Goal: Information Seeking & Learning: Find specific page/section

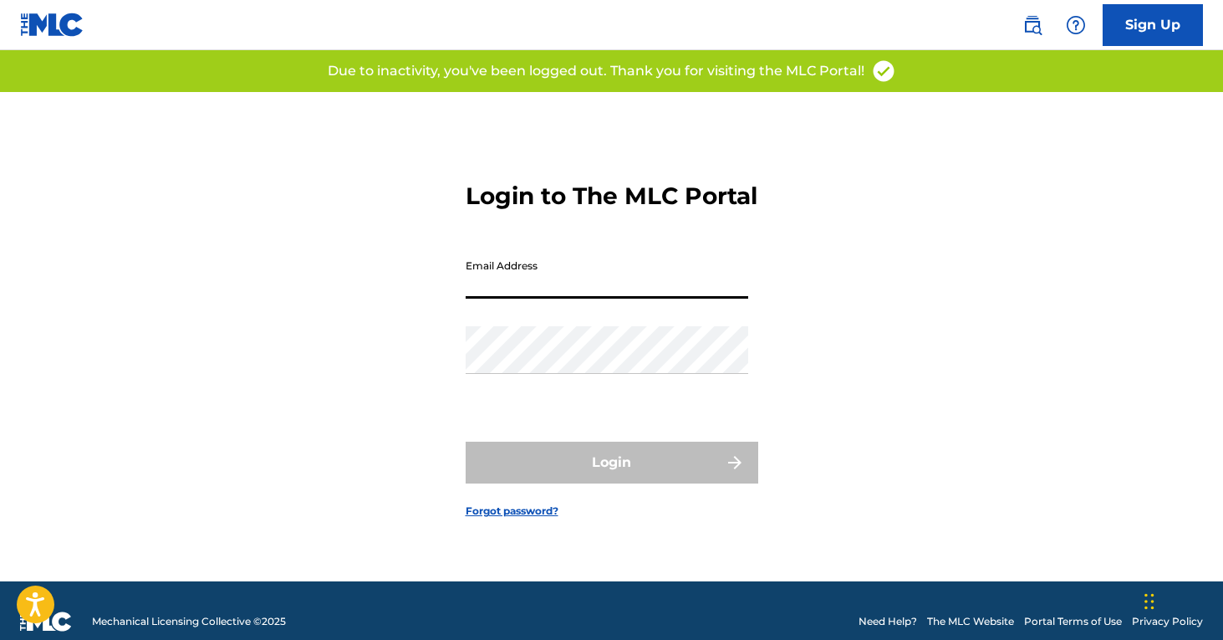
type input "[PERSON_NAME][EMAIL_ADDRESS][PERSON_NAME][DOMAIN_NAME]"
click at [611, 476] on button "Login" at bounding box center [612, 462] width 293 height 42
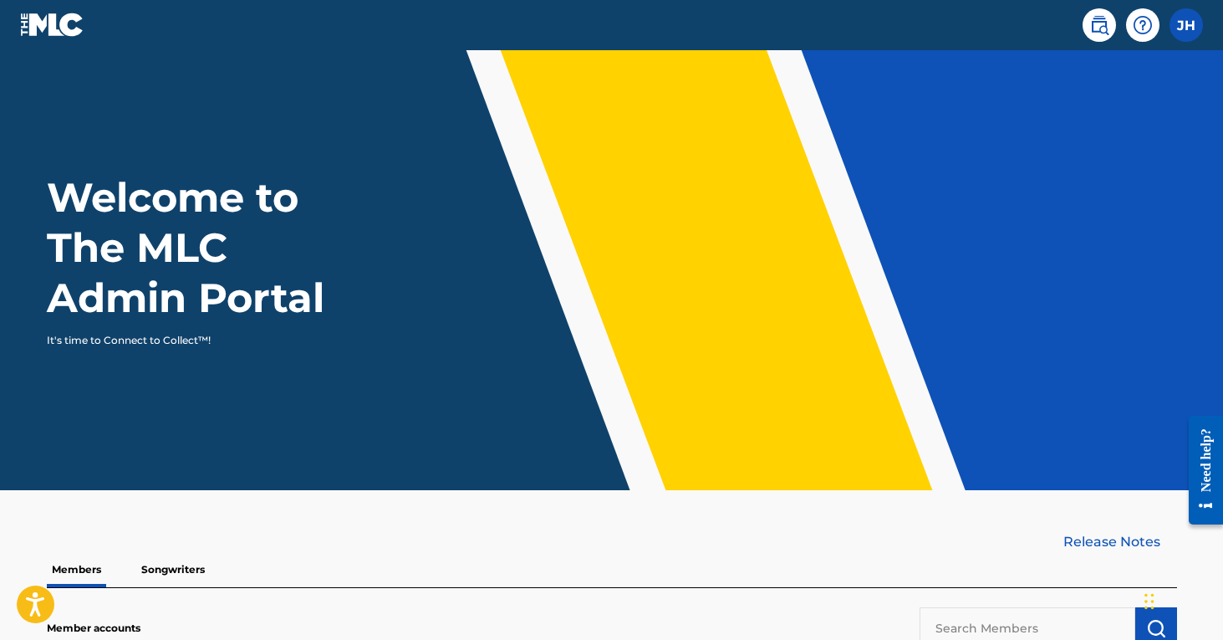
click at [1095, 28] on img at bounding box center [1099, 25] width 20 height 20
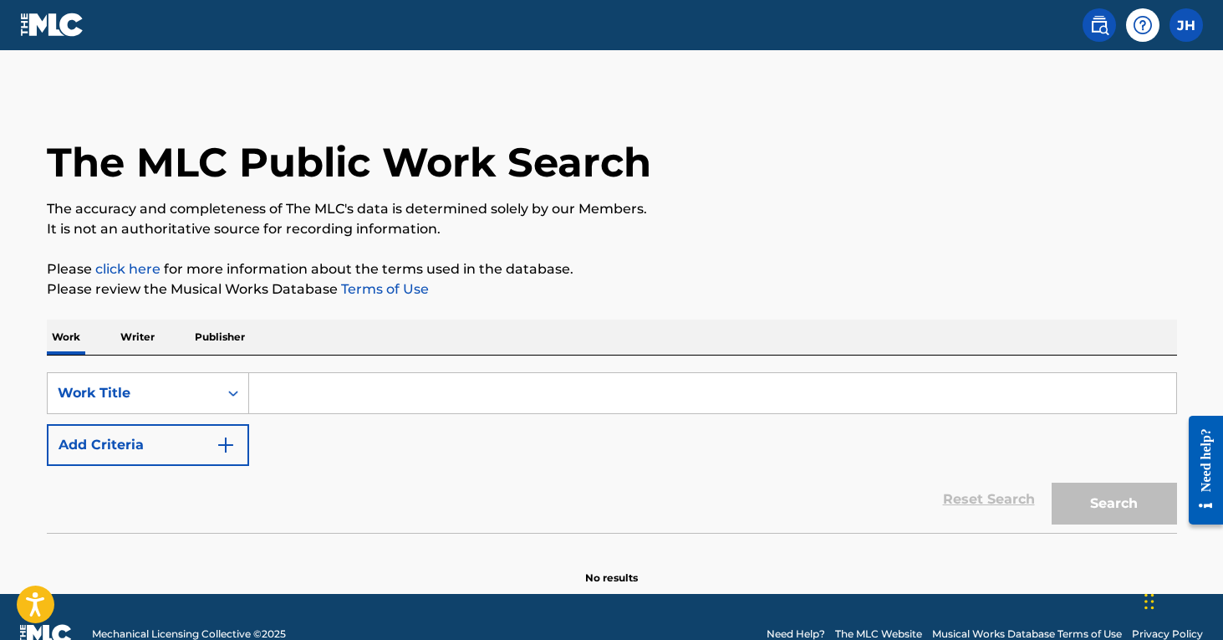
click at [295, 395] on input "Search Form" at bounding box center [712, 393] width 927 height 40
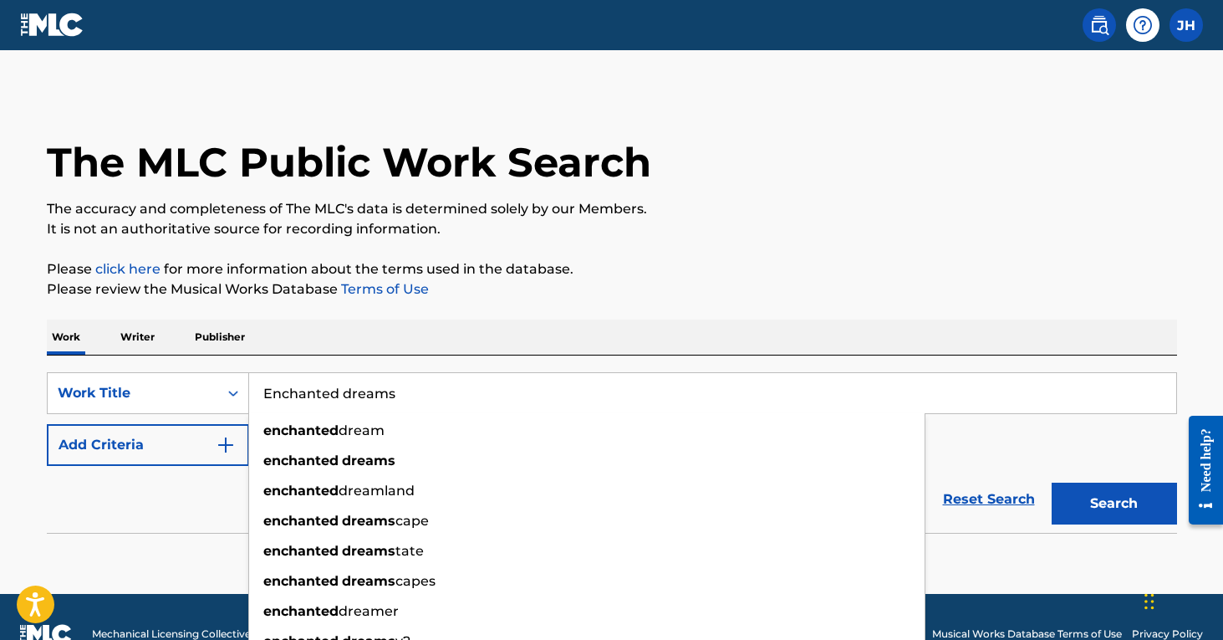
type input "Enchanted dreams"
click at [1114, 503] on button "Search" at bounding box center [1114, 503] width 125 height 42
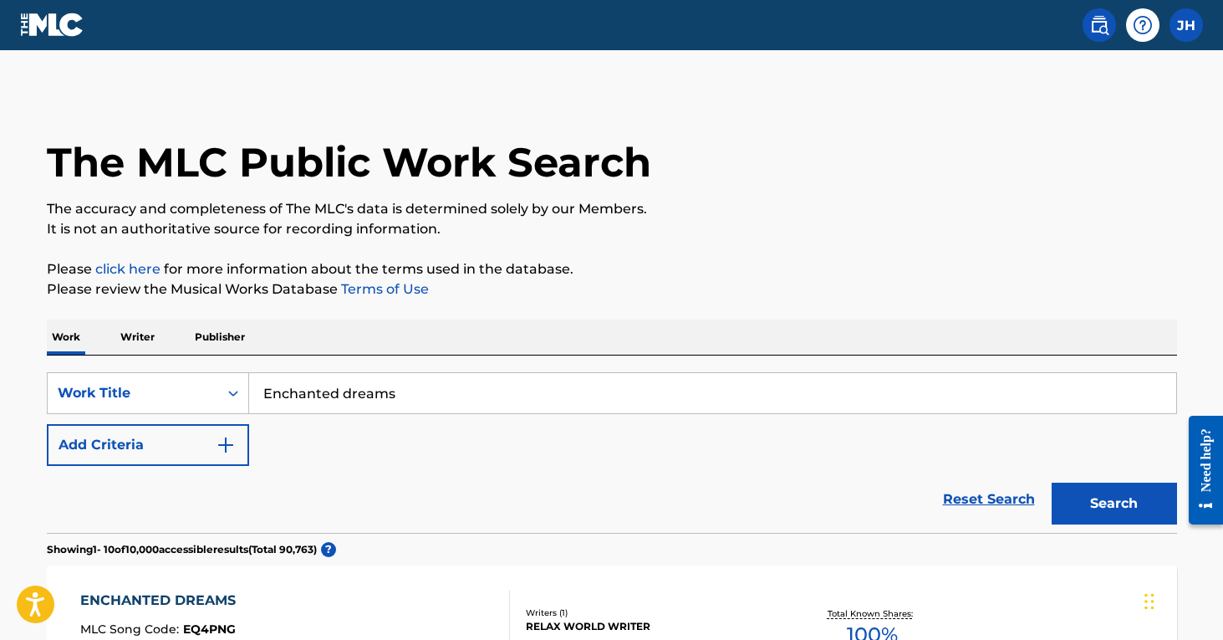
click at [1101, 502] on button "Search" at bounding box center [1114, 503] width 125 height 42
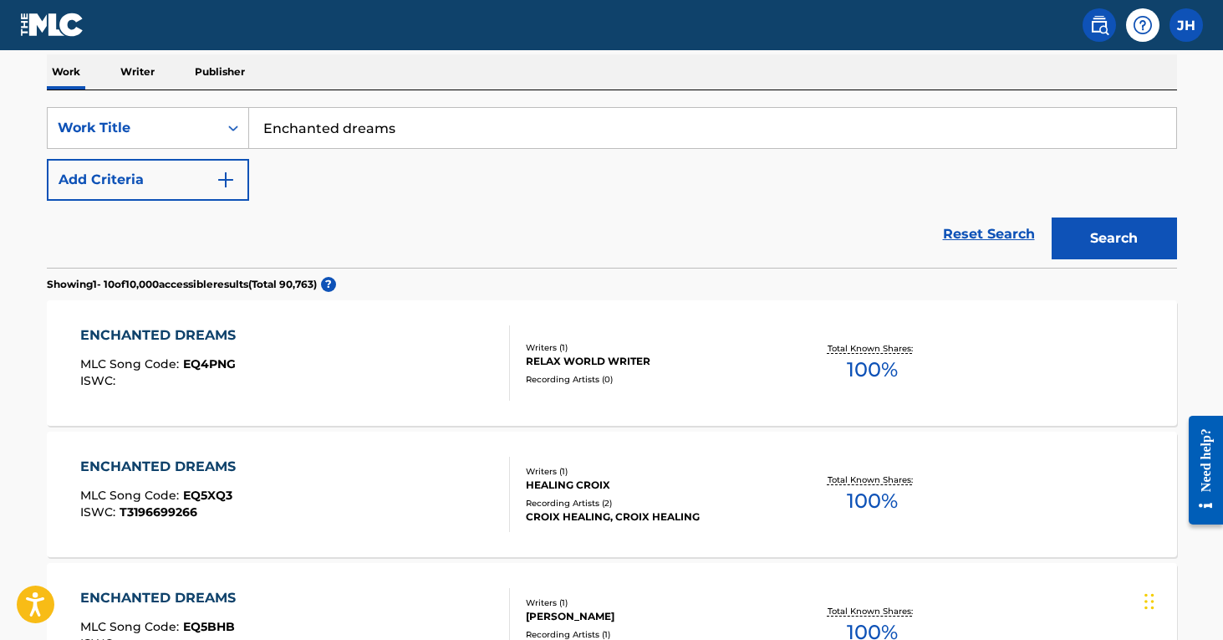
scroll to position [249, 0]
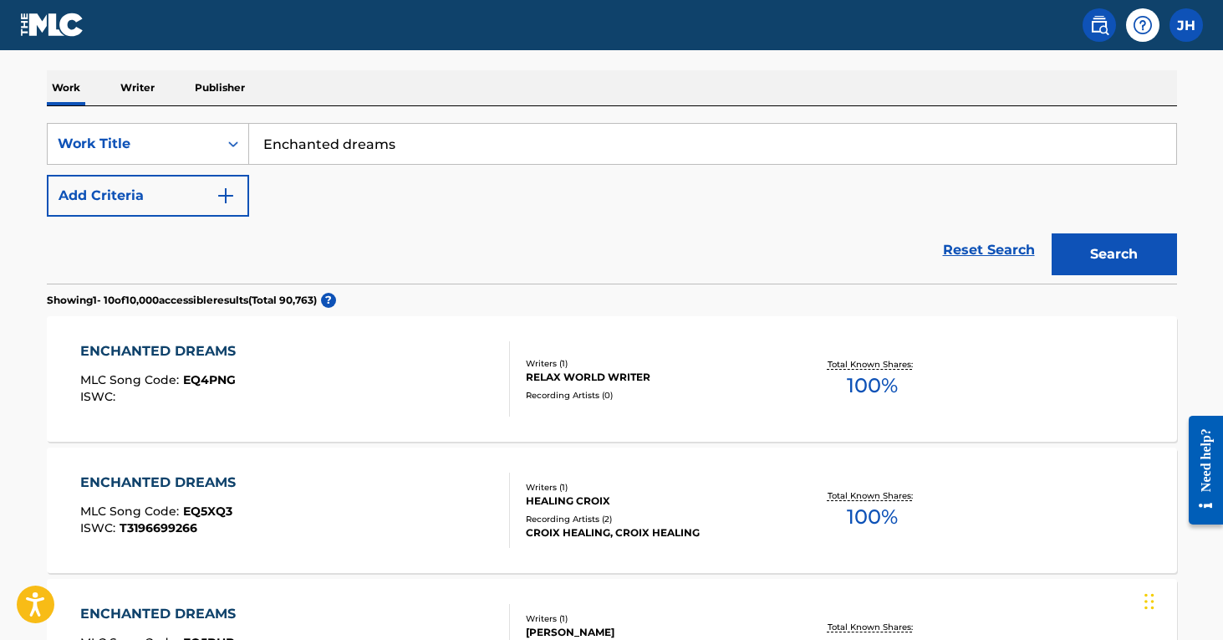
click at [217, 199] on img "Search Form" at bounding box center [226, 196] width 20 height 20
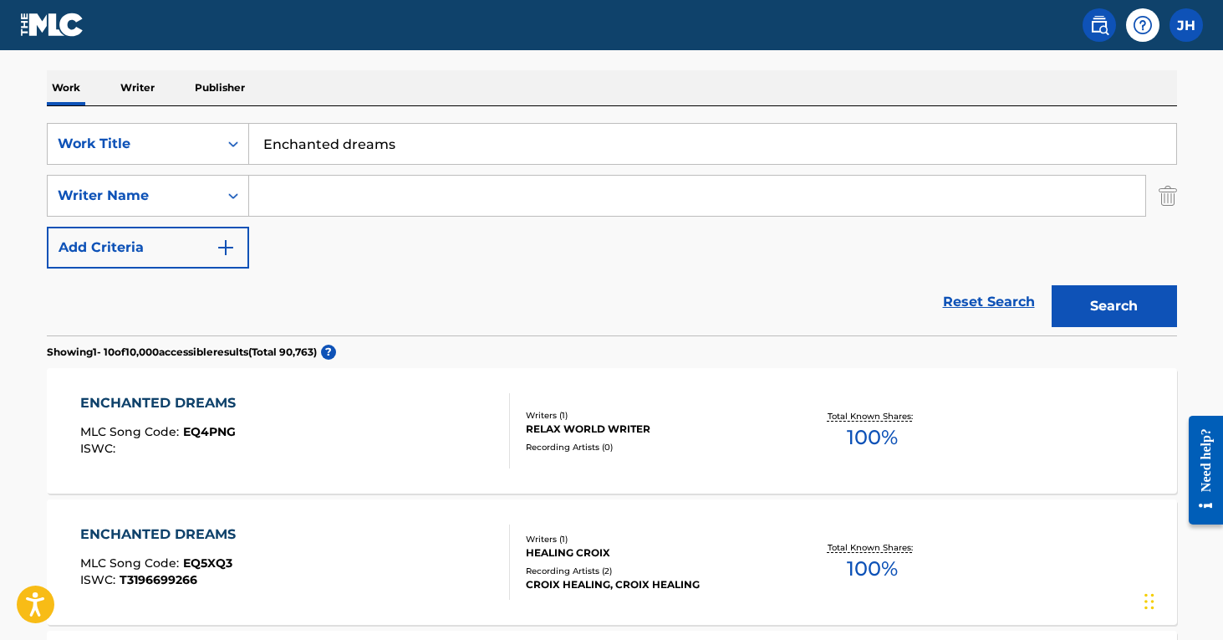
click at [339, 198] on input "Search Form" at bounding box center [697, 196] width 896 height 40
type input "meditation music zone"
click at [1114, 306] on button "Search" at bounding box center [1114, 306] width 125 height 42
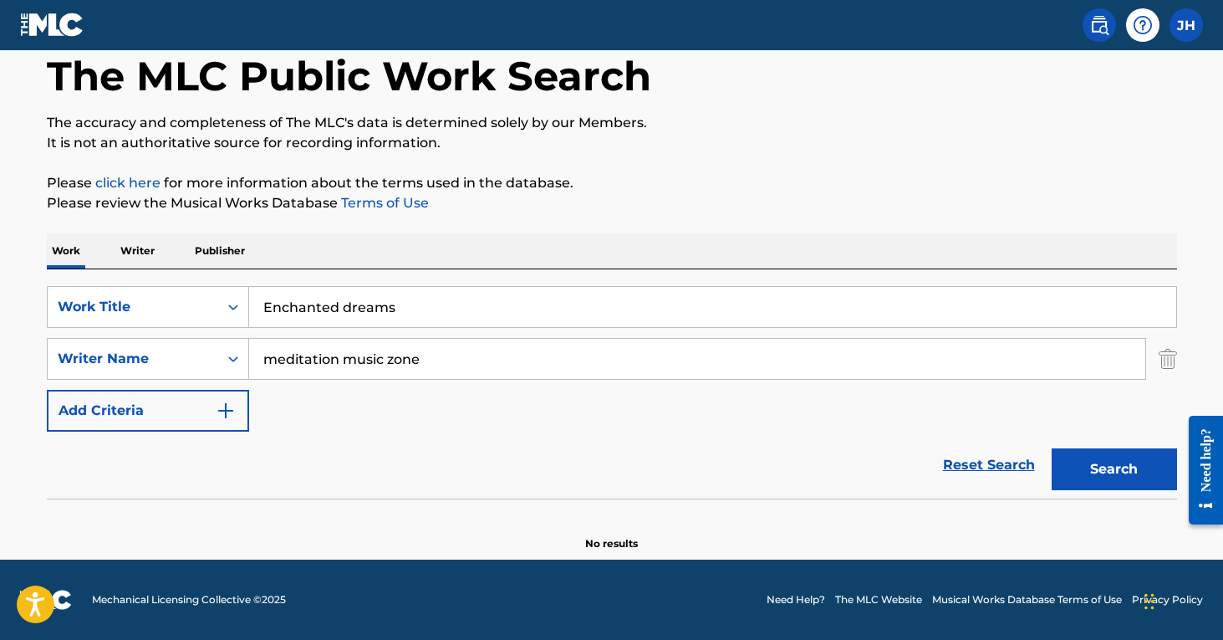
scroll to position [86, 0]
click at [1173, 356] on img "Search Form" at bounding box center [1168, 359] width 18 height 42
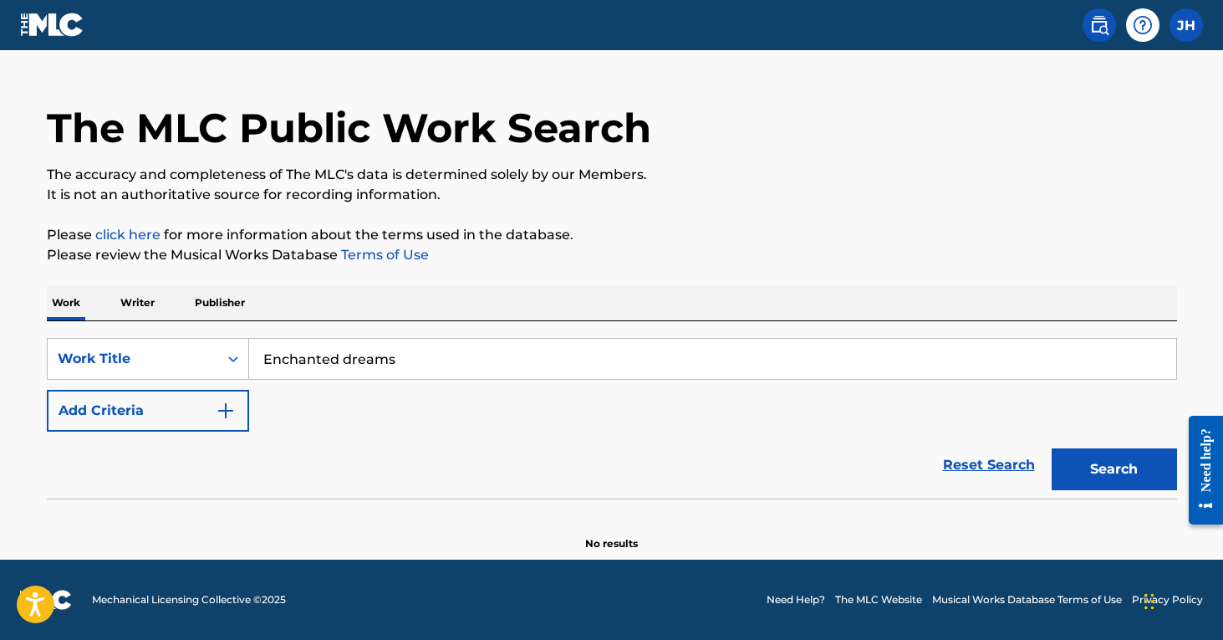
click at [1138, 471] on button "Search" at bounding box center [1114, 469] width 125 height 42
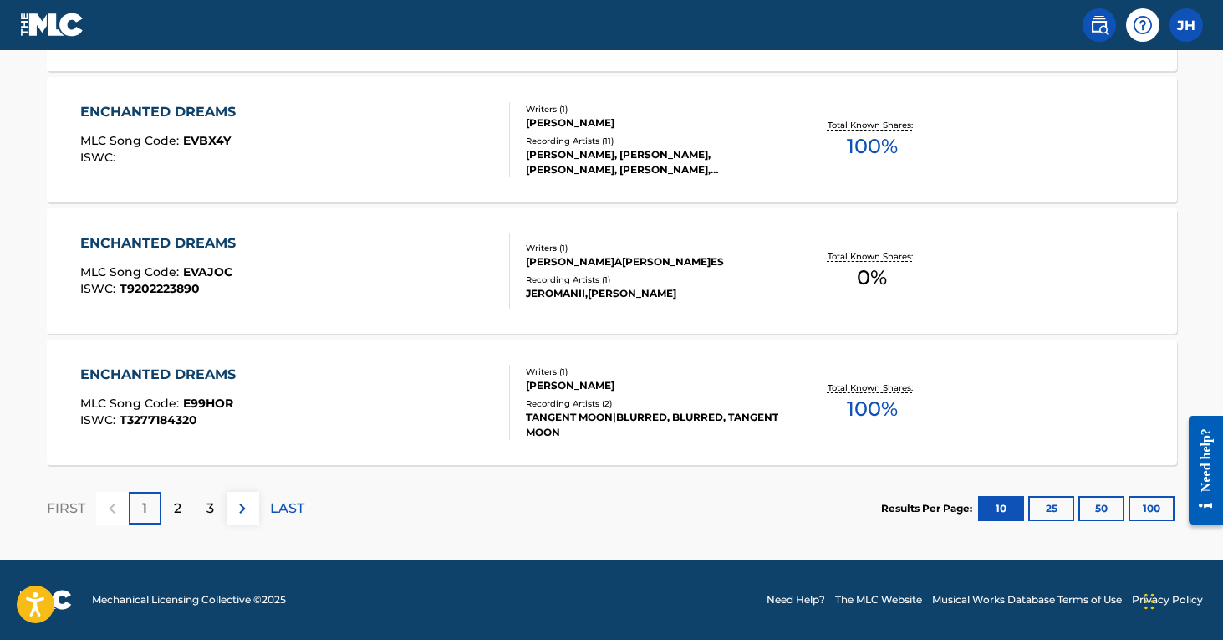
scroll to position [1407, 0]
click at [180, 502] on p "2" at bounding box center [178, 508] width 8 height 20
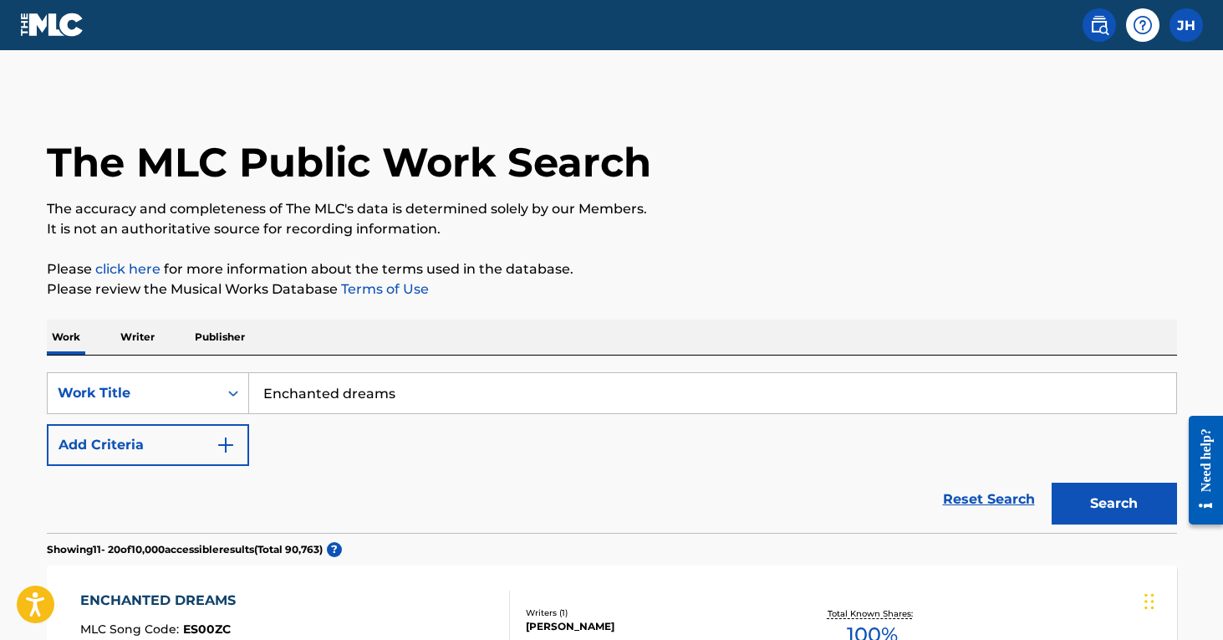
scroll to position [0, 0]
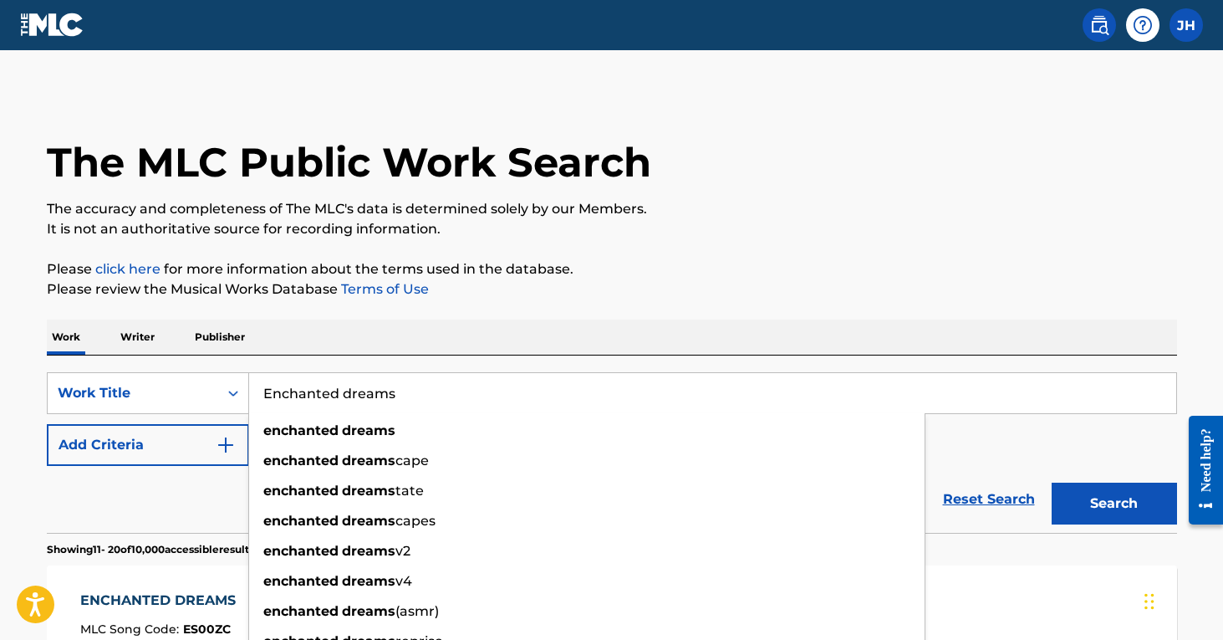
drag, startPoint x: 456, startPoint y: 400, endPoint x: 84, endPoint y: 369, distance: 374.1
click at [84, 369] on div "SearchWithCriteria608fb1d7-606d-4452-af7b-5405b32244a4 Work Title Enchanted dre…" at bounding box center [612, 443] width 1130 height 177
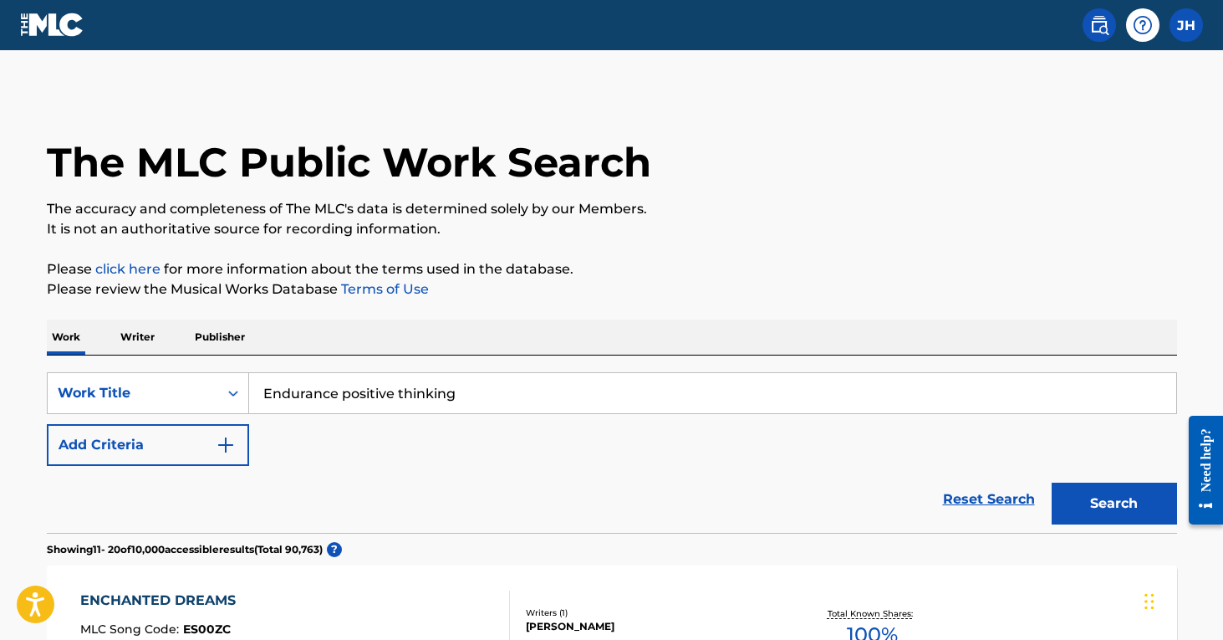
type input "Endurance positive thinking"
click at [224, 427] on button "Add Criteria" at bounding box center [148, 445] width 202 height 42
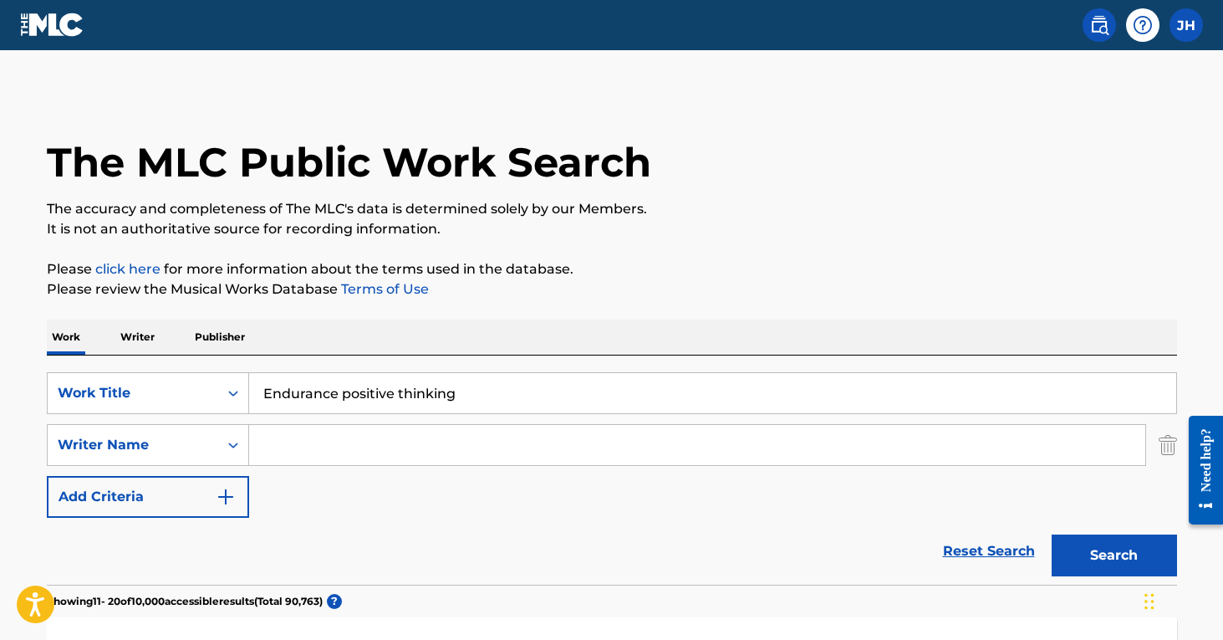
click at [353, 443] on input "Search Form" at bounding box center [697, 445] width 896 height 40
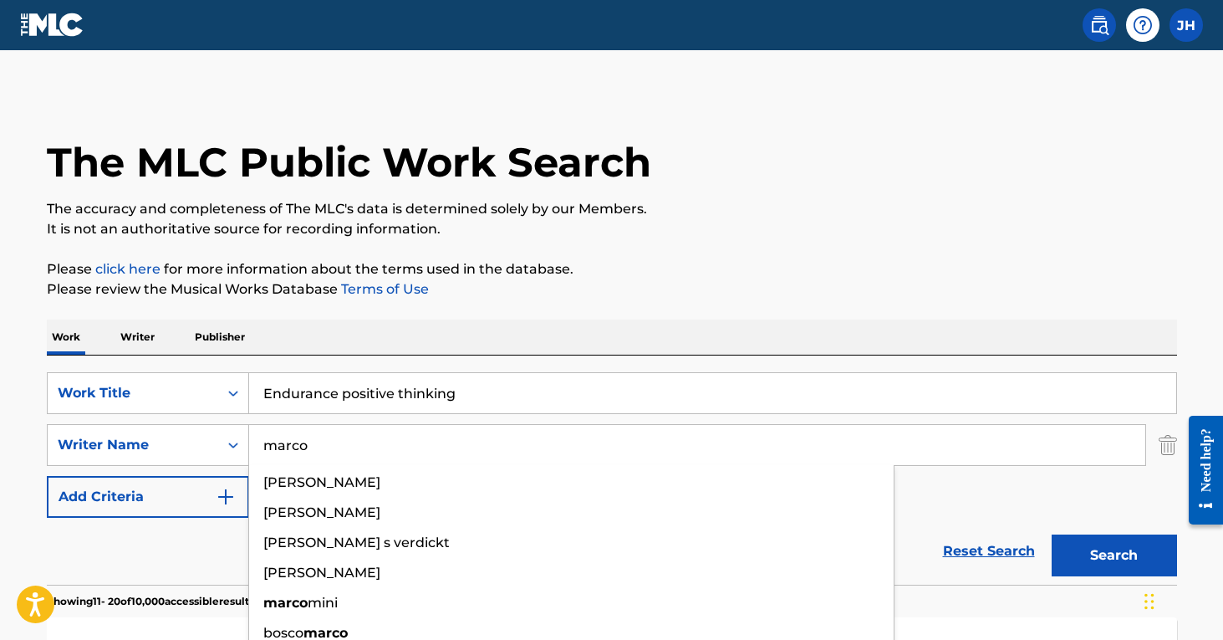
click at [1114, 555] on button "Search" at bounding box center [1114, 555] width 125 height 42
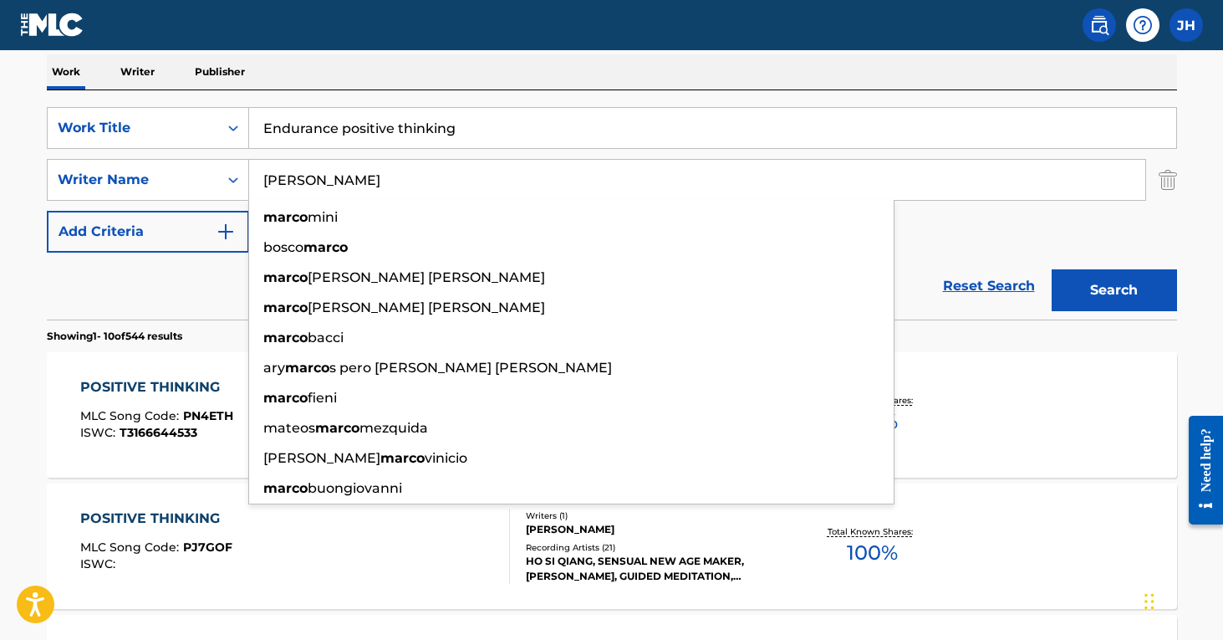
scroll to position [272, 0]
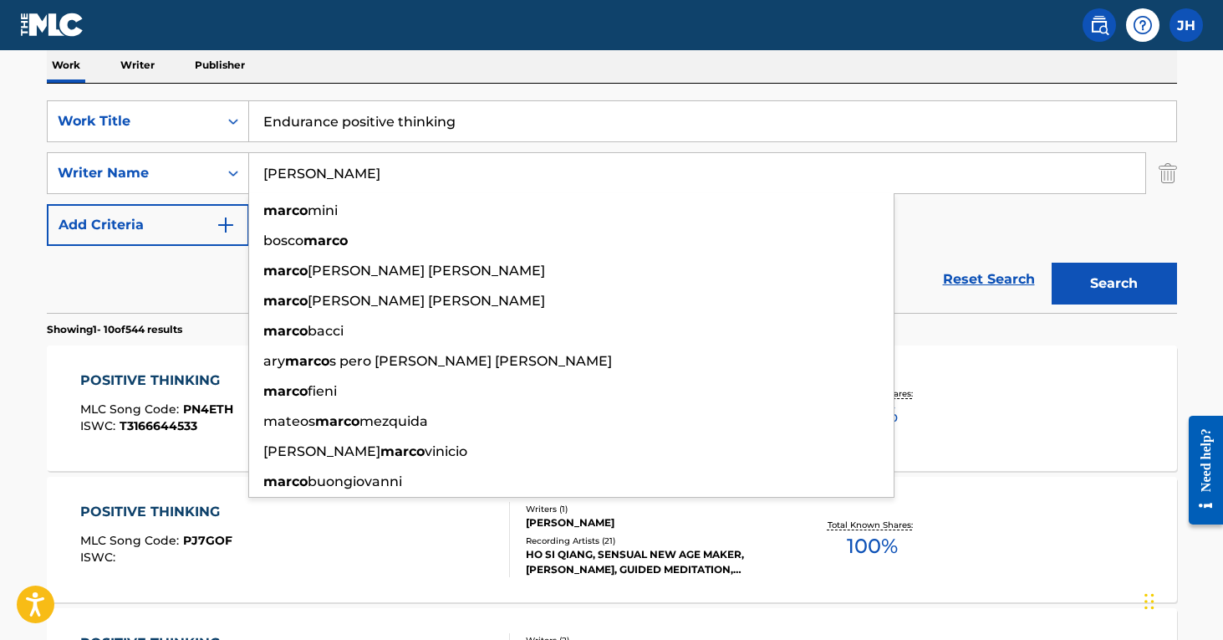
type input "[PERSON_NAME]"
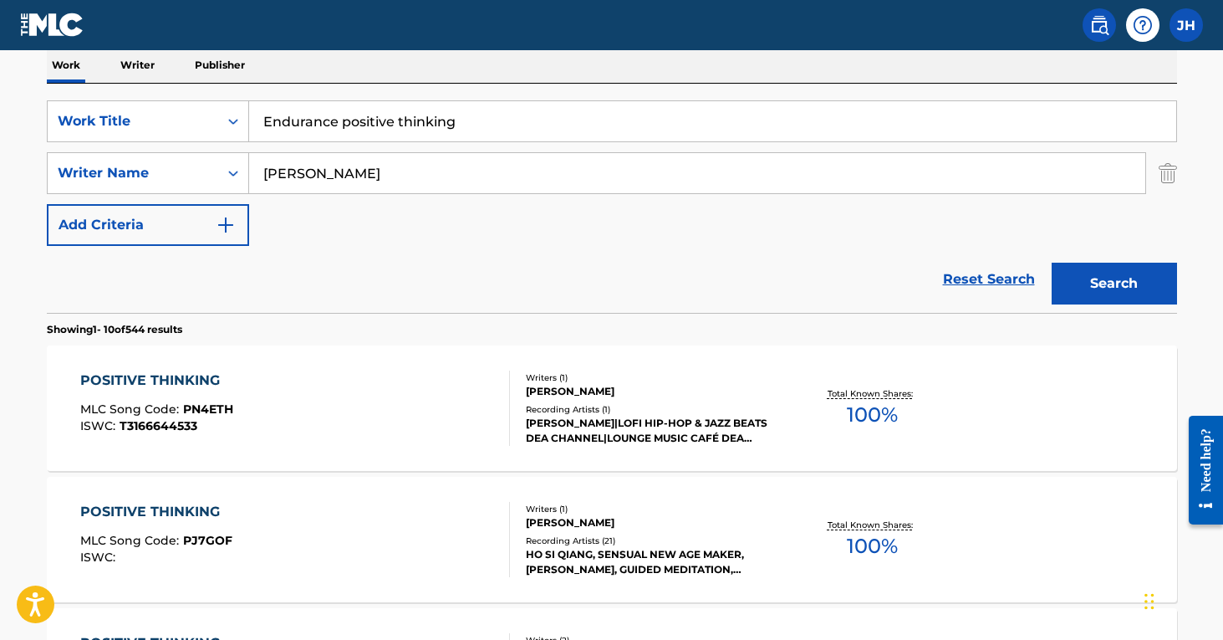
click at [117, 283] on div "Reset Search Search" at bounding box center [612, 279] width 1130 height 67
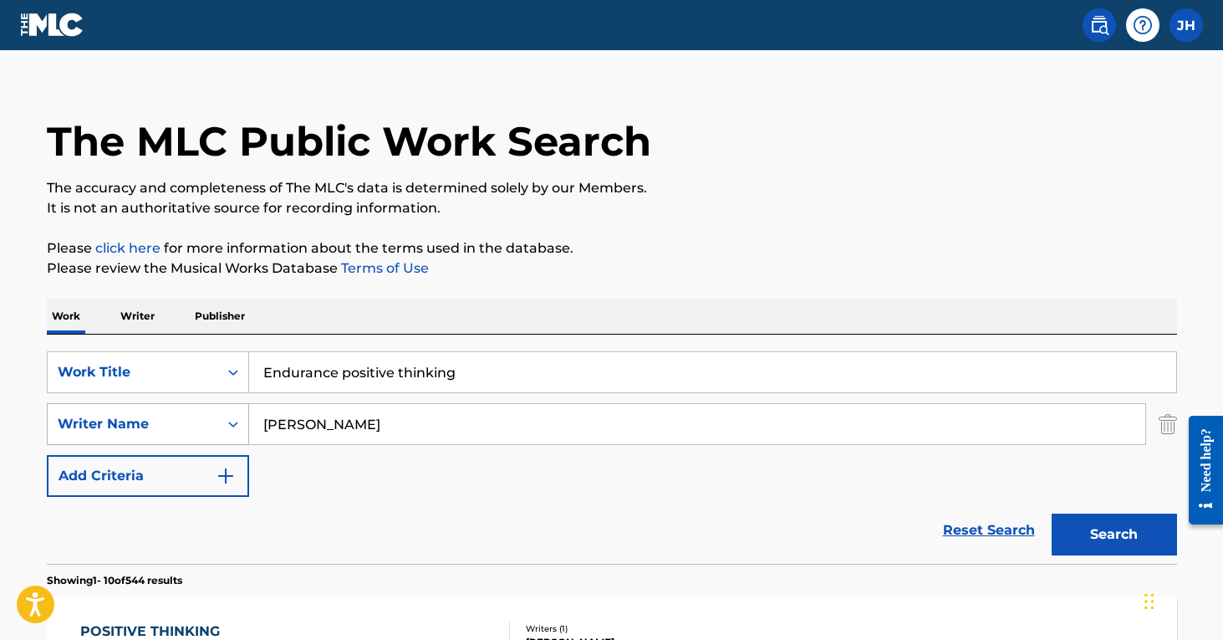
click at [187, 425] on div "Writer Name" at bounding box center [148, 424] width 202 height 42
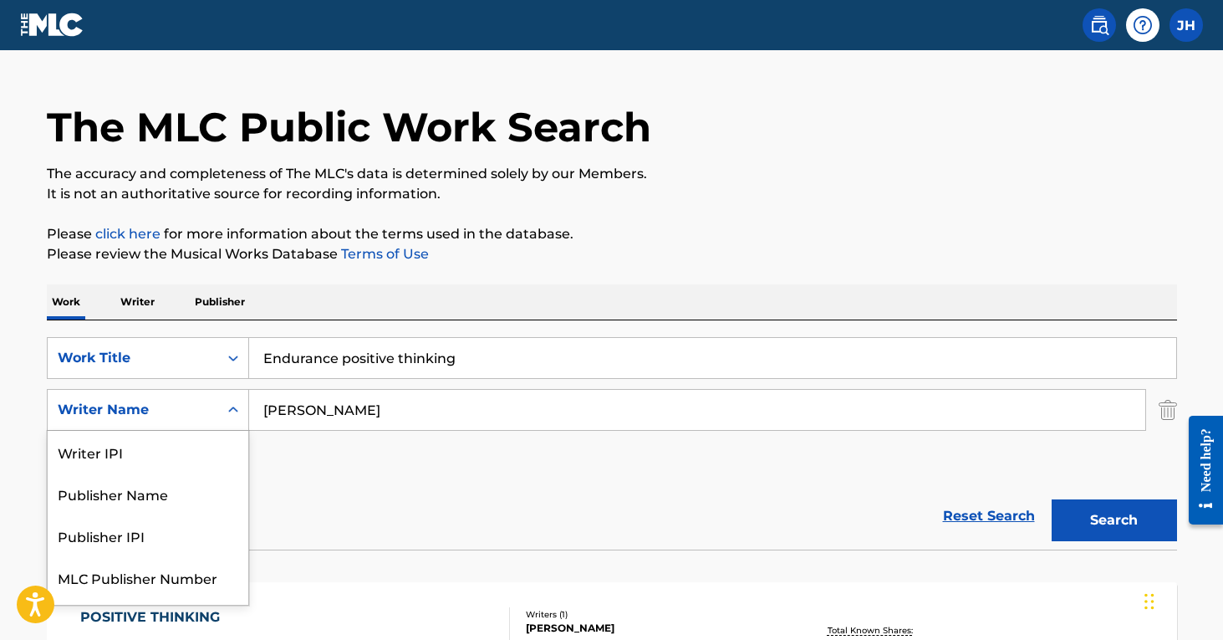
scroll to position [36, 0]
click at [386, 515] on div "Reset Search Search" at bounding box center [612, 515] width 1130 height 67
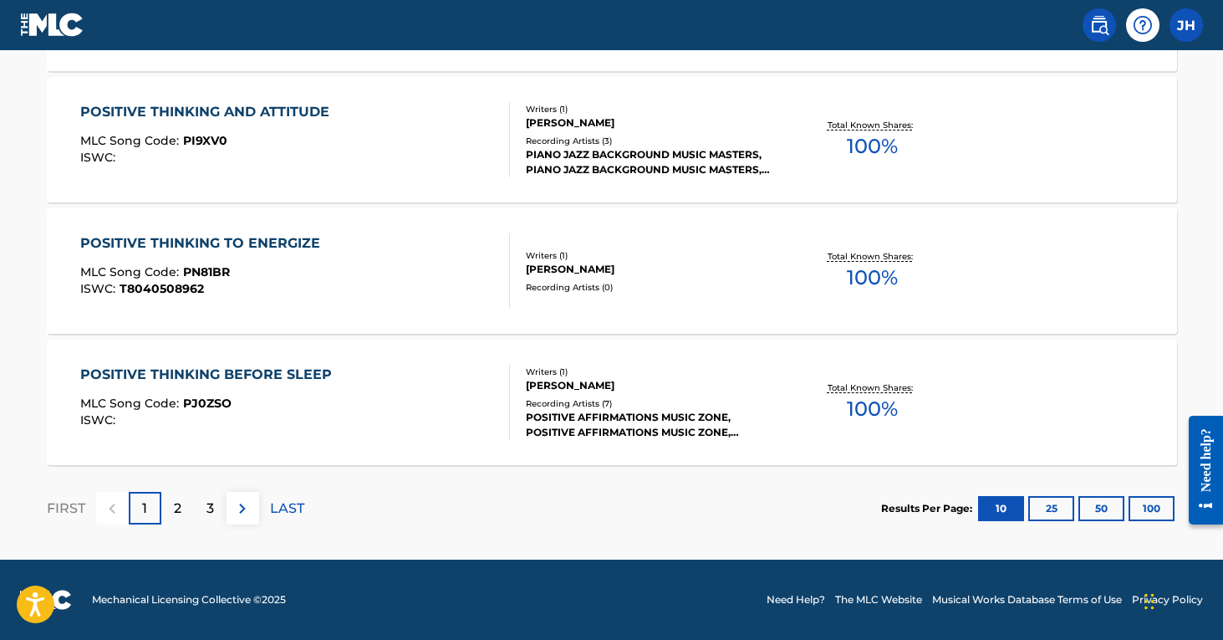
scroll to position [1459, 0]
click at [181, 506] on div "2" at bounding box center [177, 508] width 33 height 33
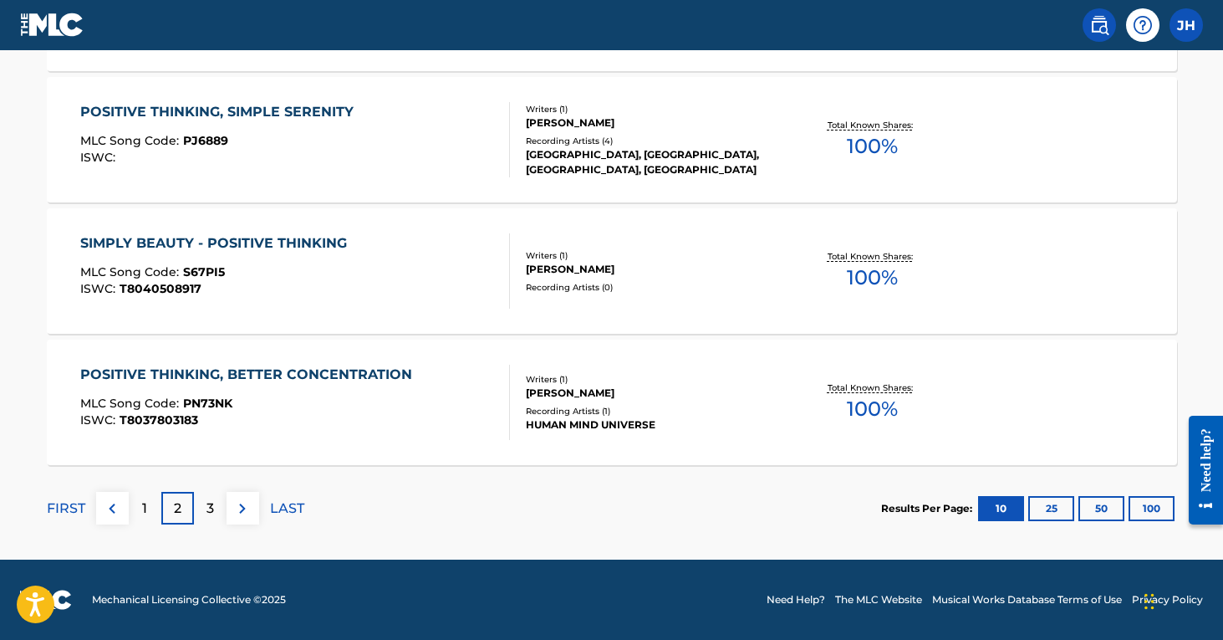
click at [211, 513] on p "3" at bounding box center [210, 508] width 8 height 20
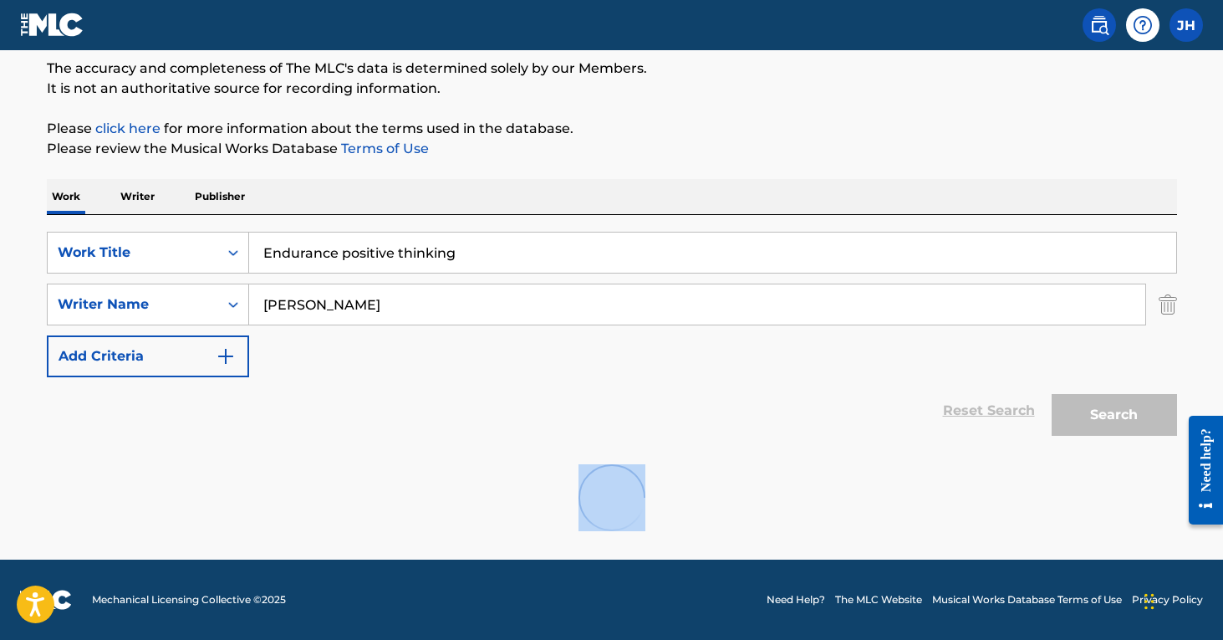
click at [211, 513] on div at bounding box center [612, 497] width 1130 height 107
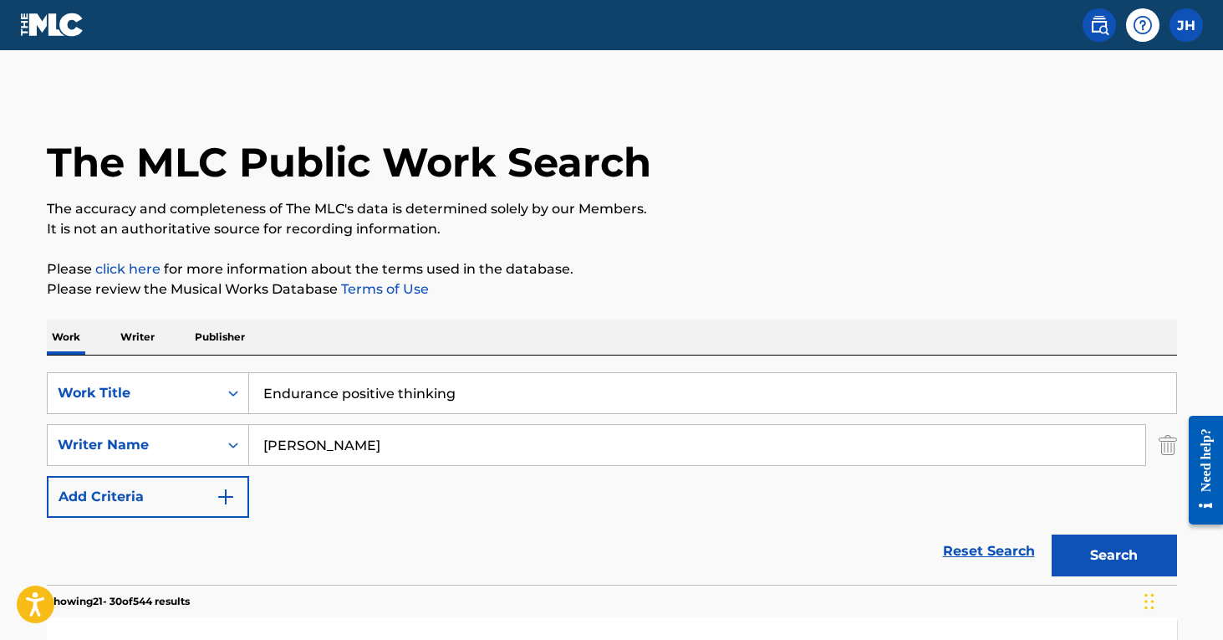
scroll to position [0, 0]
drag, startPoint x: 512, startPoint y: 390, endPoint x: 181, endPoint y: 387, distance: 331.1
click at [181, 387] on div "SearchWithCriteria608fb1d7-606d-4452-af7b-5405b32244a4 Work Title Endurance pos…" at bounding box center [612, 393] width 1130 height 42
click at [1114, 555] on button "Search" at bounding box center [1114, 555] width 125 height 42
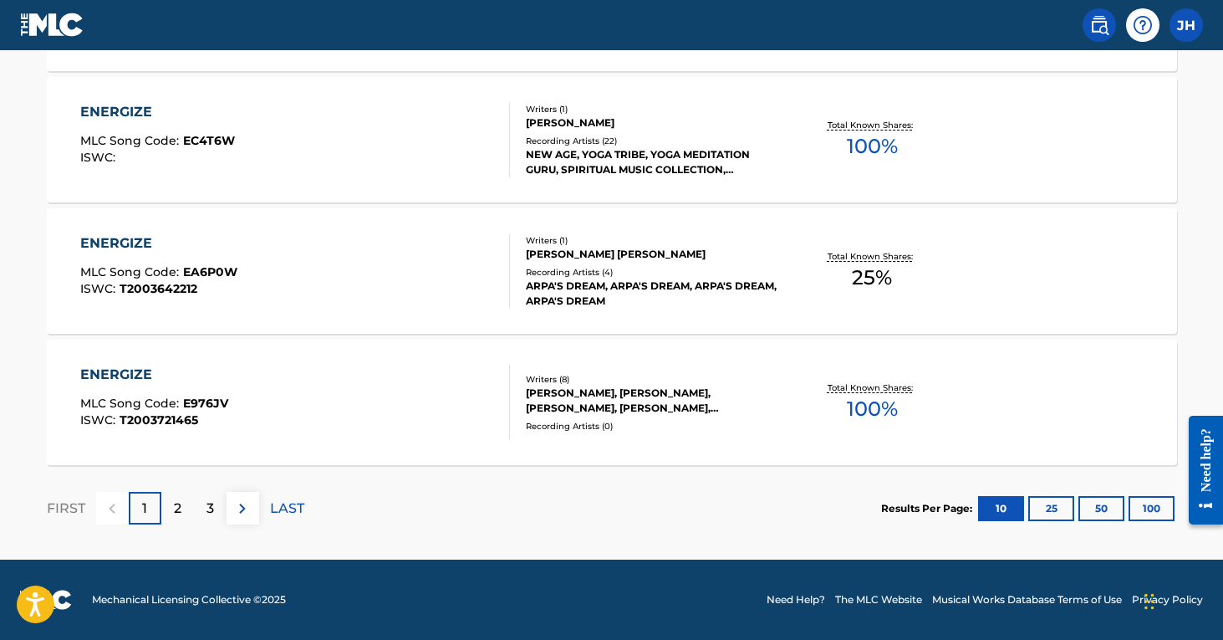
scroll to position [1459, 0]
click at [175, 510] on p "2" at bounding box center [178, 508] width 8 height 20
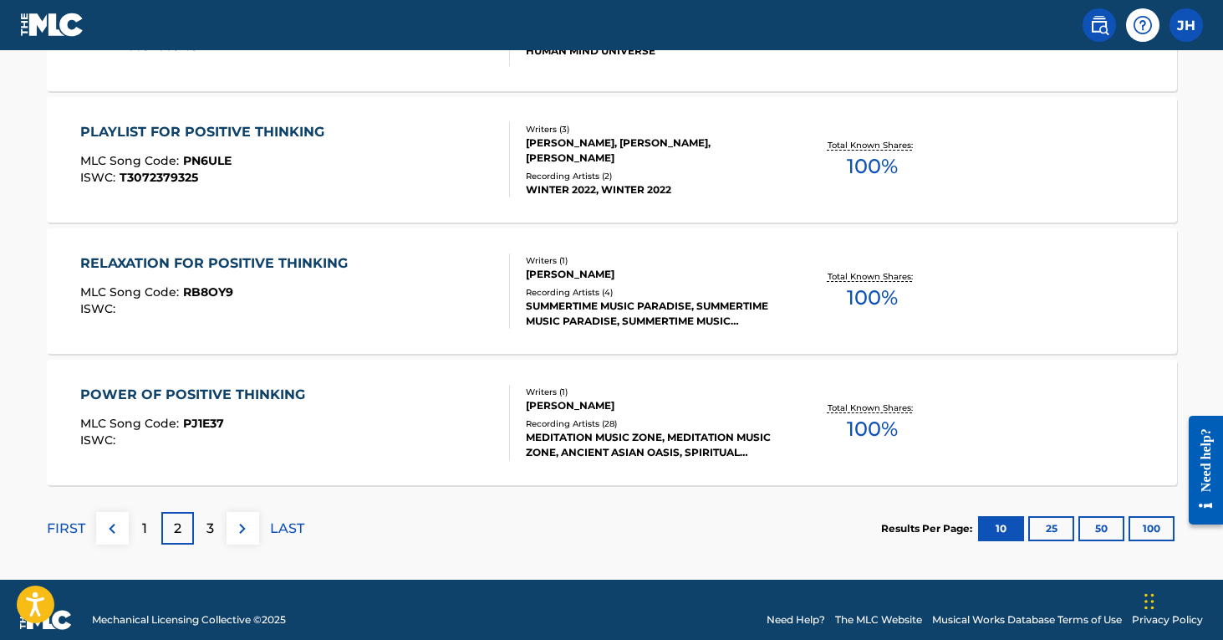
scroll to position [1439, 0]
click at [213, 528] on p "3" at bounding box center [210, 528] width 8 height 20
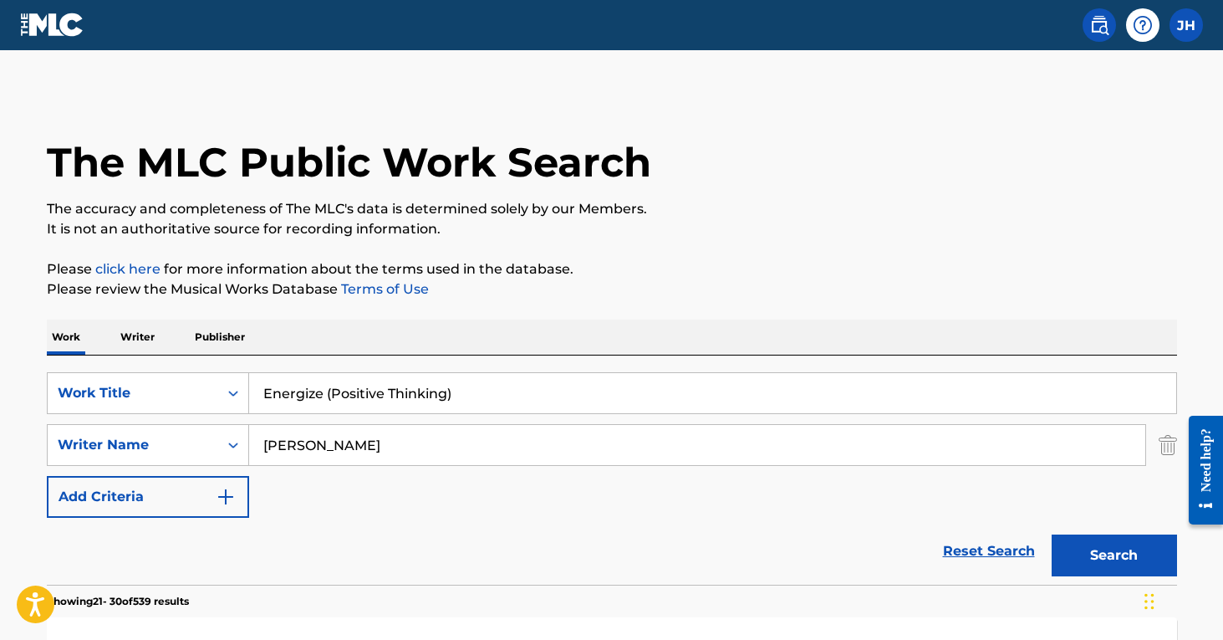
scroll to position [0, 0]
click at [1174, 450] on img "Search Form" at bounding box center [1168, 445] width 18 height 42
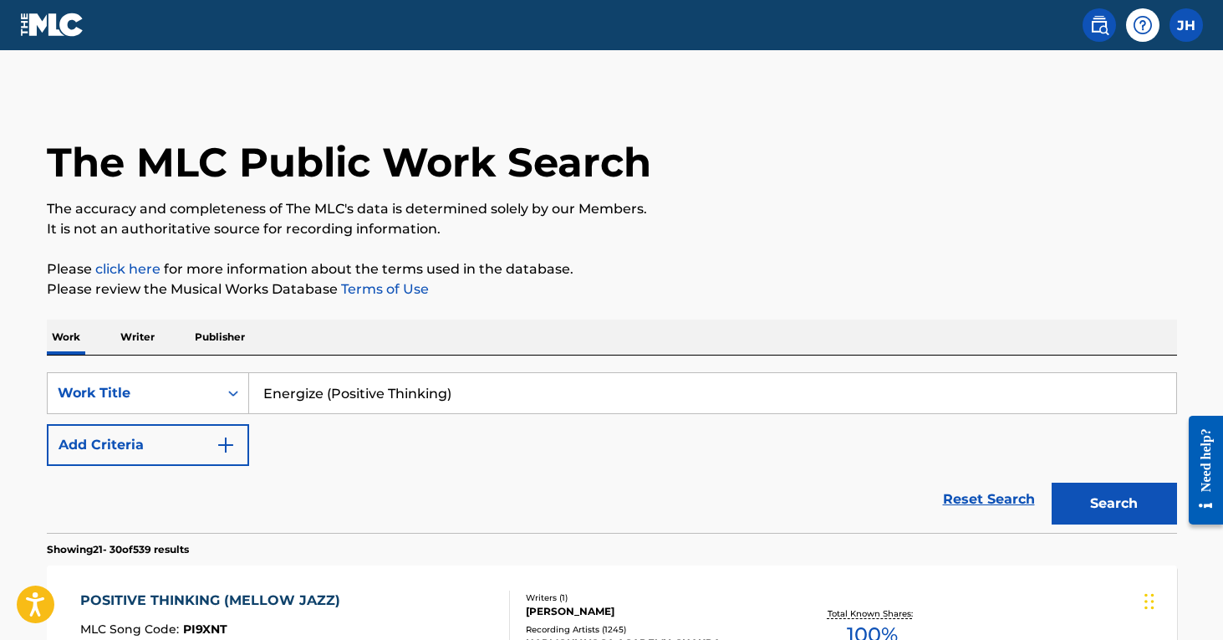
drag, startPoint x: 495, startPoint y: 385, endPoint x: 574, endPoint y: 398, distance: 80.5
click at [574, 398] on input "Energize (Positive Thinking)" at bounding box center [712, 393] width 927 height 40
type input "Ethereal (Positive Thinking)"
click at [1114, 503] on button "Search" at bounding box center [1114, 503] width 125 height 42
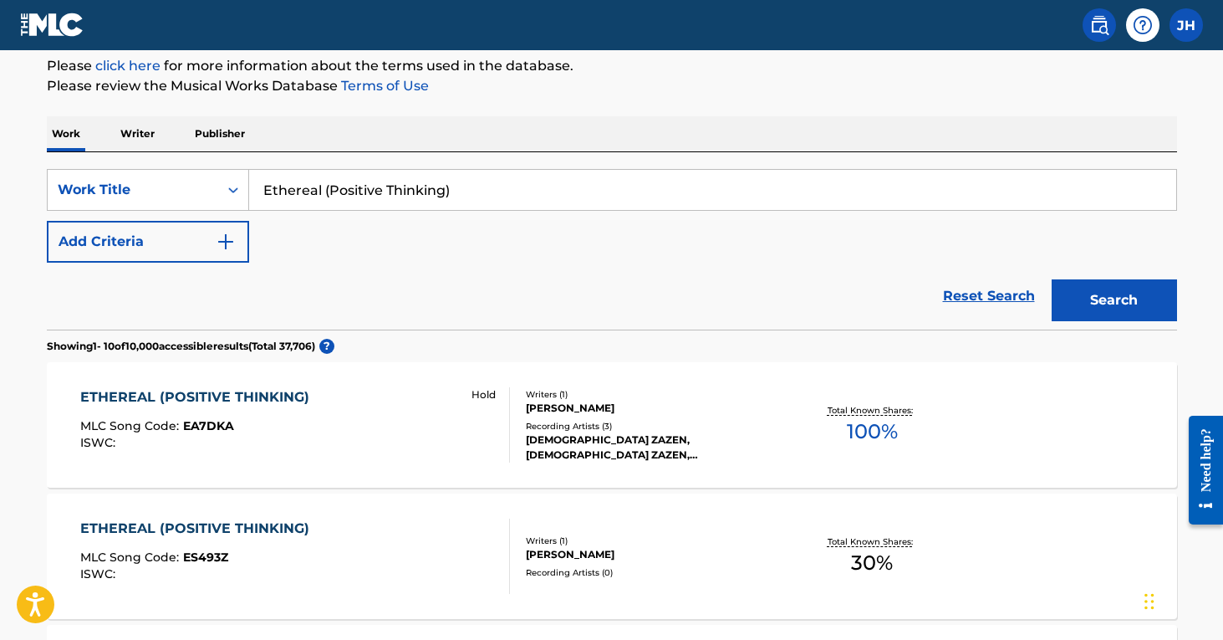
scroll to position [204, 0]
click at [431, 420] on div "ETHEREAL (POSITIVE THINKING) MLC Song Code : EA7DKA ISWC : Hold" at bounding box center [295, 423] width 430 height 75
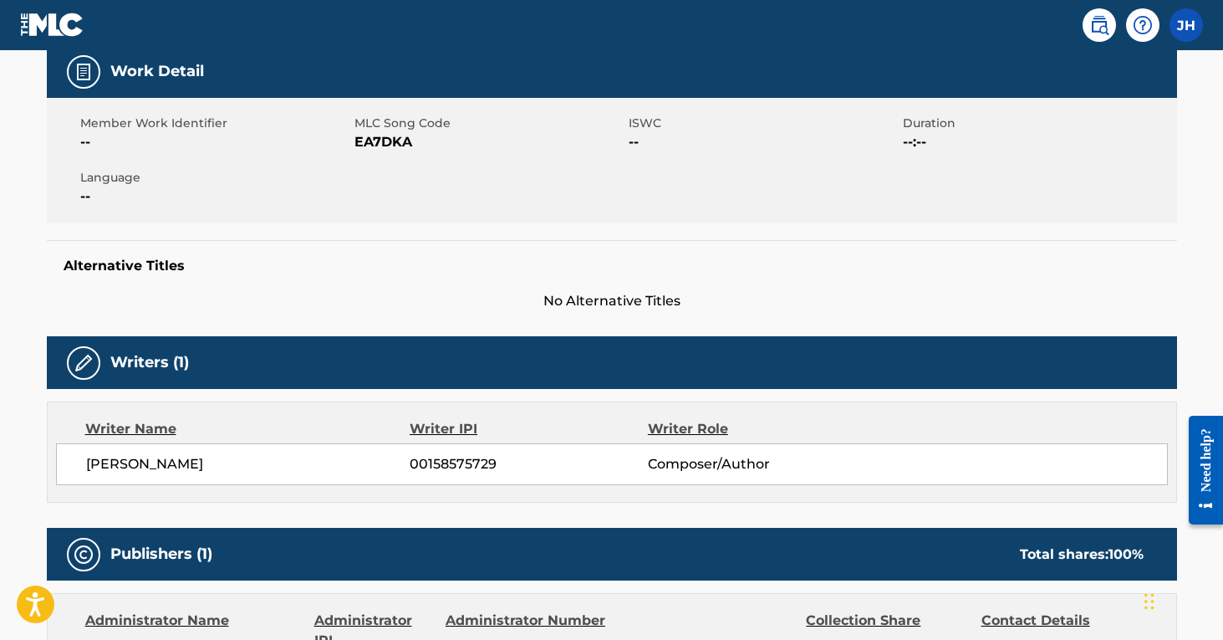
scroll to position [253, 0]
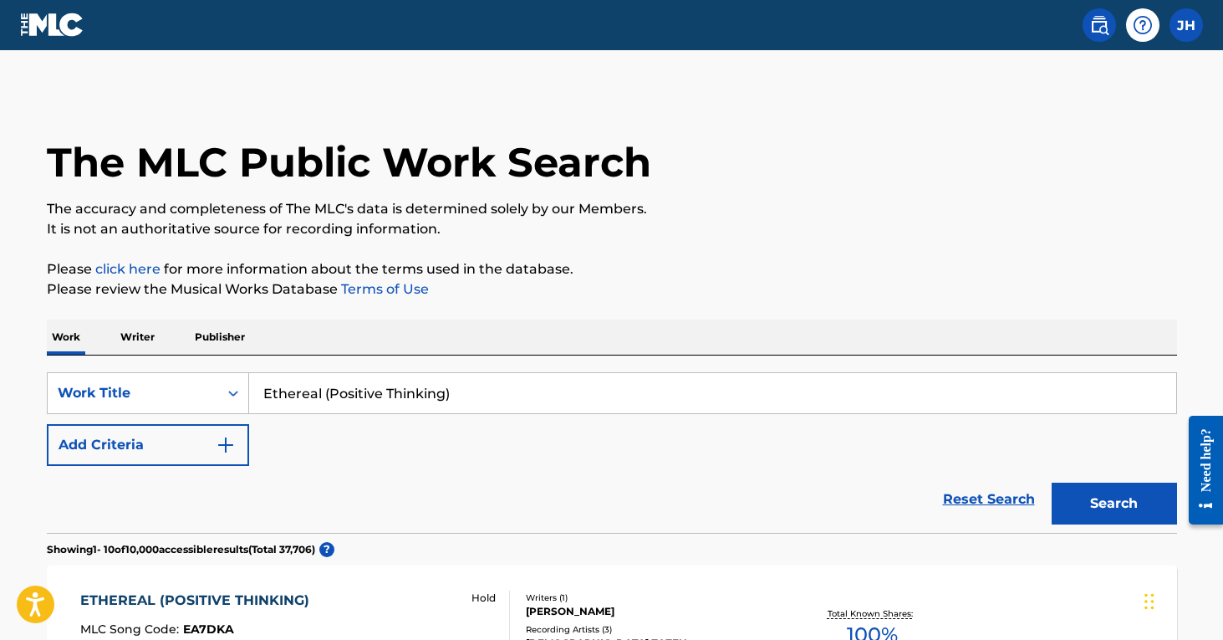
drag, startPoint x: 486, startPoint y: 393, endPoint x: 213, endPoint y: 369, distance: 273.6
click at [213, 369] on div "SearchWithCriteria608fb1d7-606d-4452-af7b-5405b32244a4 Work Title Ethereal (Pos…" at bounding box center [612, 443] width 1130 height 177
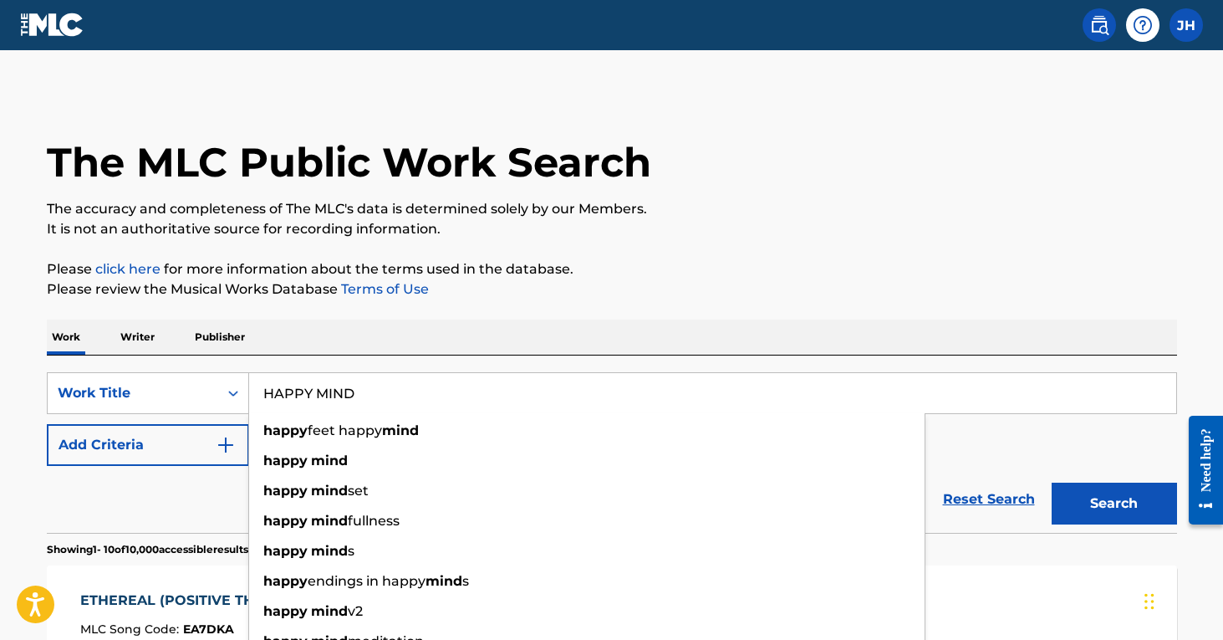
type input "HAPPY MIND"
click at [1114, 503] on button "Search" at bounding box center [1114, 503] width 125 height 42
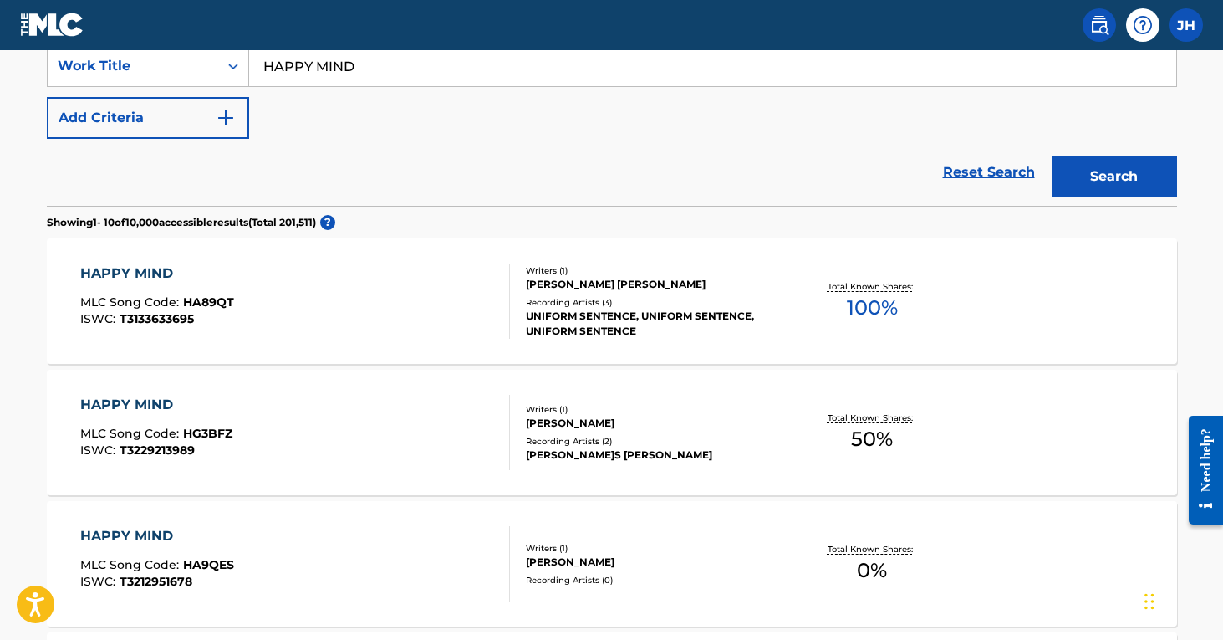
scroll to position [325, 0]
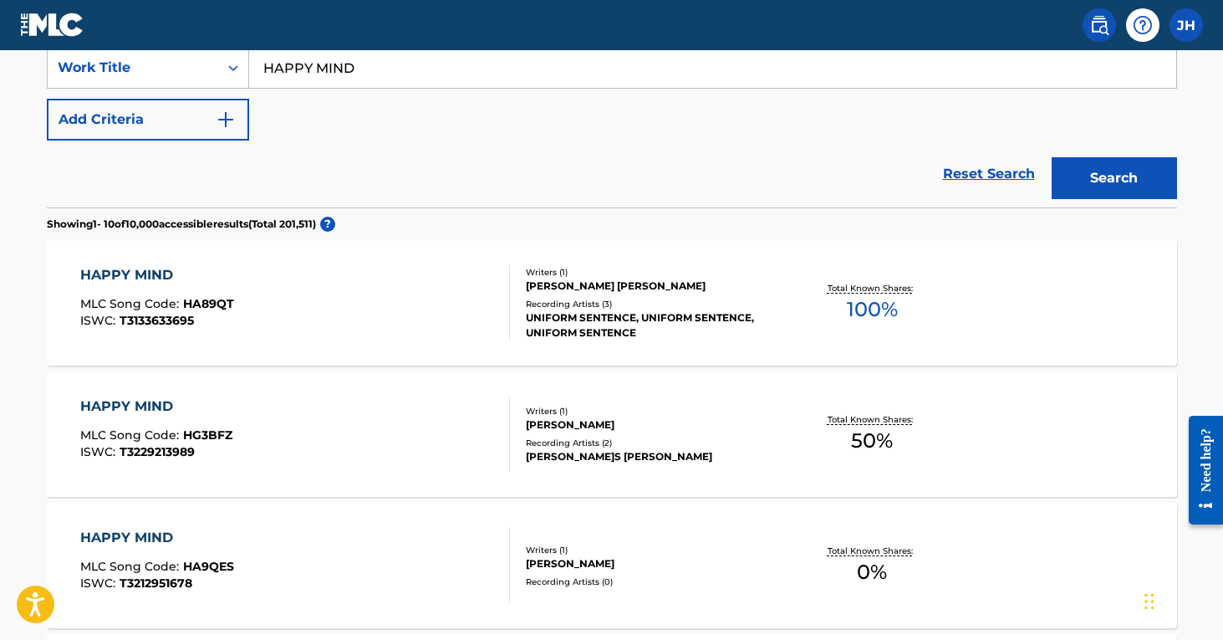
click at [217, 125] on img "Search Form" at bounding box center [226, 120] width 20 height 20
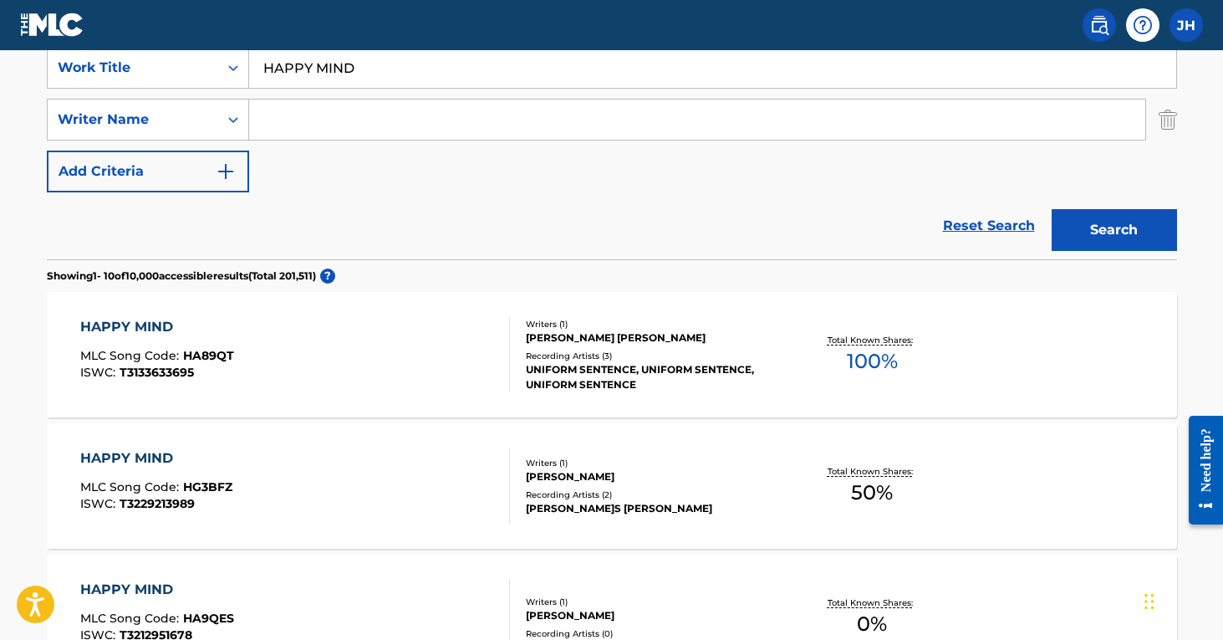
click at [318, 127] on input "Search Form" at bounding box center [697, 119] width 896 height 40
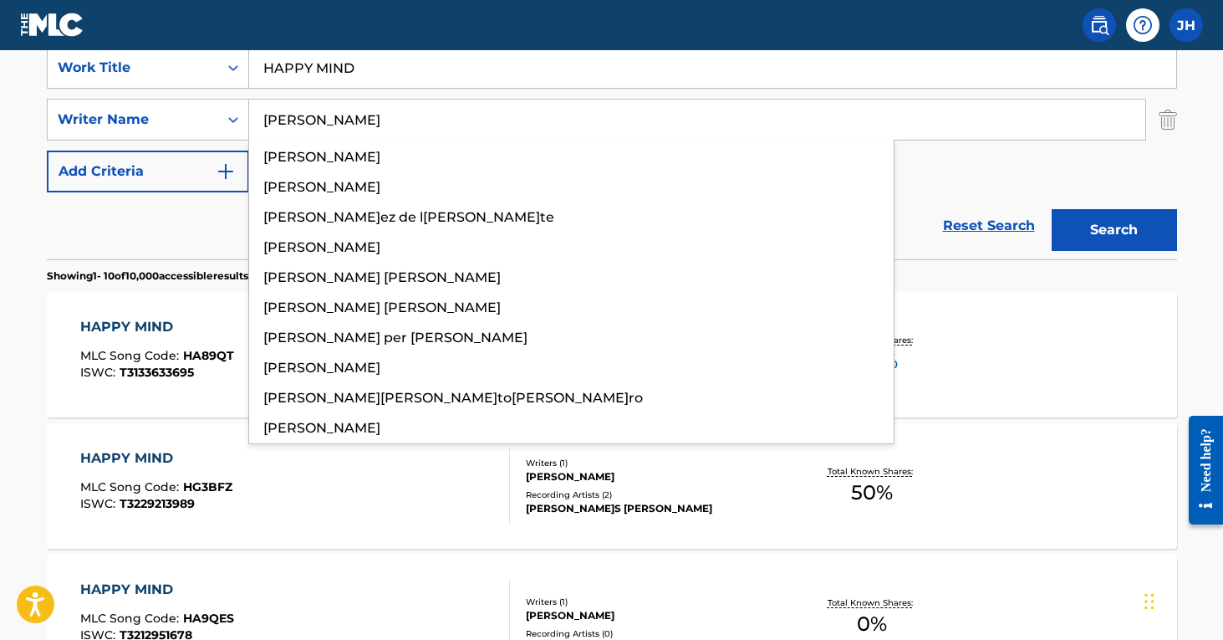
type input "[PERSON_NAME]"
click at [1114, 230] on button "Search" at bounding box center [1114, 230] width 125 height 42
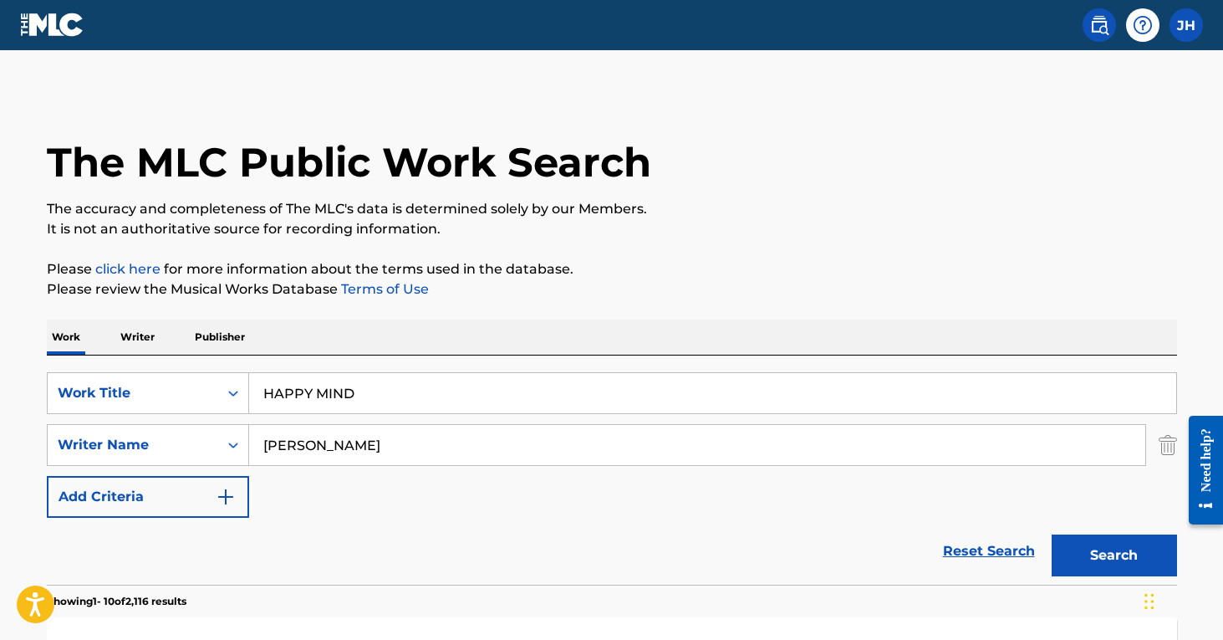
scroll to position [0, 0]
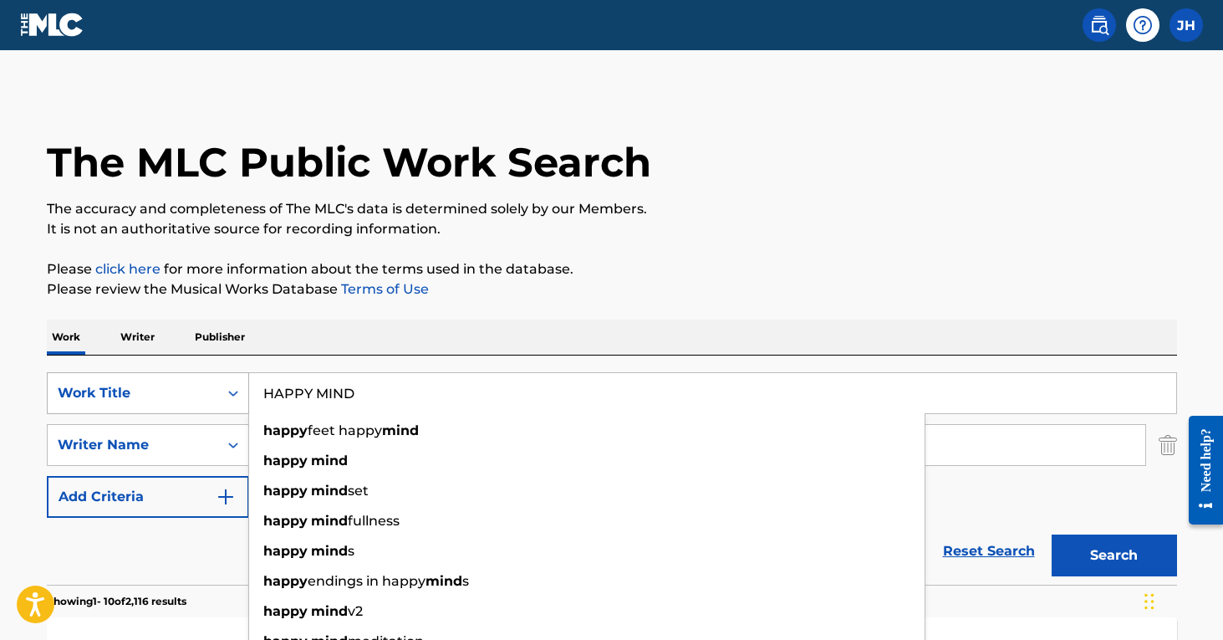
drag, startPoint x: 374, startPoint y: 399, endPoint x: 196, endPoint y: 393, distance: 178.2
click at [196, 393] on div "SearchWithCriteria608fb1d7-606d-4452-af7b-5405b32244a4 Work Title HAPPY MIND ha…" at bounding box center [612, 393] width 1130 height 42
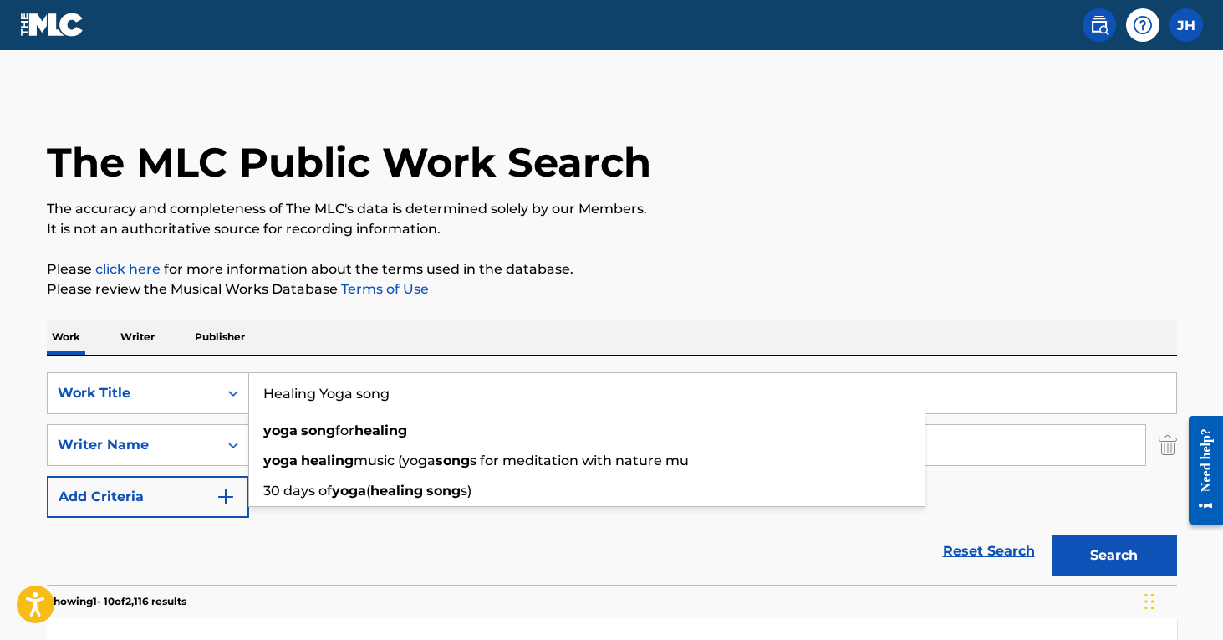
click at [390, 394] on input "Healing Yoga song" at bounding box center [712, 393] width 927 height 40
click at [1114, 555] on button "Search" at bounding box center [1114, 555] width 125 height 42
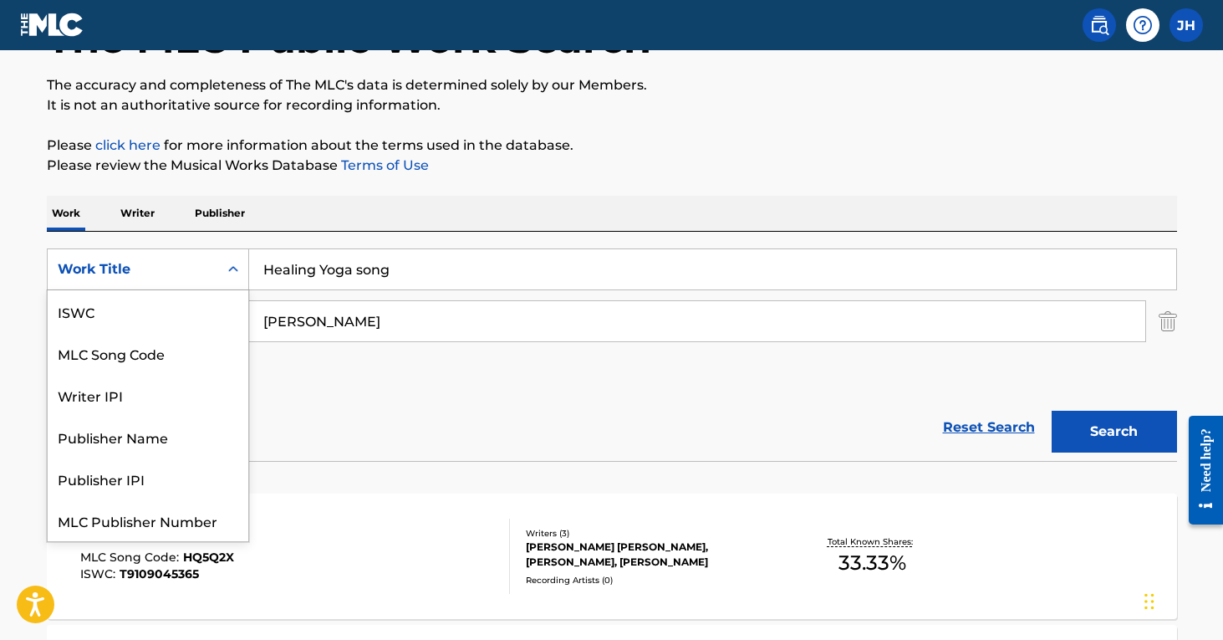
scroll to position [42, 0]
click at [241, 272] on icon "Search Form" at bounding box center [233, 269] width 17 height 17
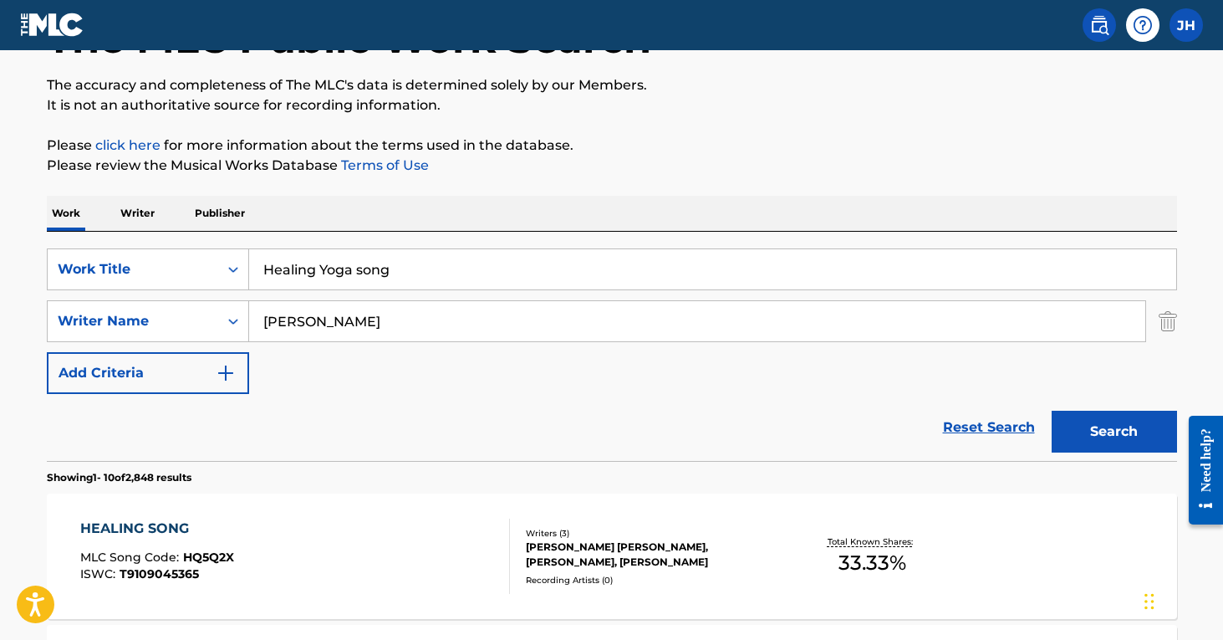
click at [502, 282] on input "Healing Yoga song" at bounding box center [712, 269] width 927 height 40
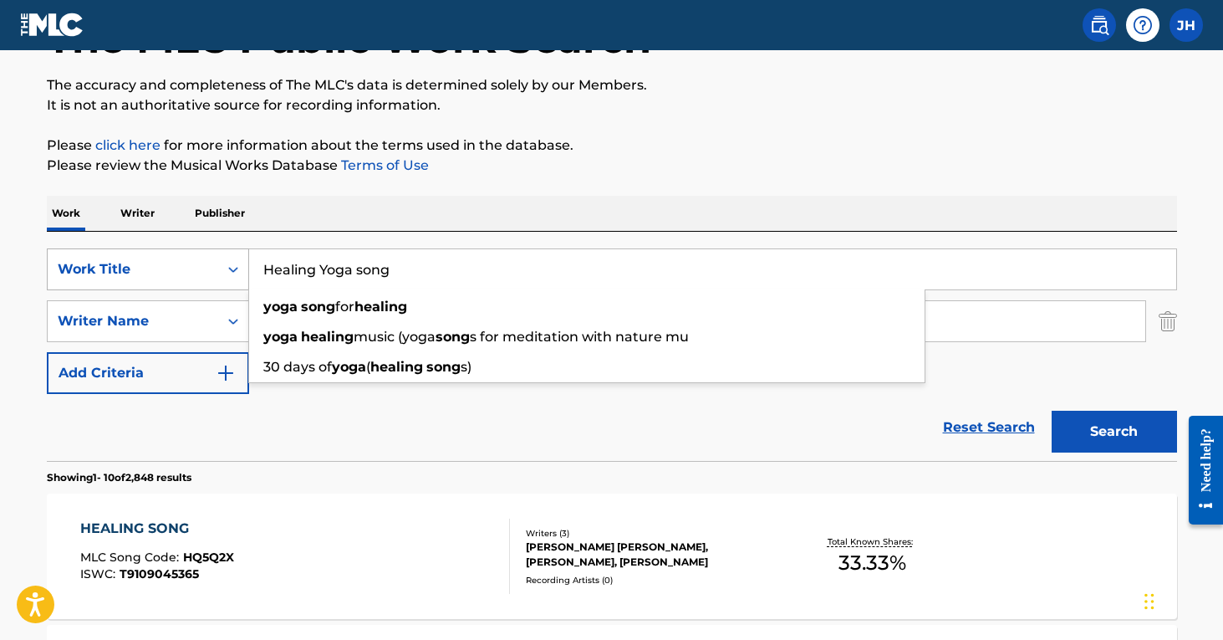
drag, startPoint x: 412, startPoint y: 273, endPoint x: 228, endPoint y: 259, distance: 184.5
click at [228, 259] on div "SearchWithCriteria608fb1d7-606d-4452-af7b-5405b32244a4 Work Title Healing Yoga …" at bounding box center [612, 269] width 1130 height 42
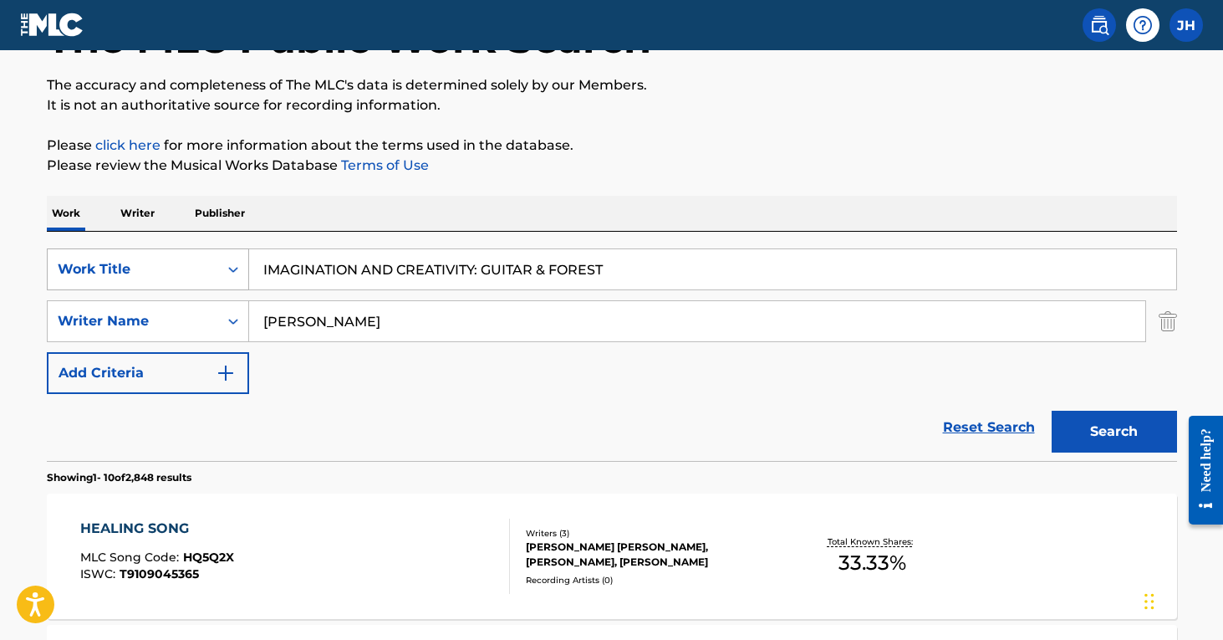
click at [1114, 431] on button "Search" at bounding box center [1114, 431] width 125 height 42
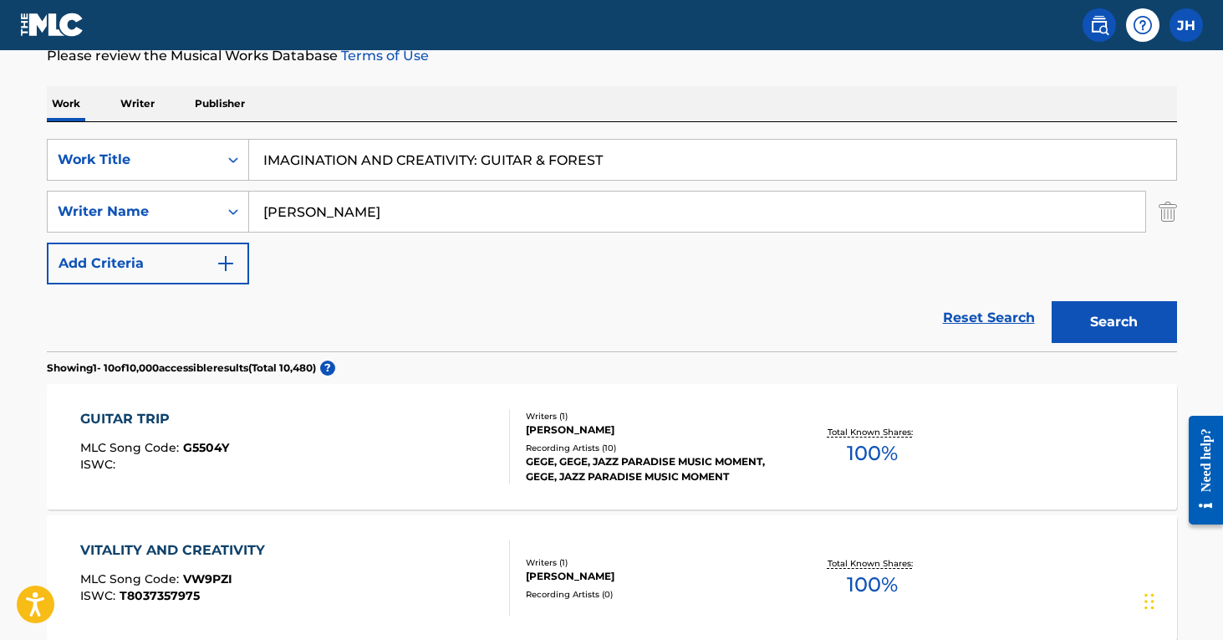
scroll to position [257, 0]
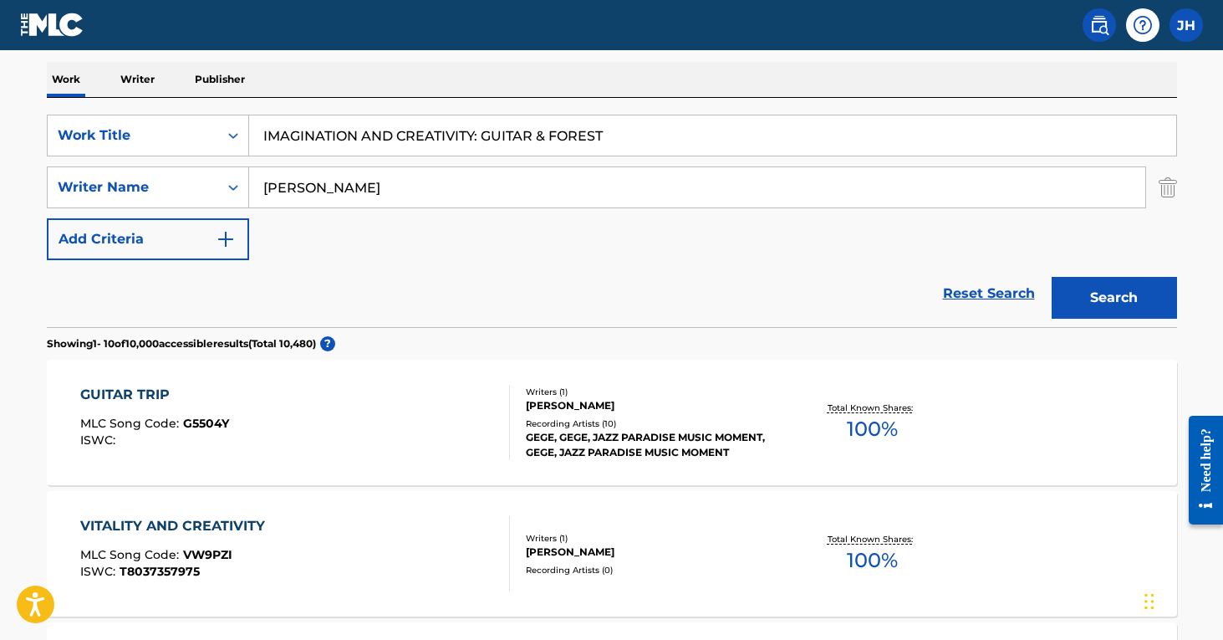
drag, startPoint x: 619, startPoint y: 132, endPoint x: 476, endPoint y: 140, distance: 142.4
click at [476, 140] on input "IMAGINATION AND CREATIVITY: GUITAR & FOREST" at bounding box center [712, 135] width 927 height 40
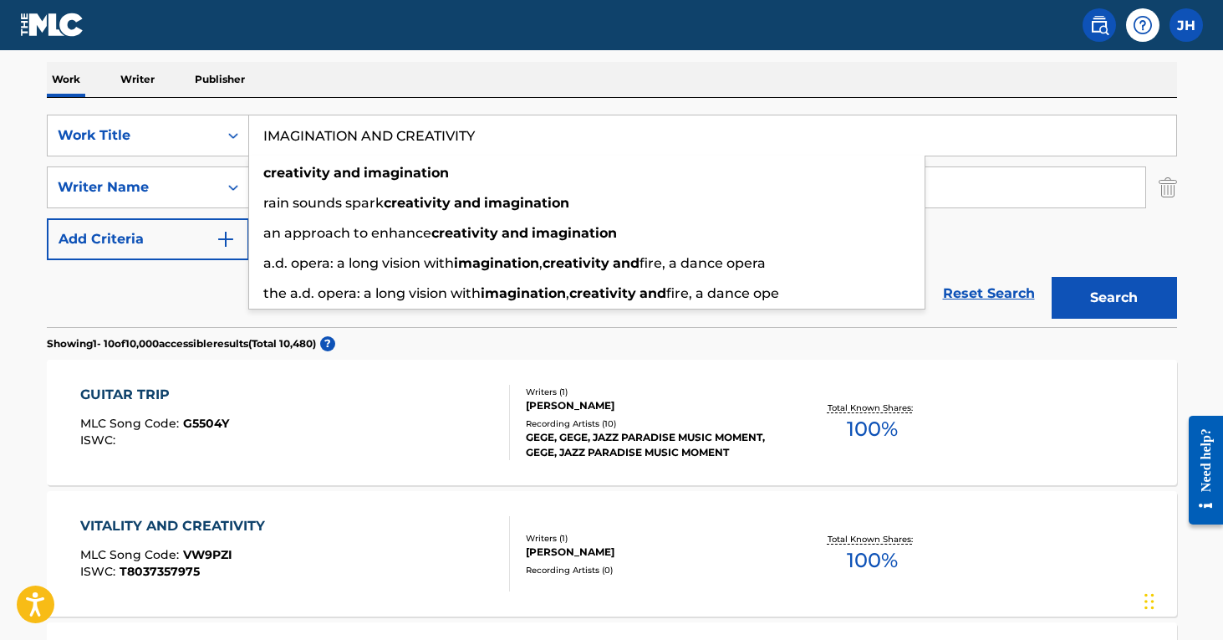
click at [1114, 298] on button "Search" at bounding box center [1114, 298] width 125 height 42
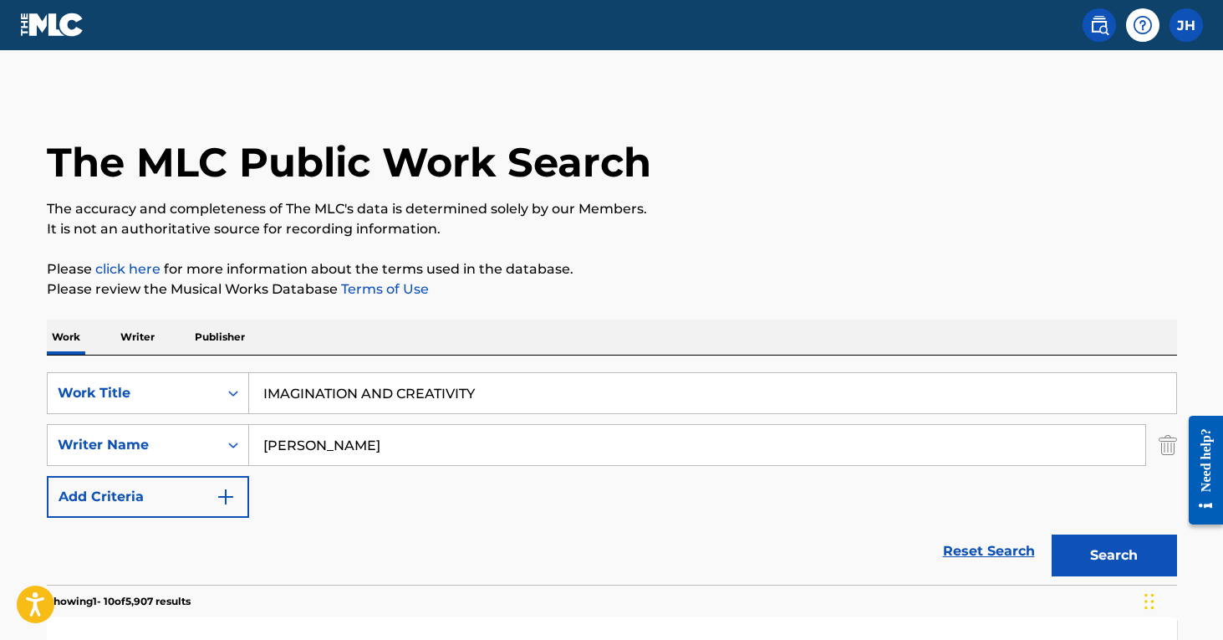
scroll to position [0, 0]
drag, startPoint x: 485, startPoint y: 388, endPoint x: 222, endPoint y: 396, distance: 263.5
click at [222, 396] on div "SearchWithCriteria608fb1d7-606d-4452-af7b-5405b32244a4 Work Title IMAGINATION A…" at bounding box center [612, 393] width 1130 height 42
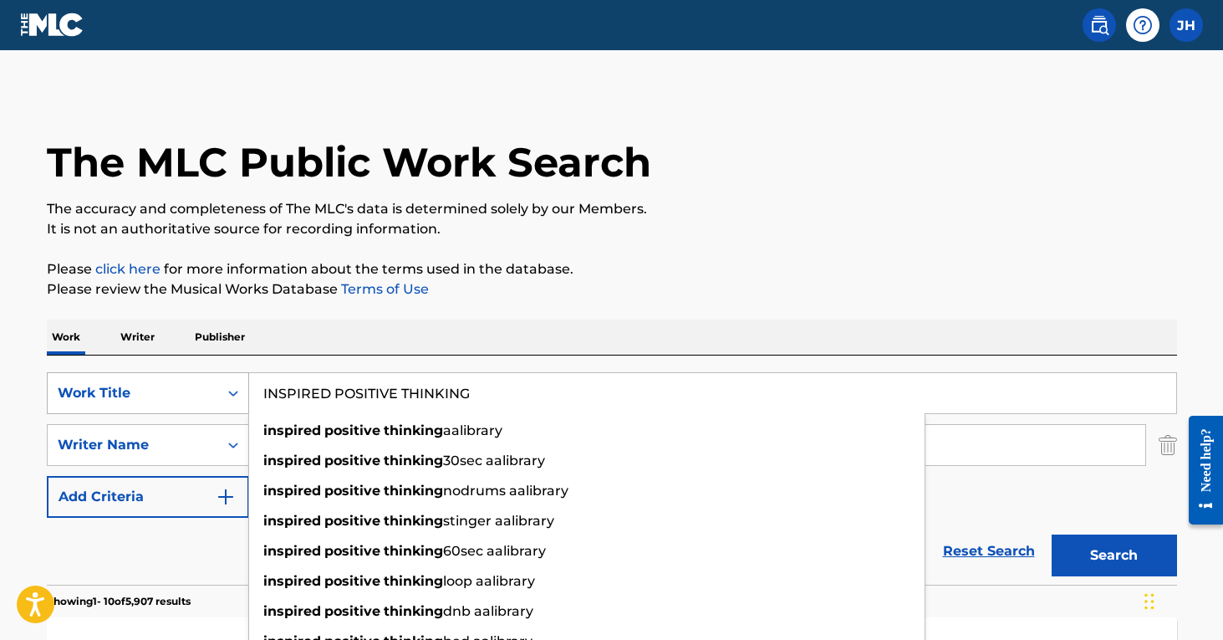
type input "INSPIRED POSITIVE THINKING"
click at [1114, 555] on button "Search" at bounding box center [1114, 555] width 125 height 42
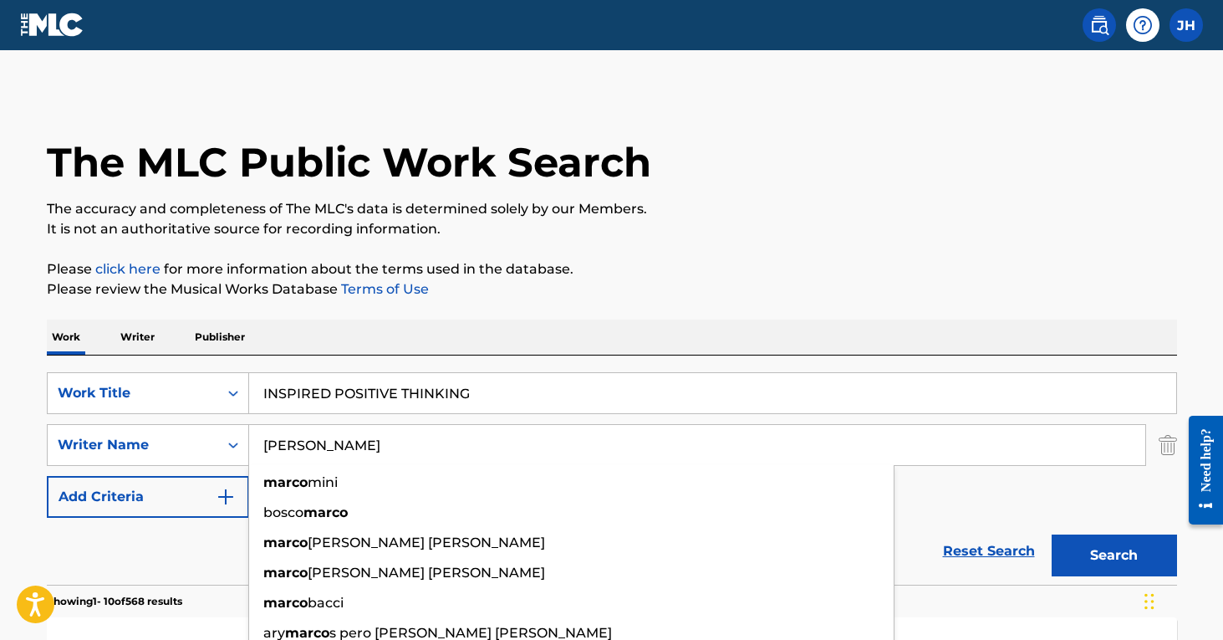
drag, startPoint x: 383, startPoint y: 451, endPoint x: 251, endPoint y: 447, distance: 132.1
click at [251, 447] on input "[PERSON_NAME]" at bounding box center [697, 445] width 896 height 40
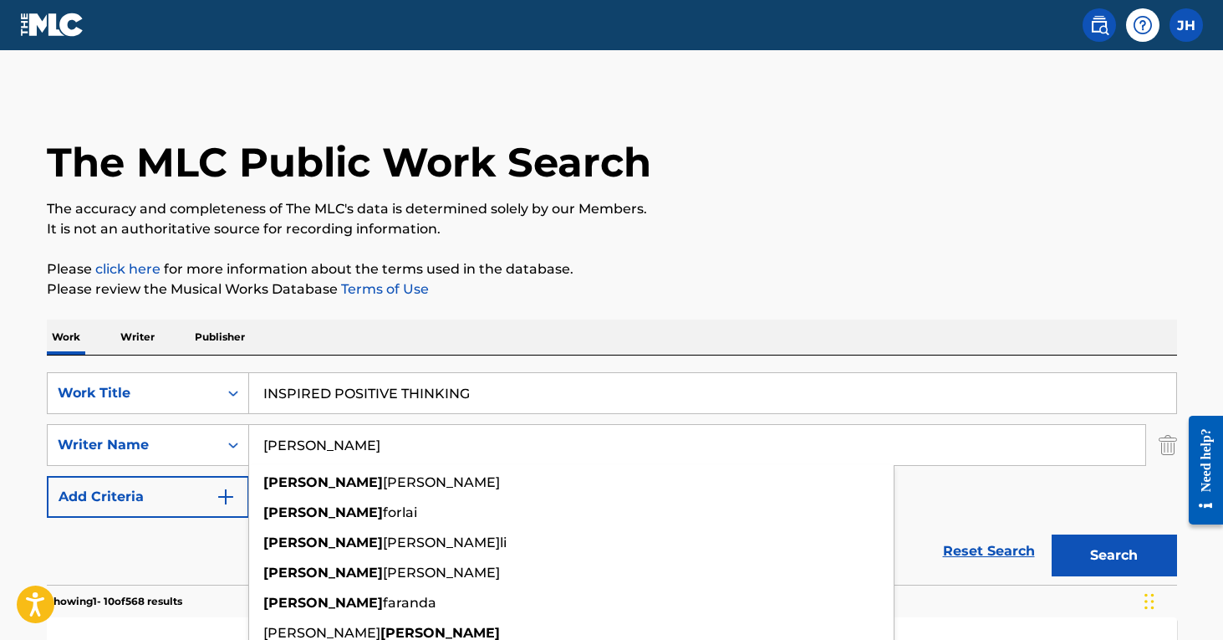
type input "[PERSON_NAME]"
click at [1114, 555] on button "Search" at bounding box center [1114, 555] width 125 height 42
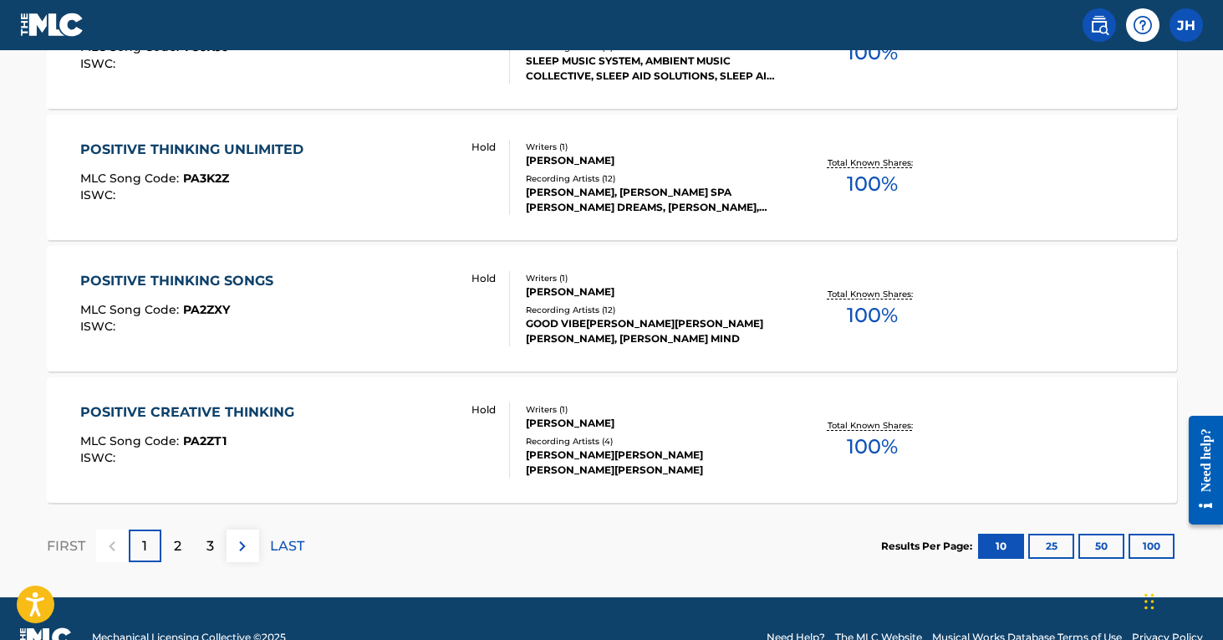
scroll to position [1454, 0]
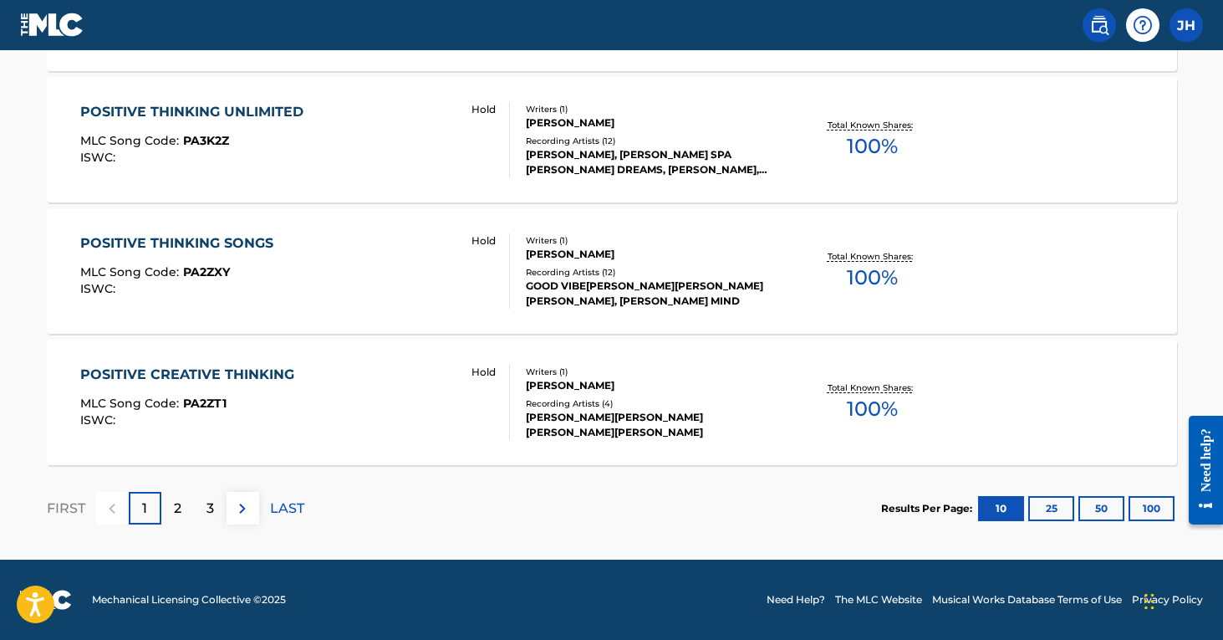
click at [177, 510] on p "2" at bounding box center [178, 508] width 8 height 20
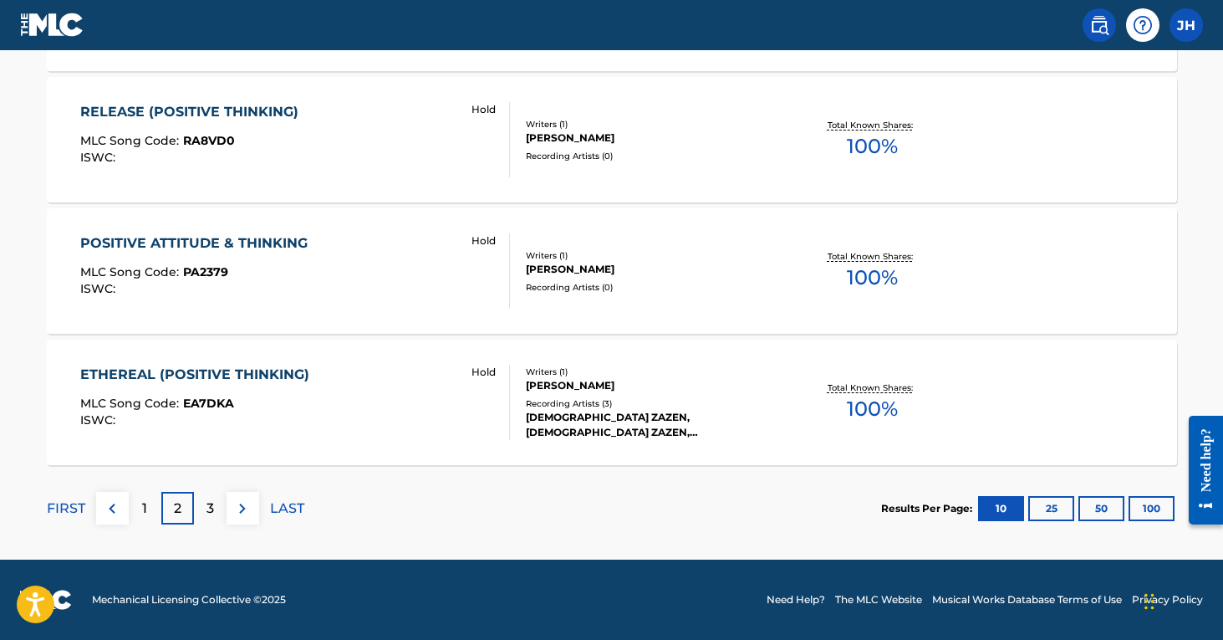
scroll to position [1459, 0]
click at [215, 498] on div "3" at bounding box center [210, 508] width 33 height 33
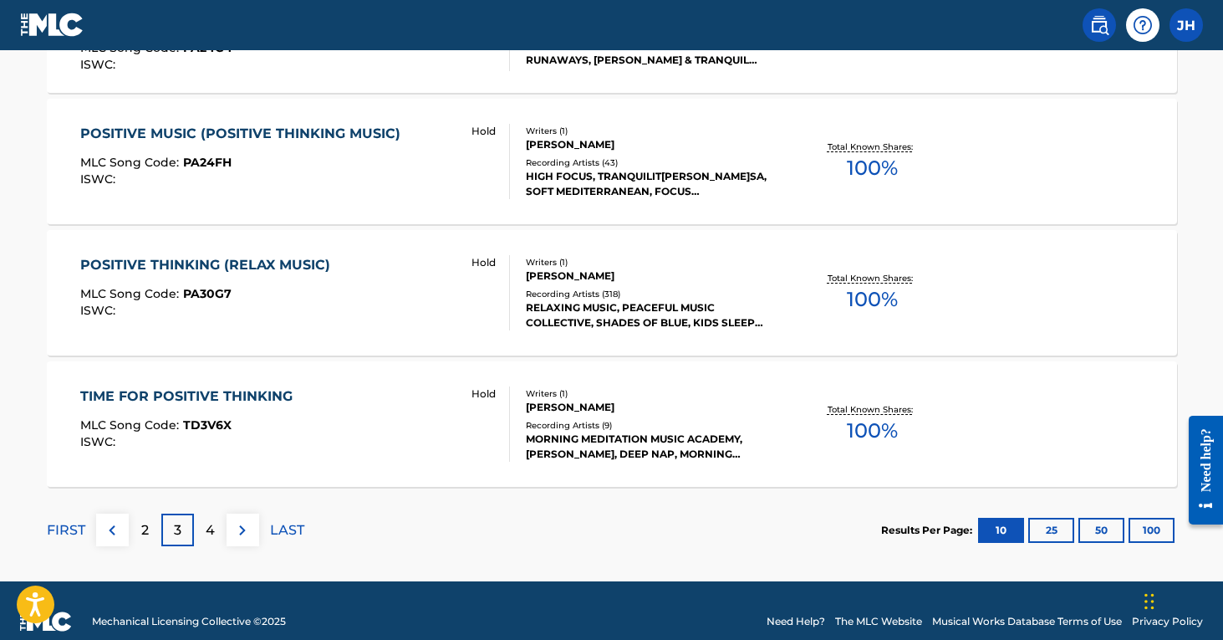
scroll to position [1438, 0]
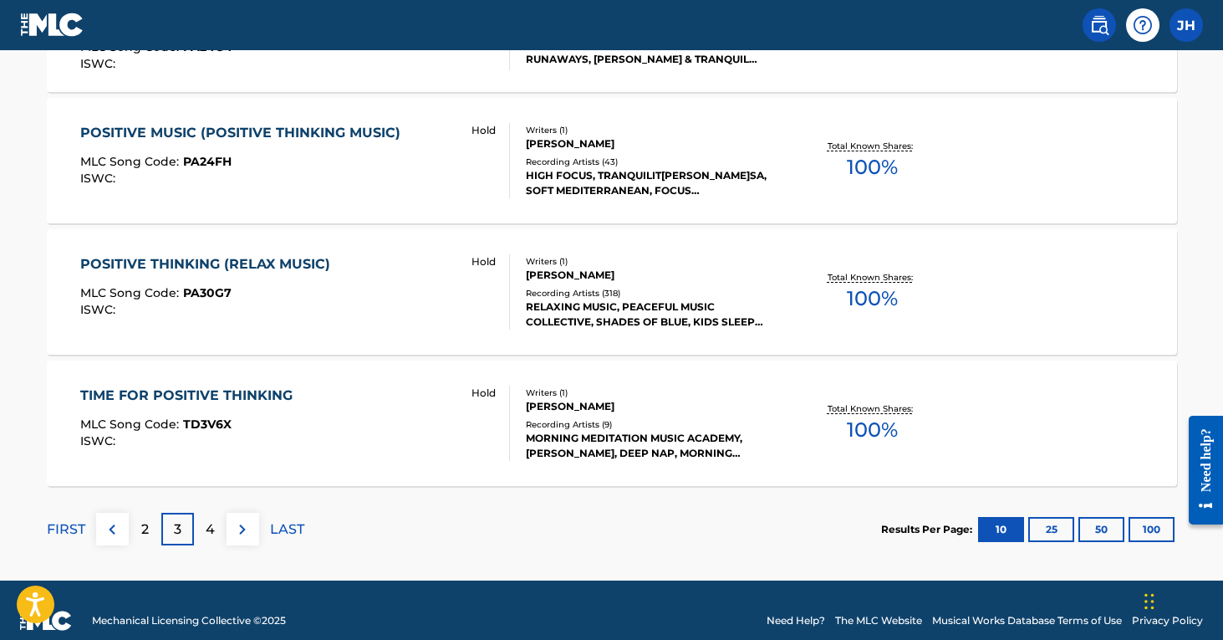
click at [211, 527] on p "4" at bounding box center [210, 529] width 9 height 20
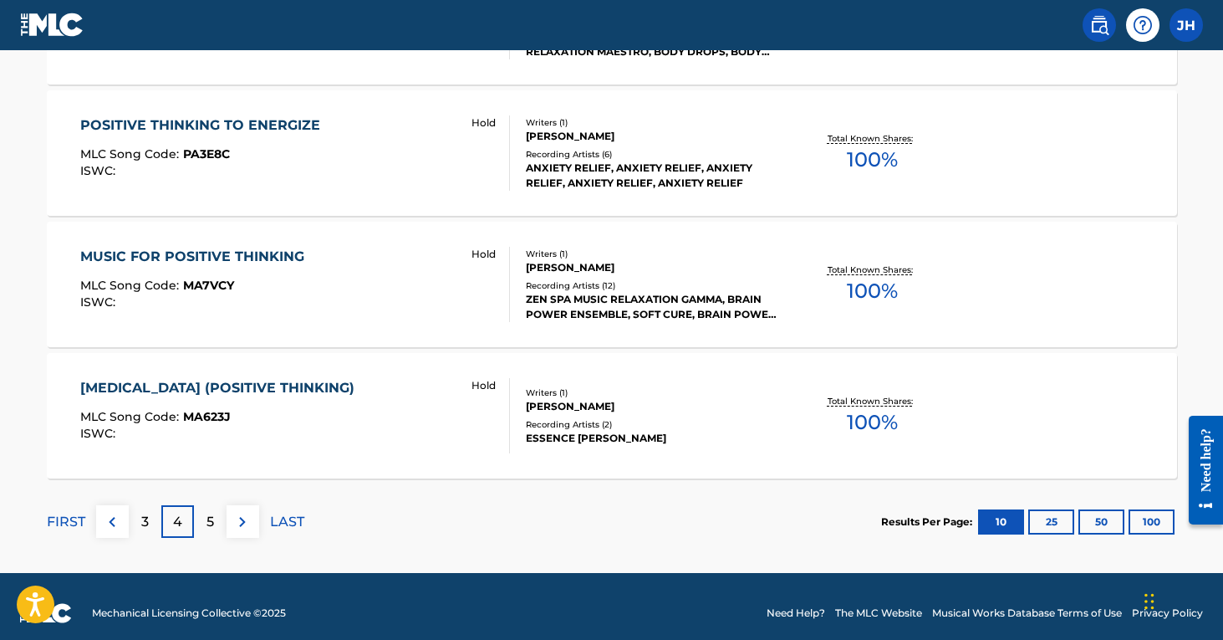
scroll to position [1446, 0]
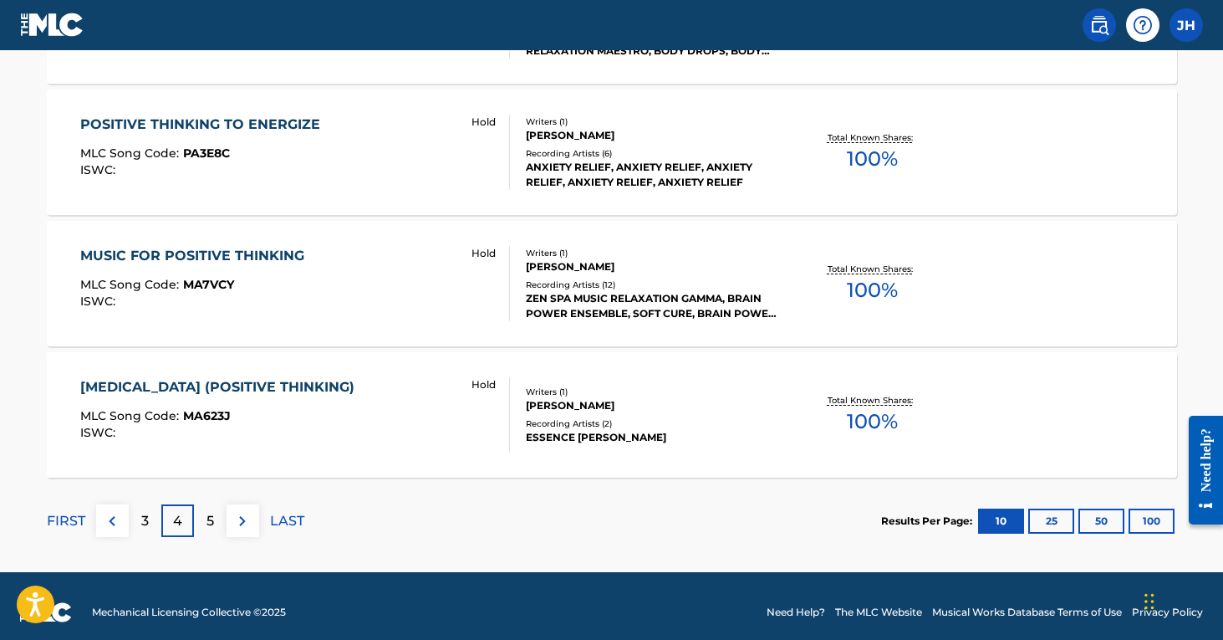
click at [211, 527] on p "5" at bounding box center [210, 521] width 8 height 20
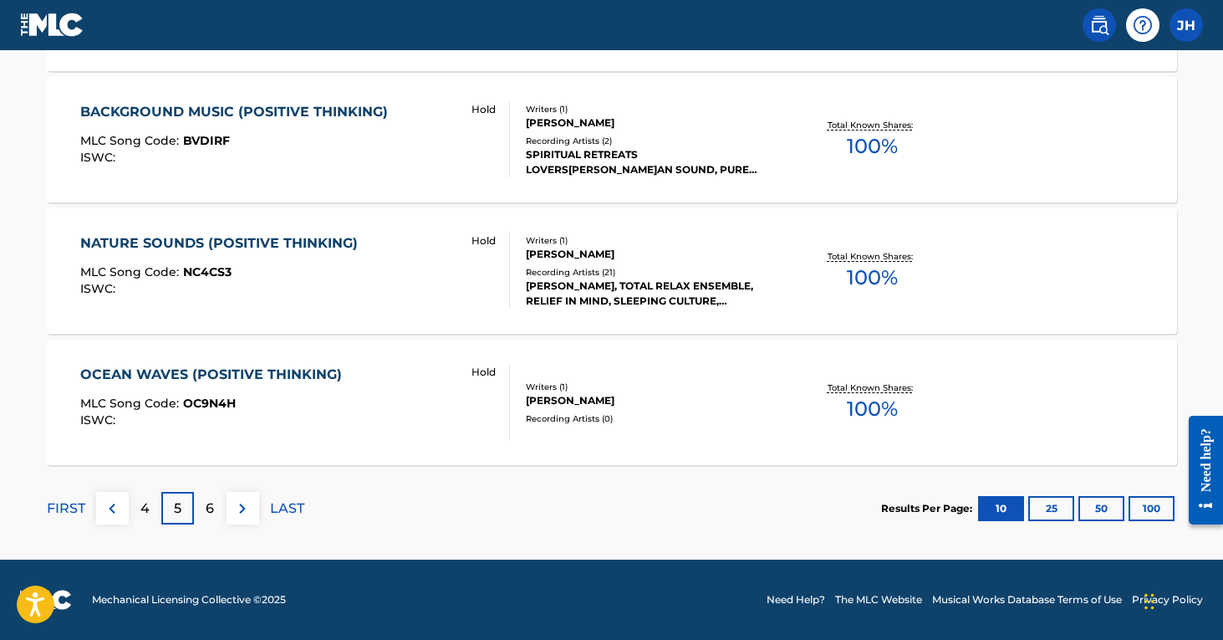
scroll to position [1459, 0]
click at [115, 502] on img at bounding box center [112, 508] width 20 height 20
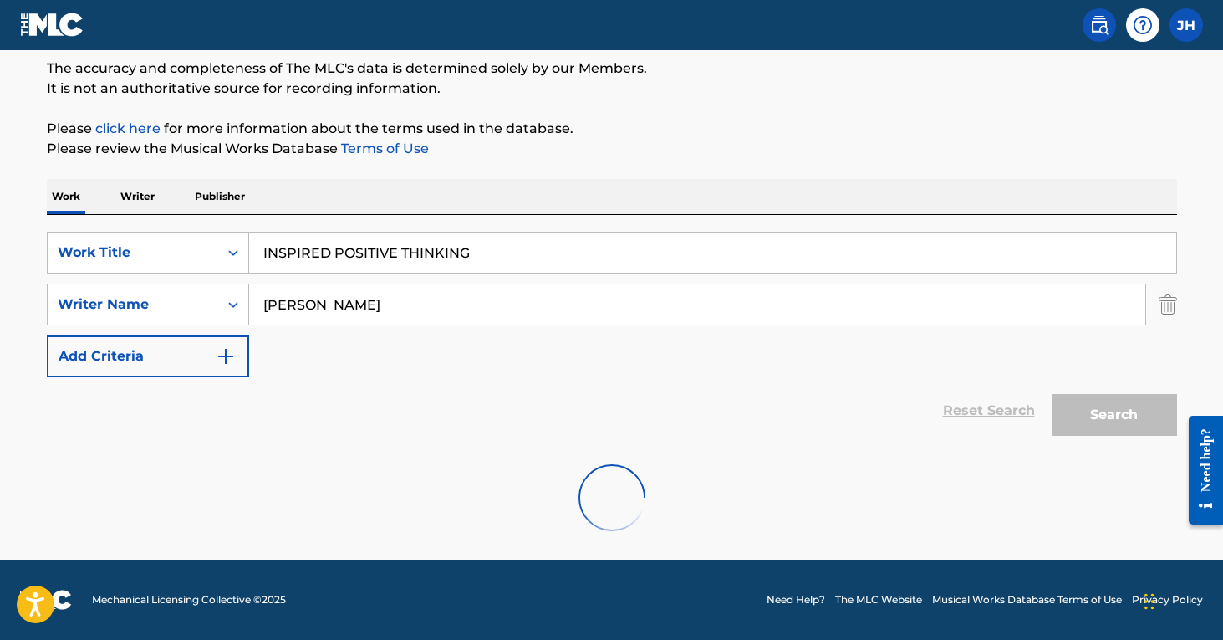
scroll to position [140, 0]
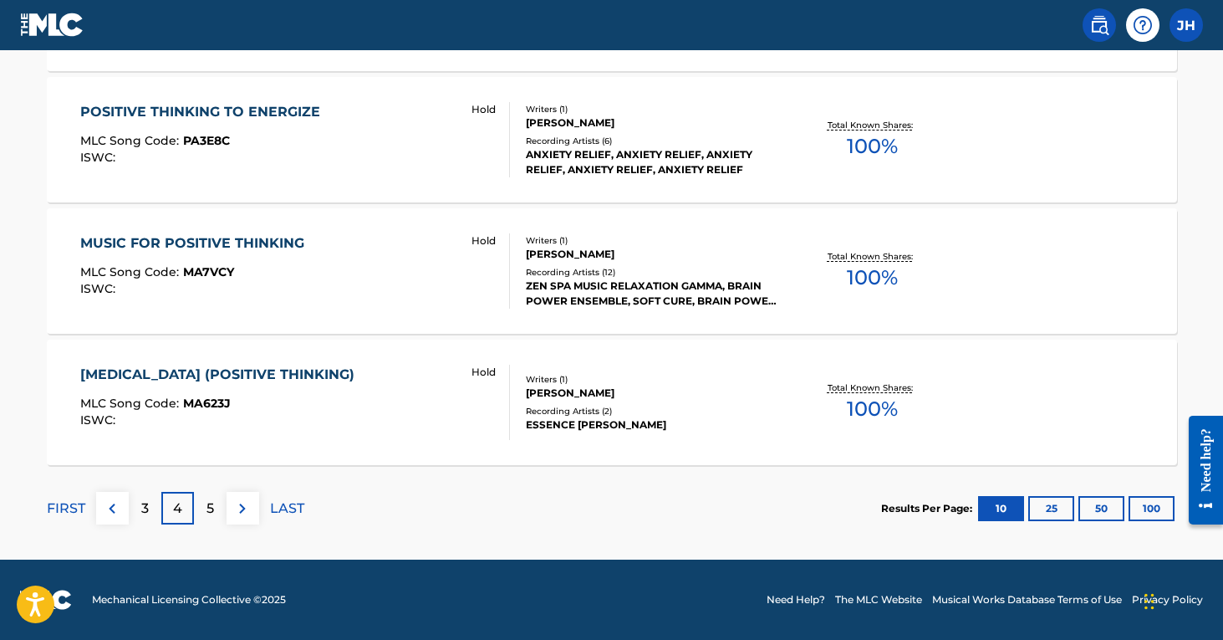
click at [112, 511] on img at bounding box center [112, 508] width 20 height 20
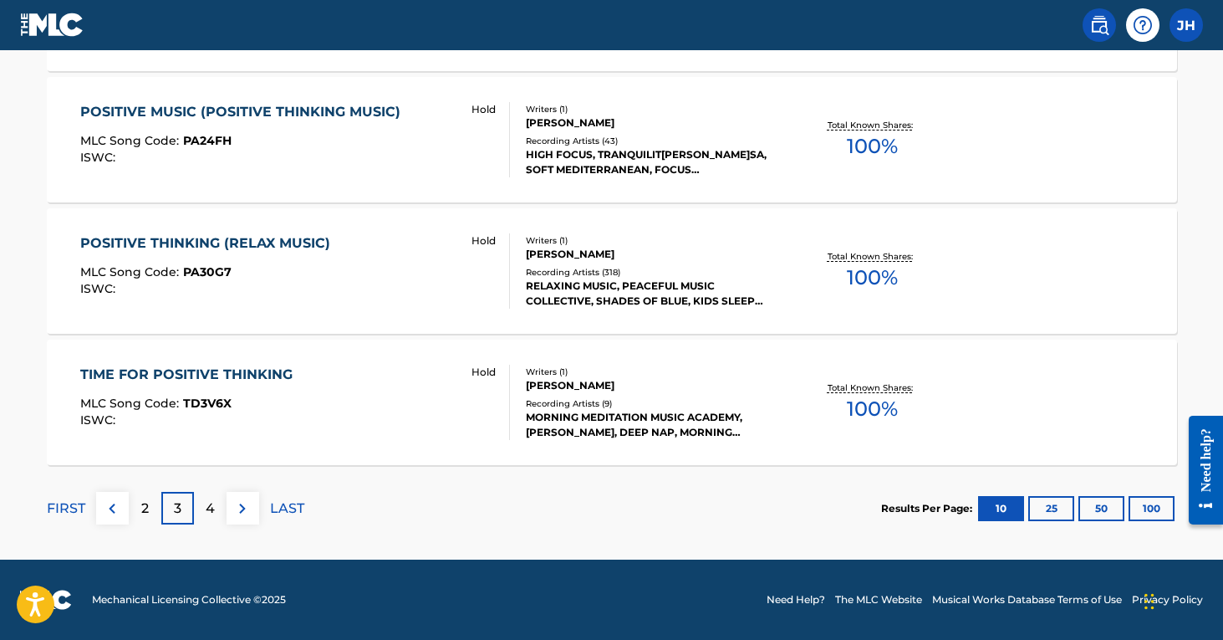
click at [135, 513] on div "2" at bounding box center [145, 508] width 33 height 33
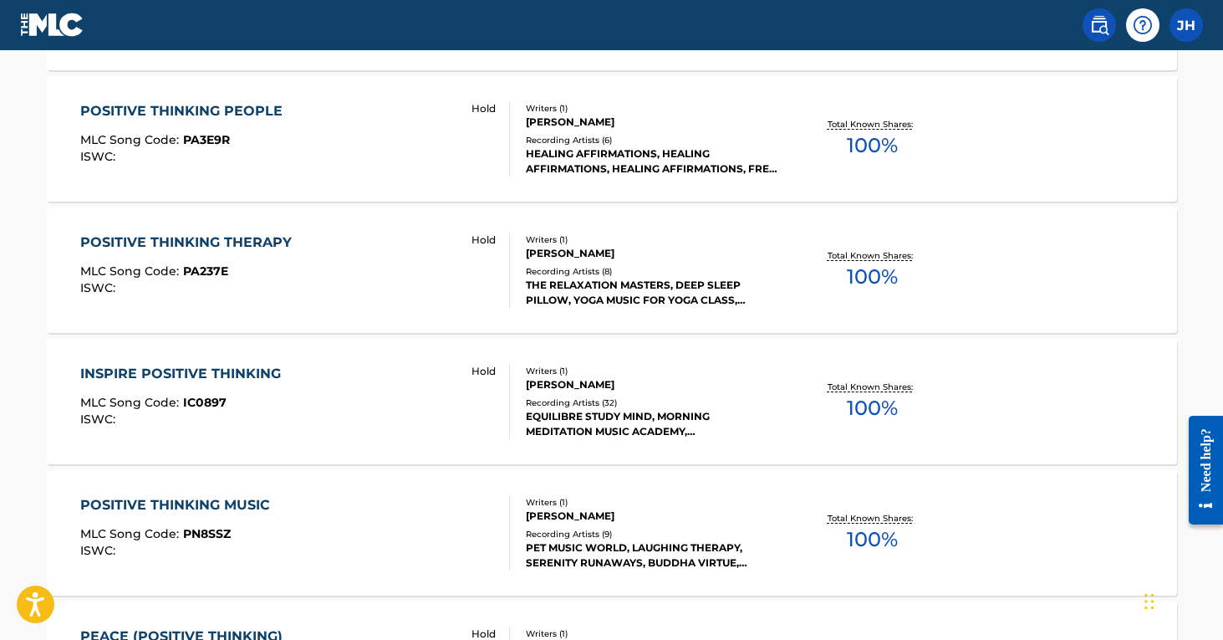
scroll to position [810, 0]
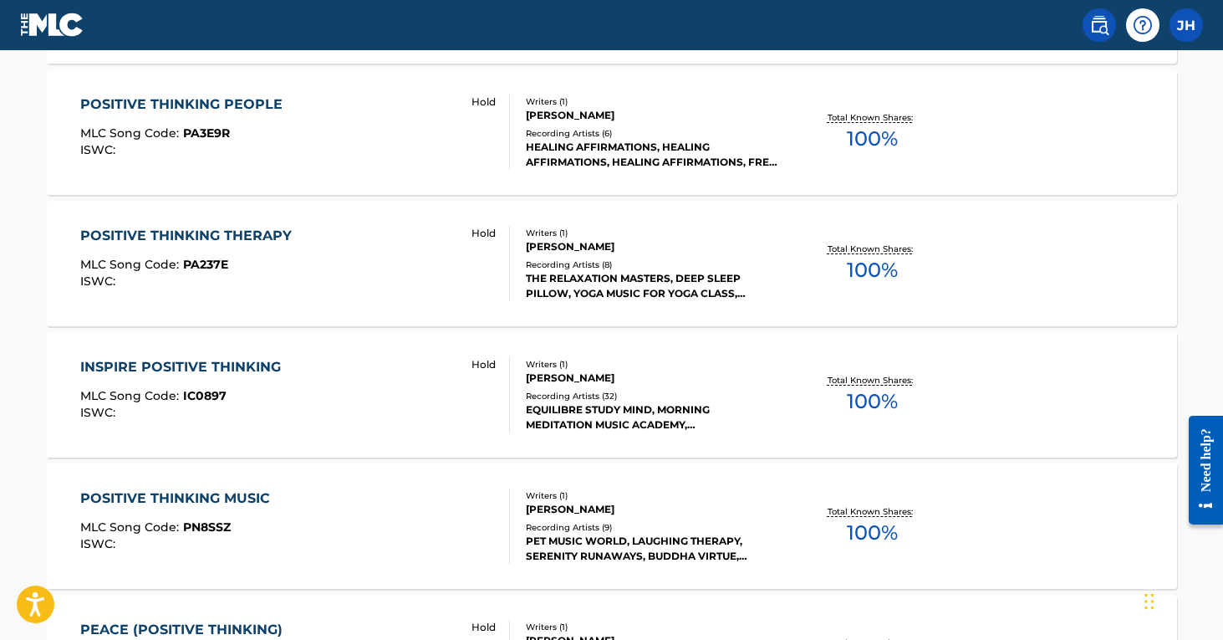
click at [595, 403] on div "EQUILIBRE STUDY MIND, MORNING MEDITATION MUSIC ACADEMY, [GEOGRAPHIC_DATA], OASI…" at bounding box center [652, 417] width 252 height 30
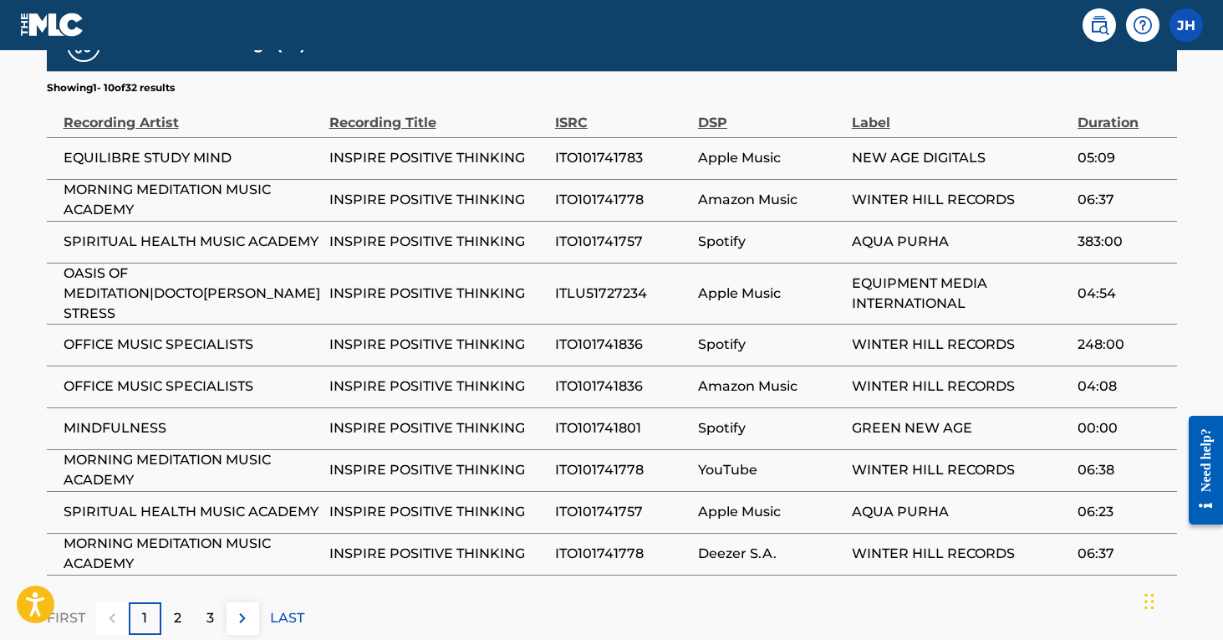
scroll to position [1154, 0]
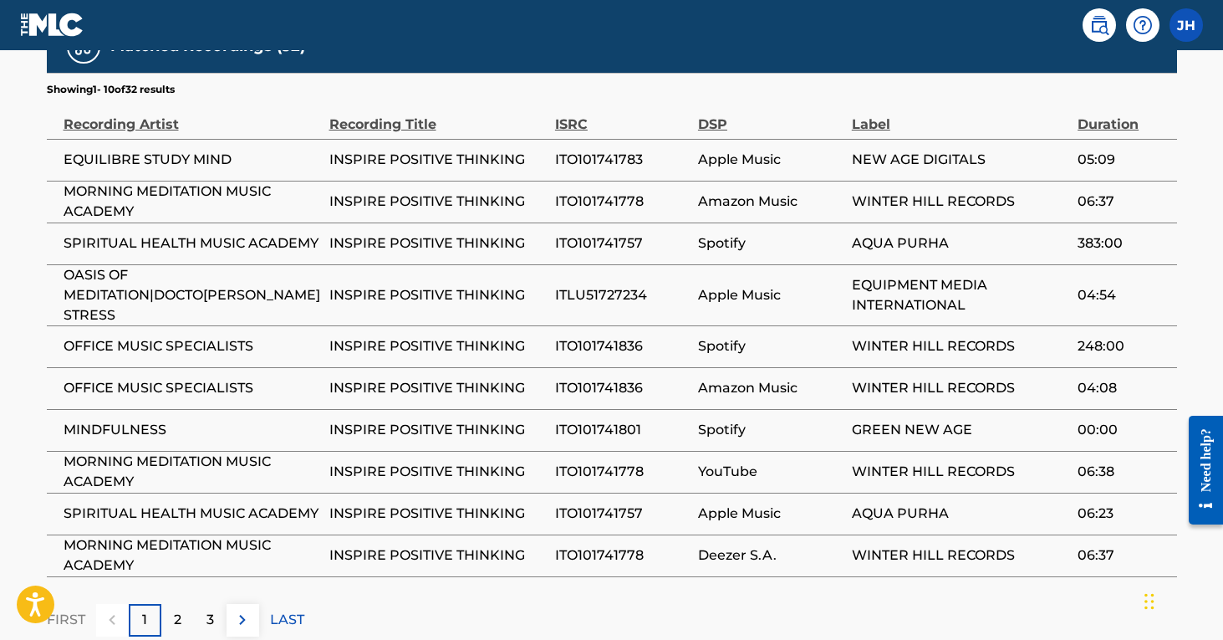
click at [177, 609] on p "2" at bounding box center [178, 619] width 8 height 20
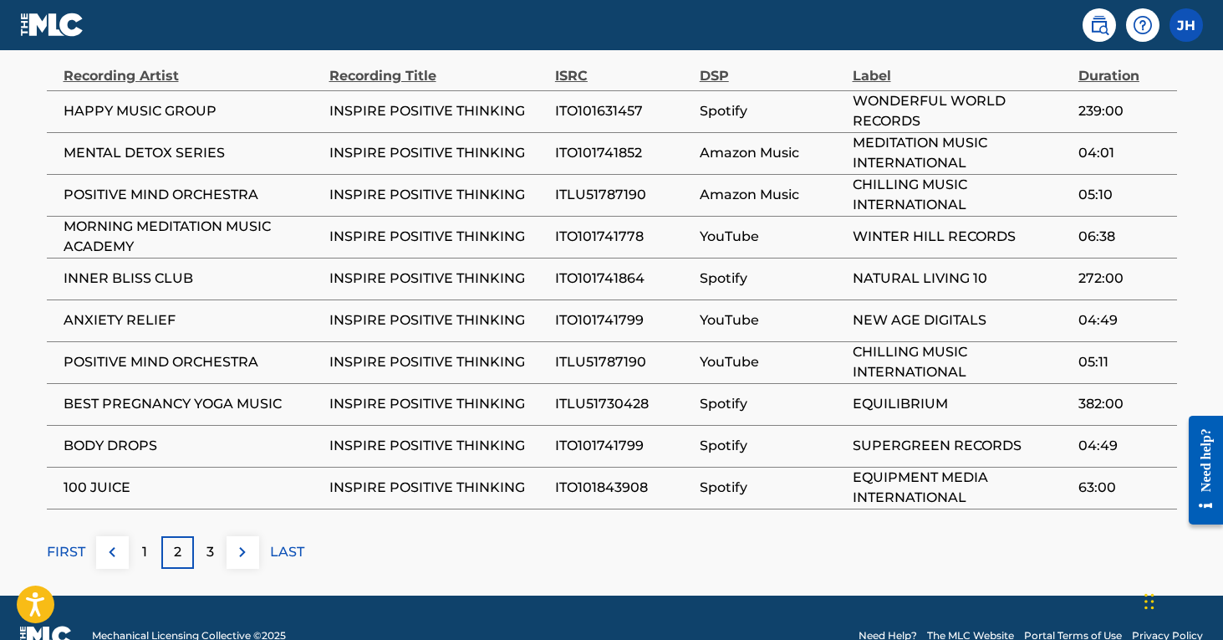
scroll to position [1204, 0]
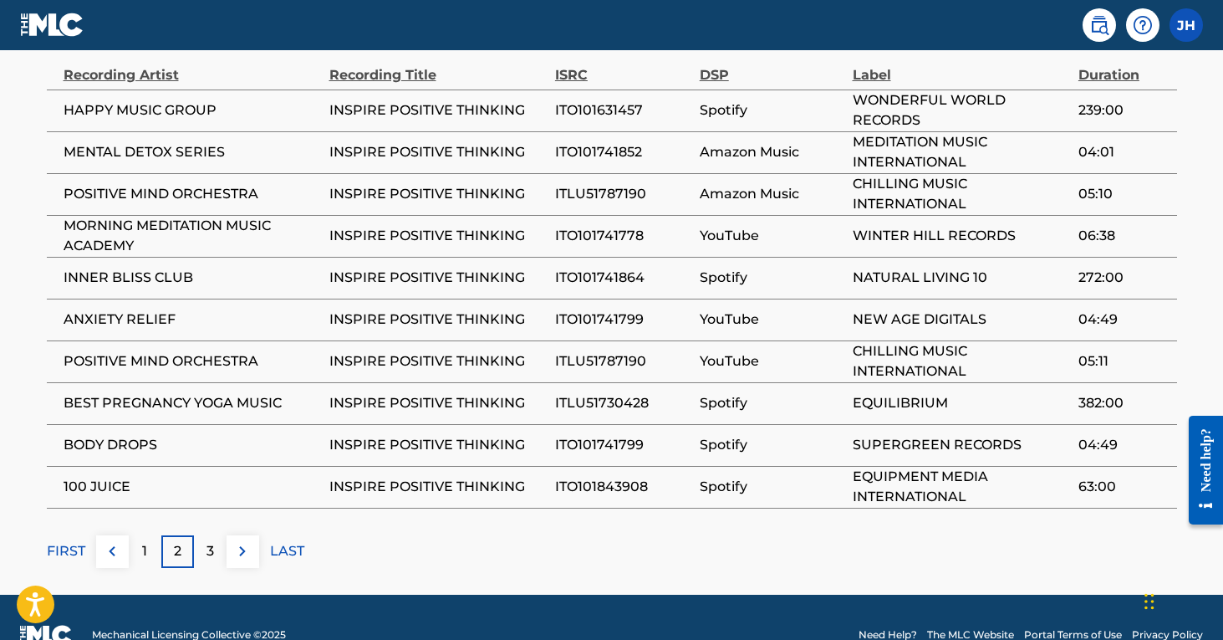
click at [156, 535] on div "1" at bounding box center [145, 551] width 33 height 33
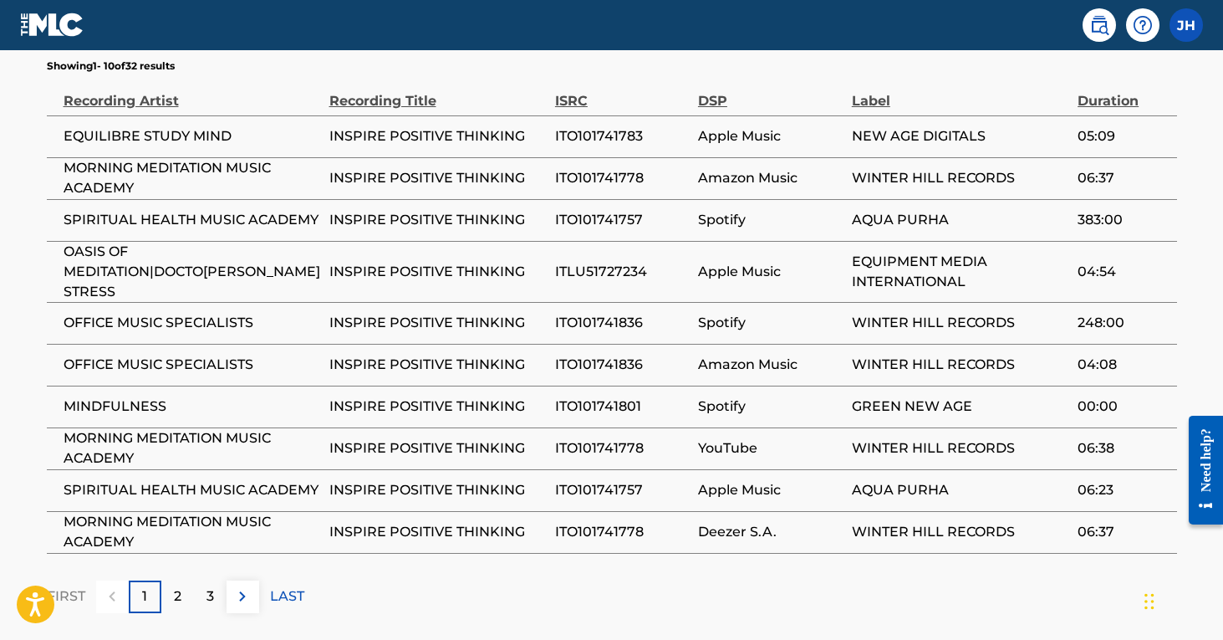
scroll to position [1181, 0]
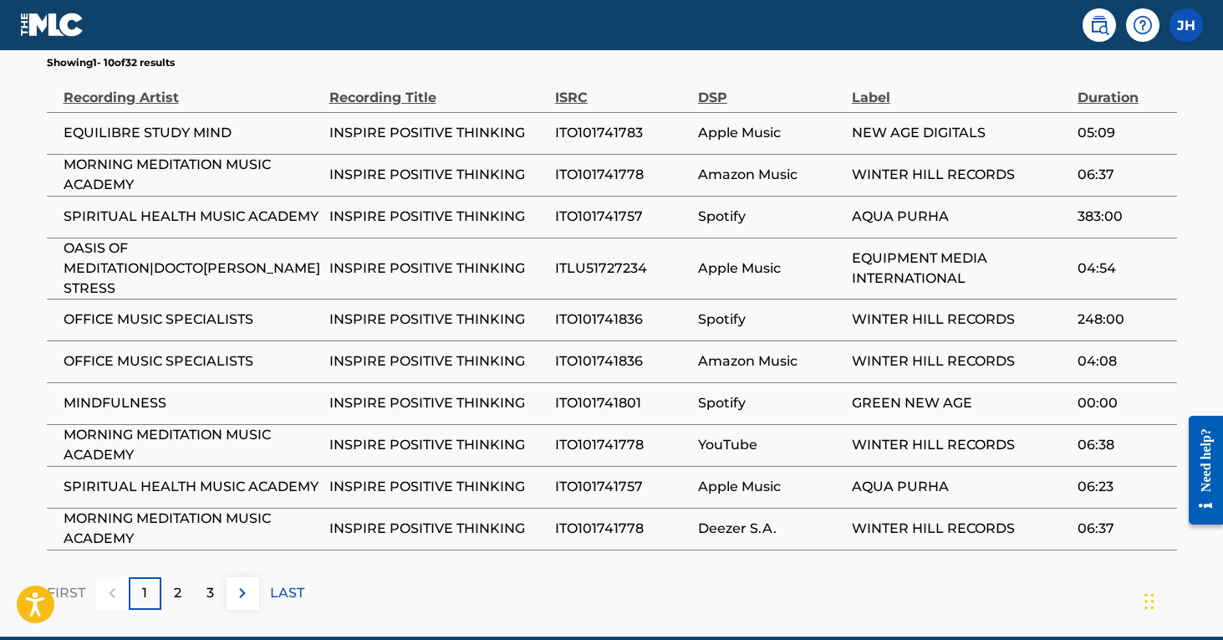
click at [177, 583] on p "2" at bounding box center [178, 593] width 8 height 20
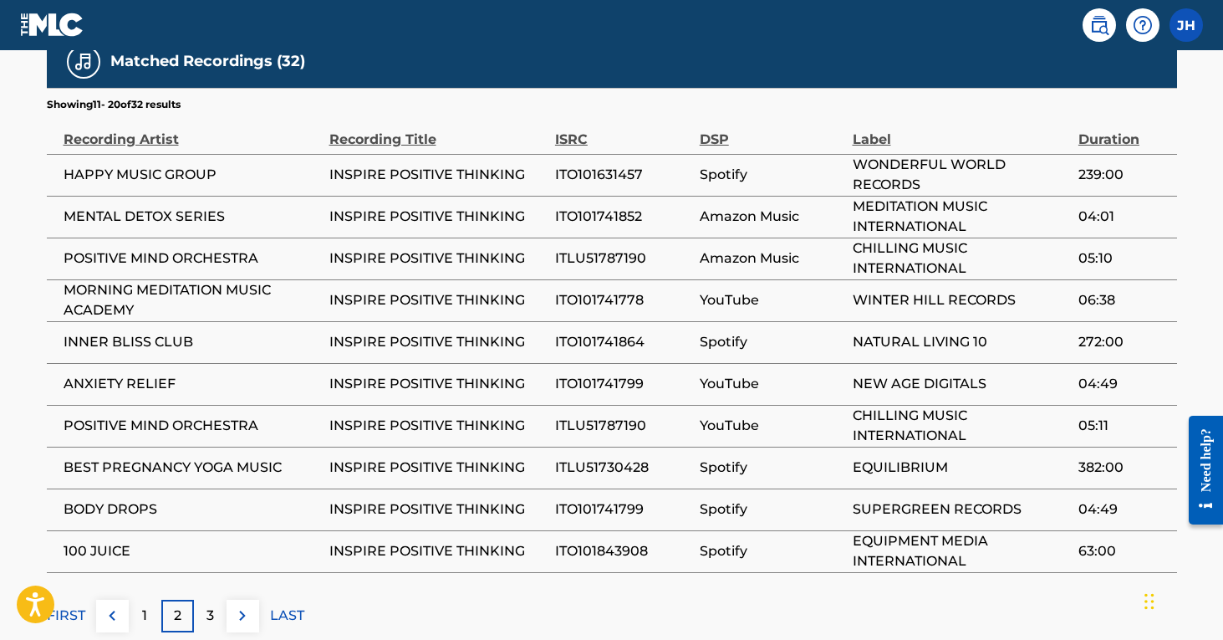
scroll to position [1140, 0]
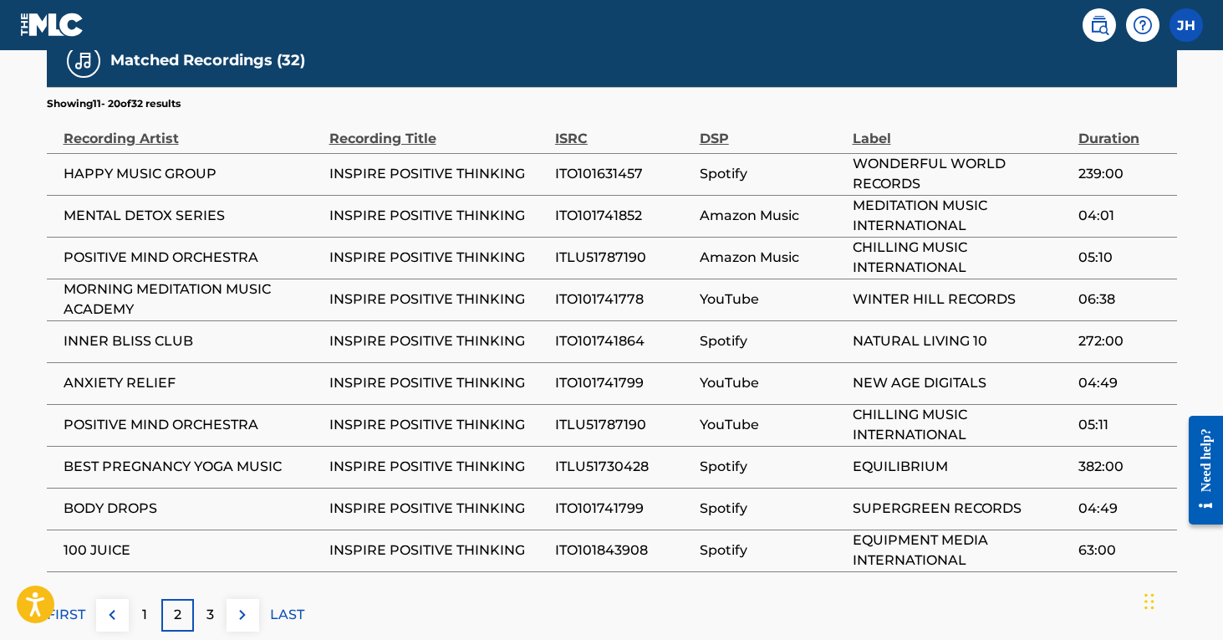
click at [201, 599] on div "3" at bounding box center [210, 615] width 33 height 33
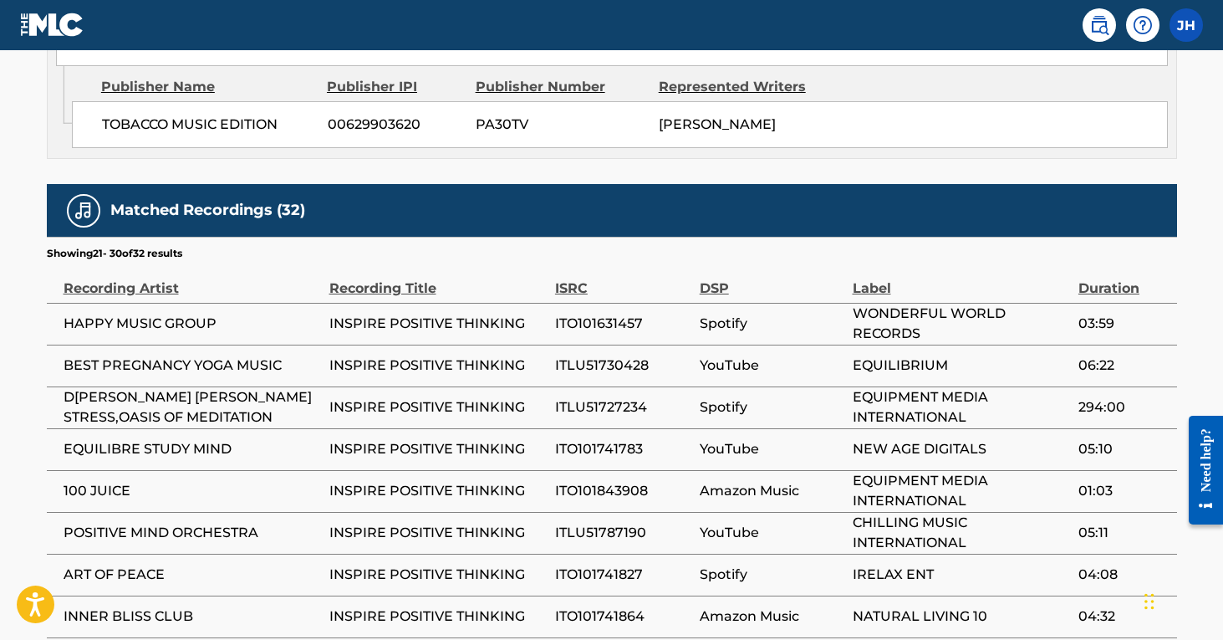
scroll to position [1008, 1]
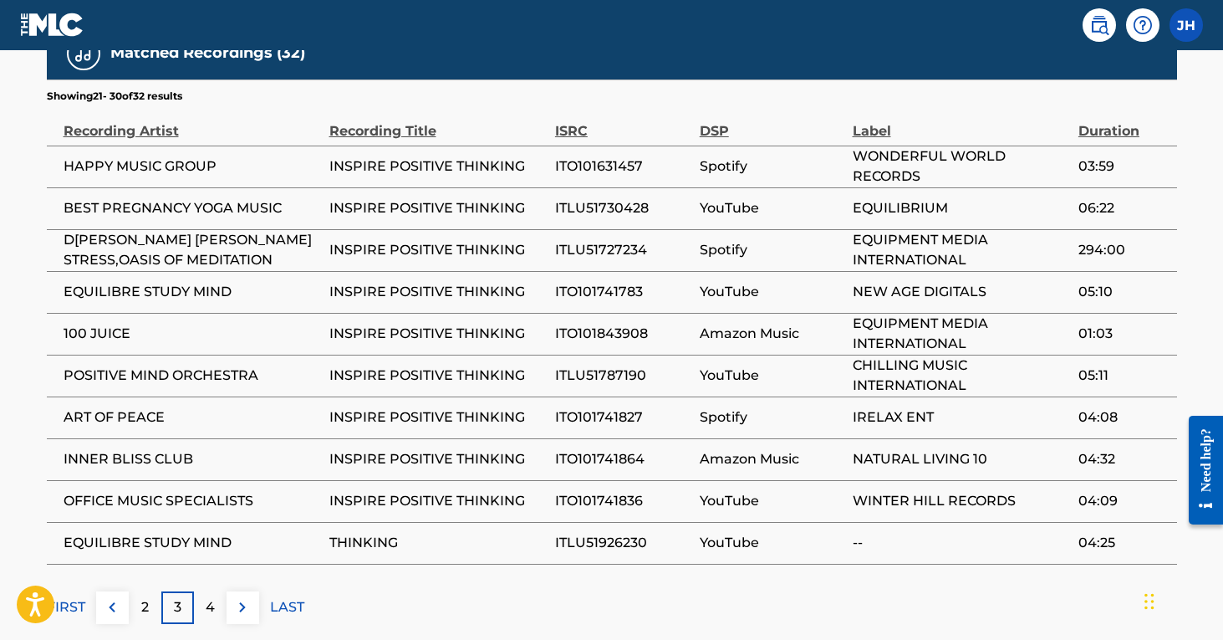
click at [209, 602] on div "4" at bounding box center [210, 607] width 33 height 33
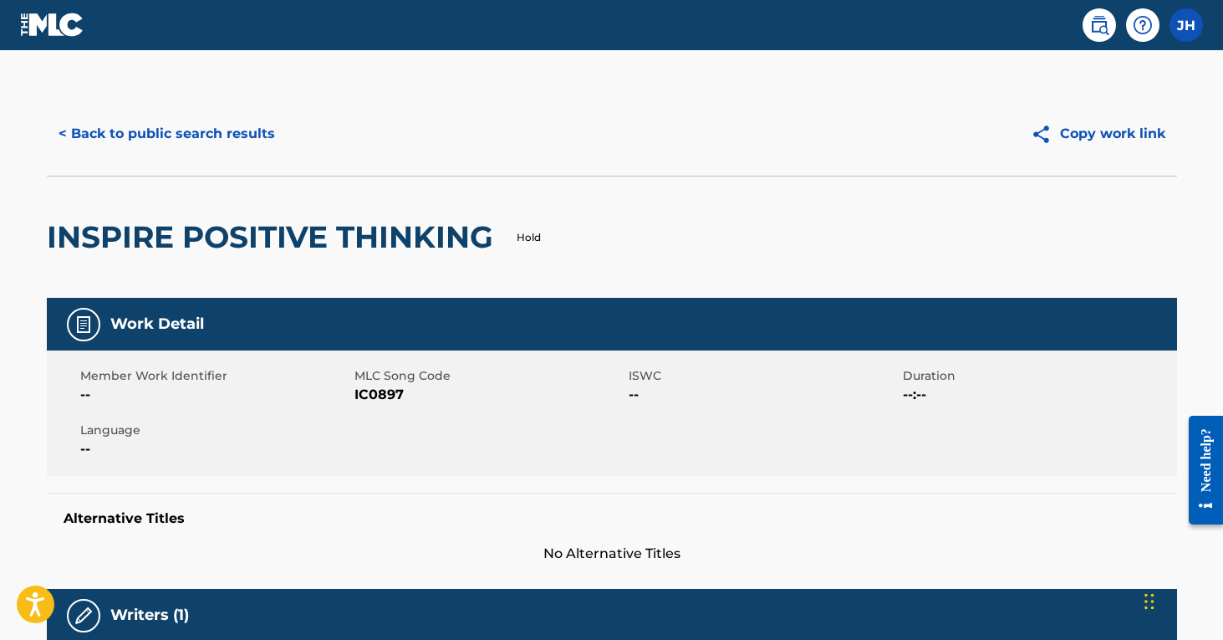
scroll to position [0, 0]
click at [217, 127] on button "< Back to public search results" at bounding box center [167, 134] width 240 height 42
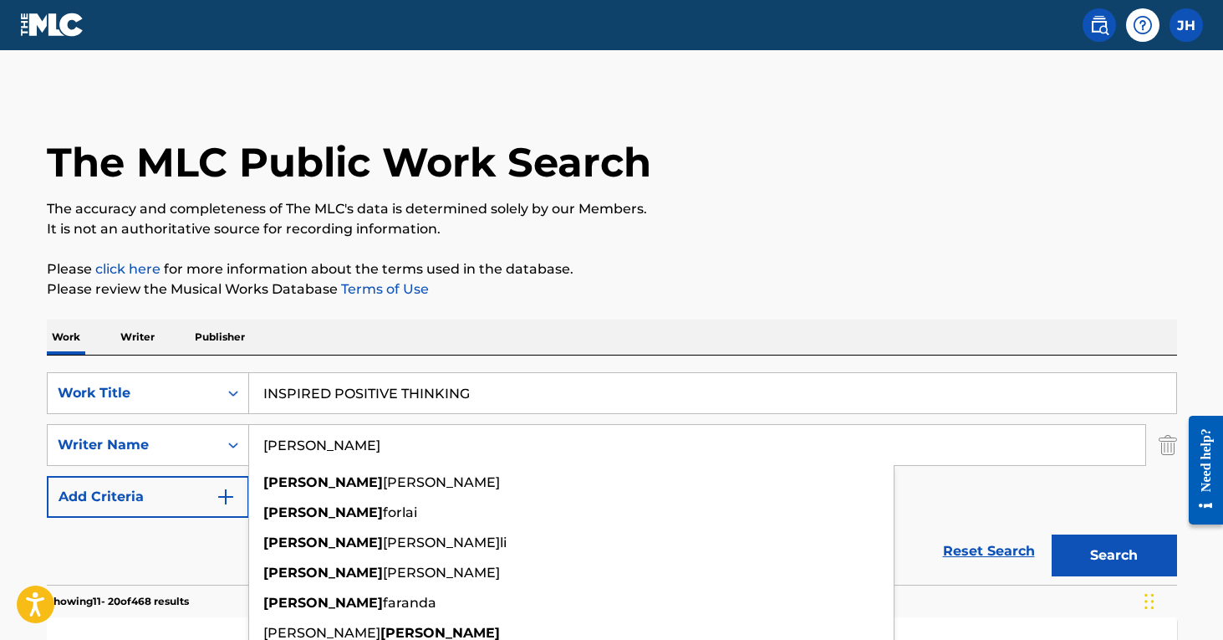
click at [368, 451] on input "[PERSON_NAME]" at bounding box center [697, 445] width 896 height 40
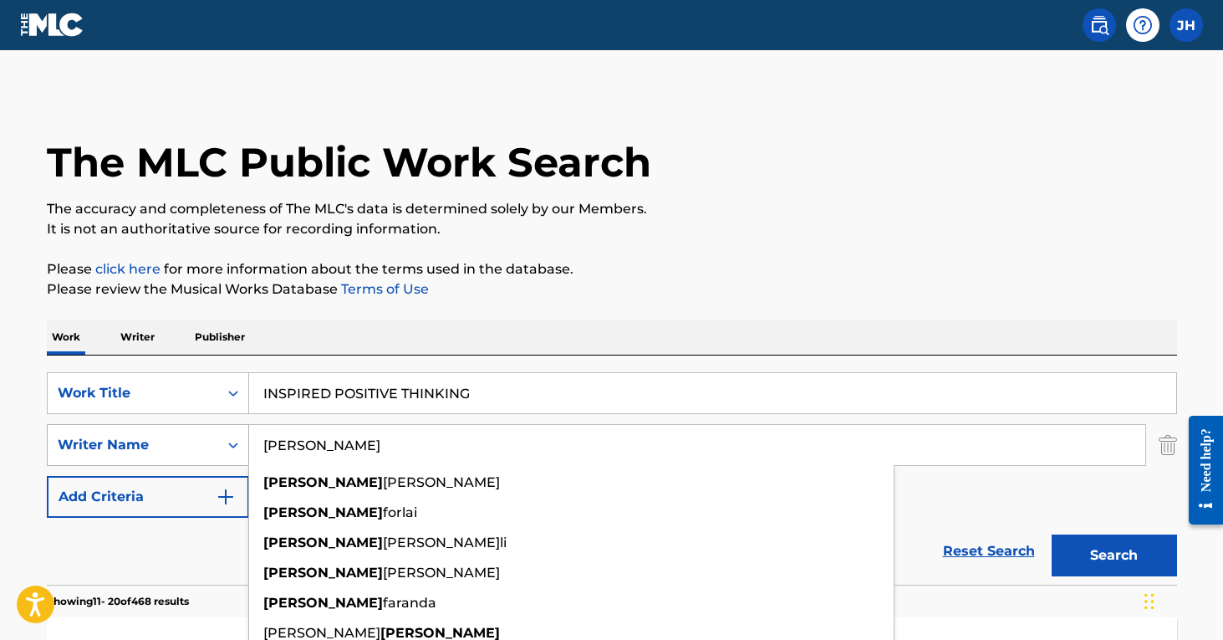
drag, startPoint x: 358, startPoint y: 450, endPoint x: 247, endPoint y: 446, distance: 111.2
click at [247, 446] on div "SearchWithCriteria9a00f95d-ea94-4e3c-b925-dbd326737c57 Writer Name [PERSON_NAME…" at bounding box center [612, 445] width 1130 height 42
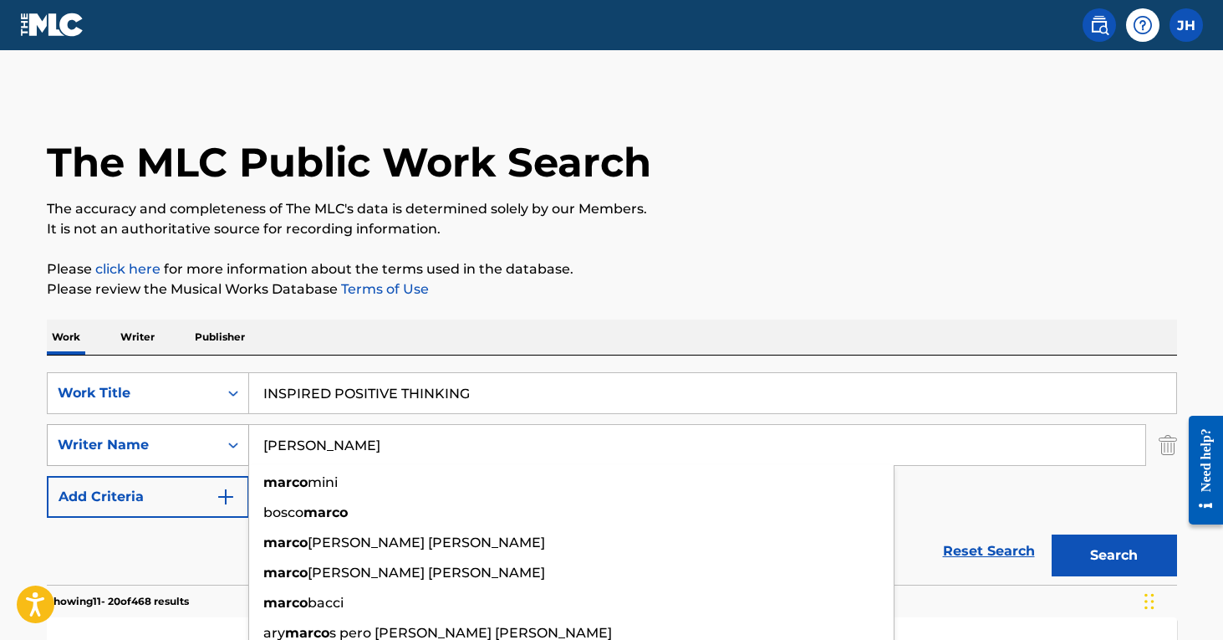
type input "[PERSON_NAME]"
click at [1114, 555] on button "Search" at bounding box center [1114, 555] width 125 height 42
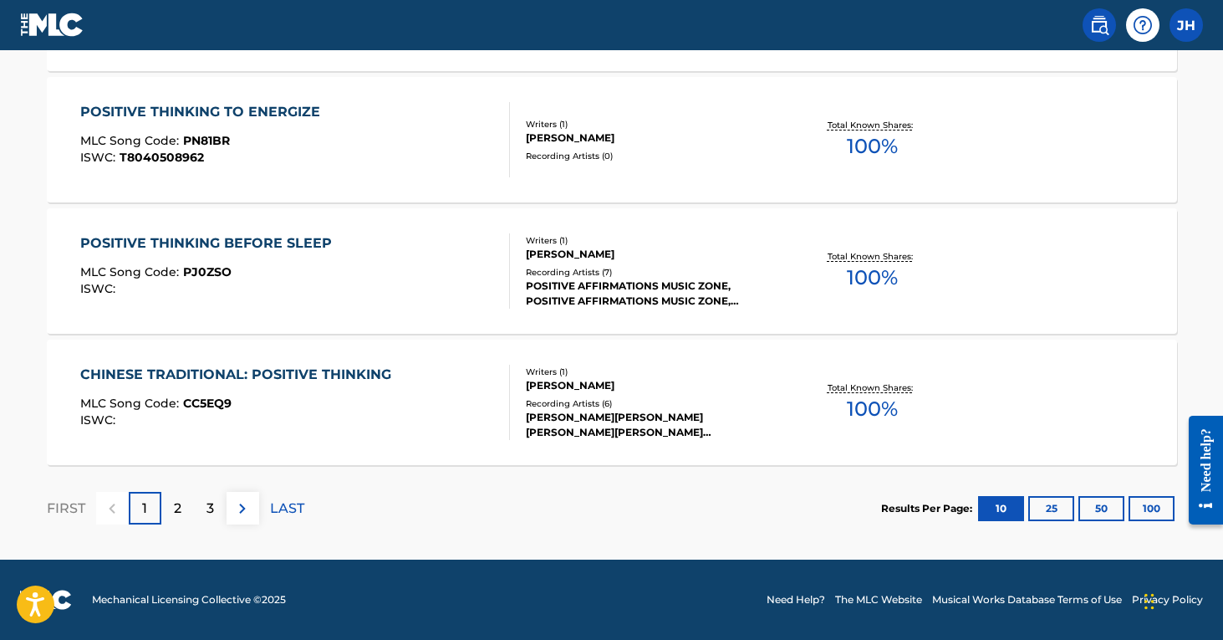
scroll to position [1459, 0]
click at [176, 515] on p "2" at bounding box center [178, 508] width 8 height 20
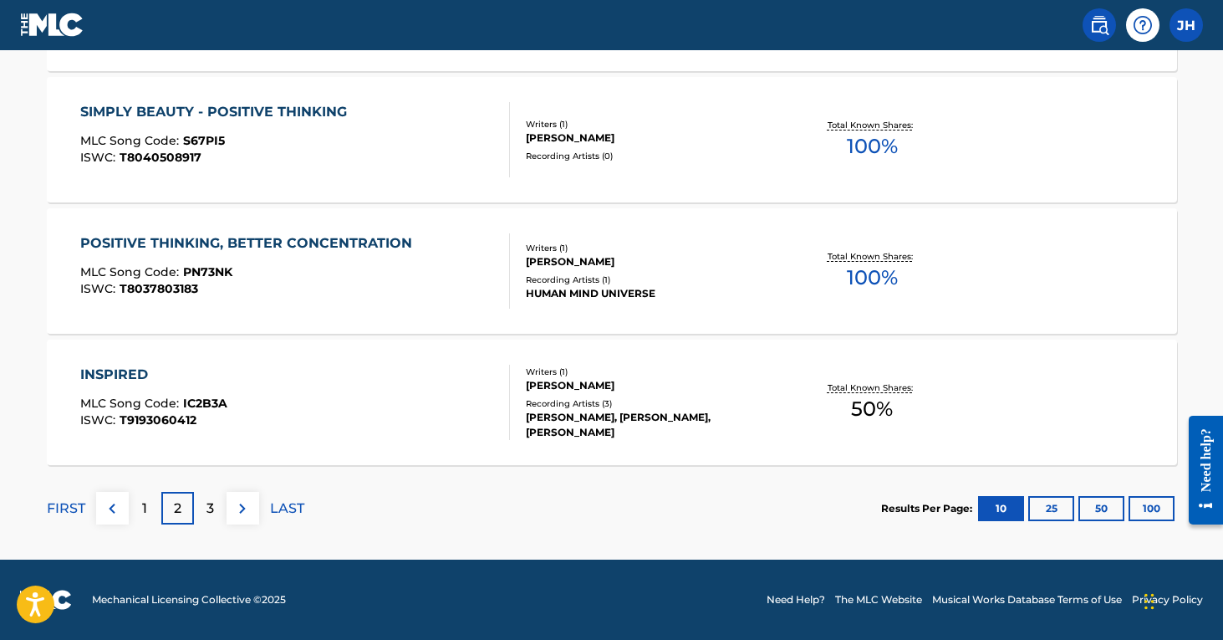
click at [215, 505] on div "3" at bounding box center [210, 508] width 33 height 33
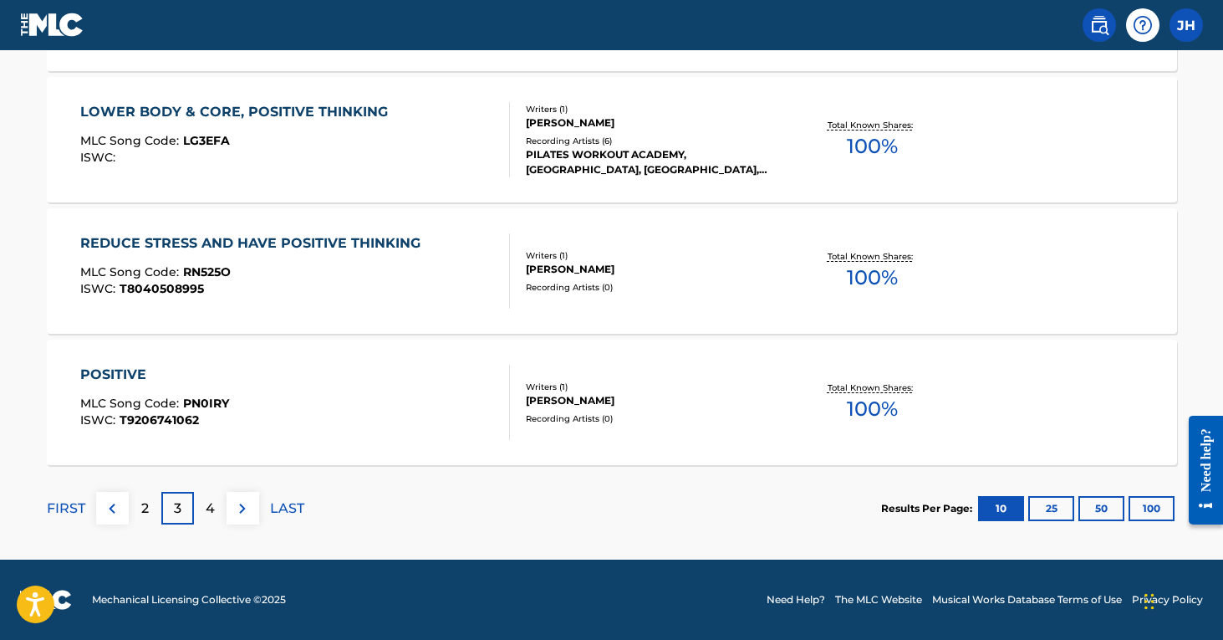
click at [208, 502] on p "4" at bounding box center [210, 508] width 9 height 20
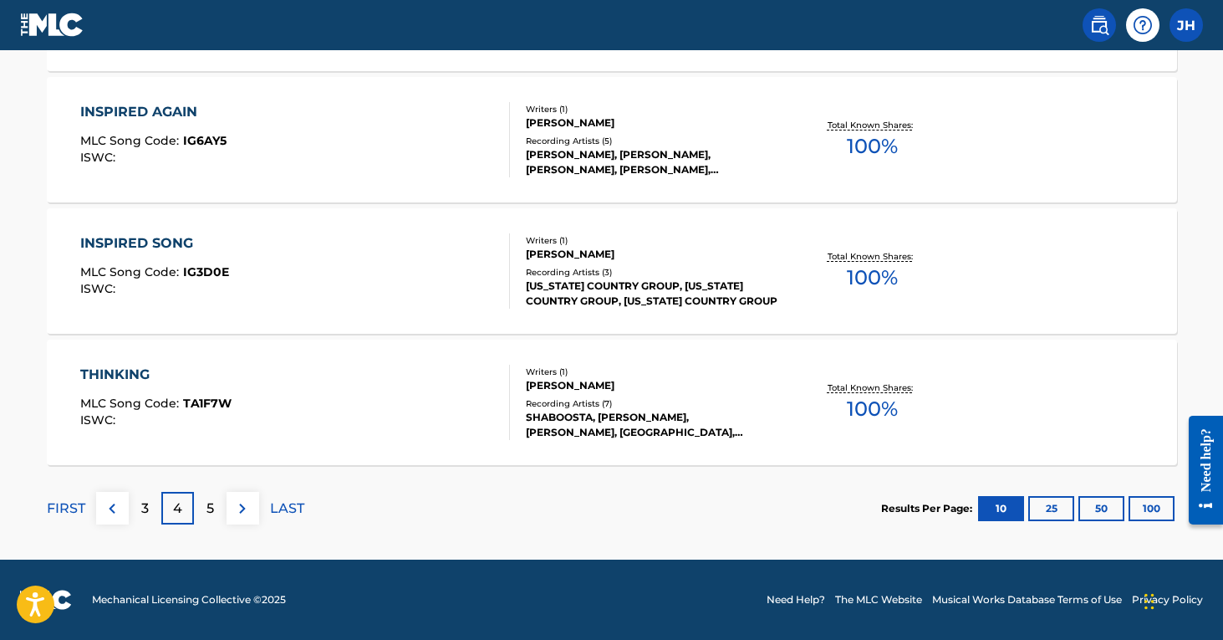
click at [211, 512] on p "5" at bounding box center [210, 508] width 8 height 20
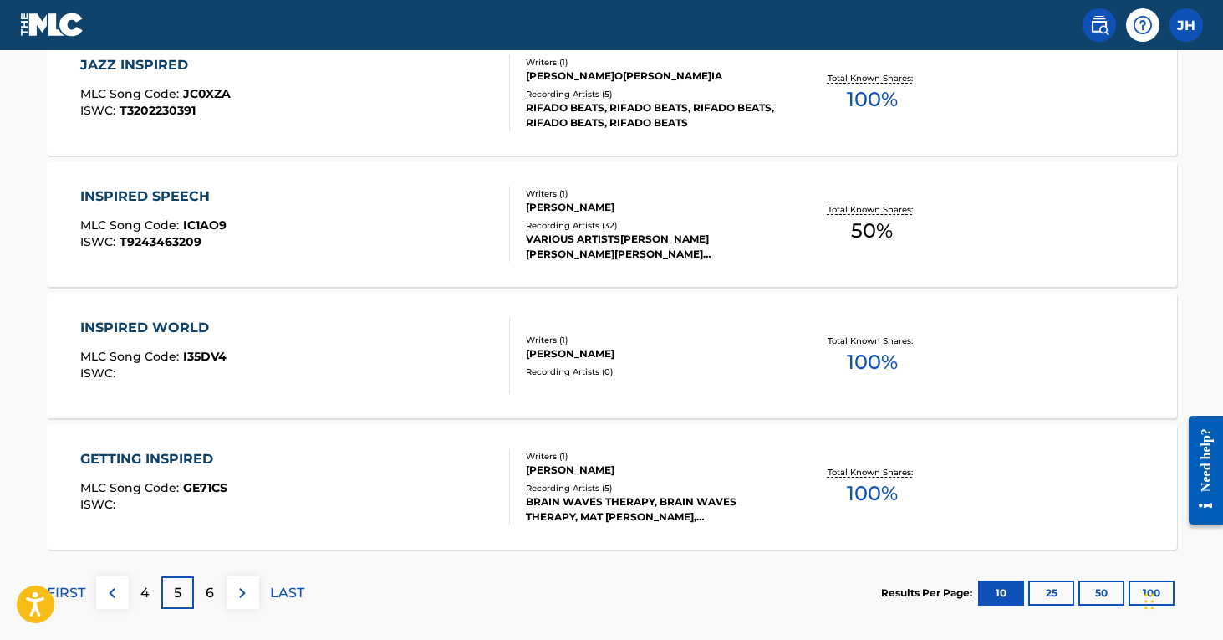
scroll to position [1447, 0]
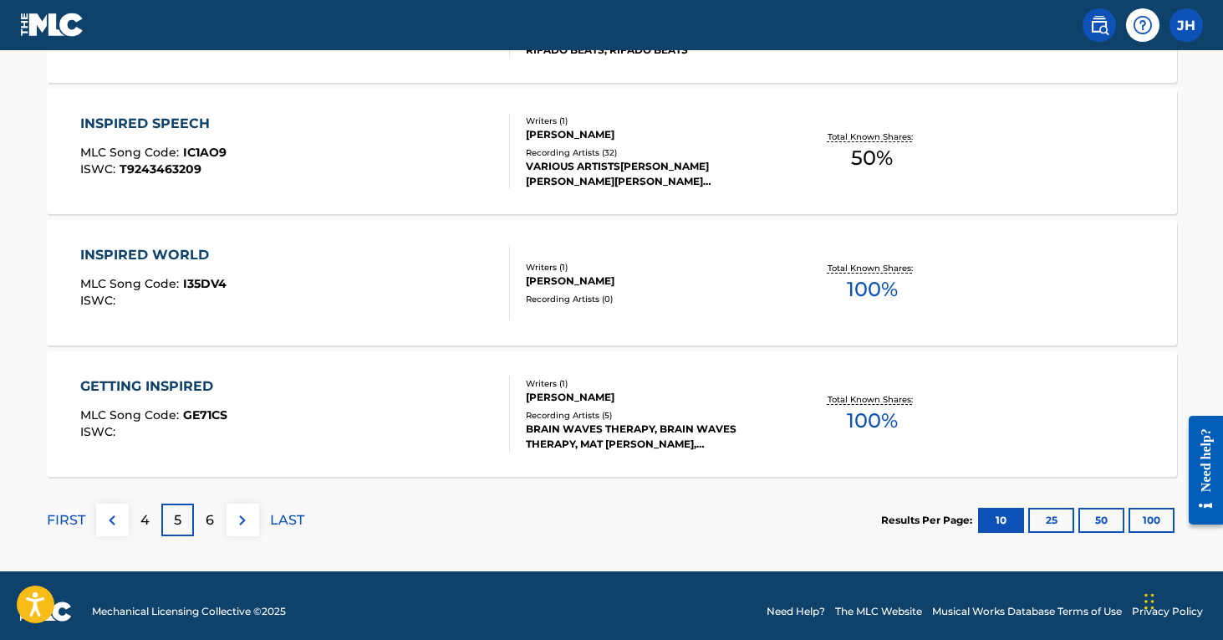
click at [211, 523] on p "6" at bounding box center [210, 520] width 8 height 20
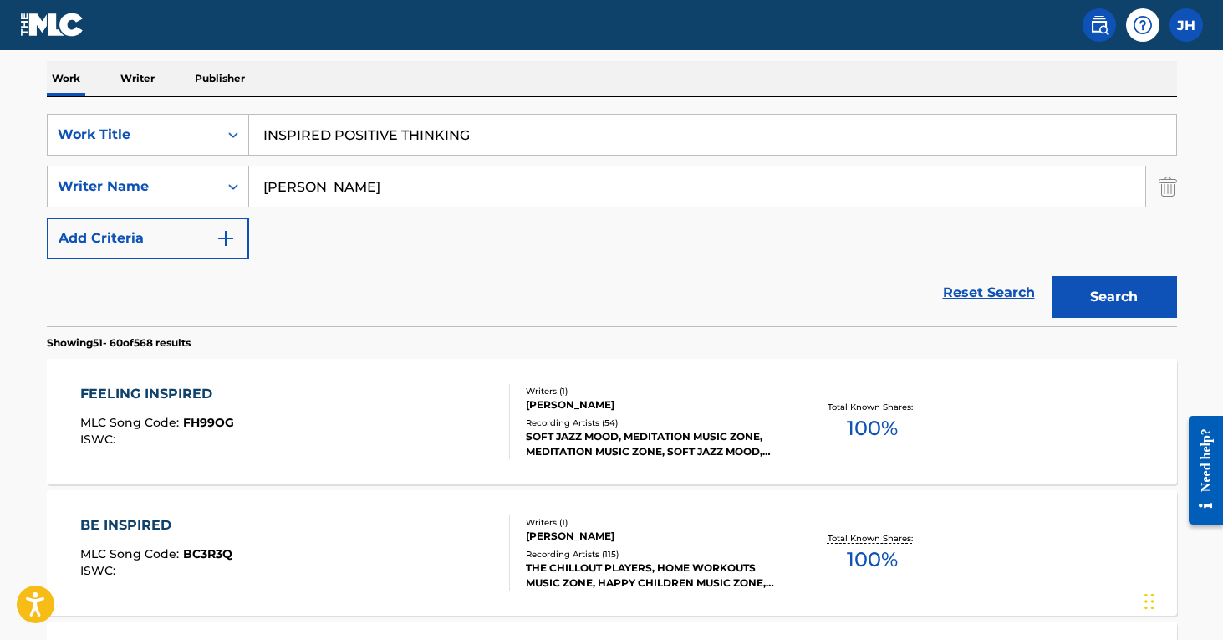
scroll to position [74, 0]
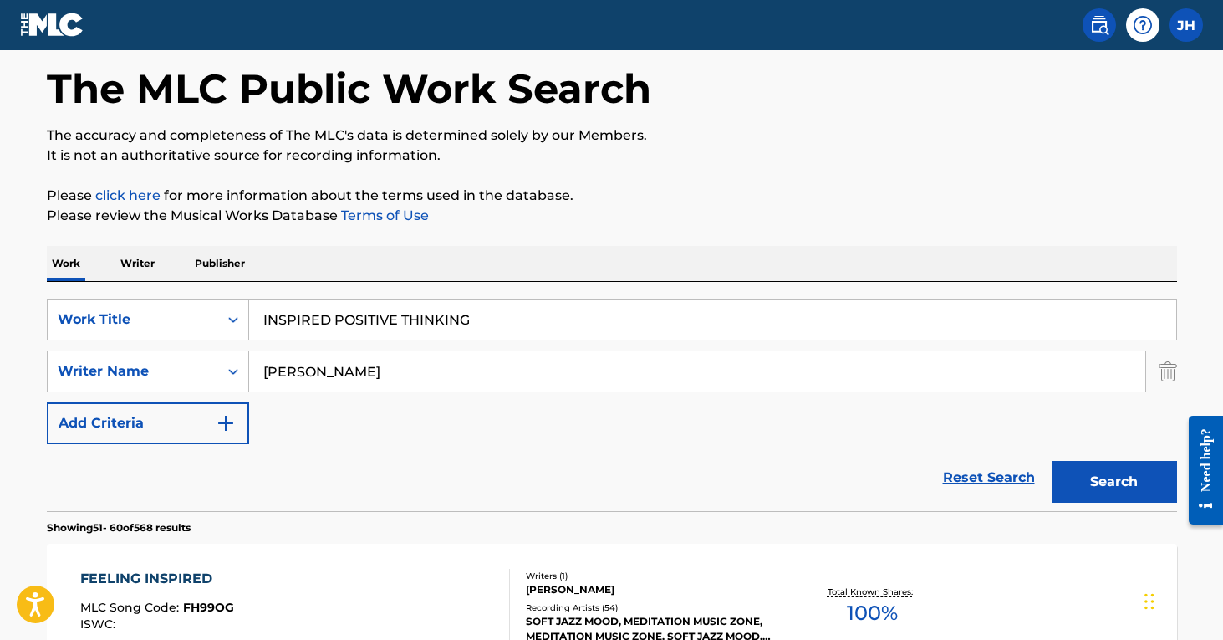
click at [1166, 364] on img "Search Form" at bounding box center [1168, 371] width 18 height 42
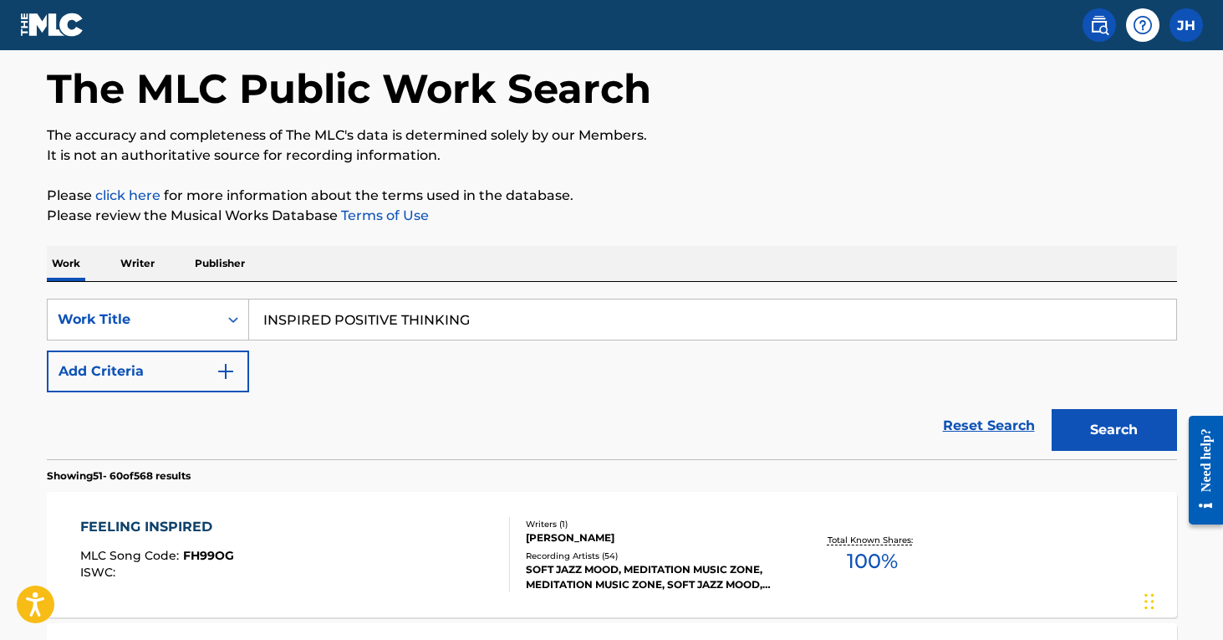
click at [1134, 428] on button "Search" at bounding box center [1114, 430] width 125 height 42
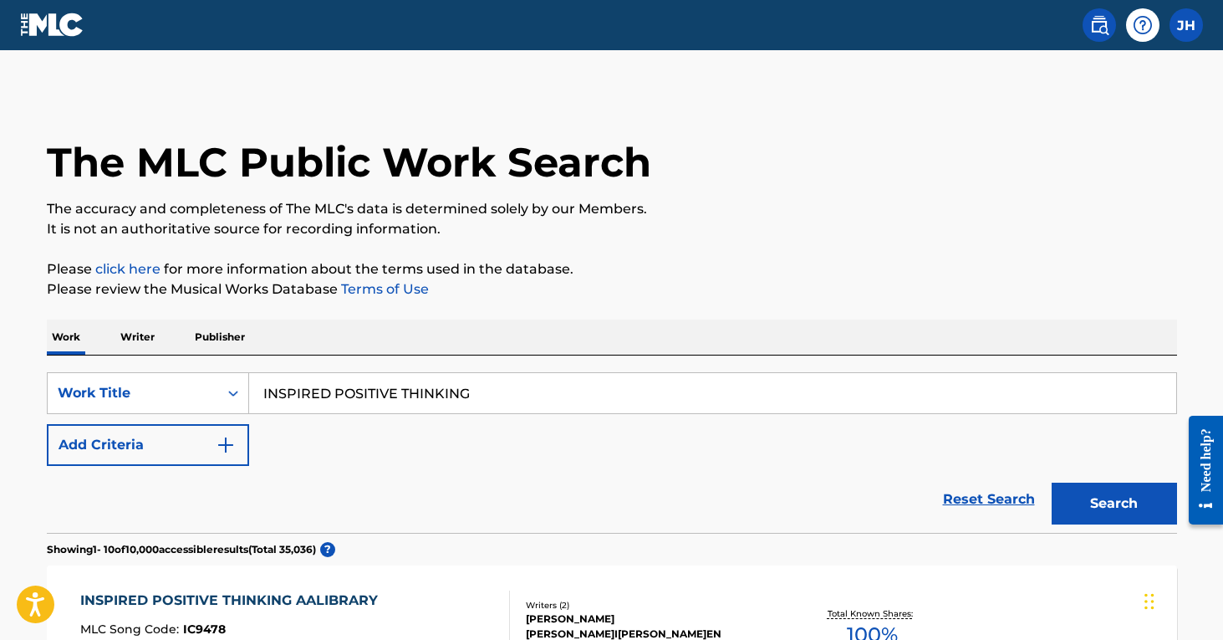
scroll to position [0, 0]
drag, startPoint x: 737, startPoint y: 447, endPoint x: 863, endPoint y: 353, distance: 157.0
click at [743, 438] on div "SearchWithCriteria608fb1d7-606d-4452-af7b-5405b32244a4 Work Title INSPIRED POSI…" at bounding box center [612, 419] width 1130 height 94
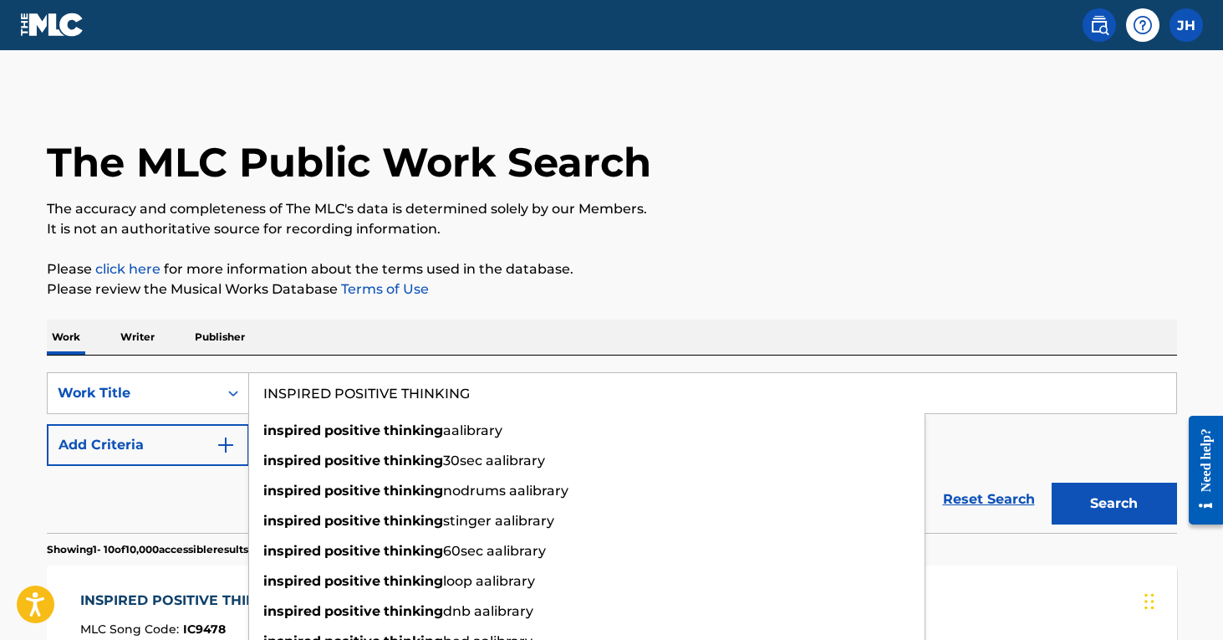
drag, startPoint x: 327, startPoint y: 393, endPoint x: 260, endPoint y: 400, distance: 67.2
click at [260, 400] on input "INSPIRED POSITIVE THINKING" at bounding box center [712, 393] width 927 height 40
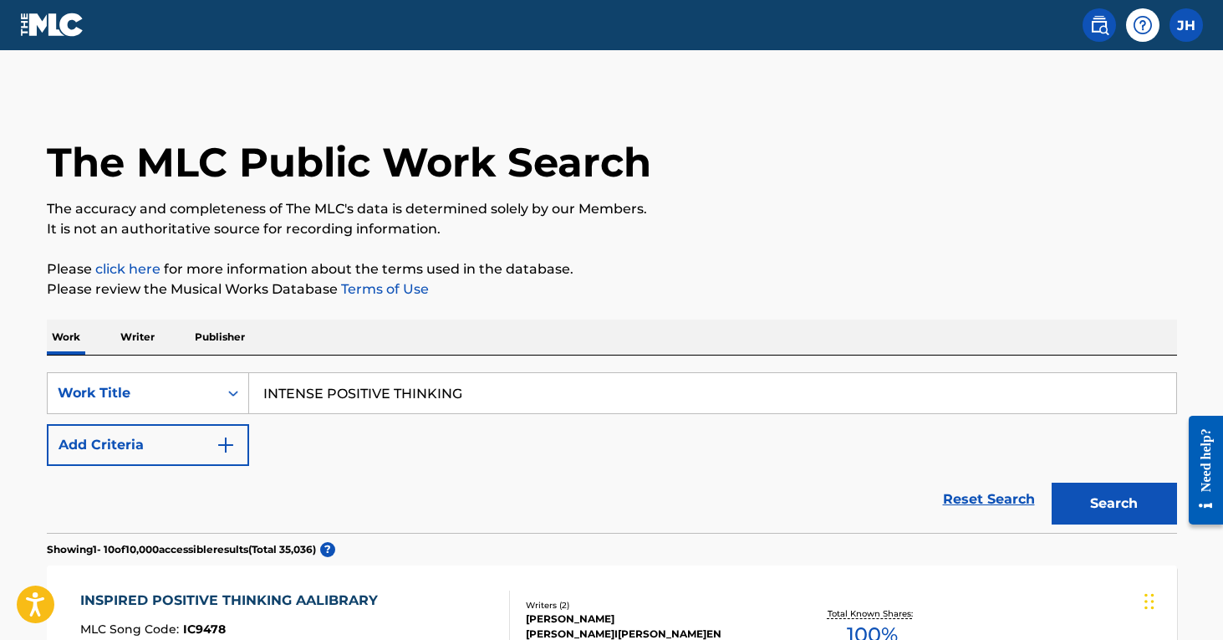
type input "INTENSE POSITIVE THINKING"
click at [1114, 503] on button "Search" at bounding box center [1114, 503] width 125 height 42
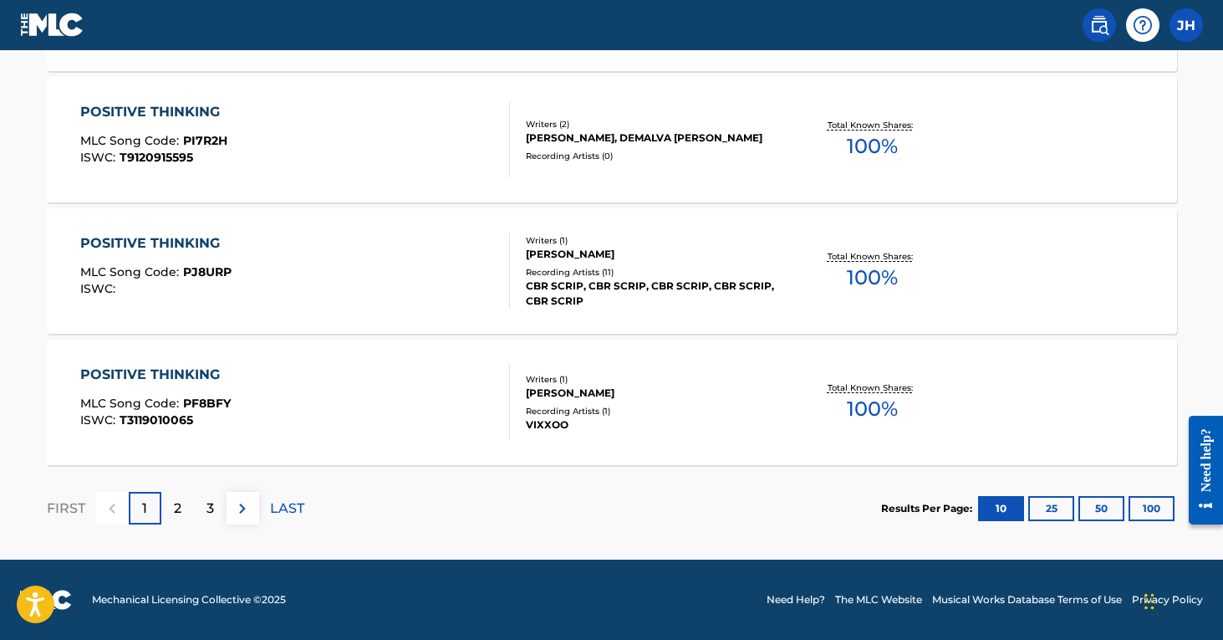
scroll to position [1407, 0]
click at [172, 511] on div "2" at bounding box center [177, 508] width 33 height 33
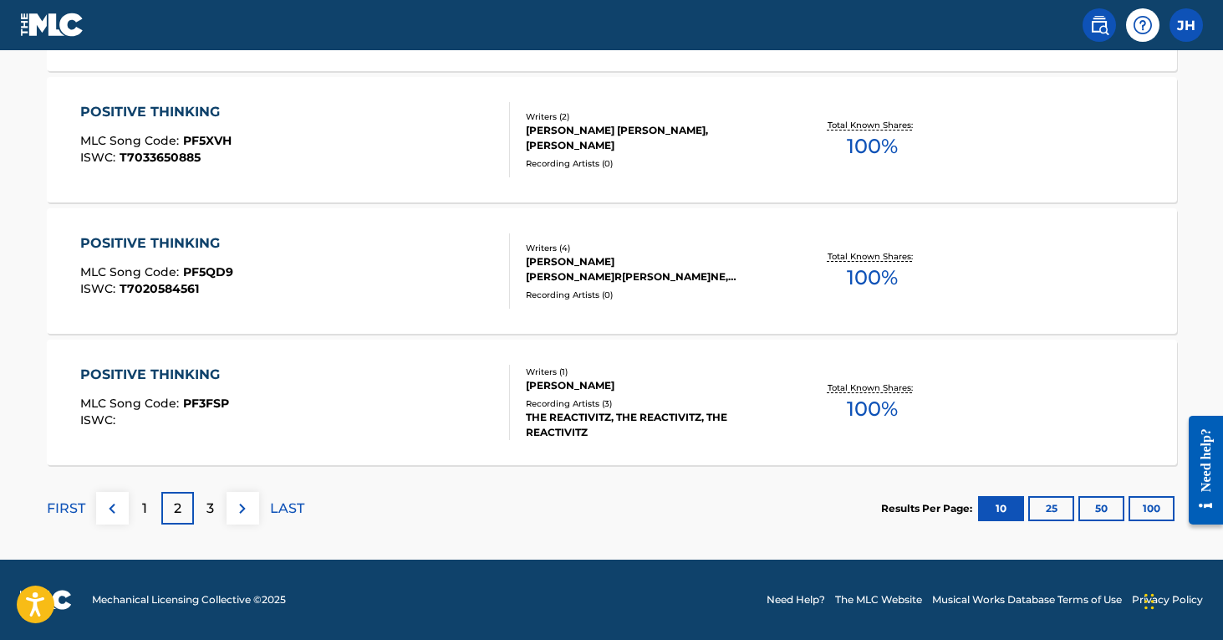
click at [211, 503] on p "3" at bounding box center [210, 508] width 8 height 20
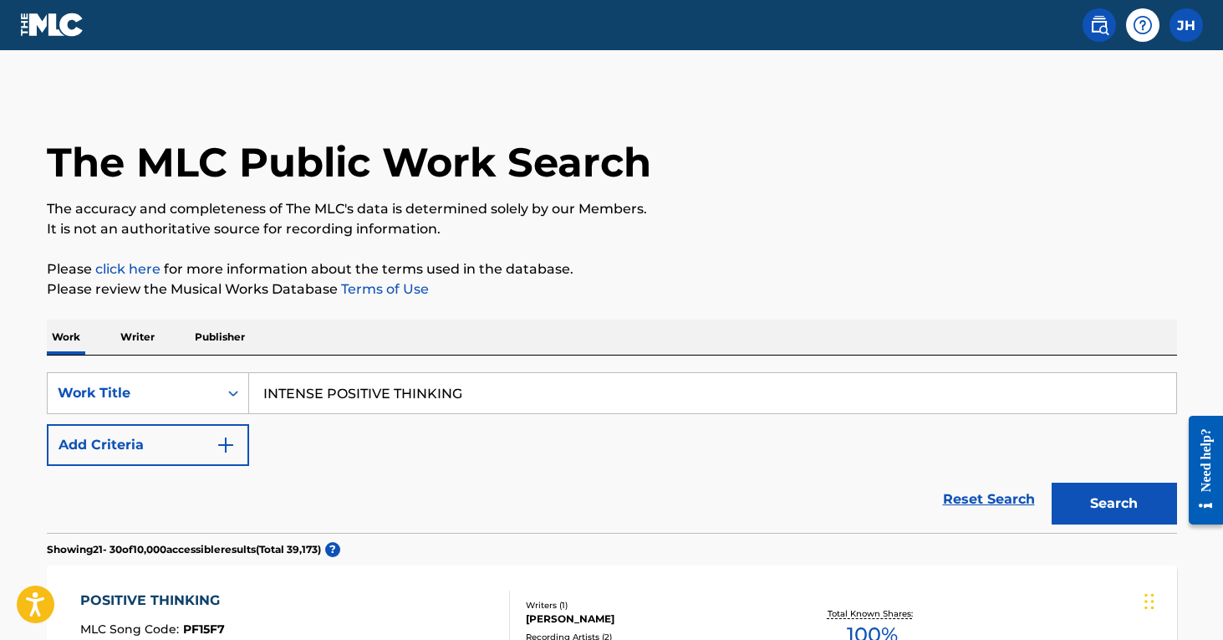
scroll to position [0, 0]
click at [214, 445] on button "Add Criteria" at bounding box center [148, 445] width 202 height 42
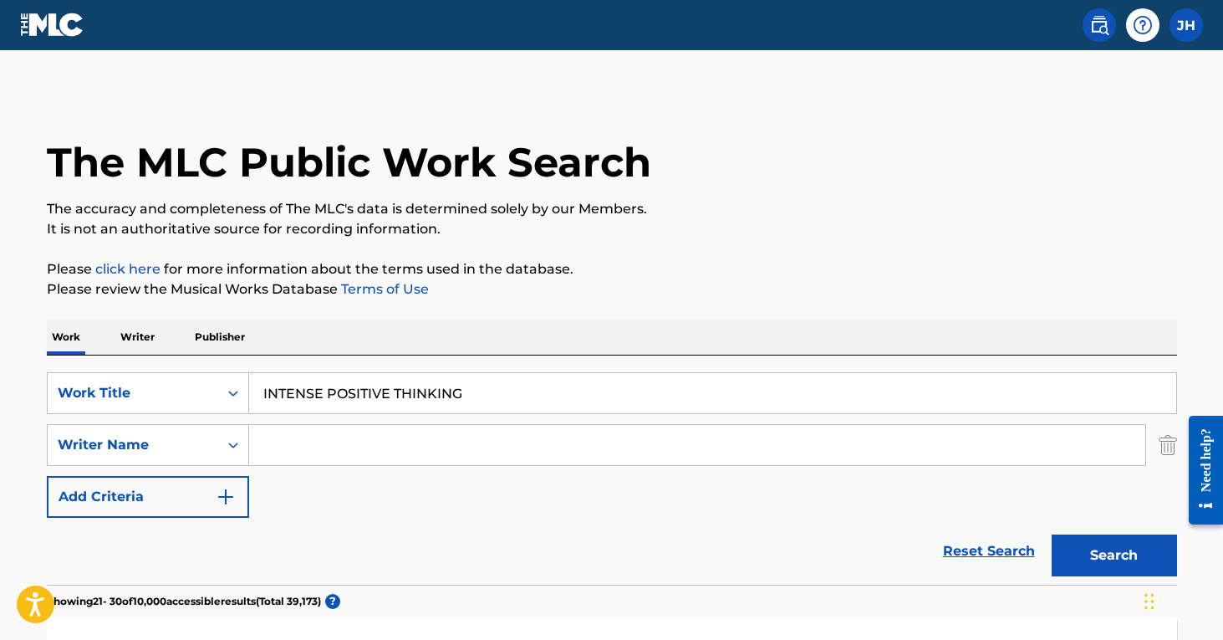
click at [305, 441] on input "Search Form" at bounding box center [697, 445] width 896 height 40
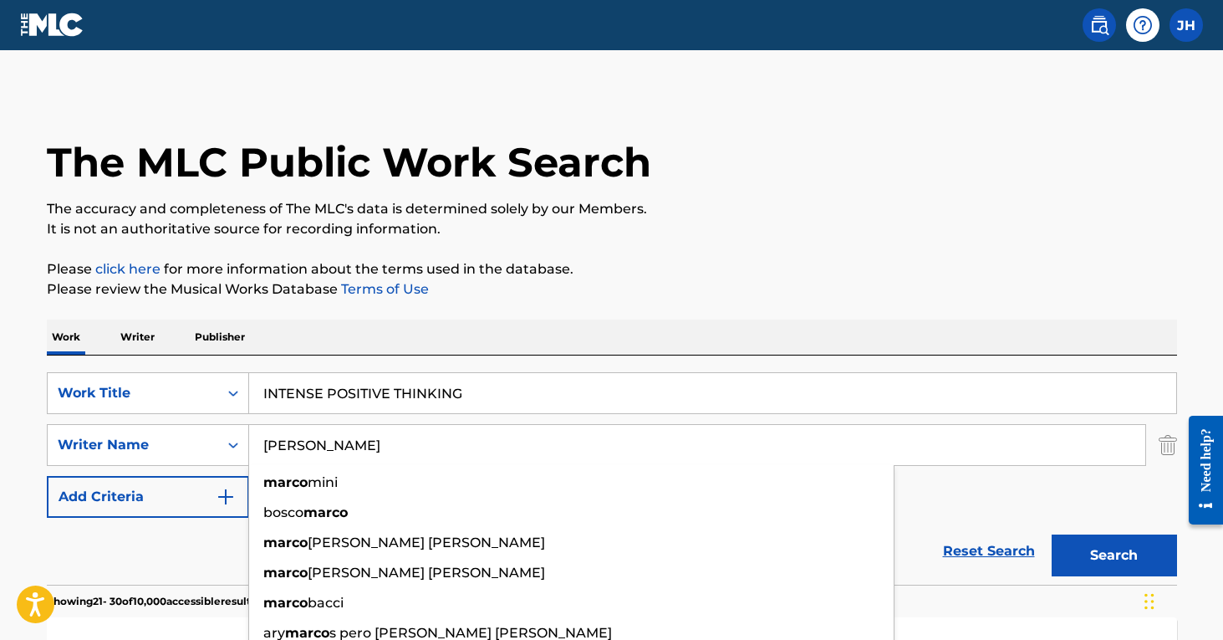
type input "[PERSON_NAME]"
click at [1114, 555] on button "Search" at bounding box center [1114, 555] width 125 height 42
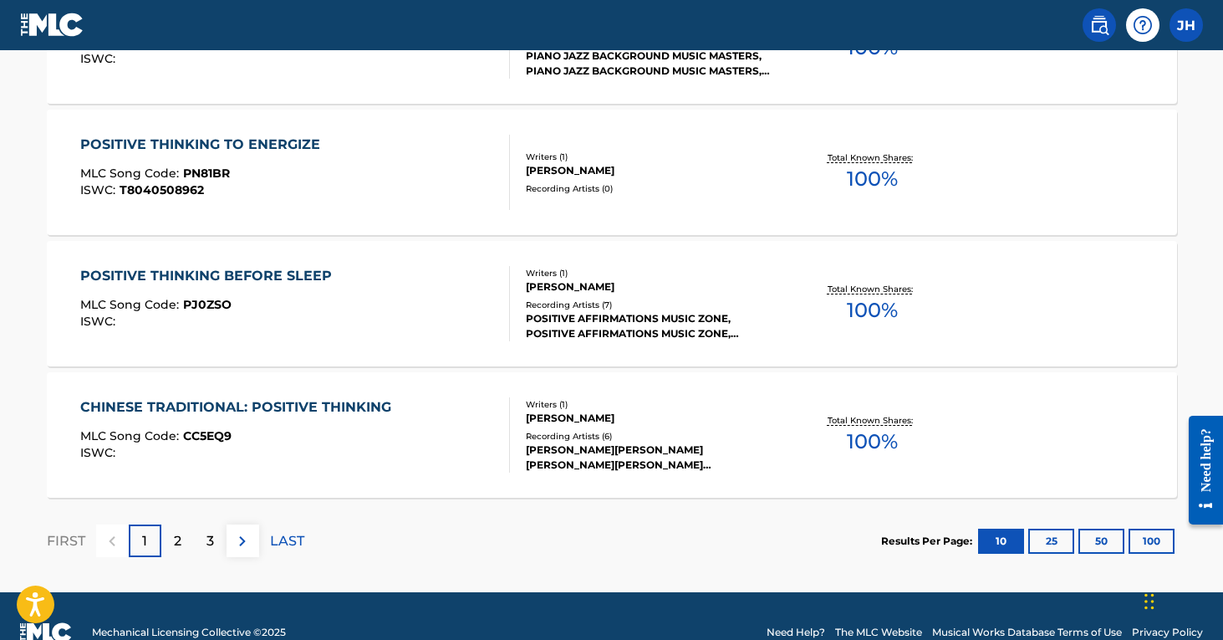
scroll to position [1427, 0]
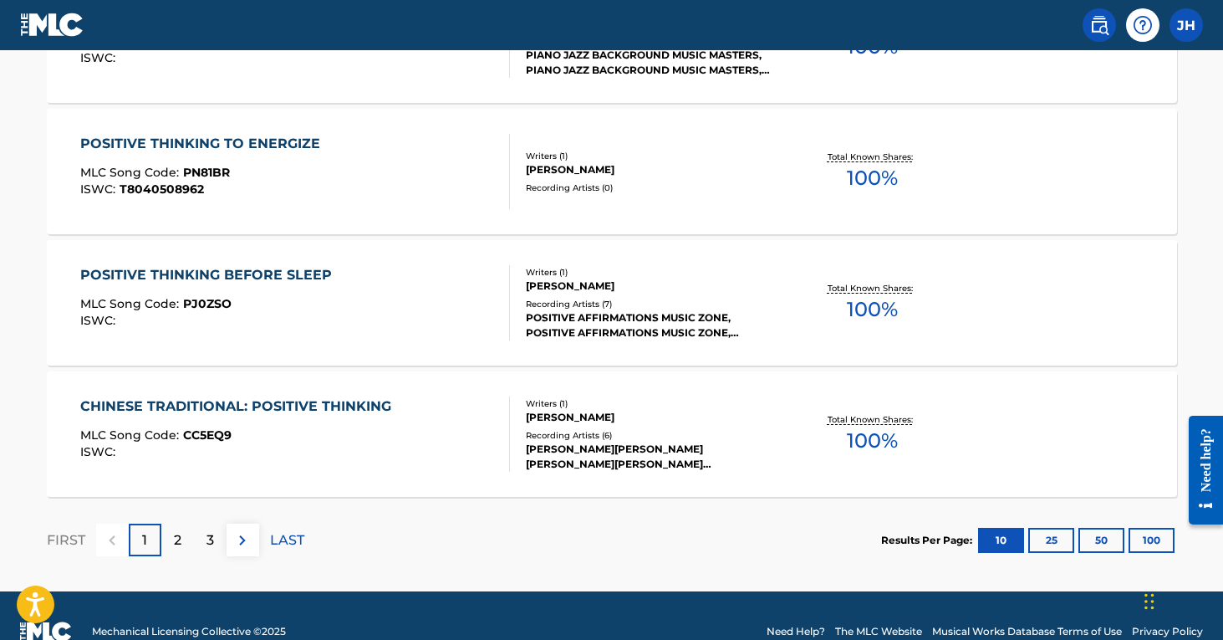
click at [181, 538] on p "2" at bounding box center [178, 540] width 8 height 20
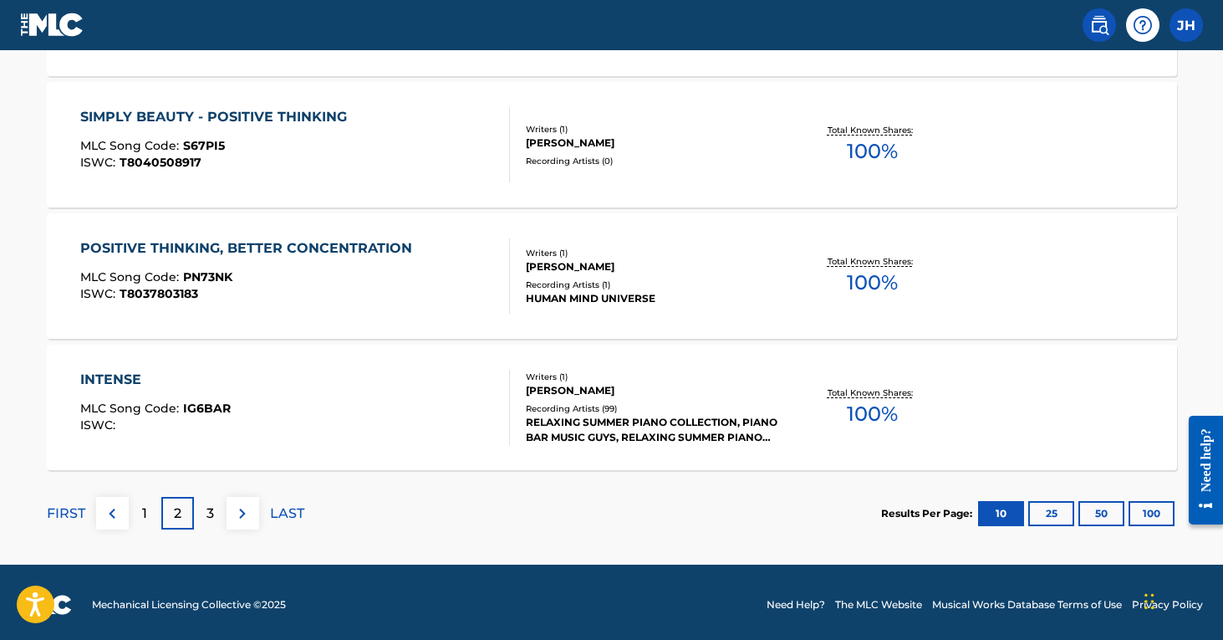
scroll to position [1456, 0]
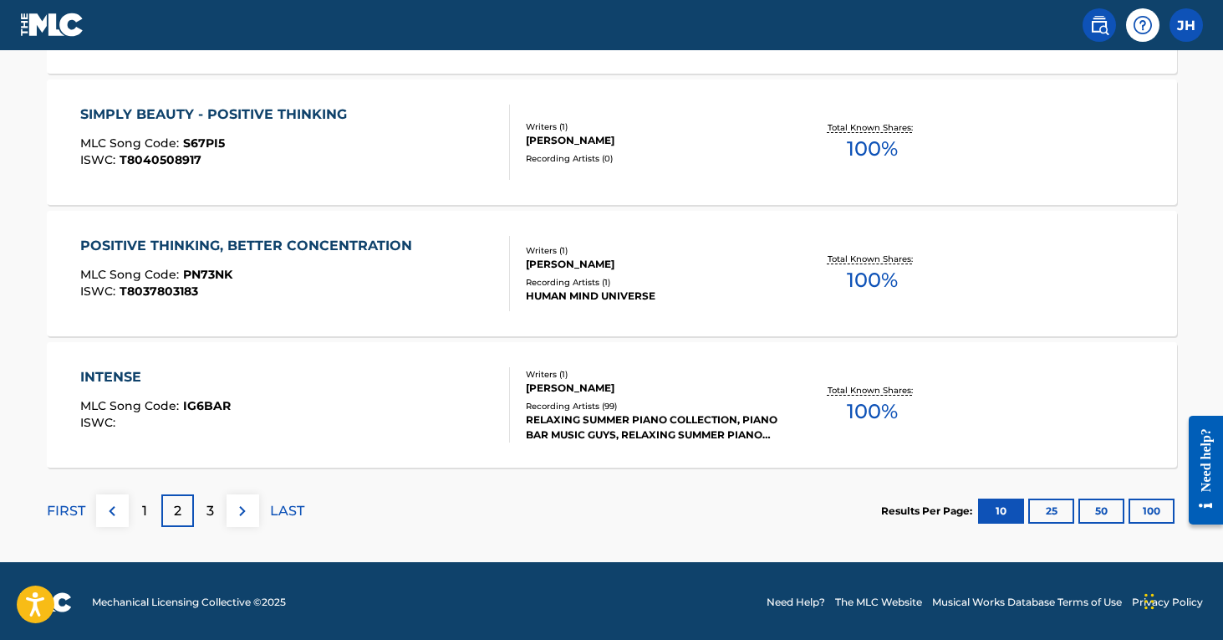
click at [210, 505] on p "3" at bounding box center [210, 511] width 8 height 20
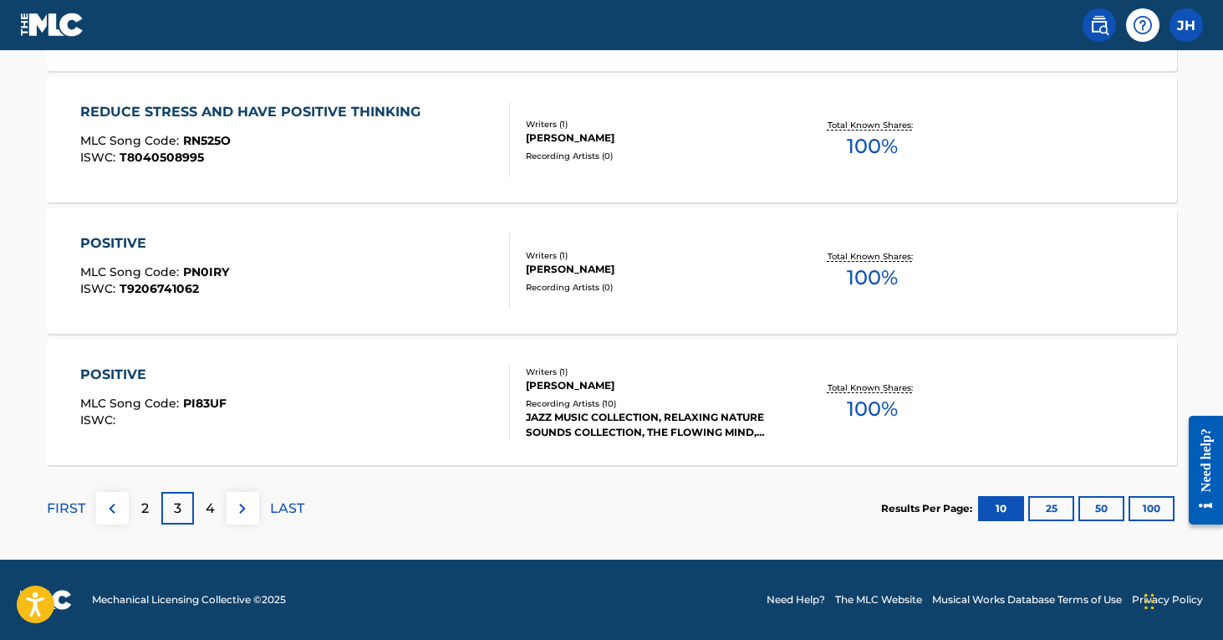
scroll to position [1459, 0]
click at [206, 513] on p "4" at bounding box center [210, 508] width 9 height 20
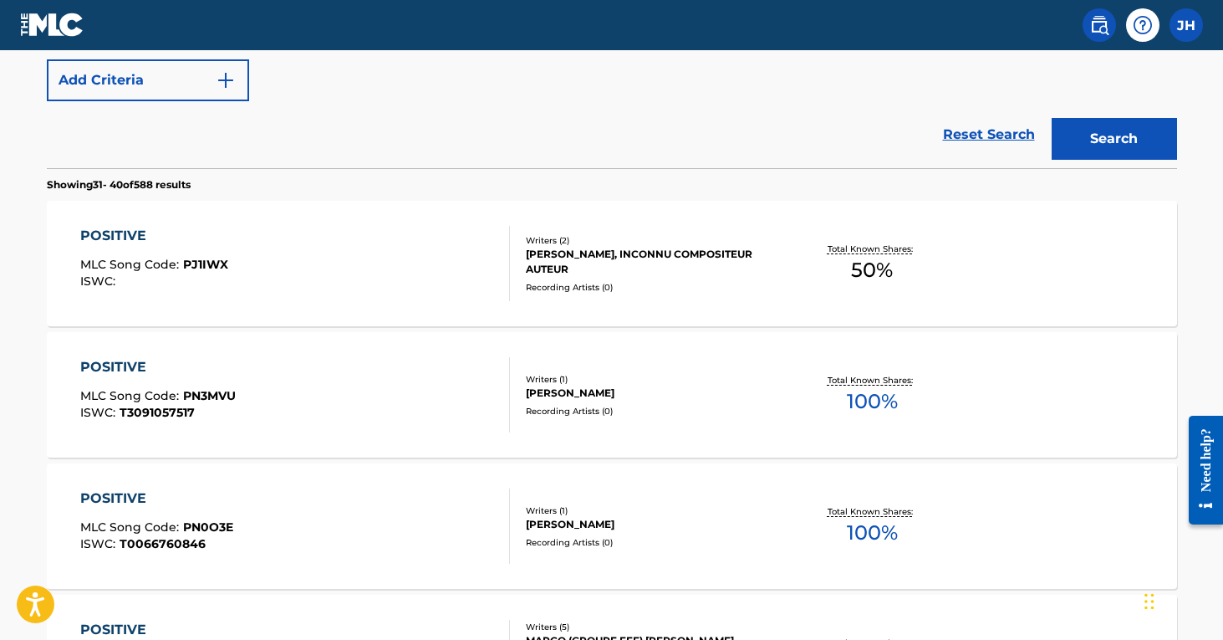
scroll to position [271, 0]
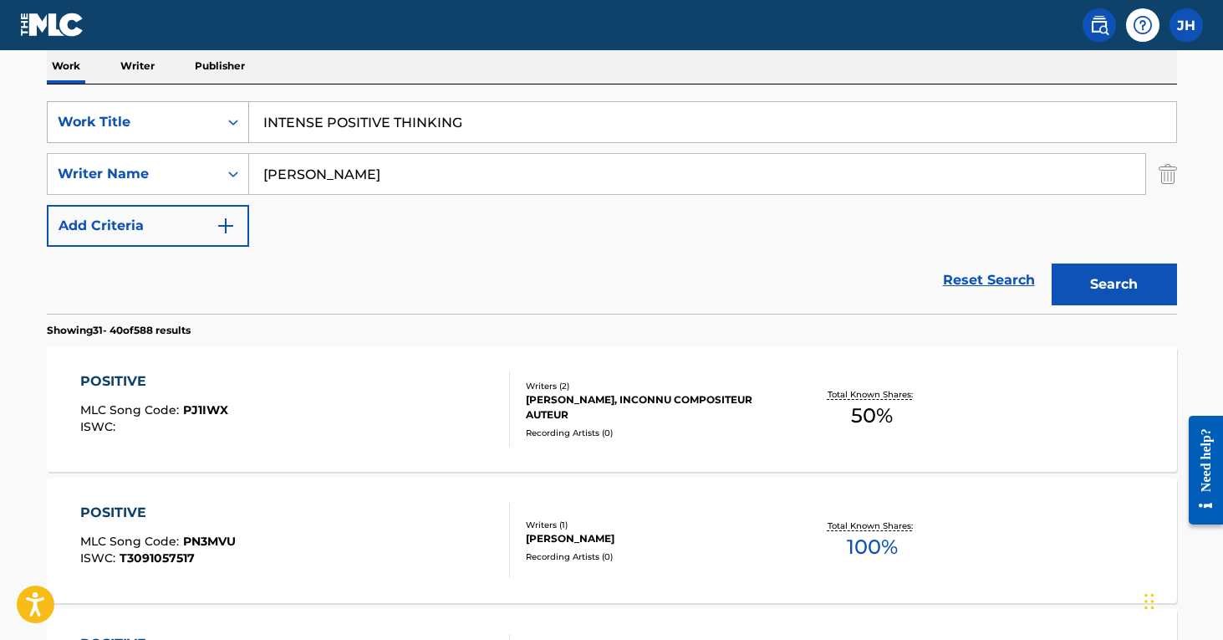
drag, startPoint x: 481, startPoint y: 130, endPoint x: 227, endPoint y: 127, distance: 253.3
click at [227, 127] on div "SearchWithCriteria608fb1d7-606d-4452-af7b-5405b32244a4 Work Title INTENSE POSIT…" at bounding box center [612, 122] width 1130 height 42
click at [1114, 284] on button "Search" at bounding box center [1114, 284] width 125 height 42
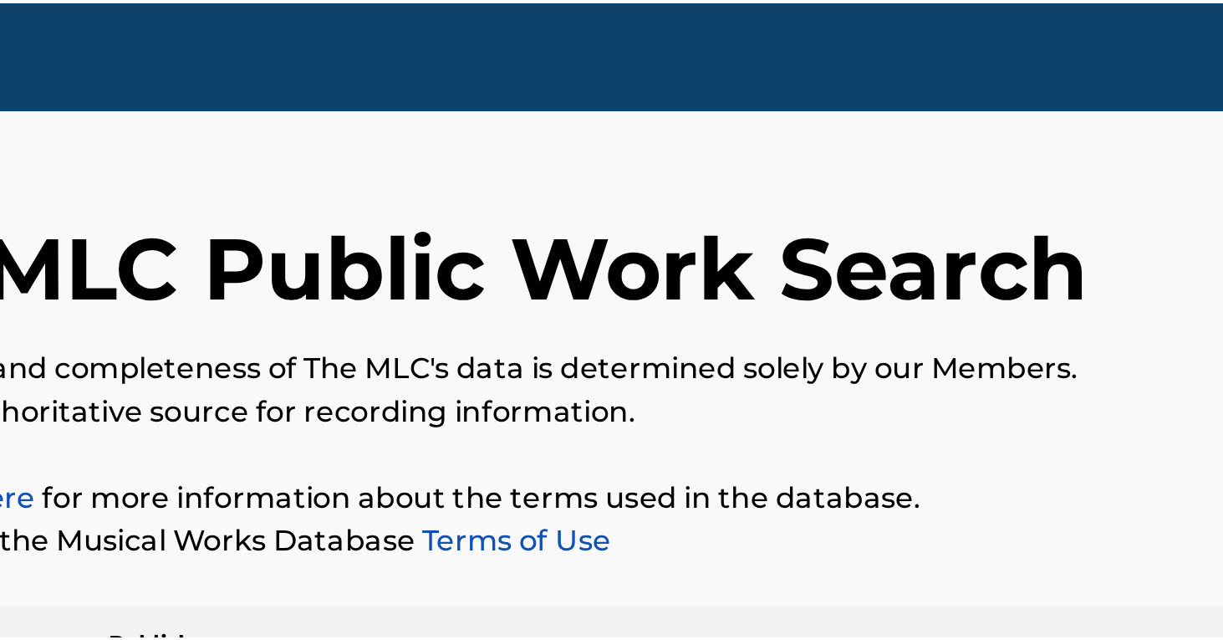
scroll to position [0, 0]
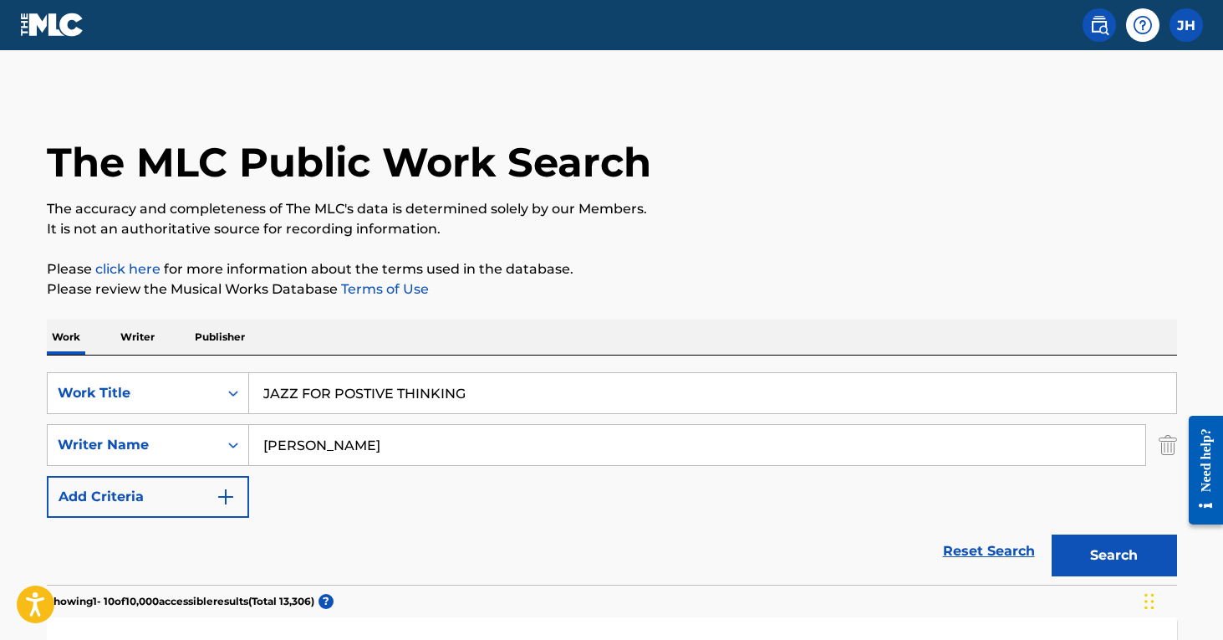
drag, startPoint x: 477, startPoint y: 380, endPoint x: 517, endPoint y: 391, distance: 41.0
click at [517, 391] on input "JAZZ FOR POSTIVE THINKING" at bounding box center [712, 393] width 927 height 40
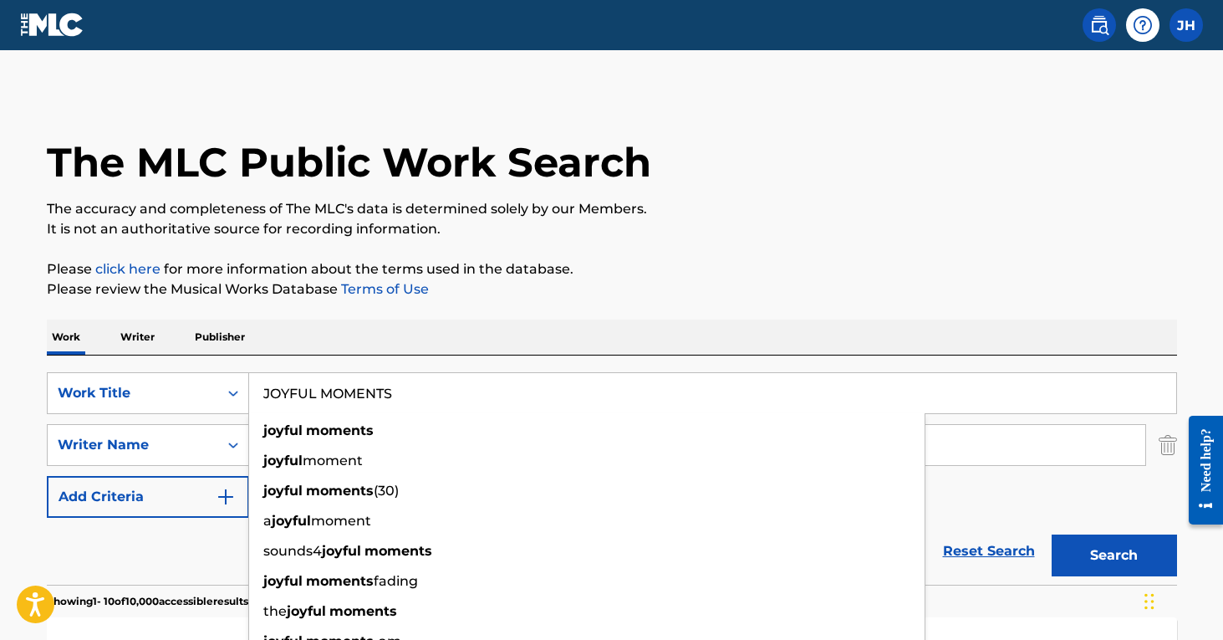
type input "JOYFUL MOMENTS"
click at [1114, 555] on button "Search" at bounding box center [1114, 555] width 125 height 42
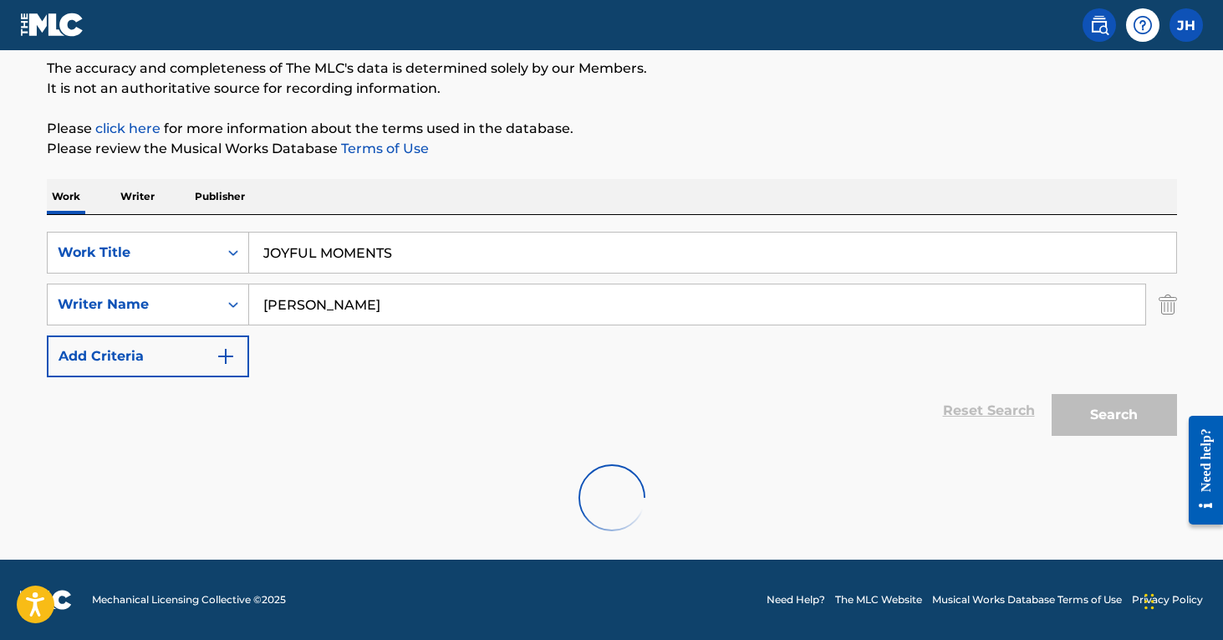
scroll to position [140, 0]
click at [513, 242] on input "JOYFUL MOMENTS" at bounding box center [712, 252] width 927 height 40
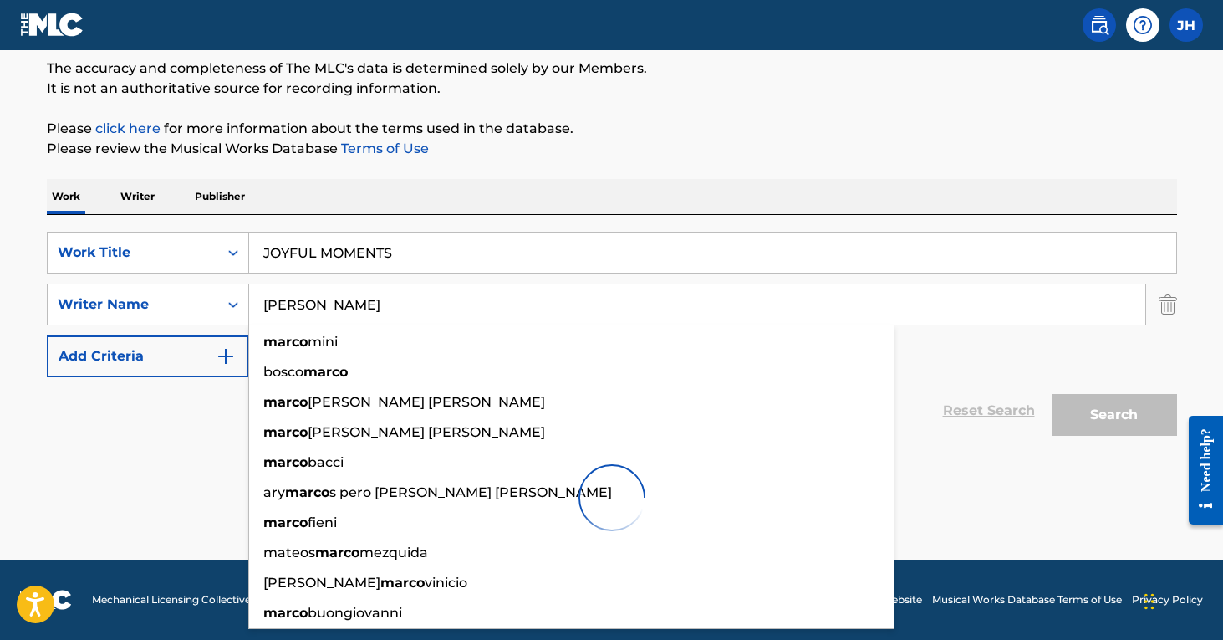
click at [344, 296] on input "[PERSON_NAME]" at bounding box center [697, 304] width 896 height 40
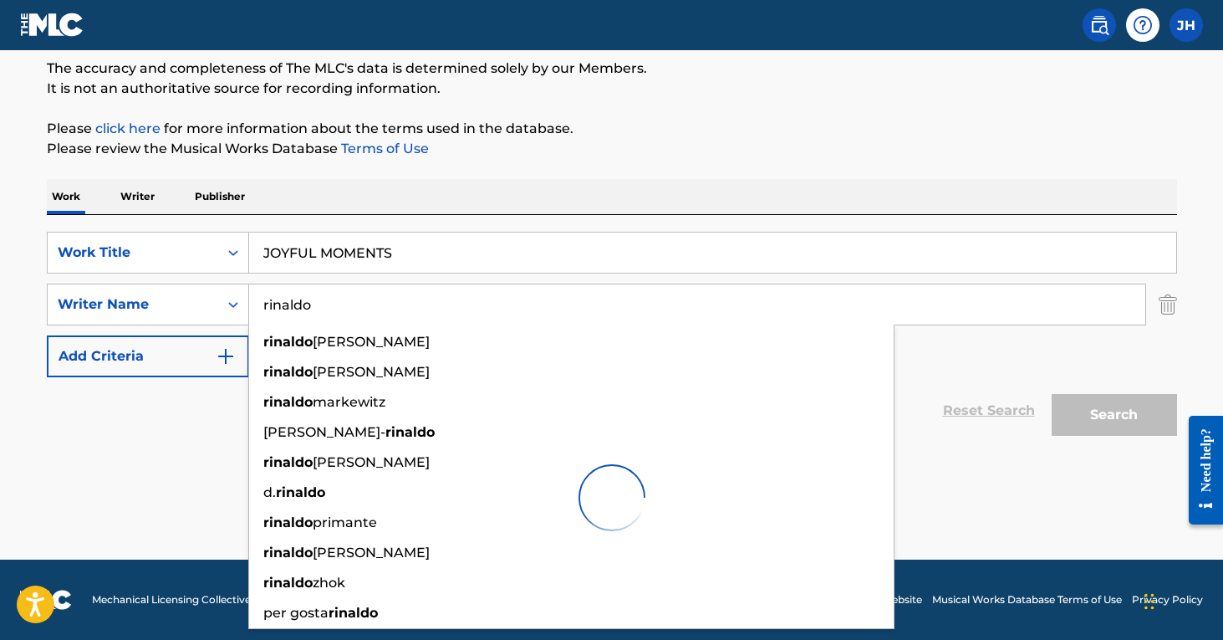
type input "rinaldo"
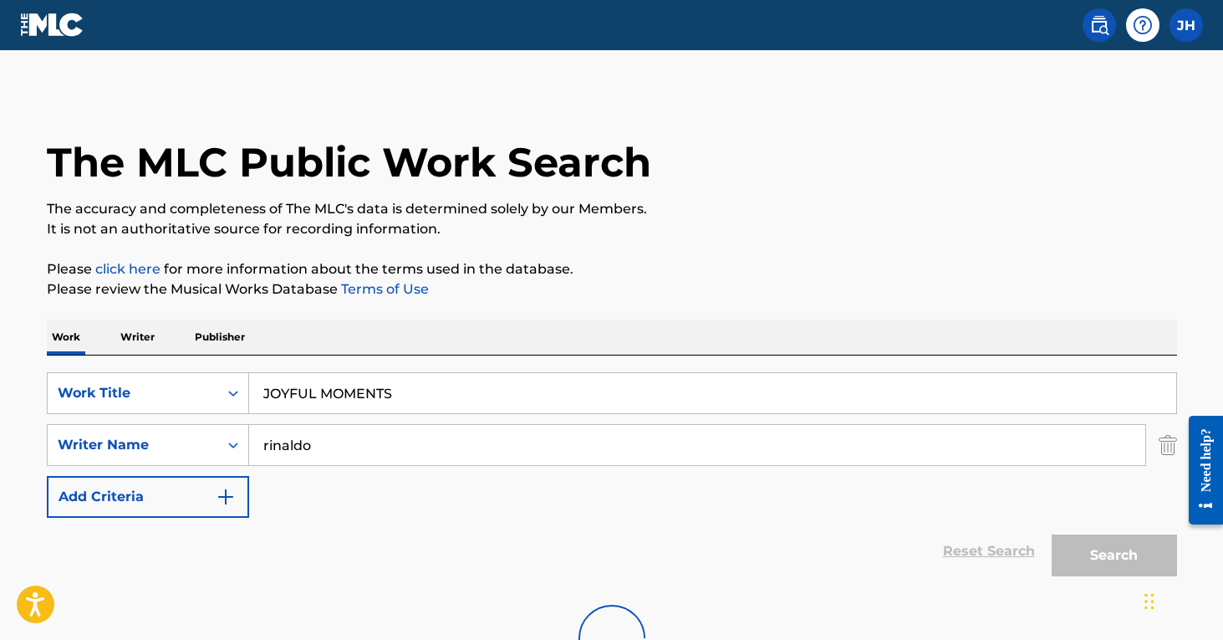
scroll to position [0, 0]
click at [75, 22] on img at bounding box center [52, 25] width 64 height 24
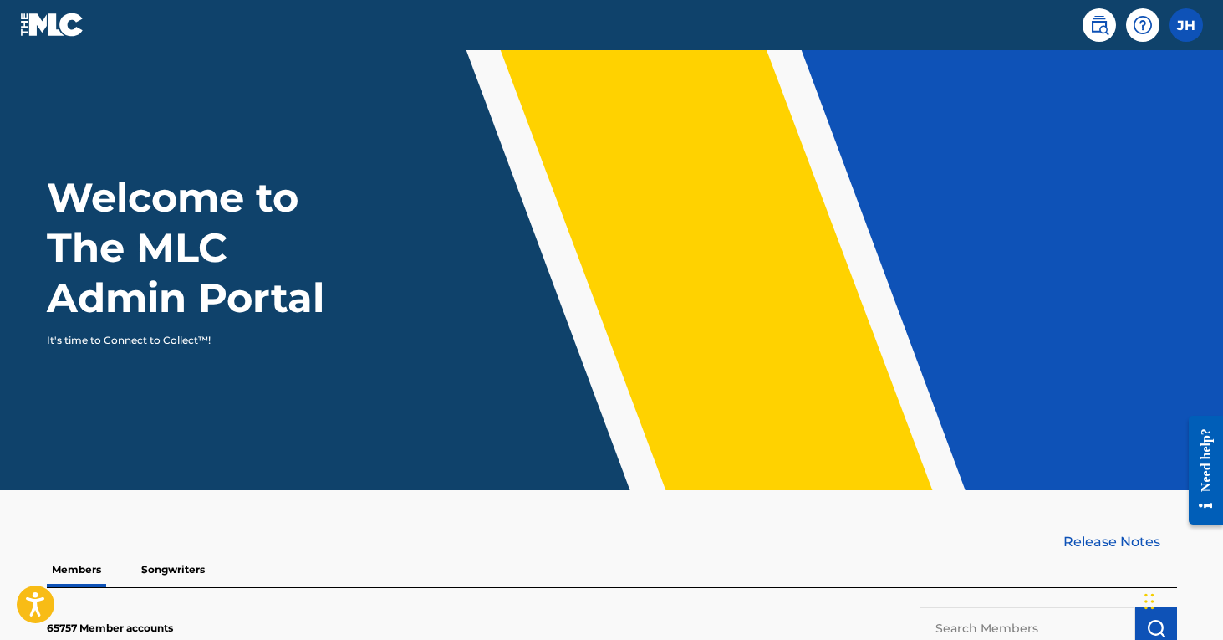
click at [1097, 33] on img at bounding box center [1099, 25] width 20 height 20
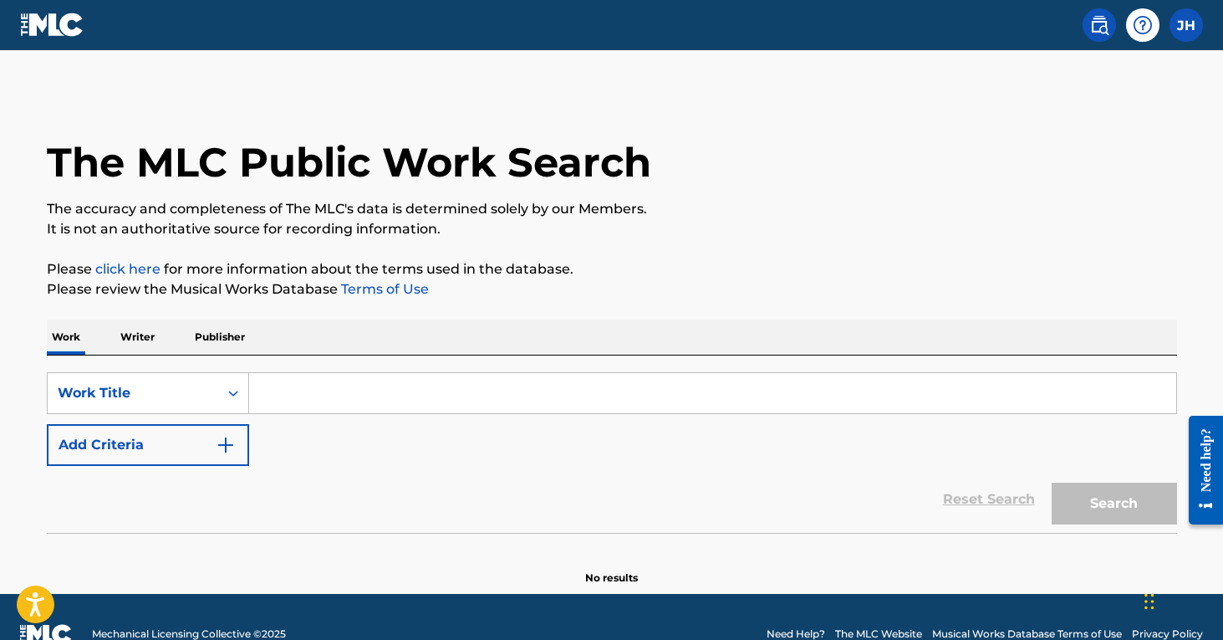
click at [438, 396] on input "Search Form" at bounding box center [712, 393] width 927 height 40
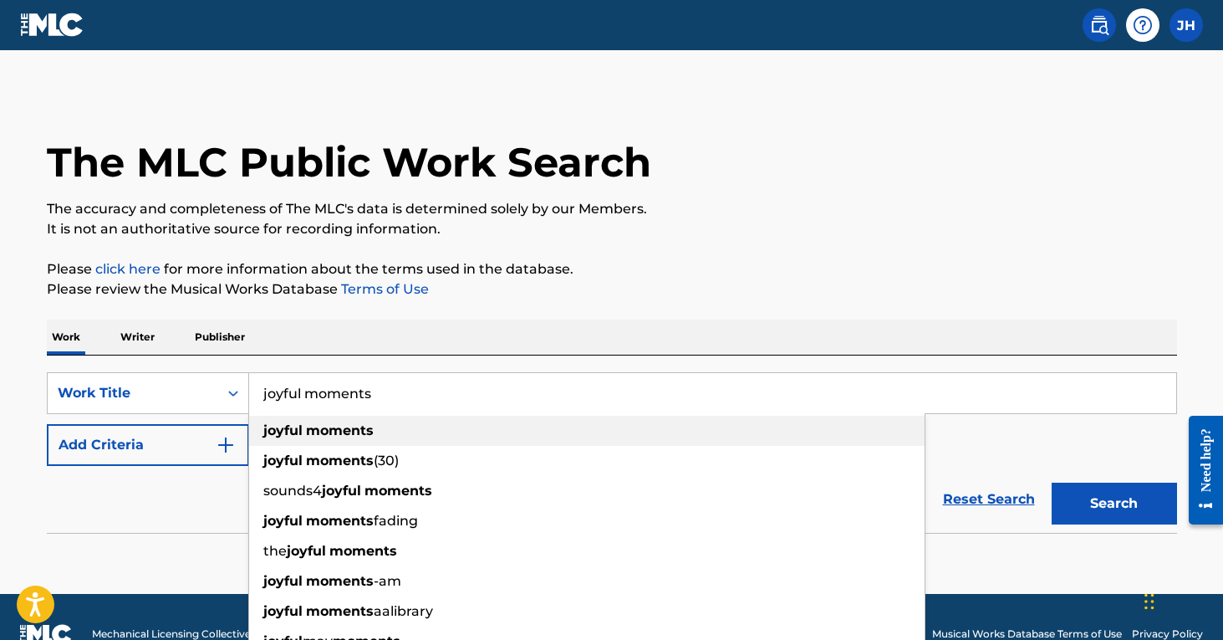
type input "joyful moments"
click at [382, 431] on div "joyful moments" at bounding box center [586, 430] width 675 height 30
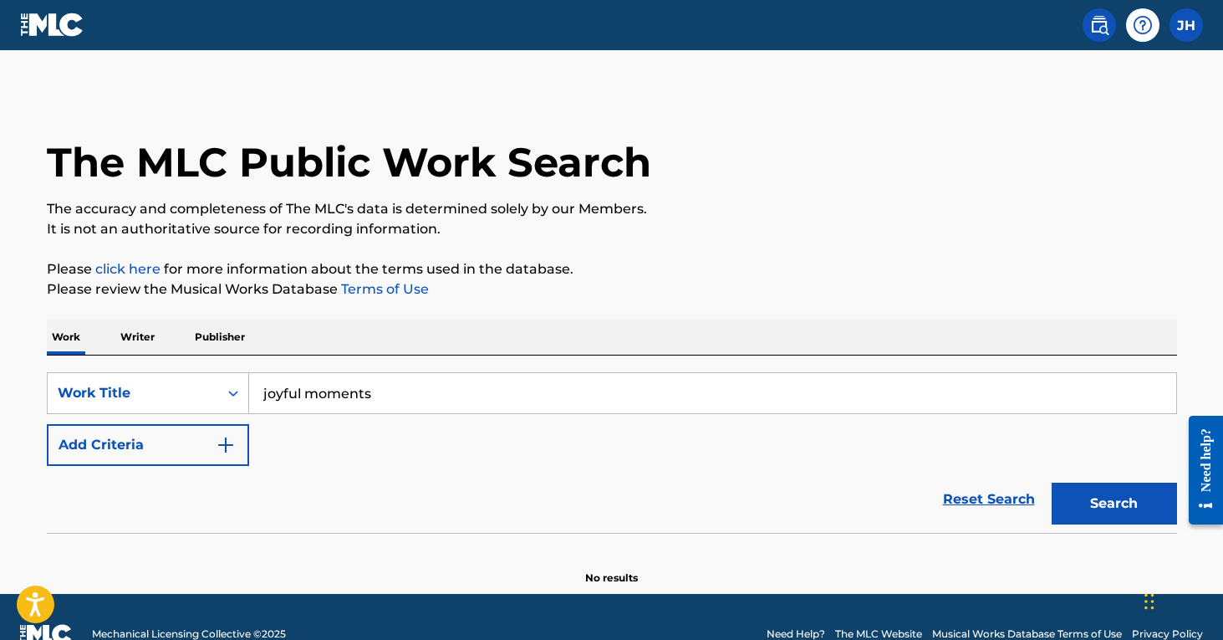
click at [228, 449] on img "Search Form" at bounding box center [226, 445] width 20 height 20
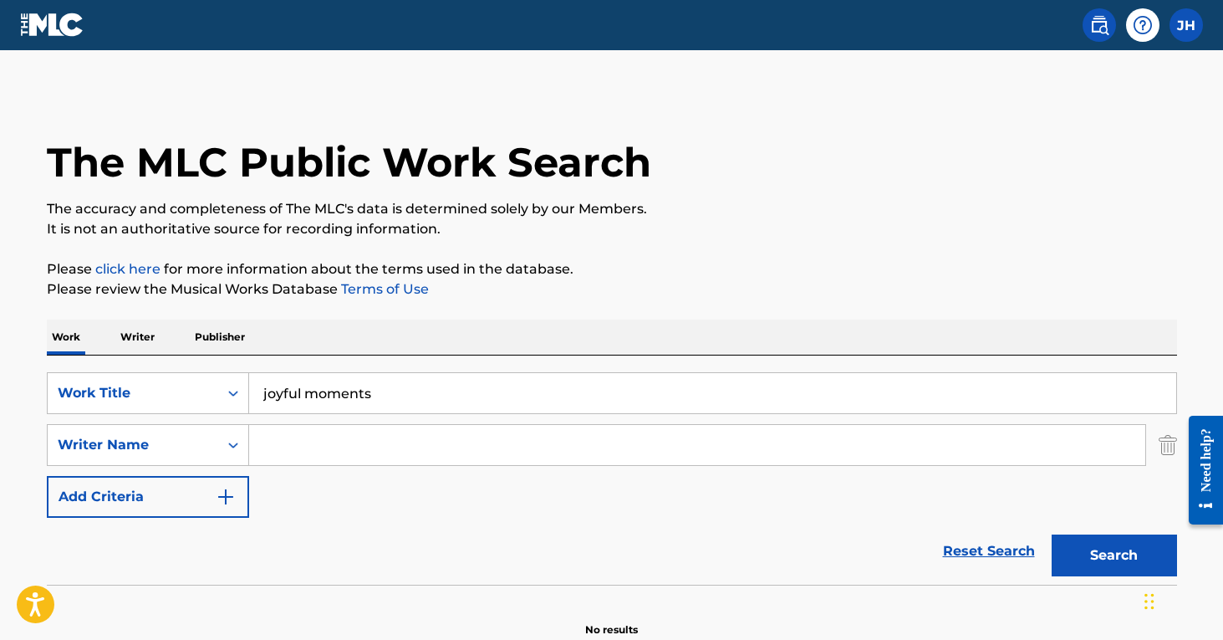
click at [265, 443] on input "Search Form" at bounding box center [697, 445] width 896 height 40
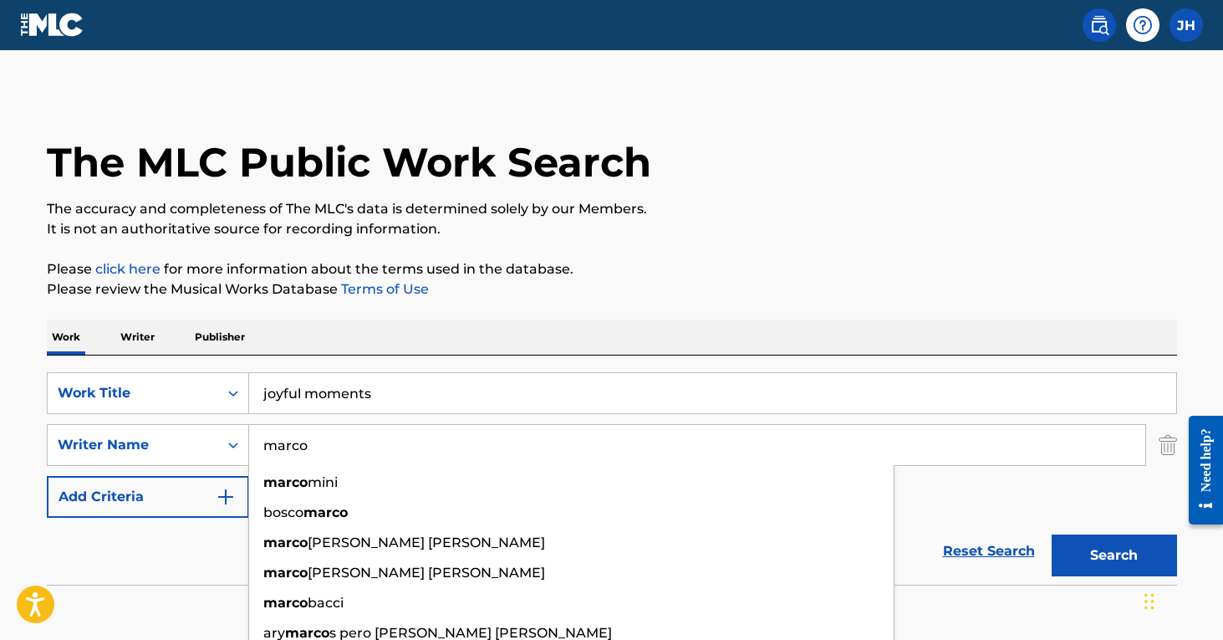
click at [1114, 555] on button "Search" at bounding box center [1114, 555] width 125 height 42
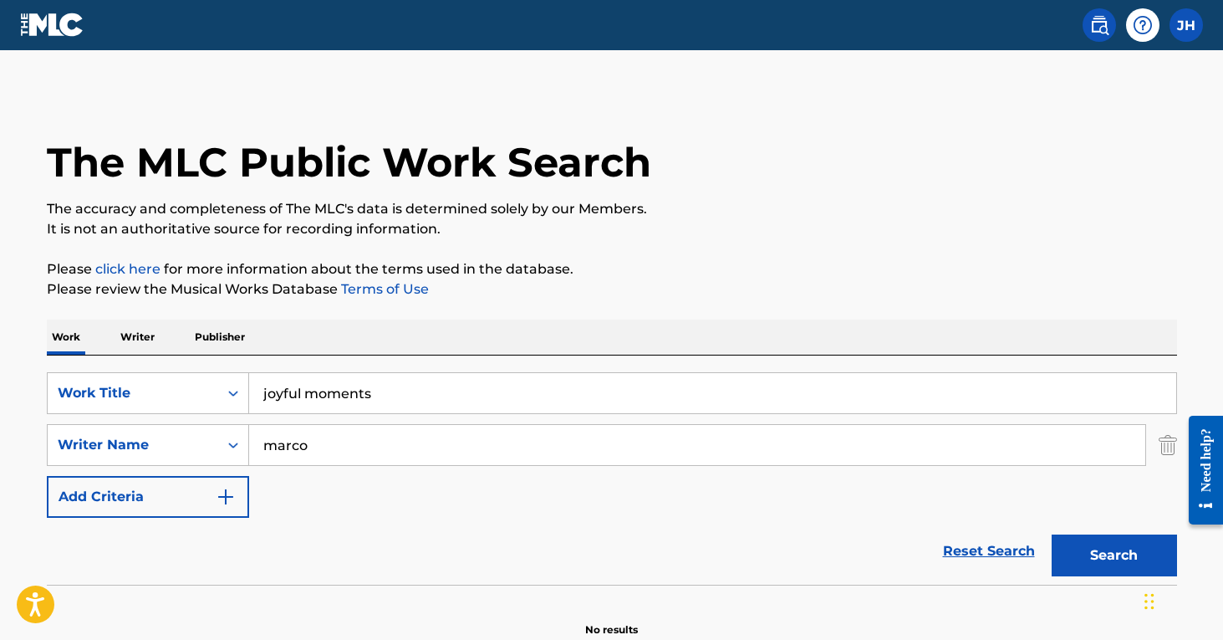
type input "[PERSON_NAME]"
drag, startPoint x: 265, startPoint y: 442, endPoint x: 1118, endPoint y: 566, distance: 861.6
click at [1118, 566] on button "Search" at bounding box center [1114, 555] width 125 height 42
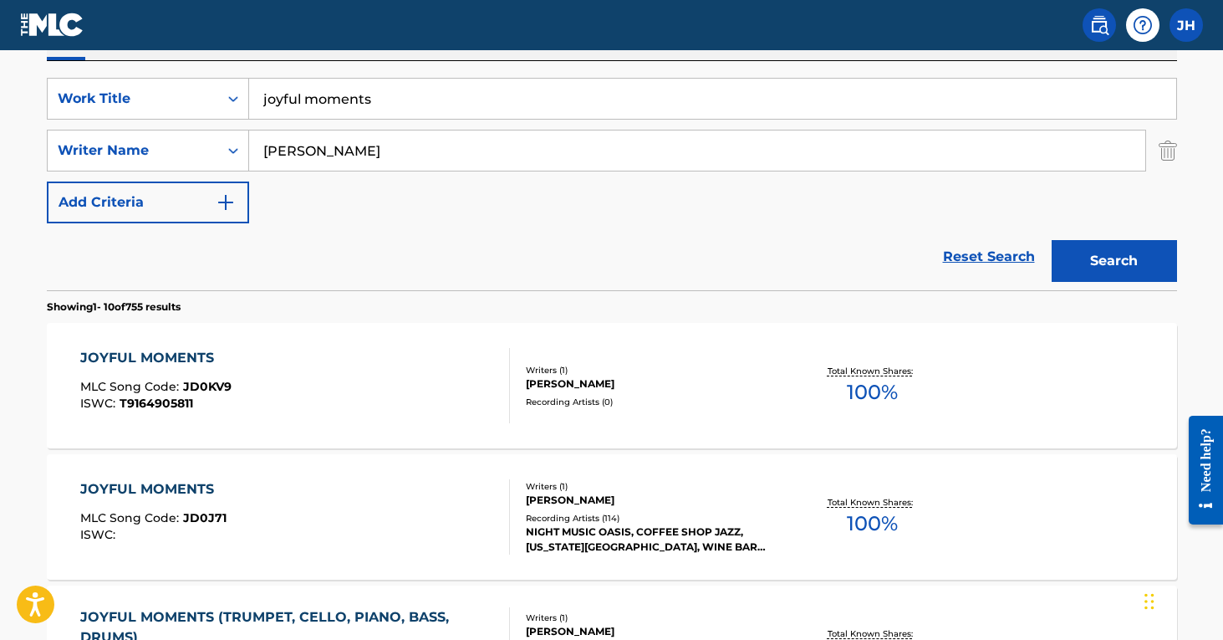
scroll to position [289, 0]
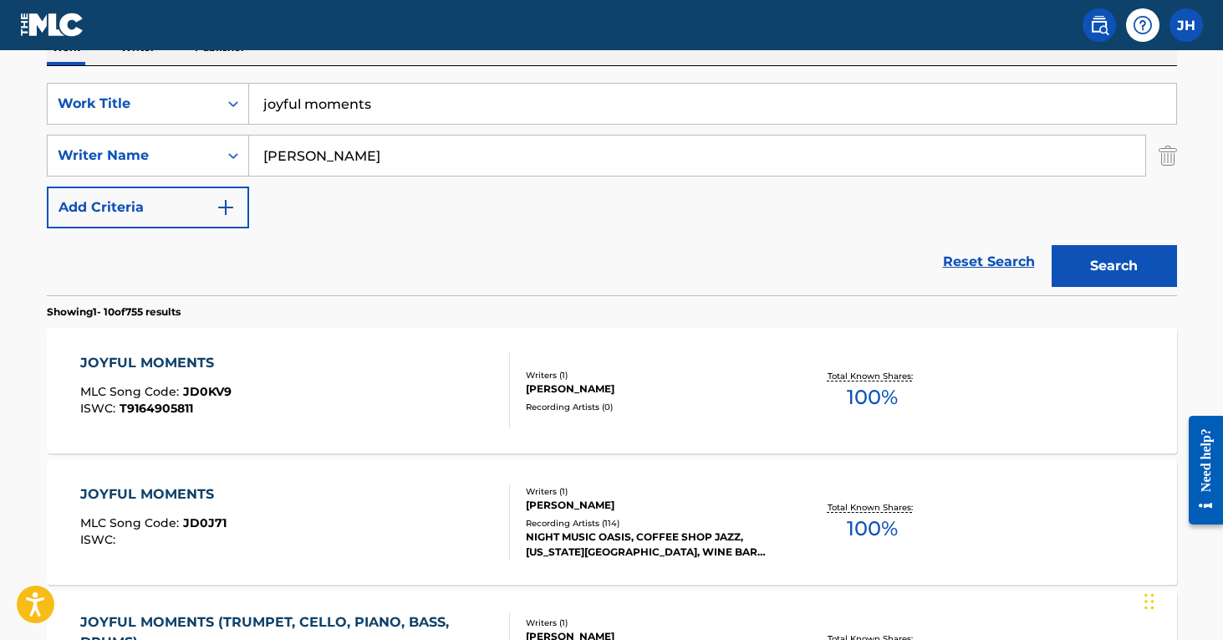
click at [414, 106] on input "joyful moments" at bounding box center [712, 104] width 927 height 40
type input "joyful moments (positive thinking)"
click at [1114, 266] on button "Search" at bounding box center [1114, 266] width 125 height 42
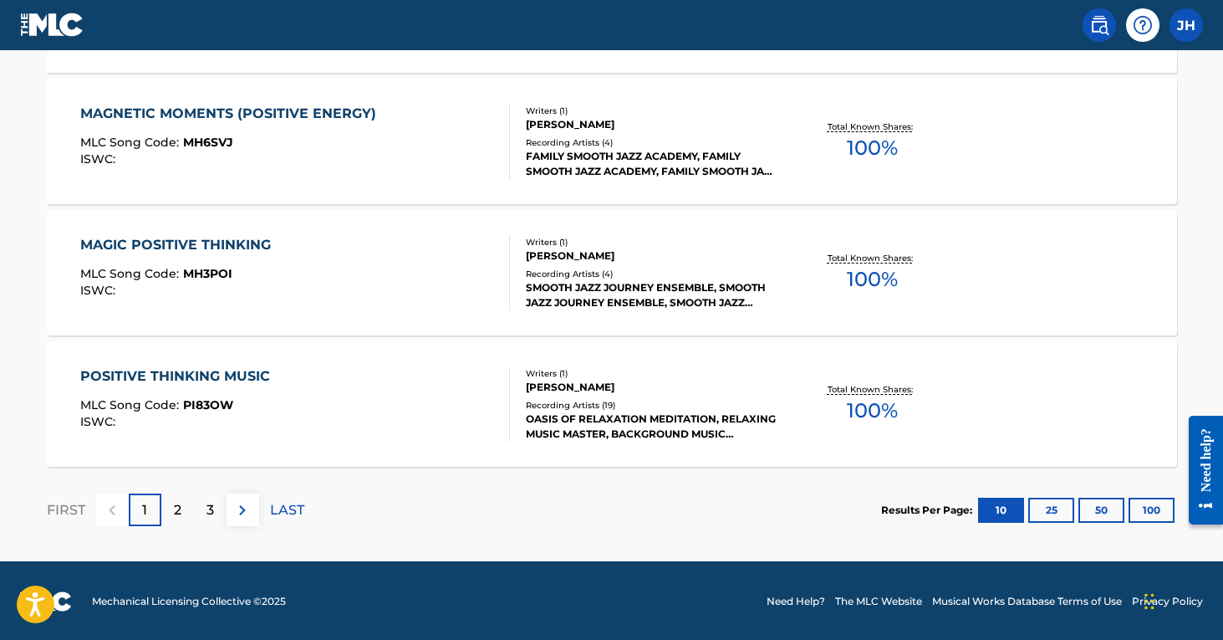
scroll to position [1458, 0]
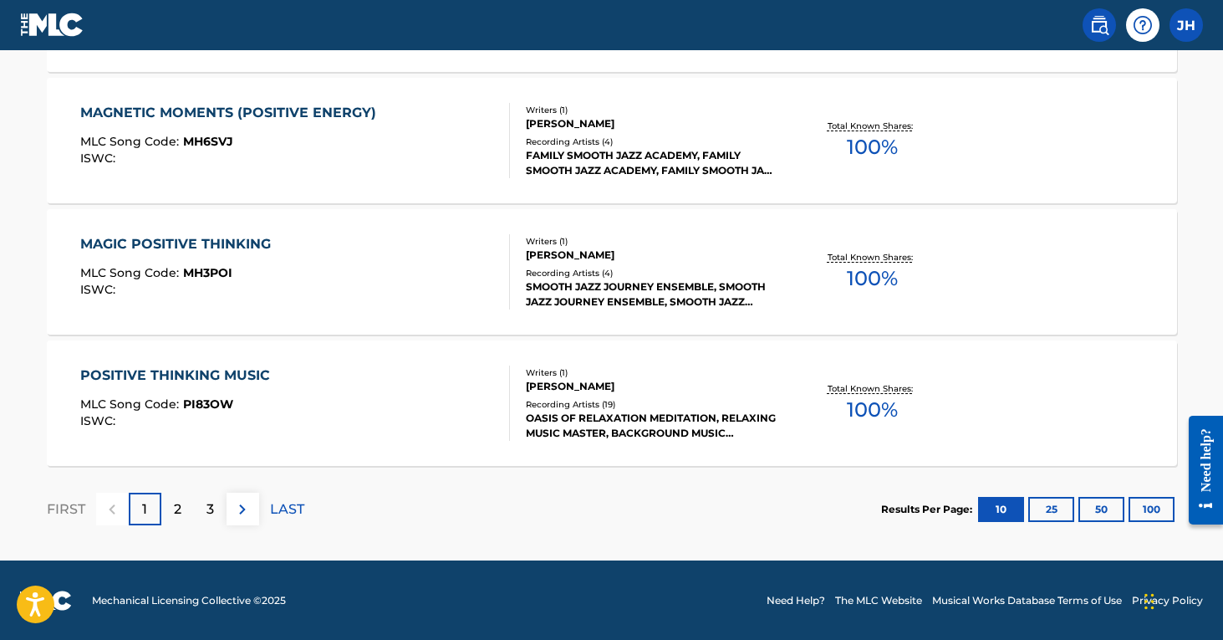
click at [181, 506] on p "2" at bounding box center [178, 509] width 8 height 20
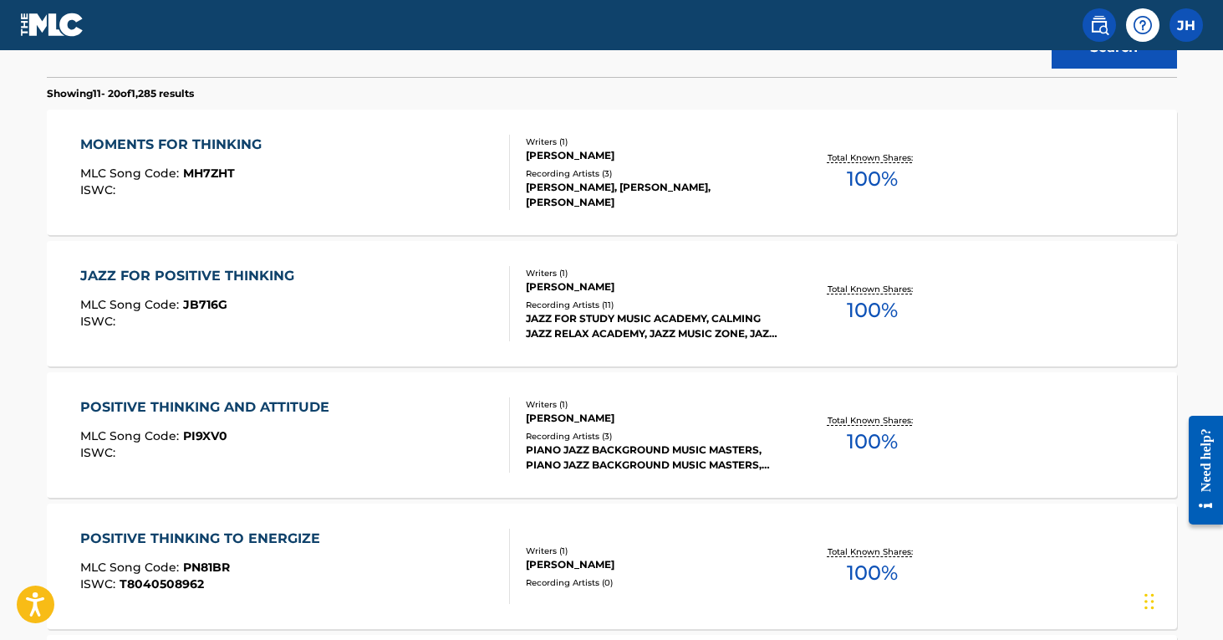
scroll to position [604, 0]
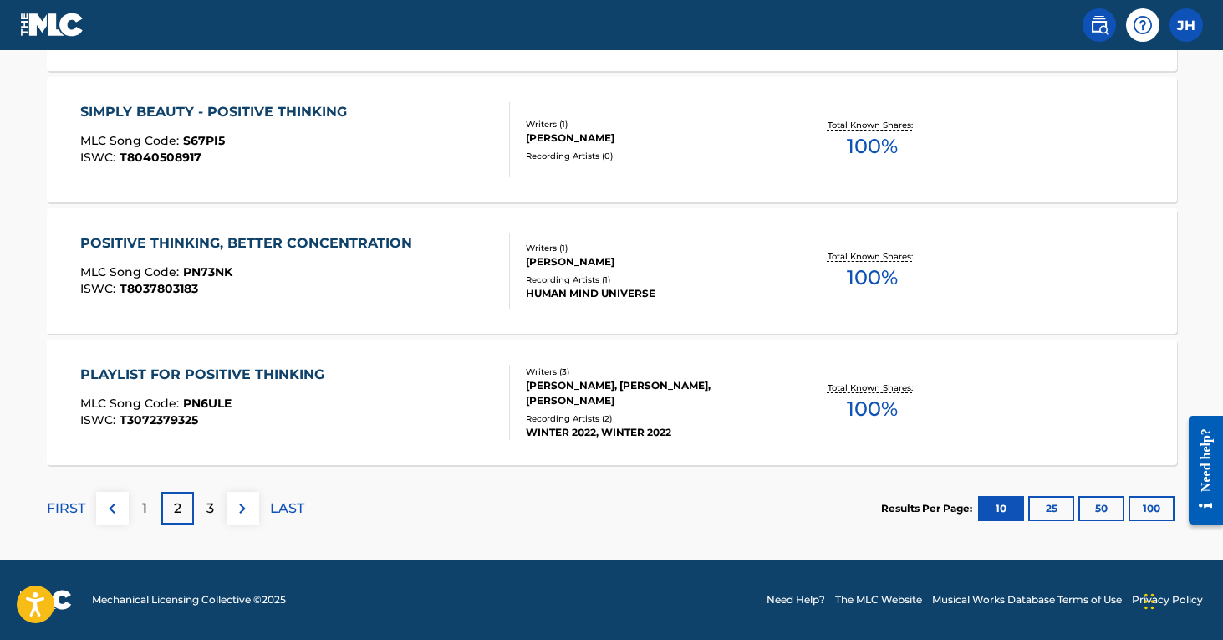
click at [150, 510] on div "1" at bounding box center [145, 508] width 33 height 33
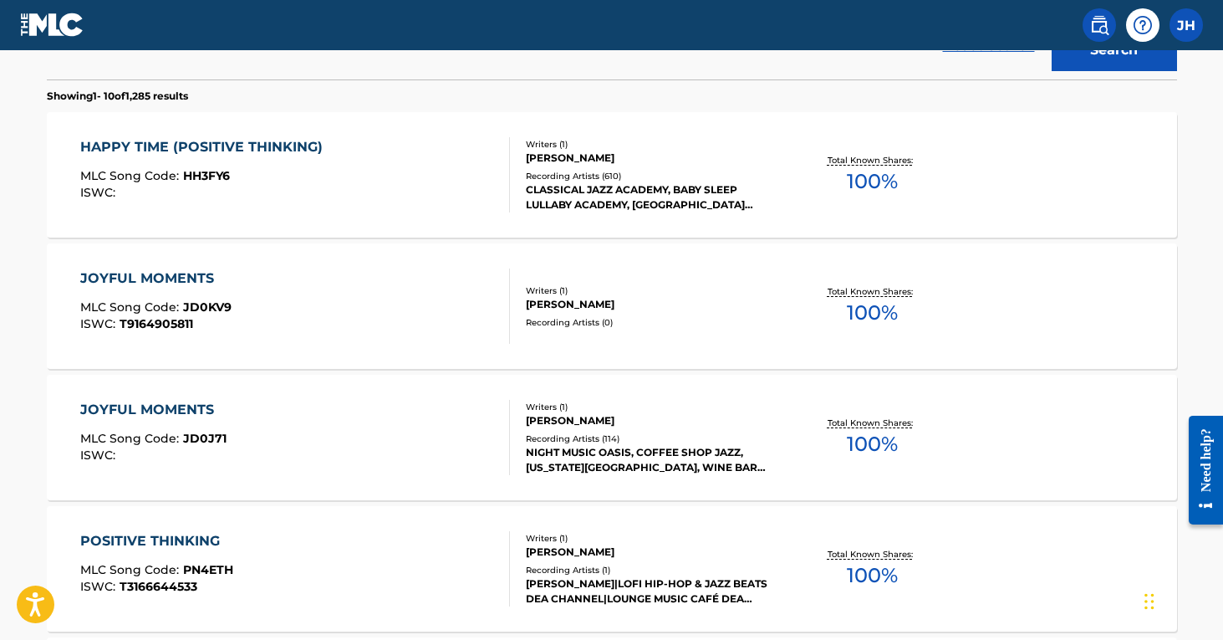
scroll to position [512, 0]
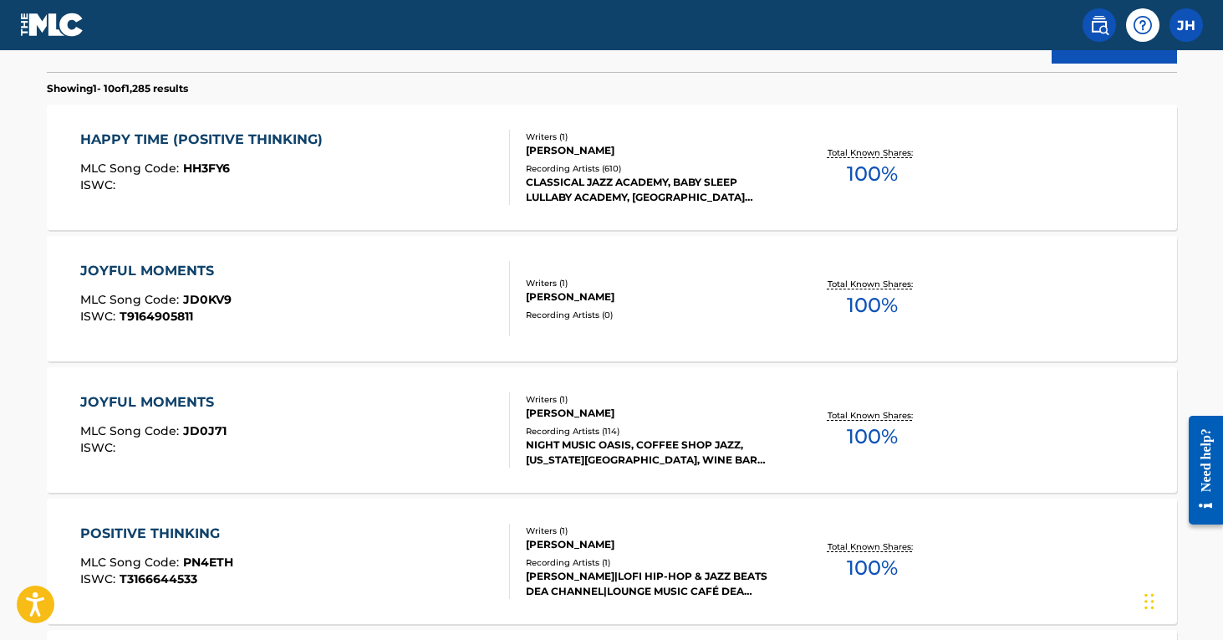
click at [611, 425] on div "Recording Artists ( 114 )" at bounding box center [652, 431] width 252 height 13
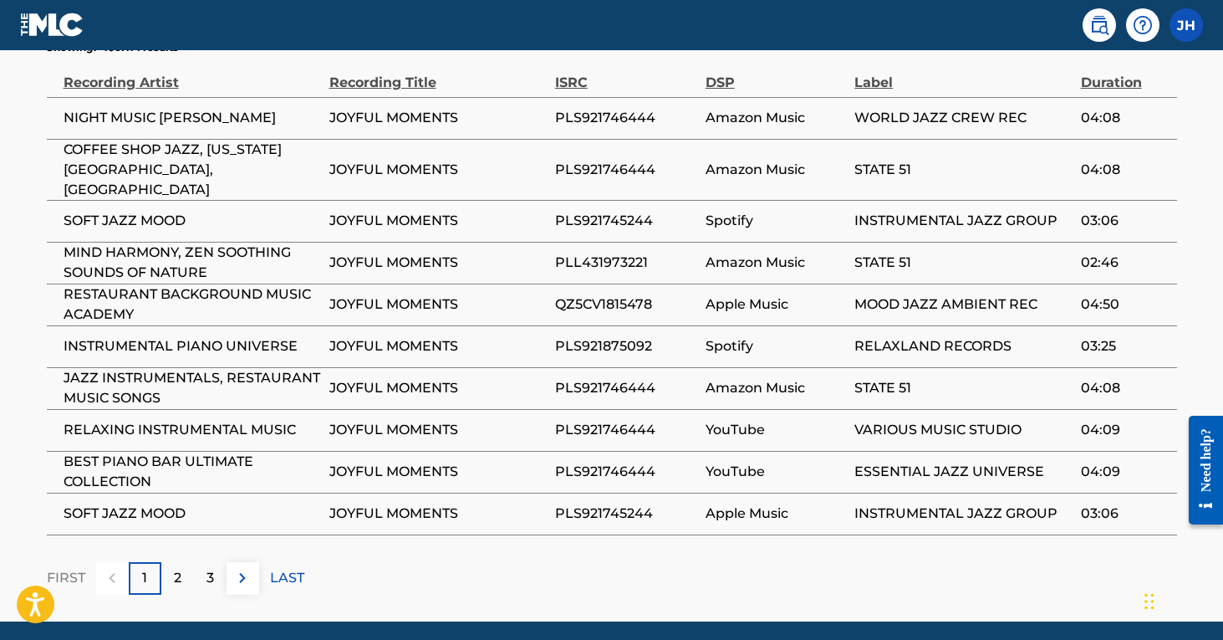
scroll to position [1001, 0]
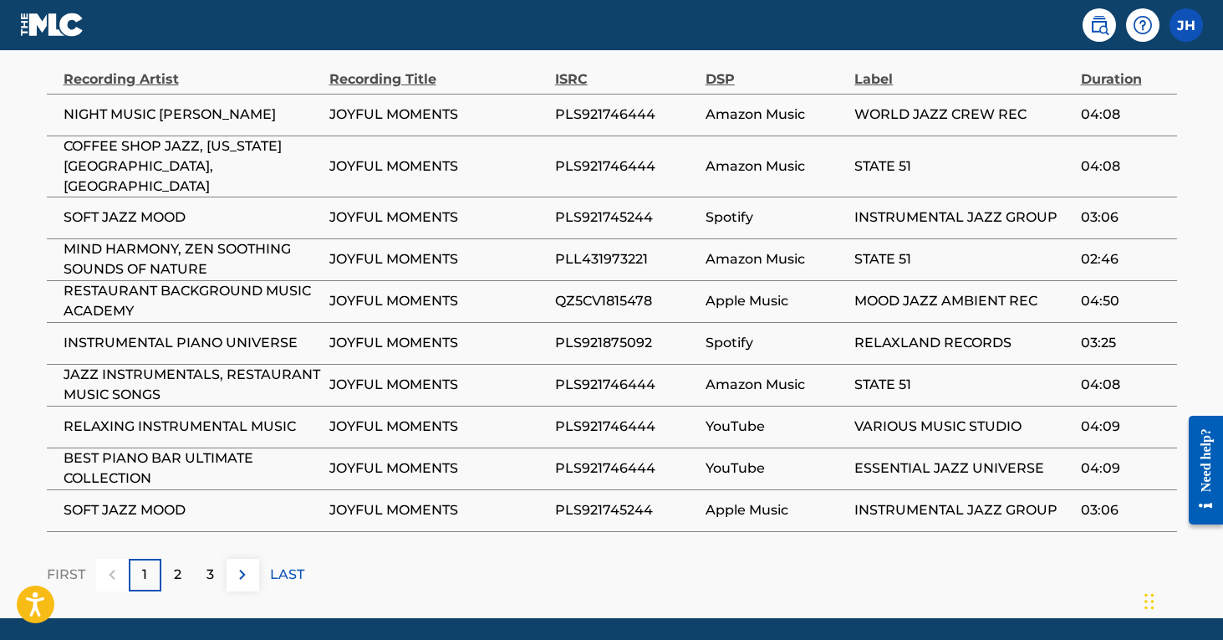
click at [181, 558] on div "2" at bounding box center [177, 574] width 33 height 33
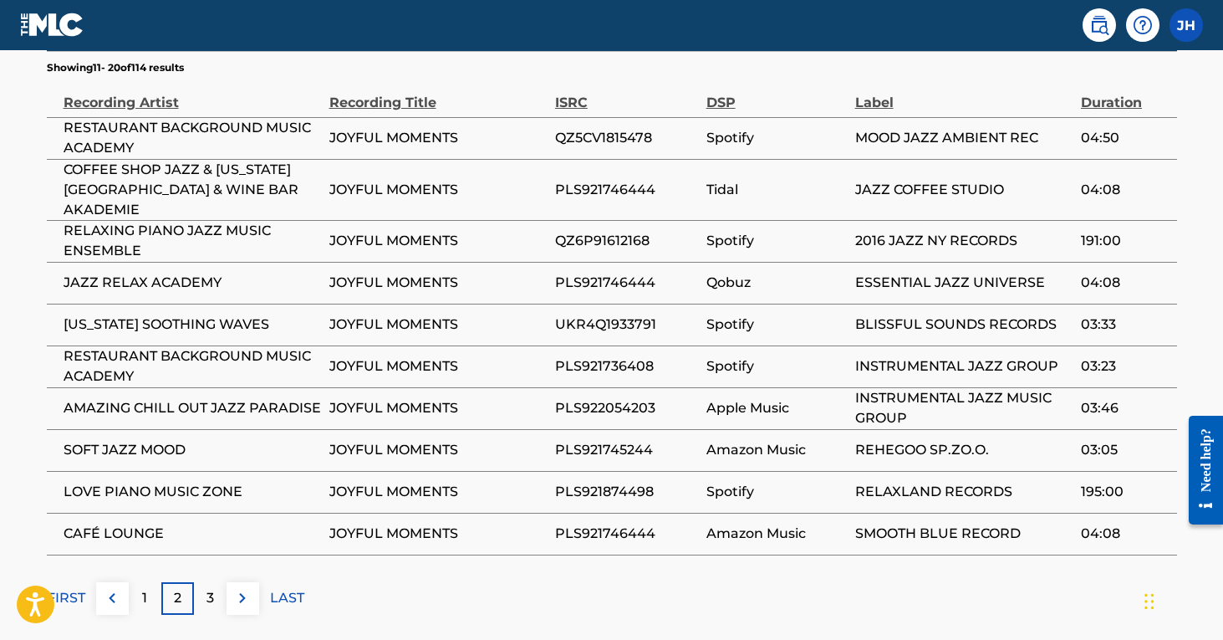
scroll to position [981, 0]
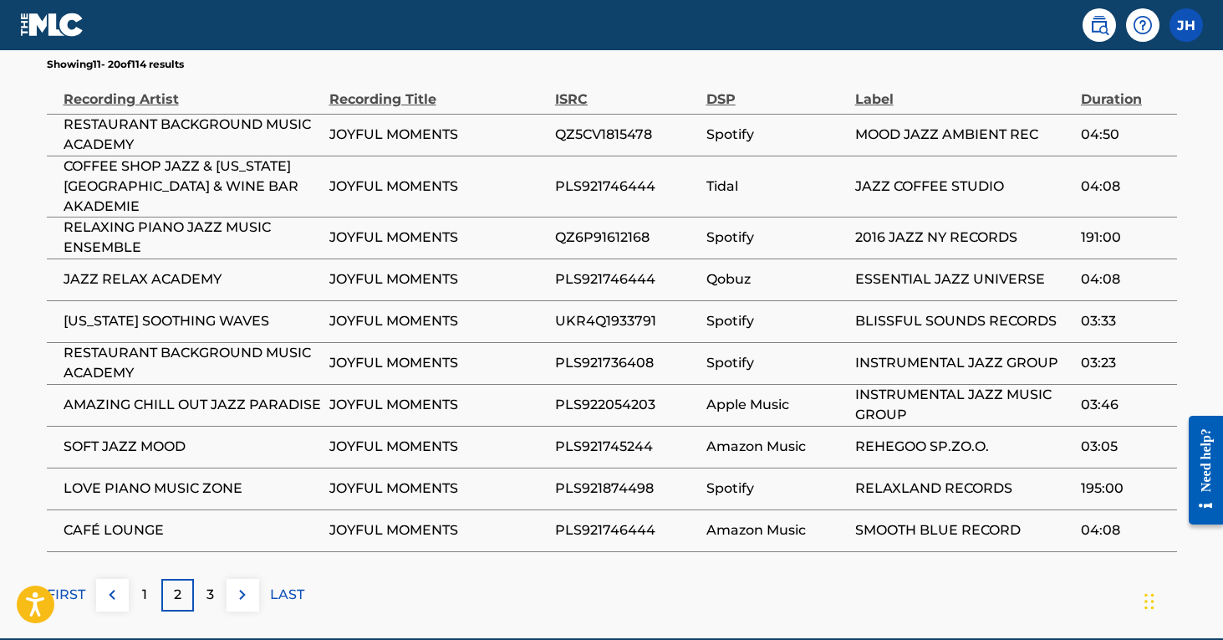
click at [214, 589] on div "3" at bounding box center [210, 594] width 33 height 33
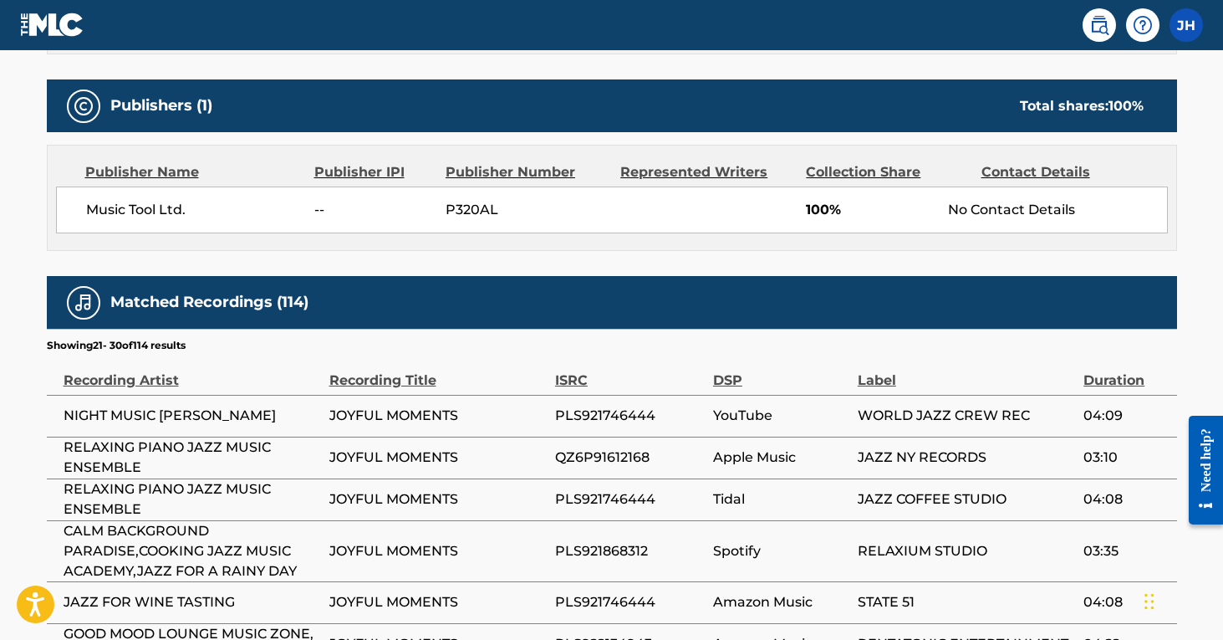
scroll to position [721, 1]
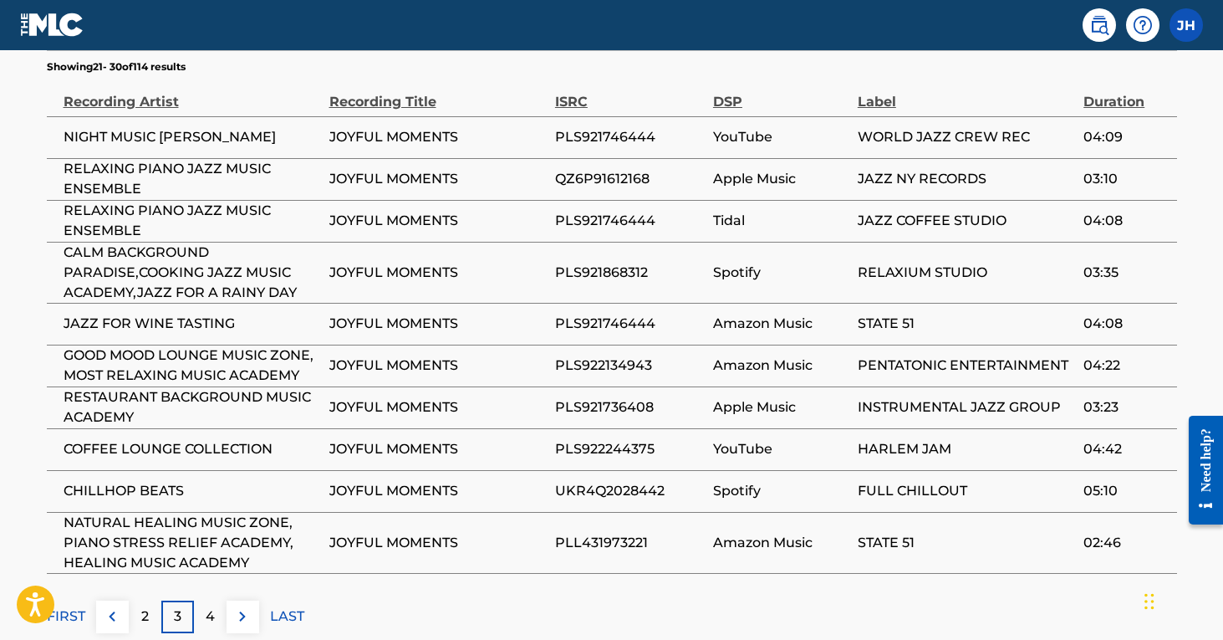
click at [209, 612] on p "4" at bounding box center [210, 616] width 9 height 20
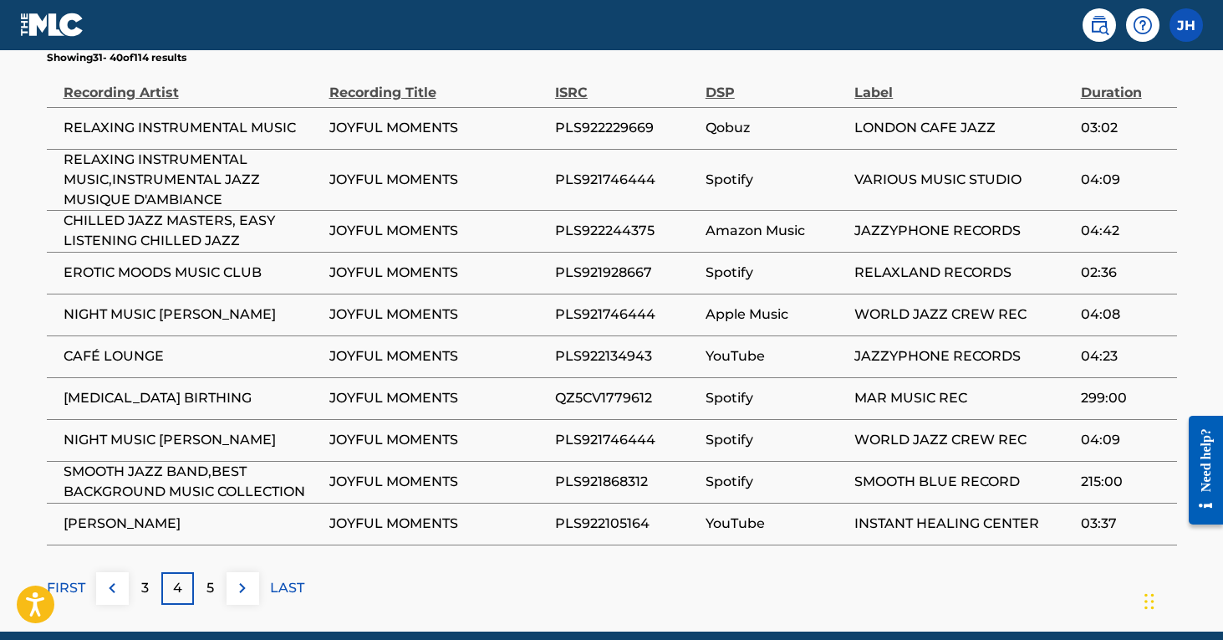
scroll to position [1001, 0]
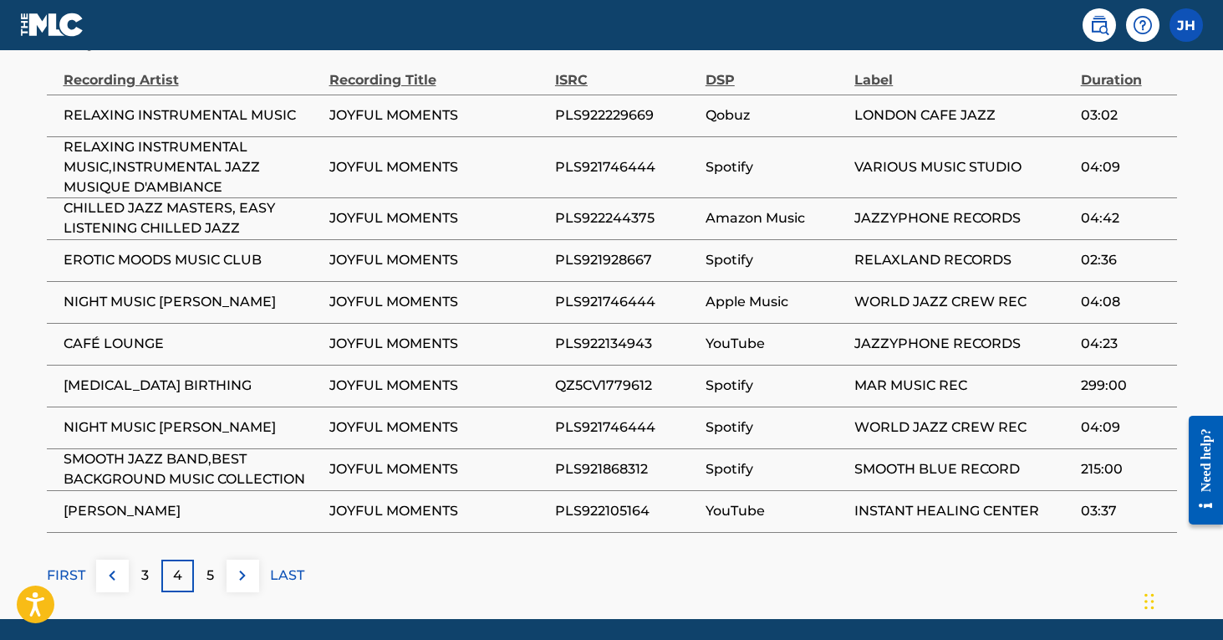
click at [211, 573] on p "5" at bounding box center [210, 575] width 8 height 20
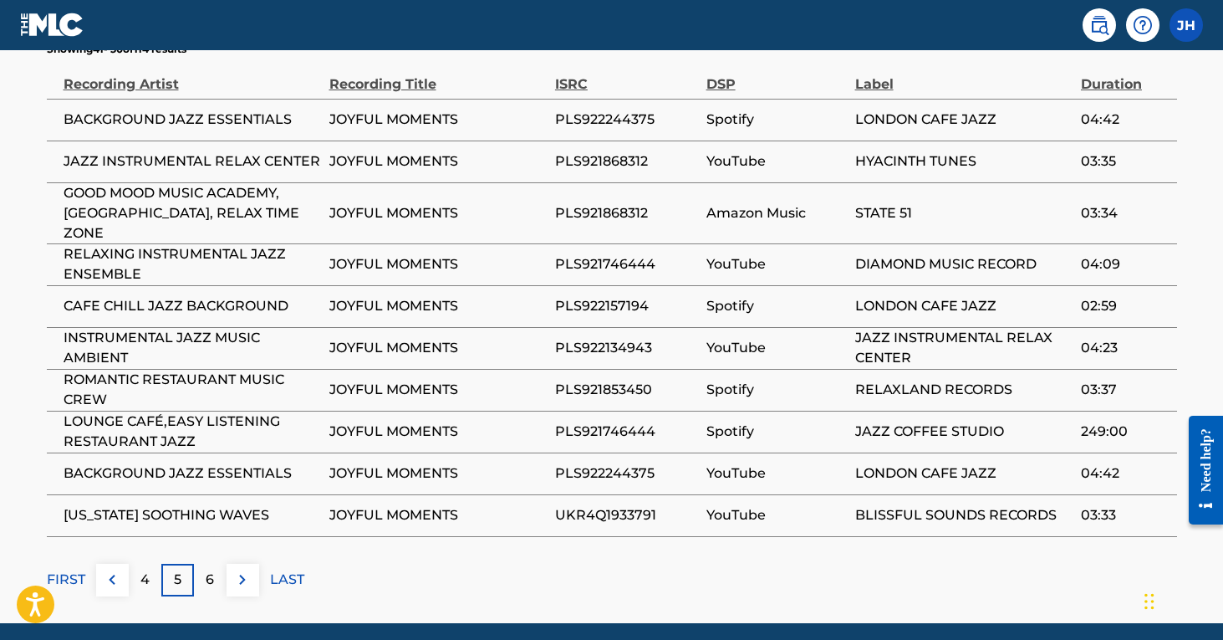
click at [211, 573] on p "6" at bounding box center [210, 579] width 8 height 20
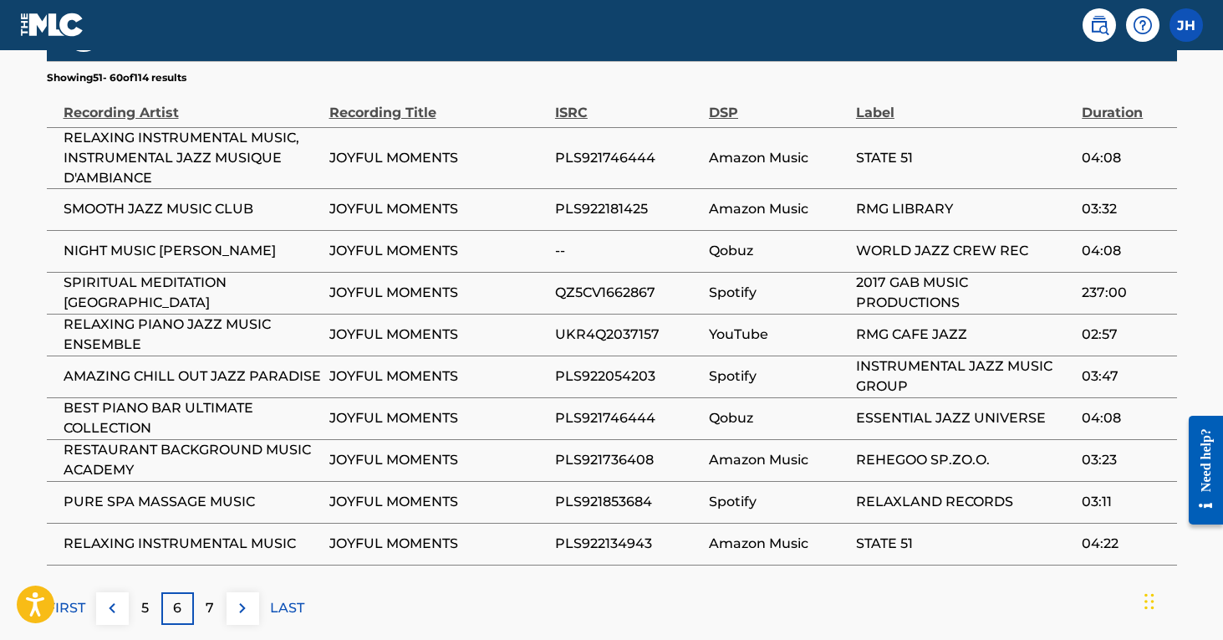
scroll to position [973, 1]
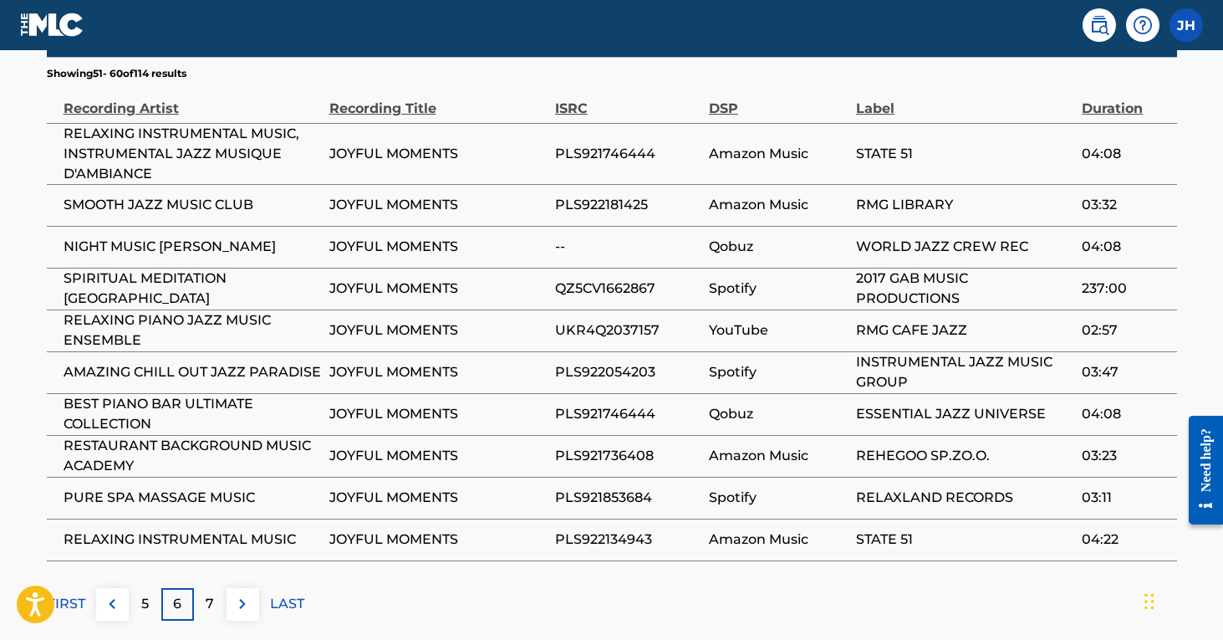
click at [215, 603] on div "7" at bounding box center [210, 604] width 33 height 33
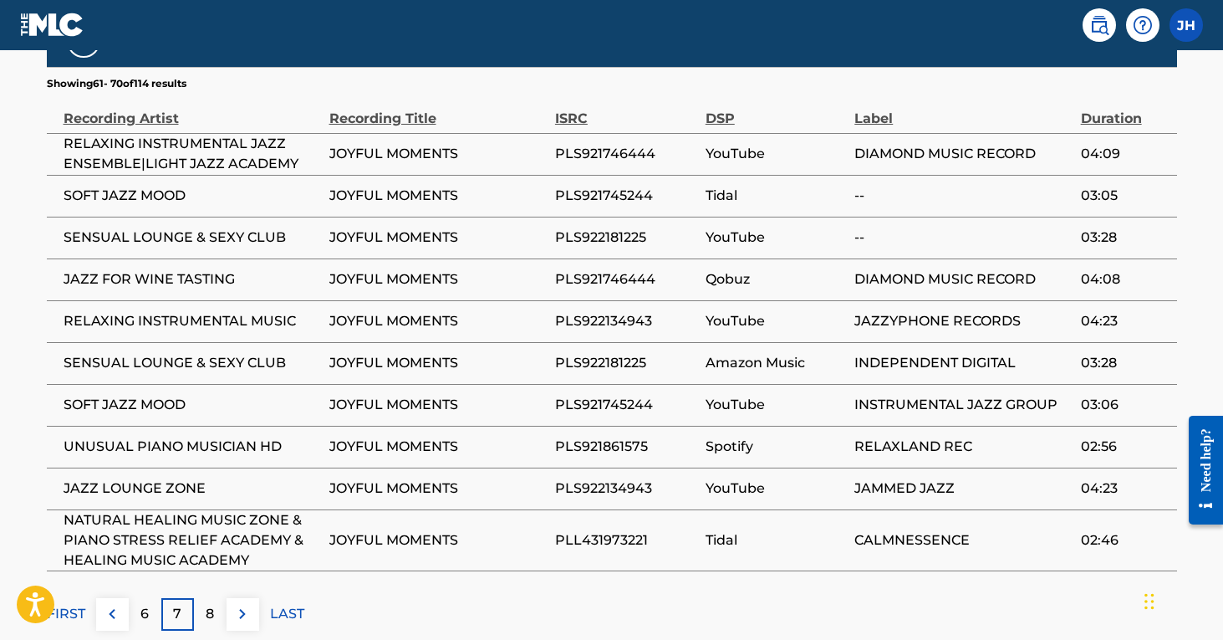
click at [214, 607] on p "8" at bounding box center [210, 614] width 8 height 20
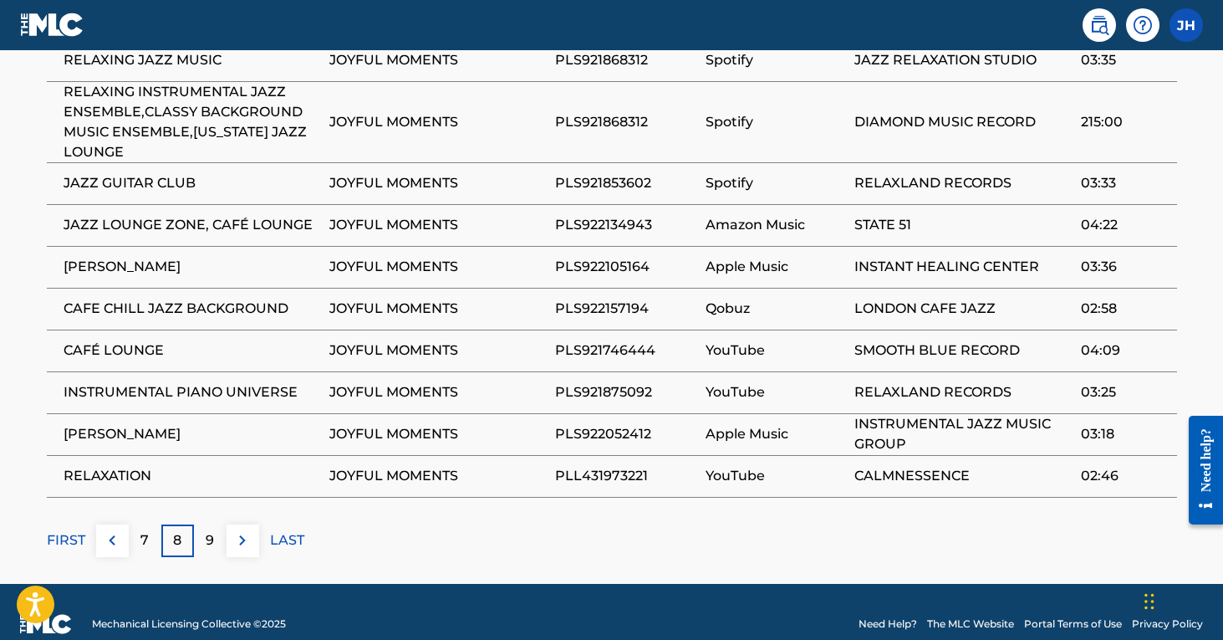
scroll to position [1057, 0]
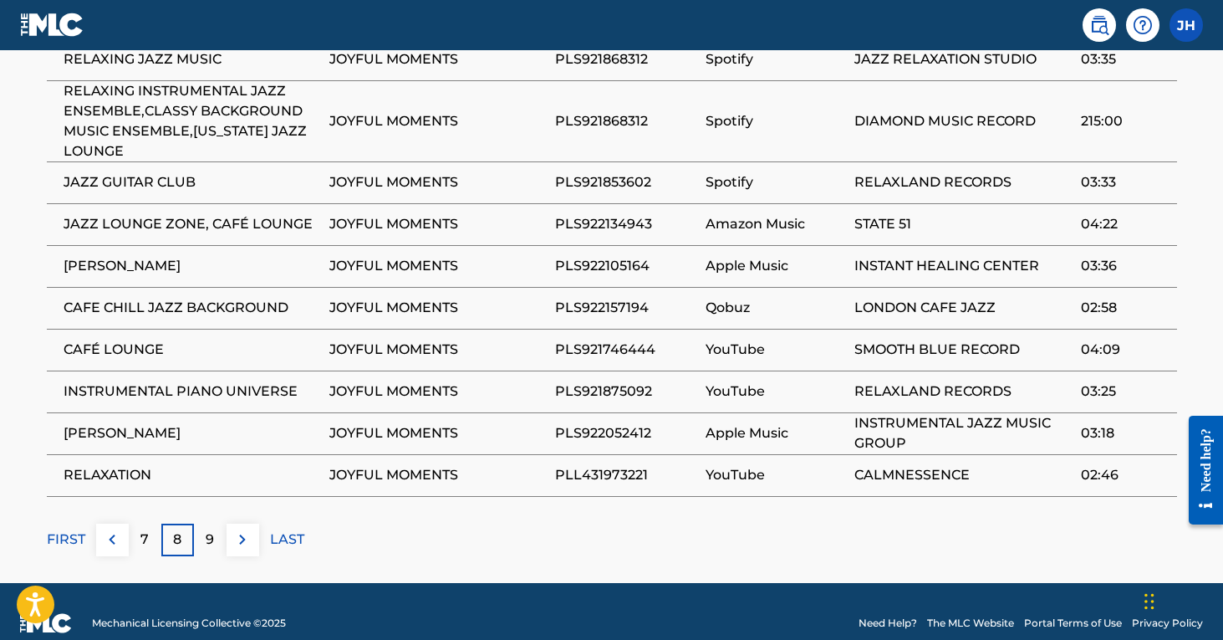
click at [207, 541] on p "9" at bounding box center [210, 539] width 8 height 20
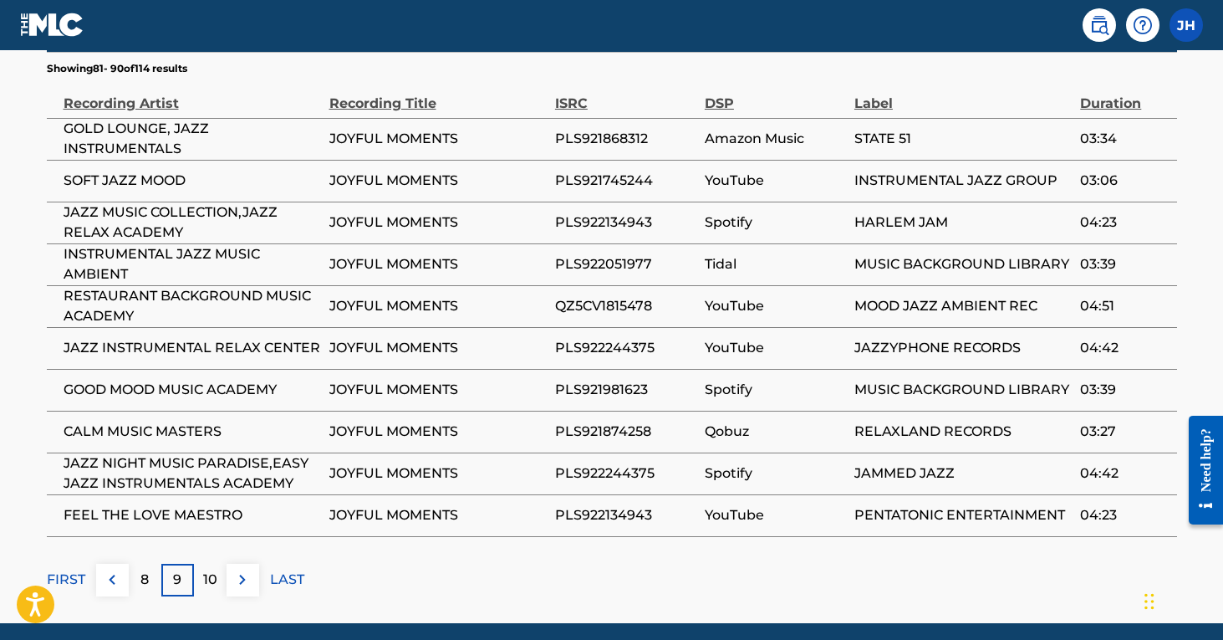
click at [206, 578] on p "10" at bounding box center [210, 579] width 14 height 20
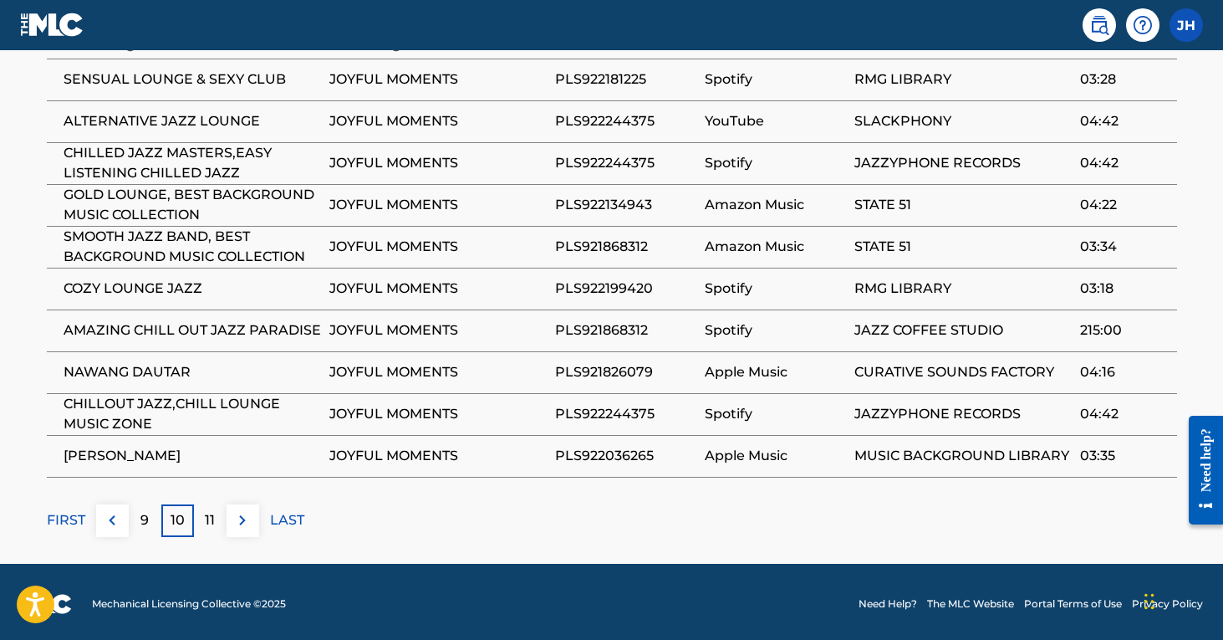
scroll to position [1038, 0]
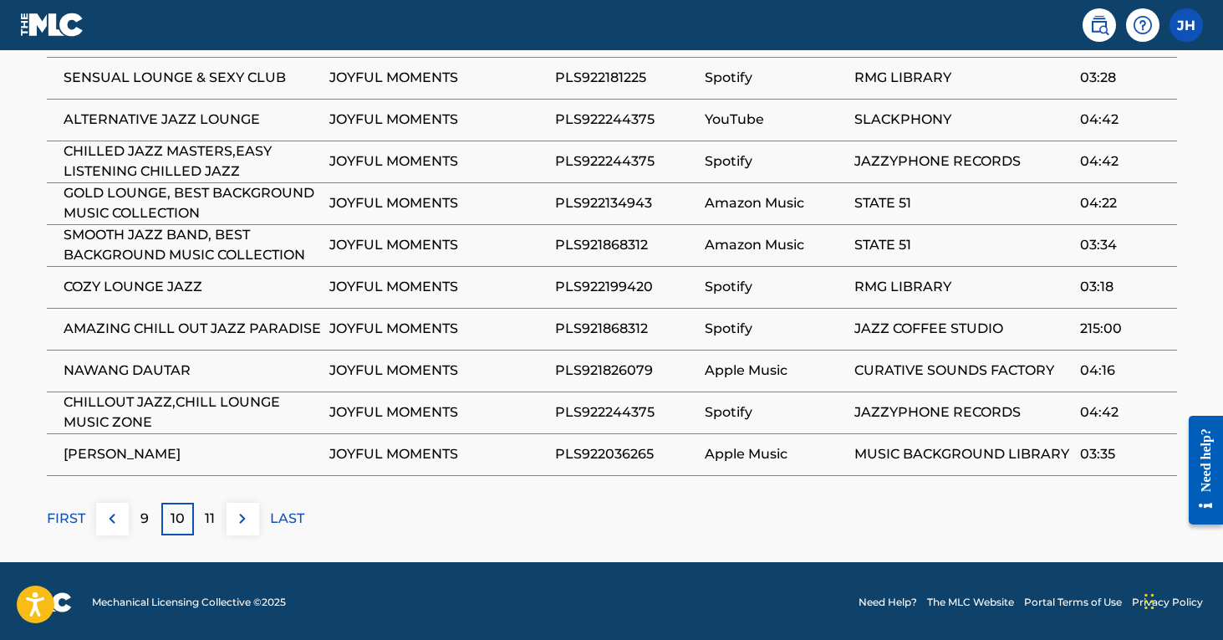
click at [215, 523] on div "11" at bounding box center [210, 518] width 33 height 33
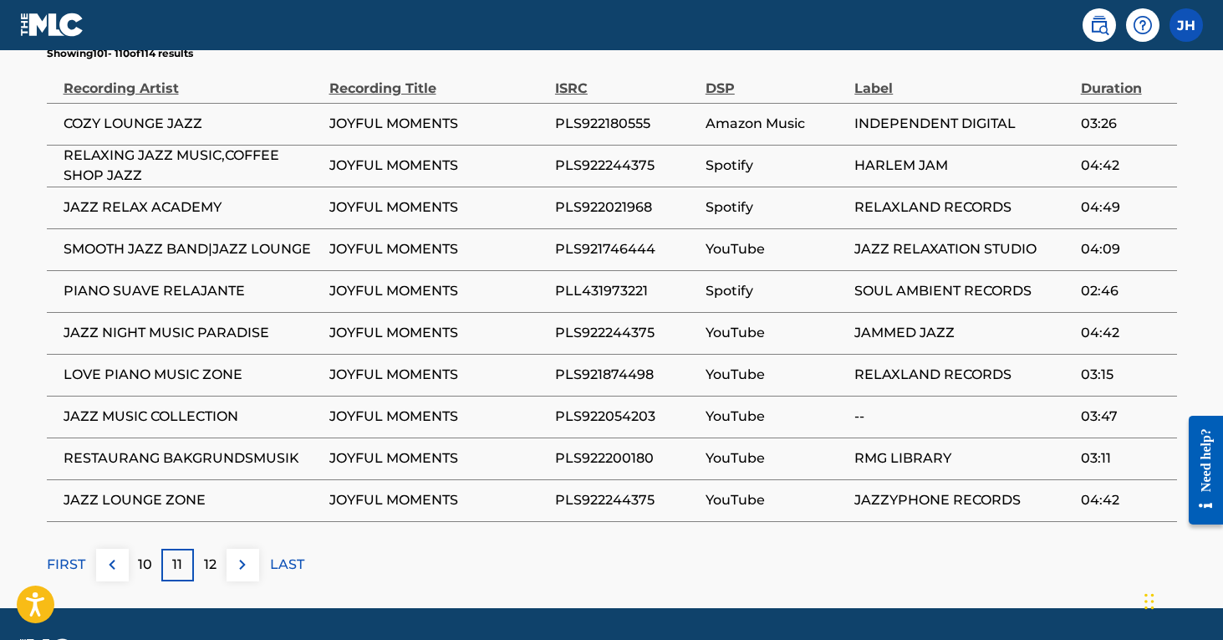
scroll to position [1002, 0]
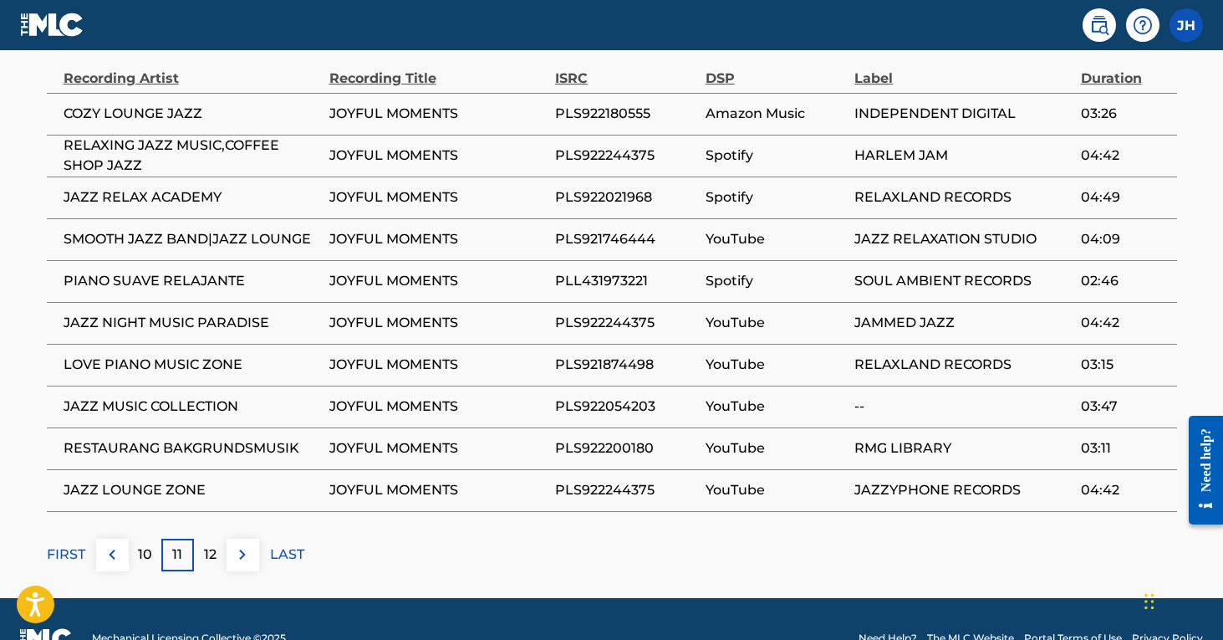
click at [214, 563] on div "12" at bounding box center [210, 554] width 33 height 33
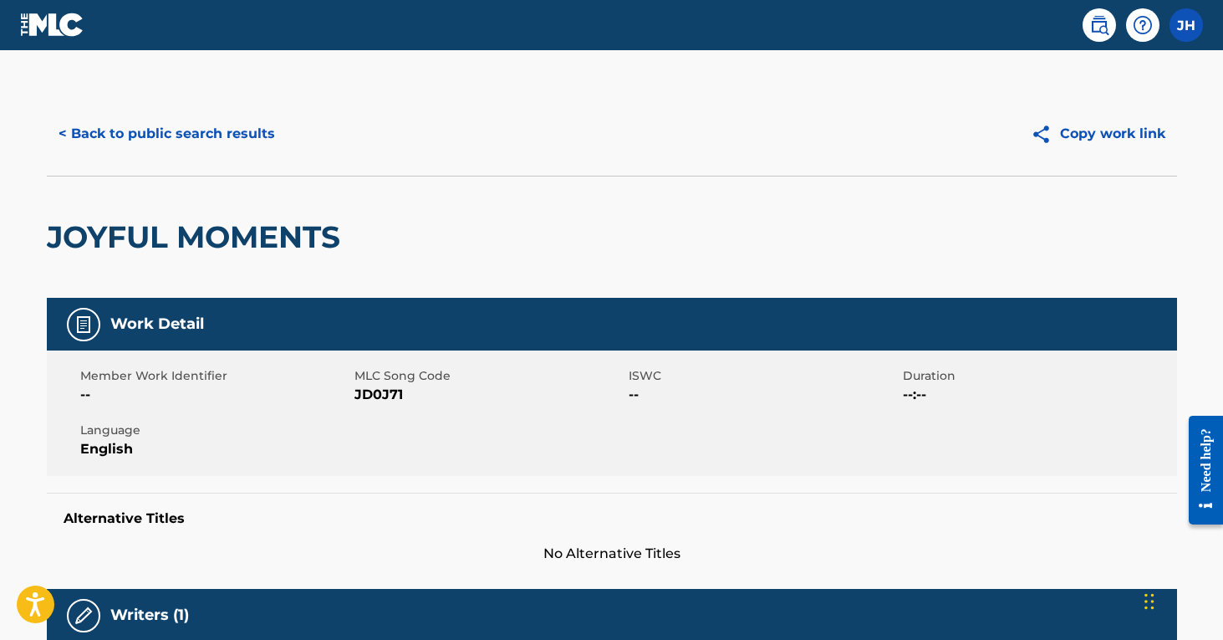
scroll to position [0, 0]
click at [172, 135] on button "< Back to public search results" at bounding box center [167, 134] width 240 height 42
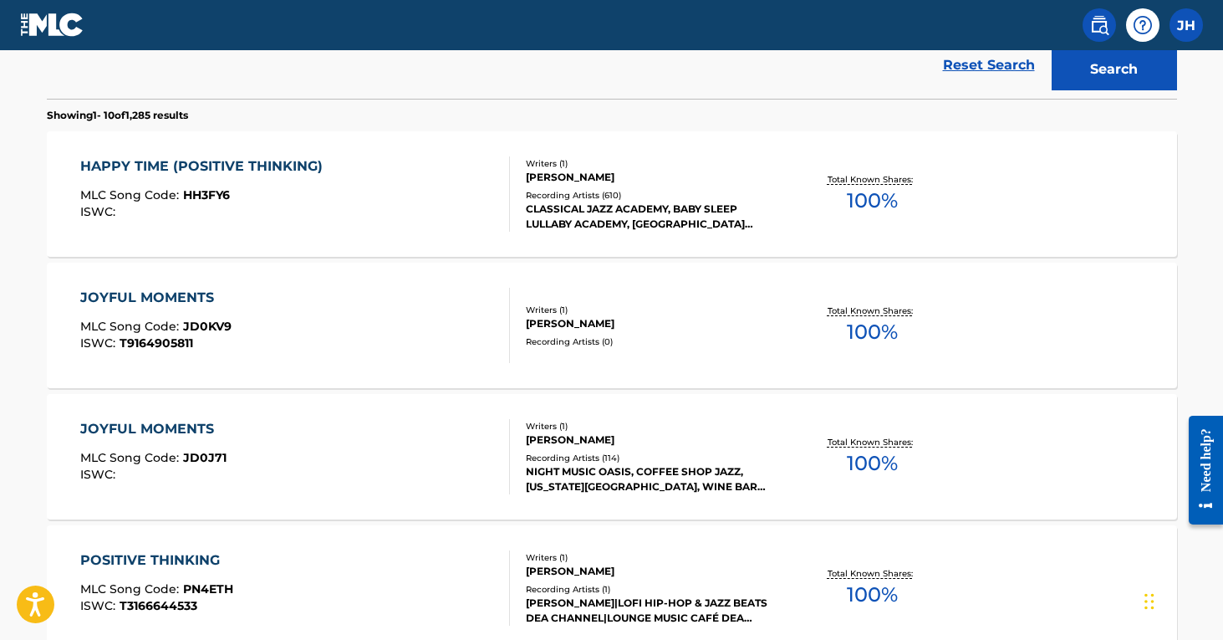
scroll to position [487, 0]
click at [408, 319] on div "JOYFUL MOMENTS MLC Song Code : JD0KV9 ISWC : T9164905811" at bounding box center [295, 324] width 430 height 75
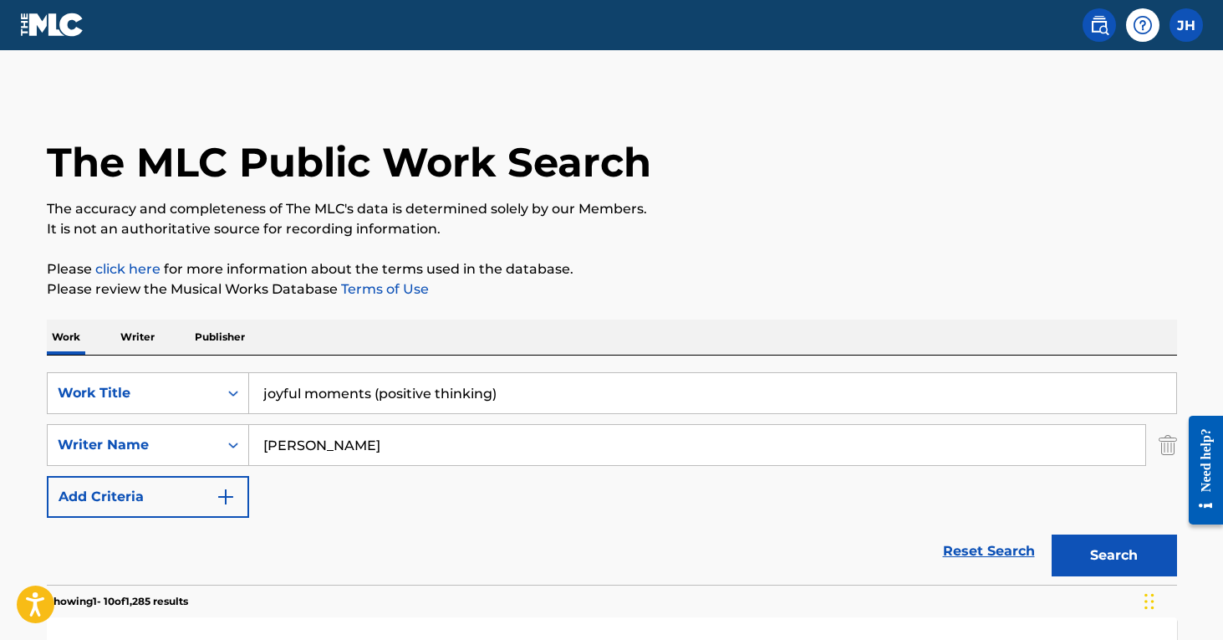
drag, startPoint x: 519, startPoint y: 394, endPoint x: 277, endPoint y: 372, distance: 243.4
click at [277, 372] on div "joyful moments (positive thinking)" at bounding box center [713, 393] width 928 height 42
click at [1114, 555] on button "Search" at bounding box center [1114, 555] width 125 height 42
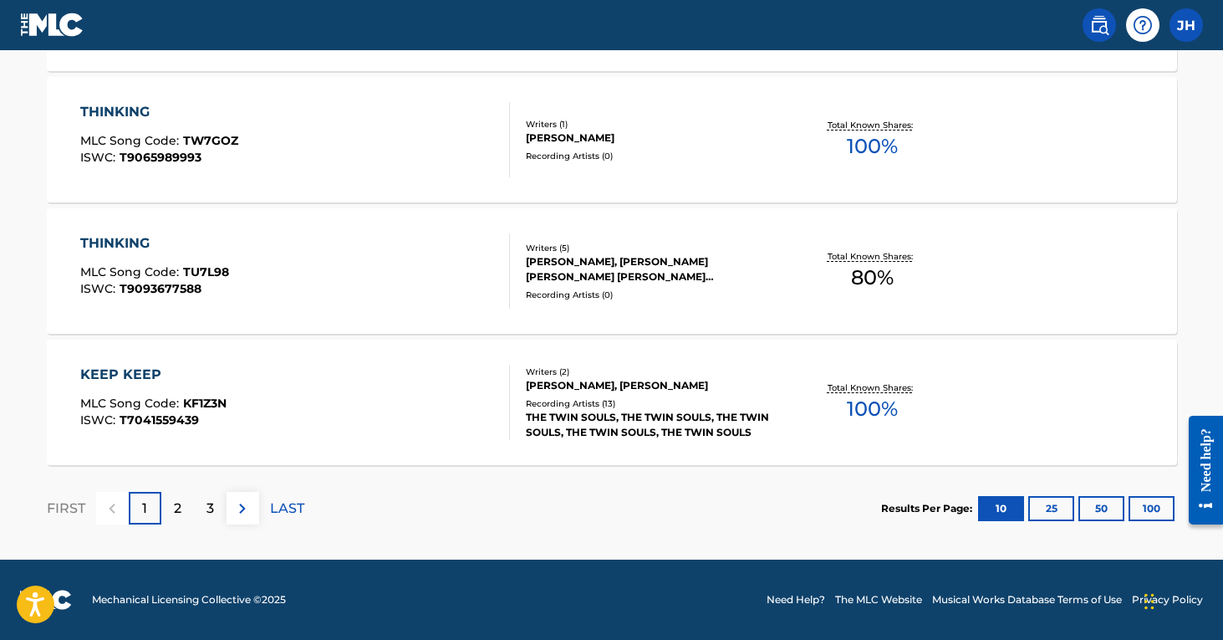
scroll to position [1459, 0]
click at [182, 512] on div "2" at bounding box center [177, 508] width 33 height 33
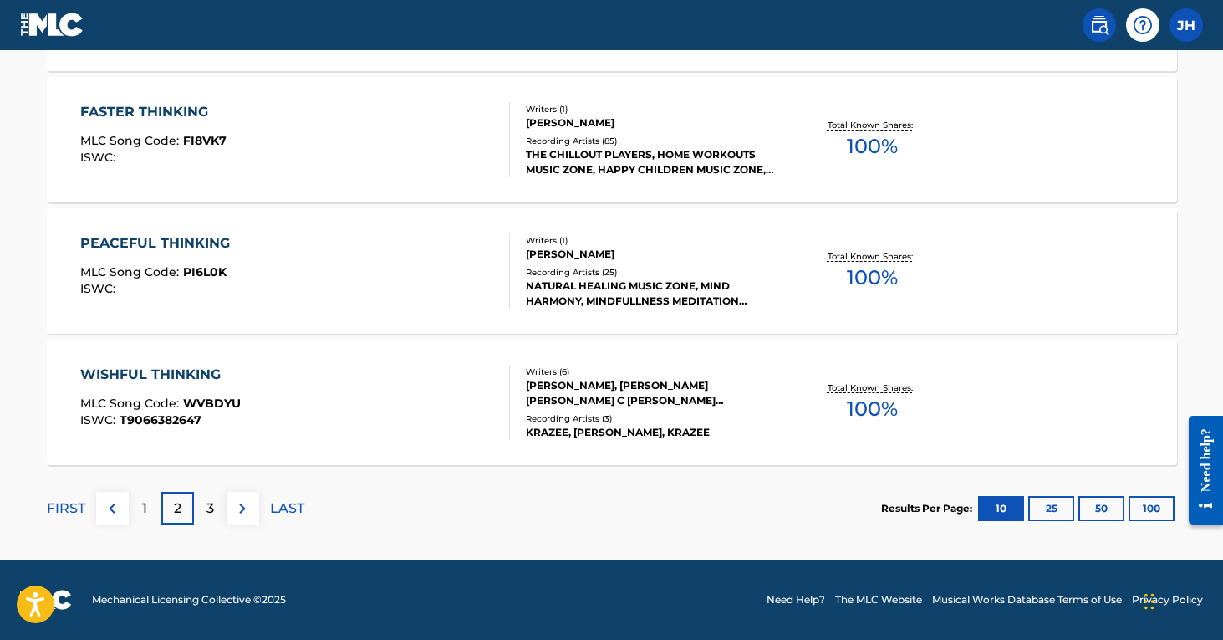
click at [206, 509] on p "3" at bounding box center [210, 508] width 8 height 20
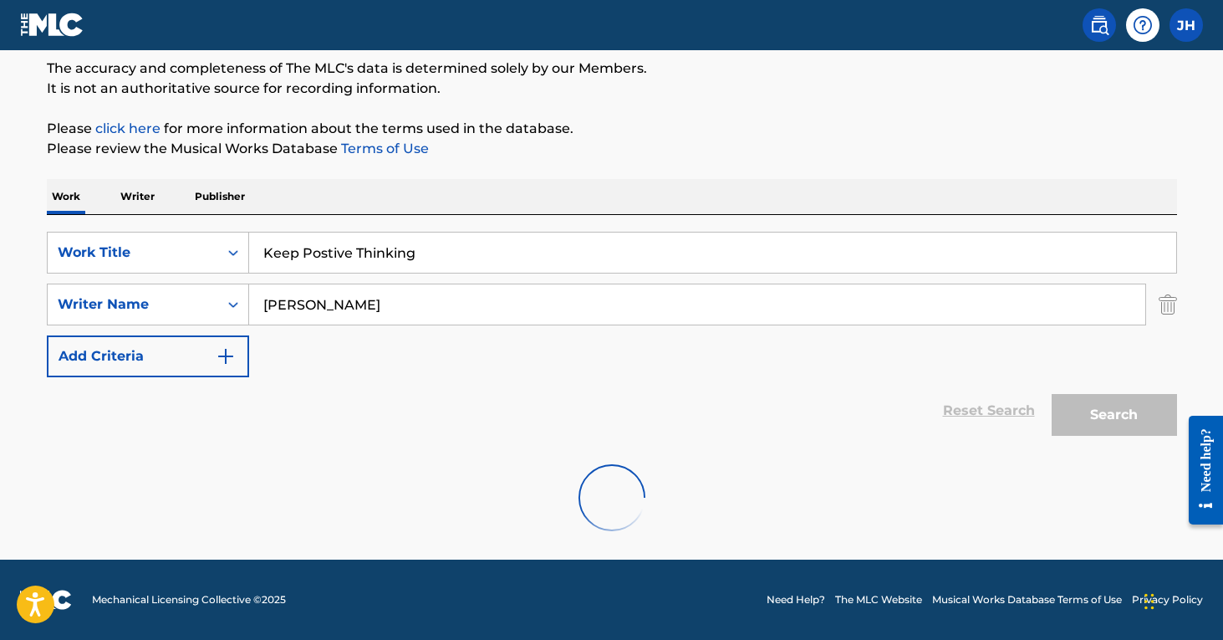
scroll to position [140, 0]
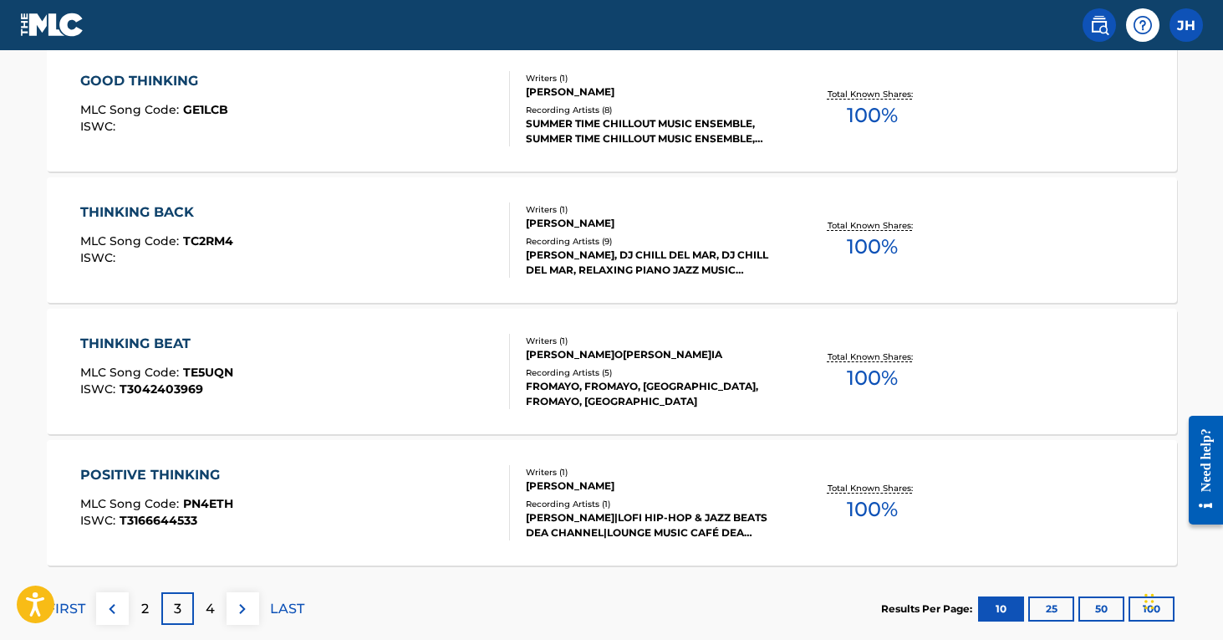
click at [217, 606] on div "4" at bounding box center [210, 608] width 33 height 33
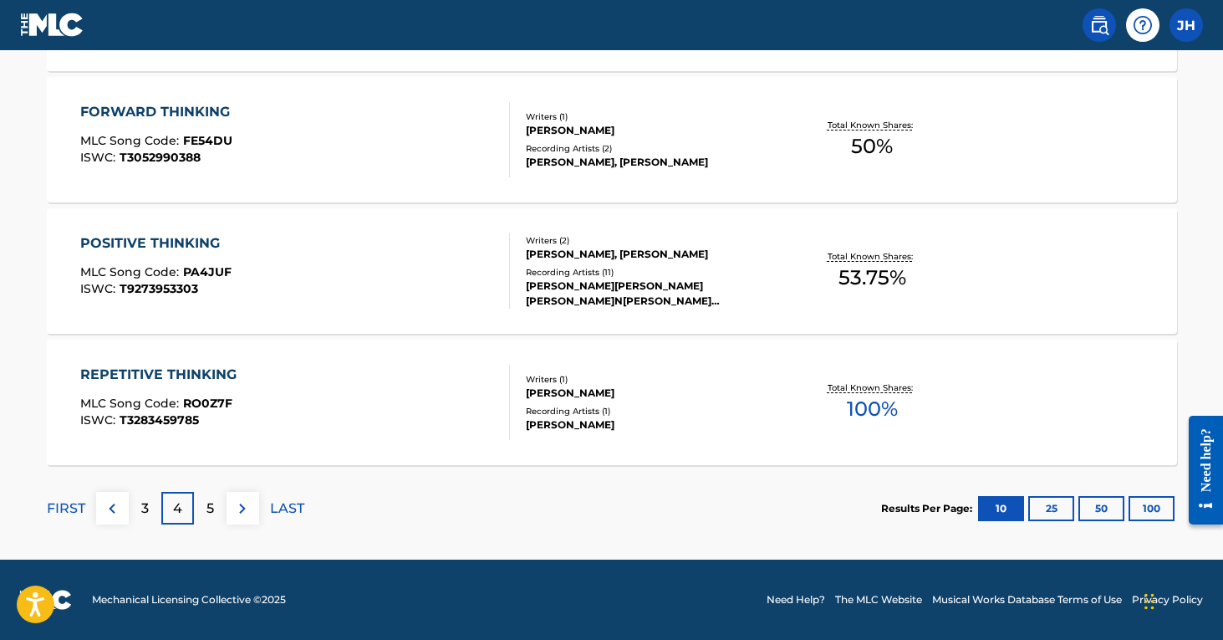
scroll to position [1459, 0]
click at [211, 512] on p "5" at bounding box center [210, 508] width 8 height 20
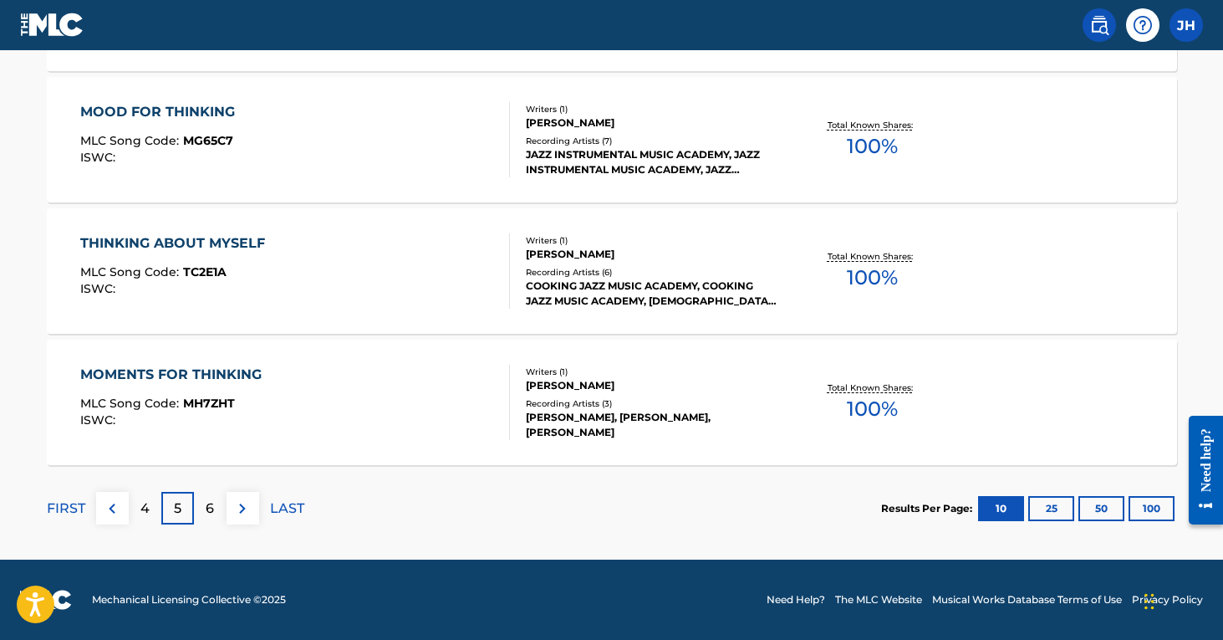
click at [208, 518] on div "6" at bounding box center [210, 508] width 33 height 33
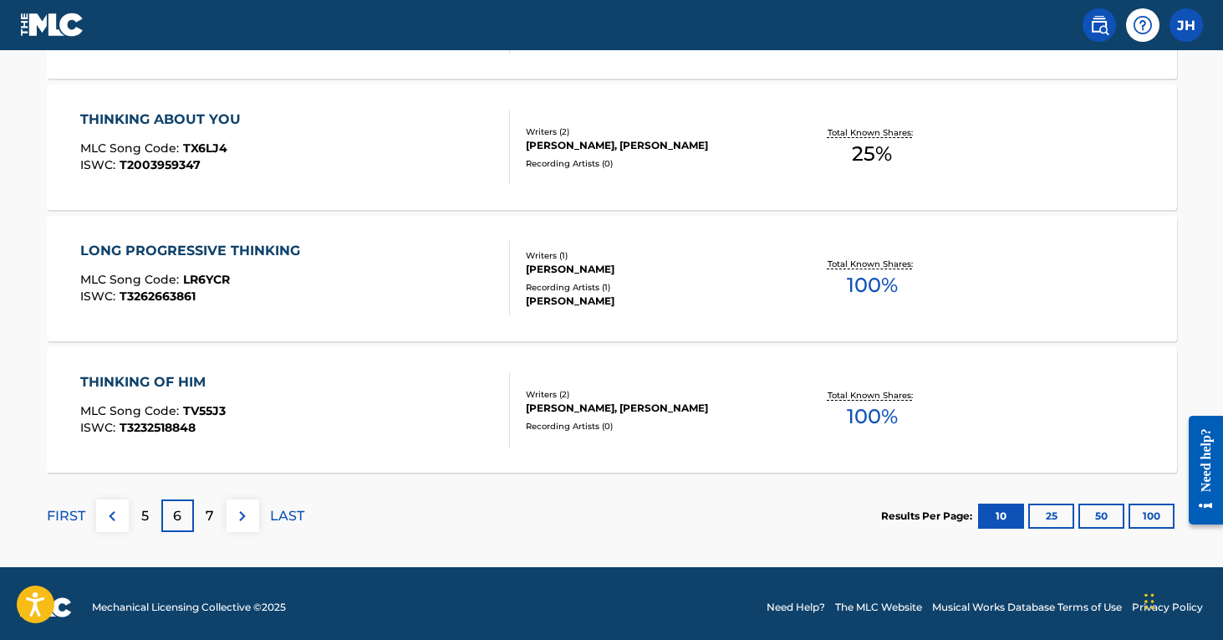
scroll to position [1455, 0]
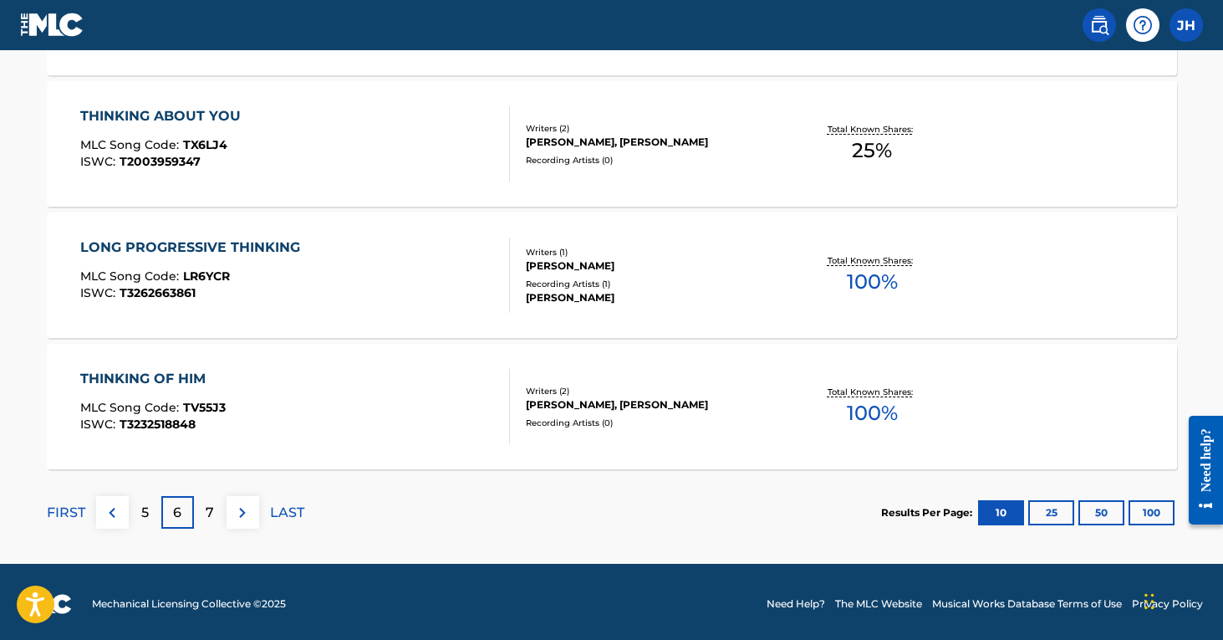
click at [206, 513] on p "7" at bounding box center [210, 512] width 8 height 20
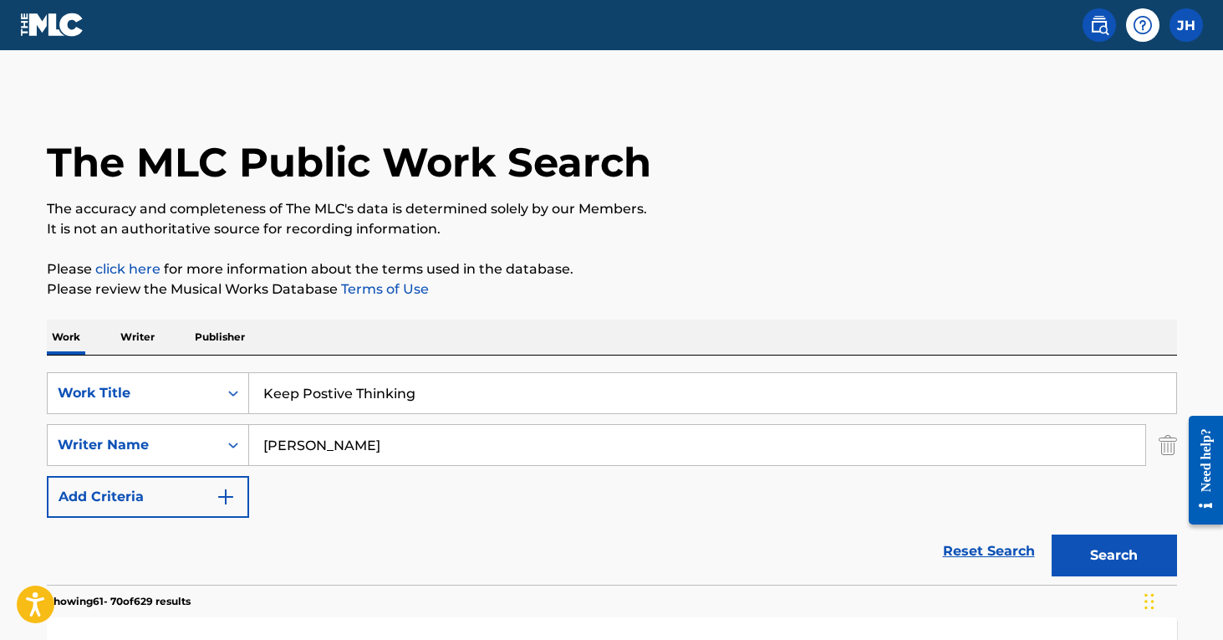
scroll to position [0, 0]
click at [1170, 438] on img "Search Form" at bounding box center [1168, 445] width 18 height 42
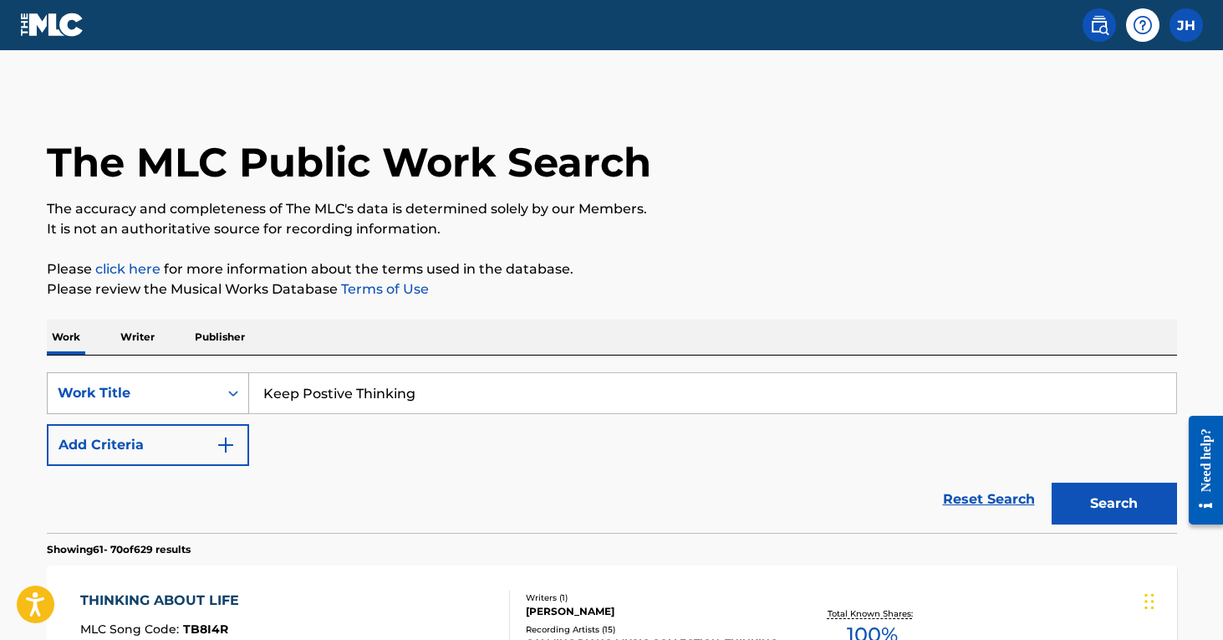
drag, startPoint x: 445, startPoint y: 390, endPoint x: 201, endPoint y: 380, distance: 243.4
click at [201, 380] on div "SearchWithCriteria608fb1d7-606d-4452-af7b-5405b32244a4 Work Title Keep Postive …" at bounding box center [612, 393] width 1130 height 42
click at [1114, 503] on button "Search" at bounding box center [1114, 503] width 125 height 42
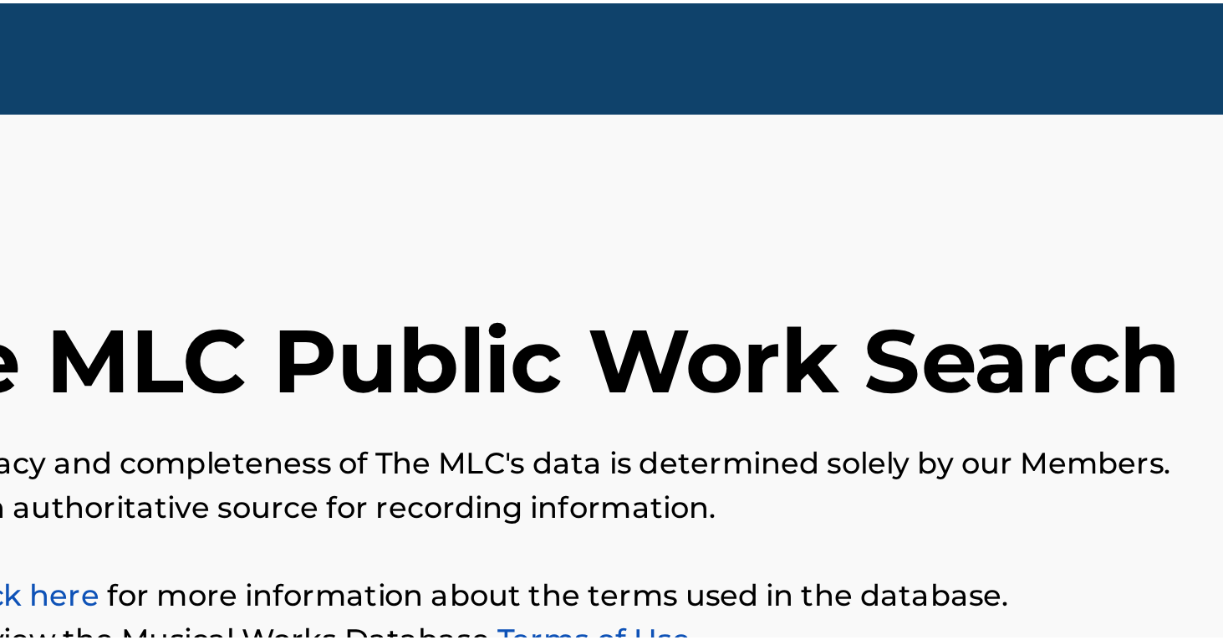
scroll to position [11, 0]
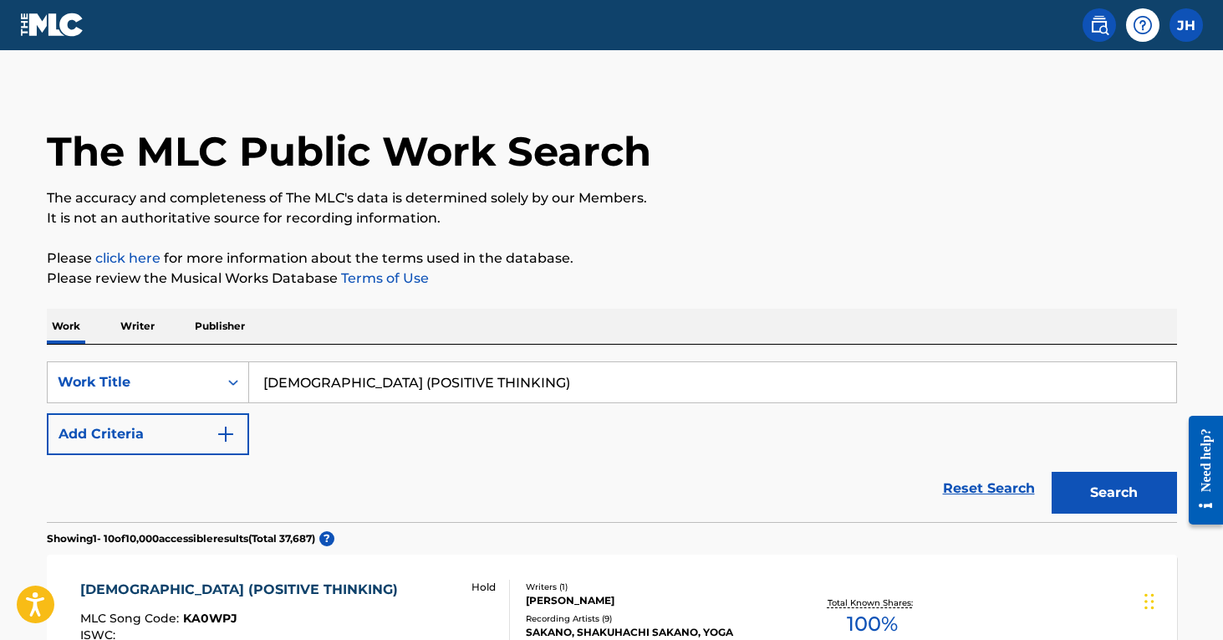
drag, startPoint x: 515, startPoint y: 394, endPoint x: 198, endPoint y: 358, distance: 318.9
click at [198, 358] on div "SearchWithCriteria608fb1d7-606d-4452-af7b-5405b32244a4 Work Title KRISHNA (POSI…" at bounding box center [612, 432] width 1130 height 177
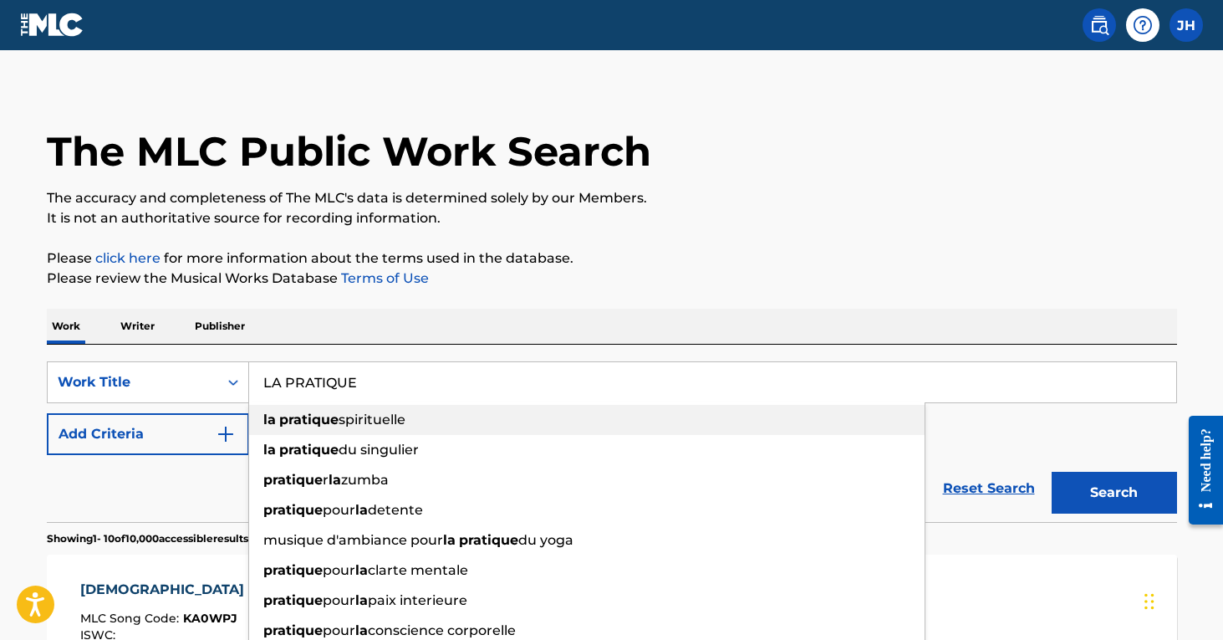
click at [310, 414] on strong "pratique" at bounding box center [308, 419] width 59 height 16
type input "la pratique spirituelle"
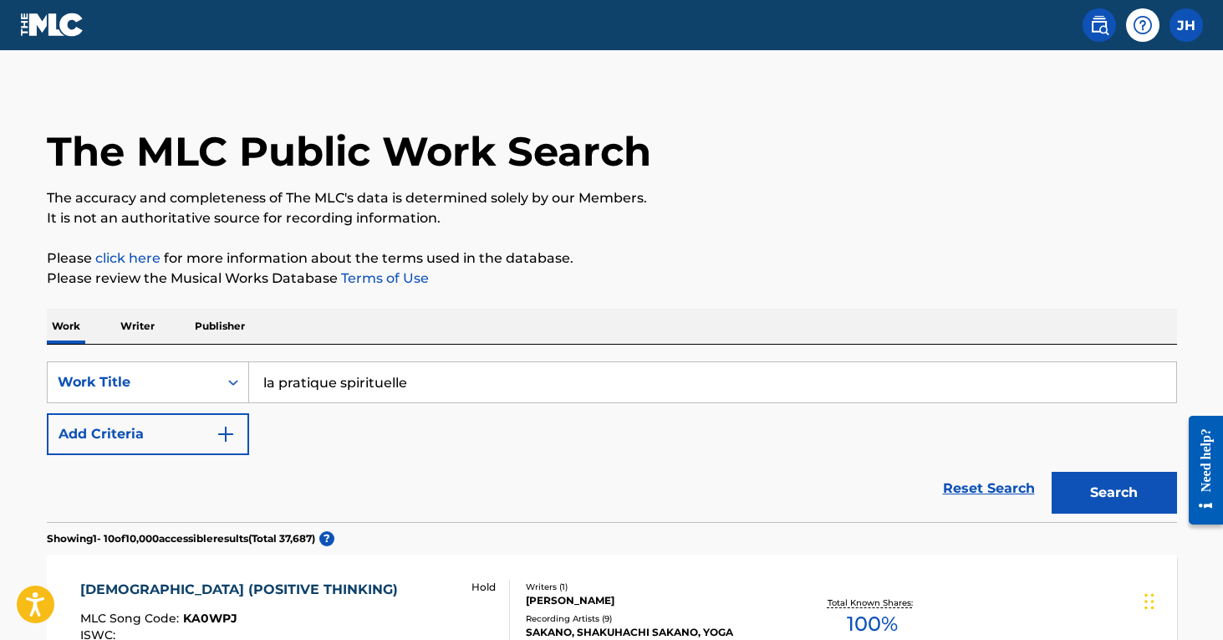
click at [1140, 489] on button "Search" at bounding box center [1114, 492] width 125 height 42
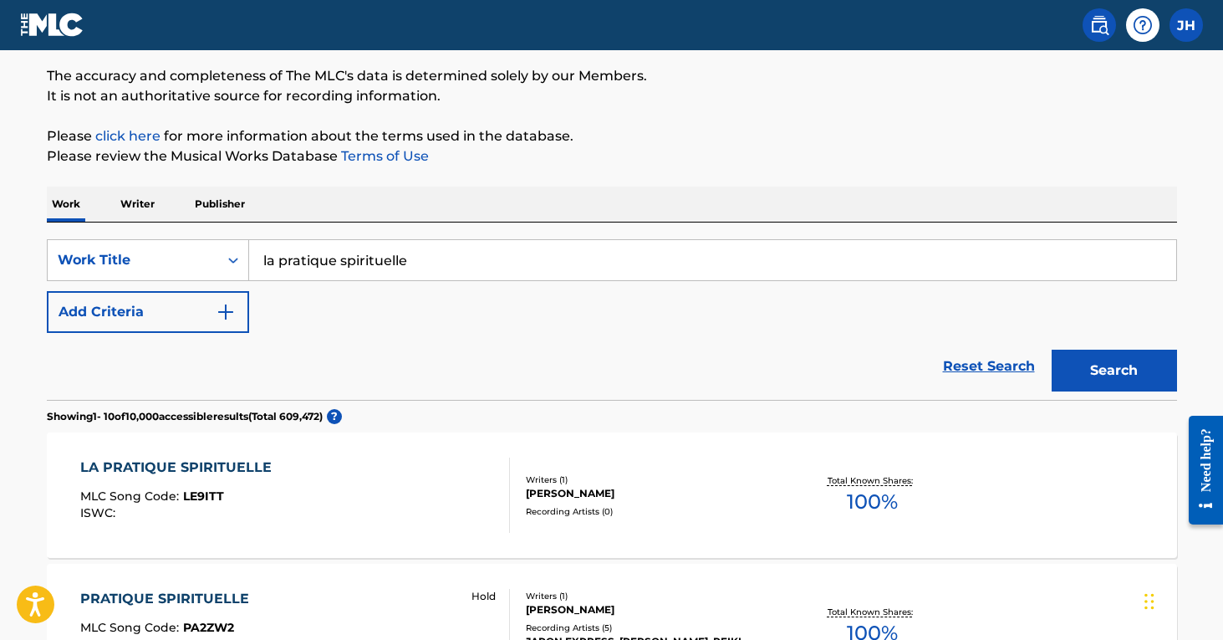
scroll to position [136, 0]
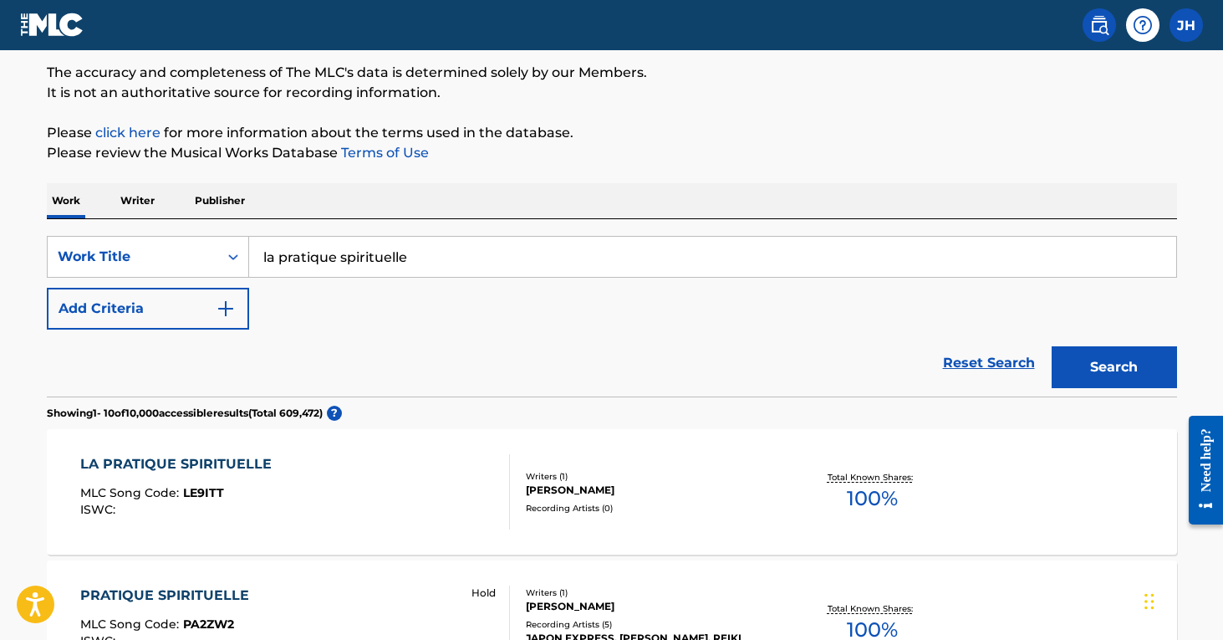
click at [234, 311] on img "Search Form" at bounding box center [226, 308] width 20 height 20
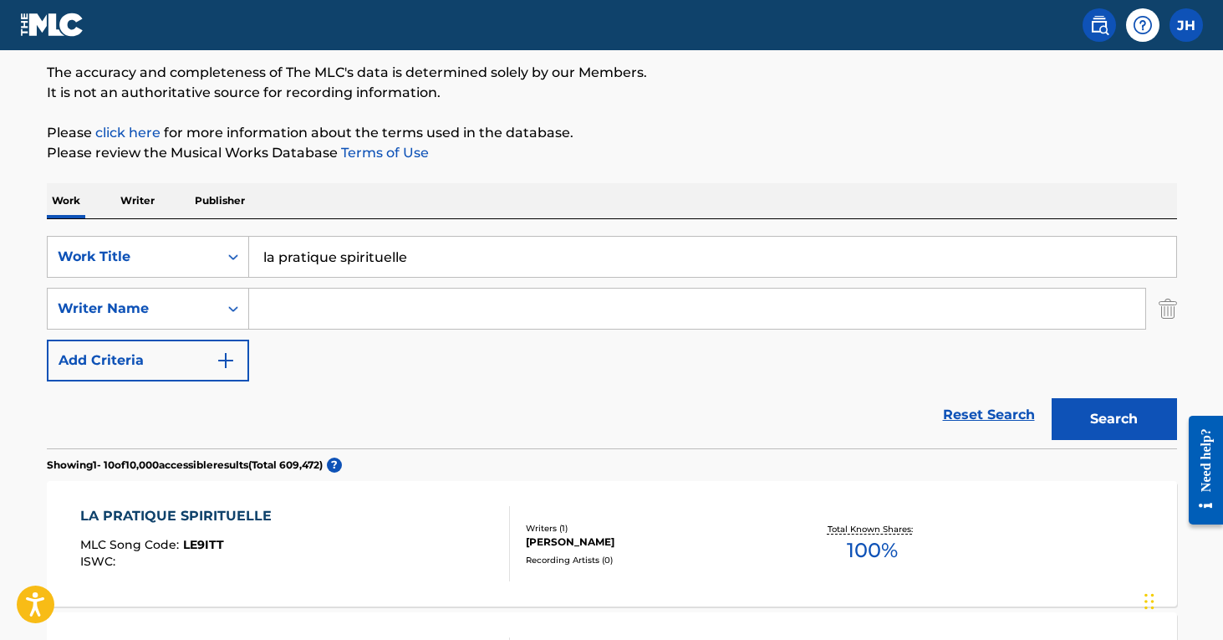
click at [308, 313] on input "Search Form" at bounding box center [697, 308] width 896 height 40
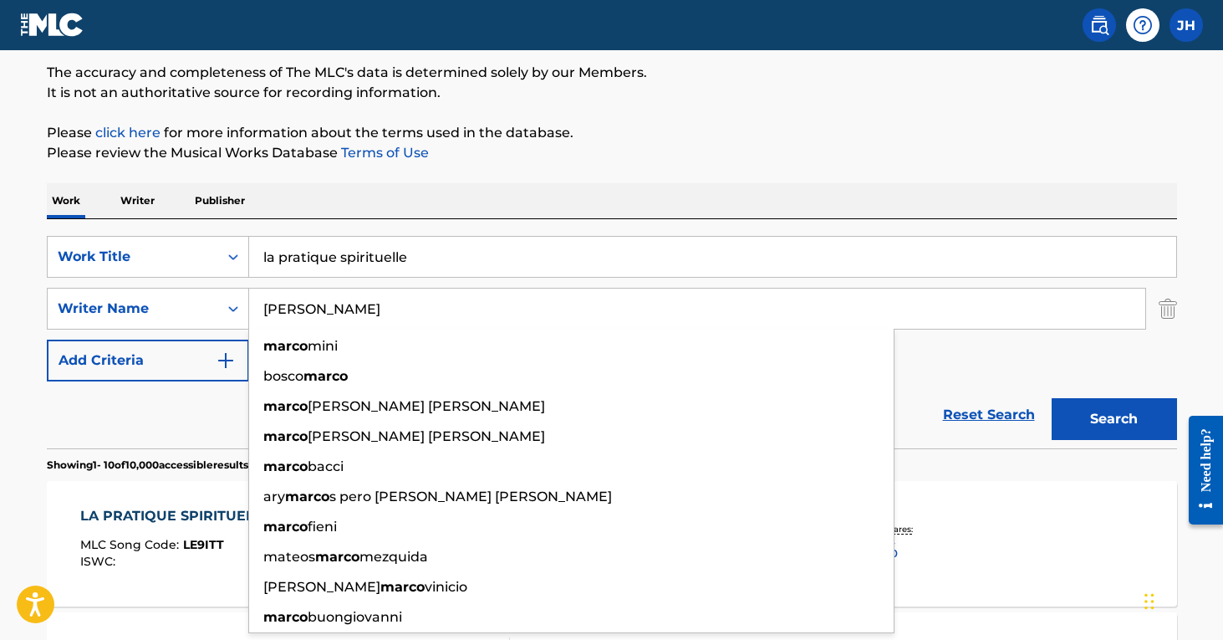
type input "[PERSON_NAME]"
click at [1114, 419] on button "Search" at bounding box center [1114, 419] width 125 height 42
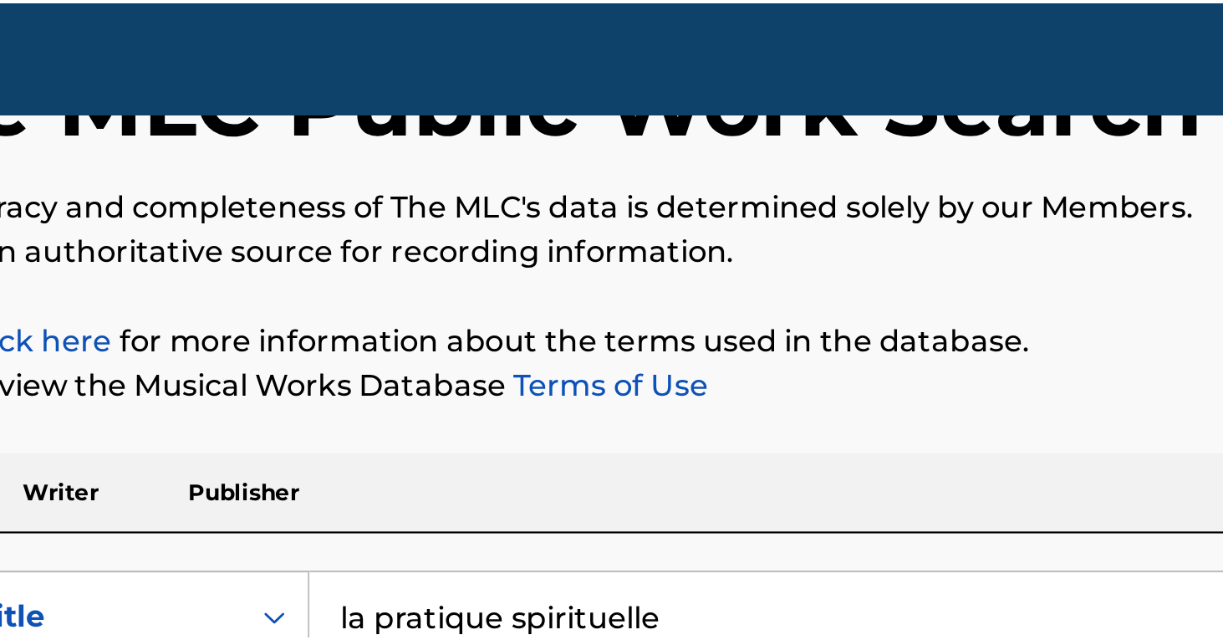
scroll to position [38, 0]
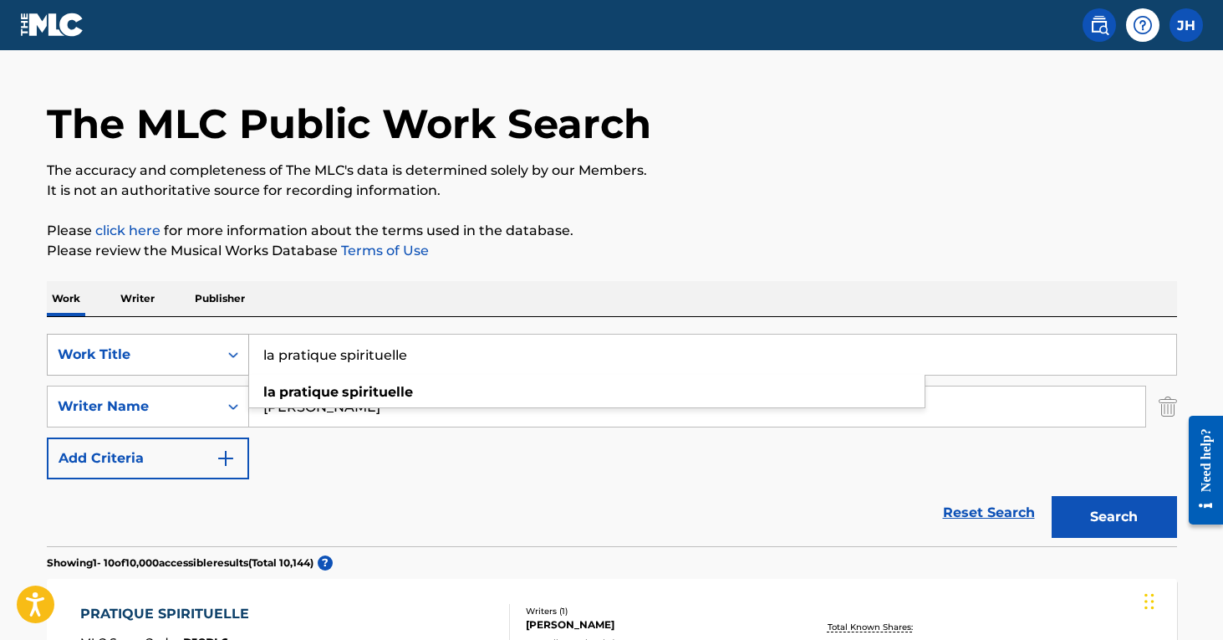
drag, startPoint x: 455, startPoint y: 355, endPoint x: 201, endPoint y: 358, distance: 253.3
click at [201, 358] on div "SearchWithCriteria608fb1d7-606d-4452-af7b-5405b32244a4 Work Title la pratique s…" at bounding box center [612, 355] width 1130 height 42
type input "LETS GO OUT TOGETHER"
click at [1114, 517] on button "Search" at bounding box center [1114, 517] width 125 height 42
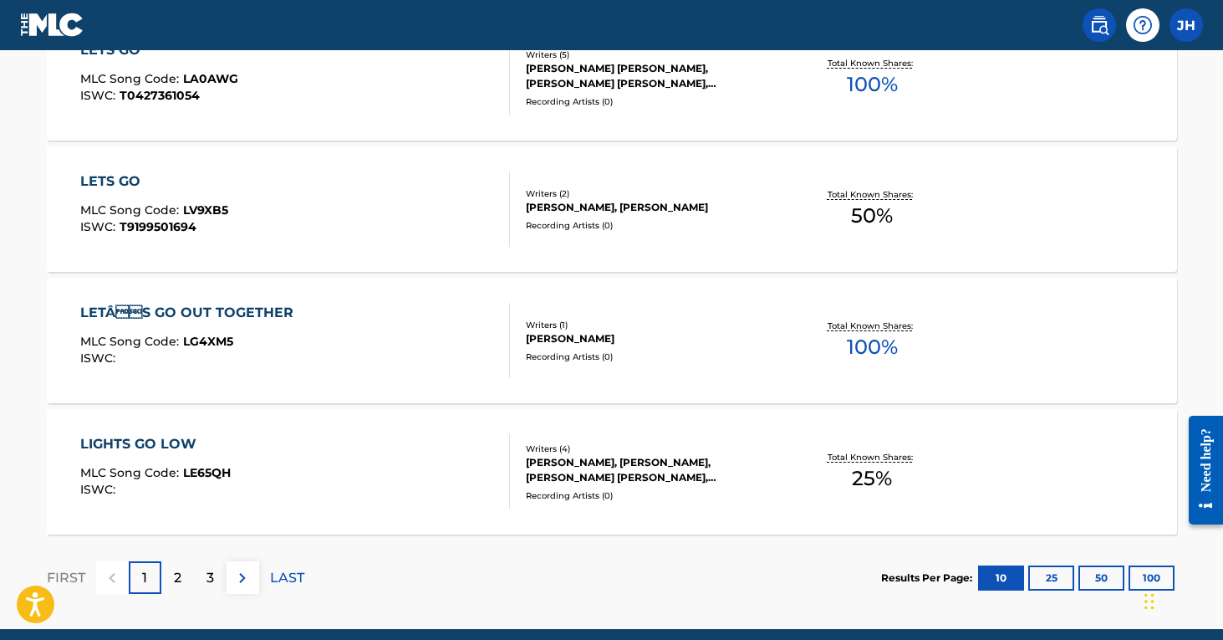
scroll to position [1394, 0]
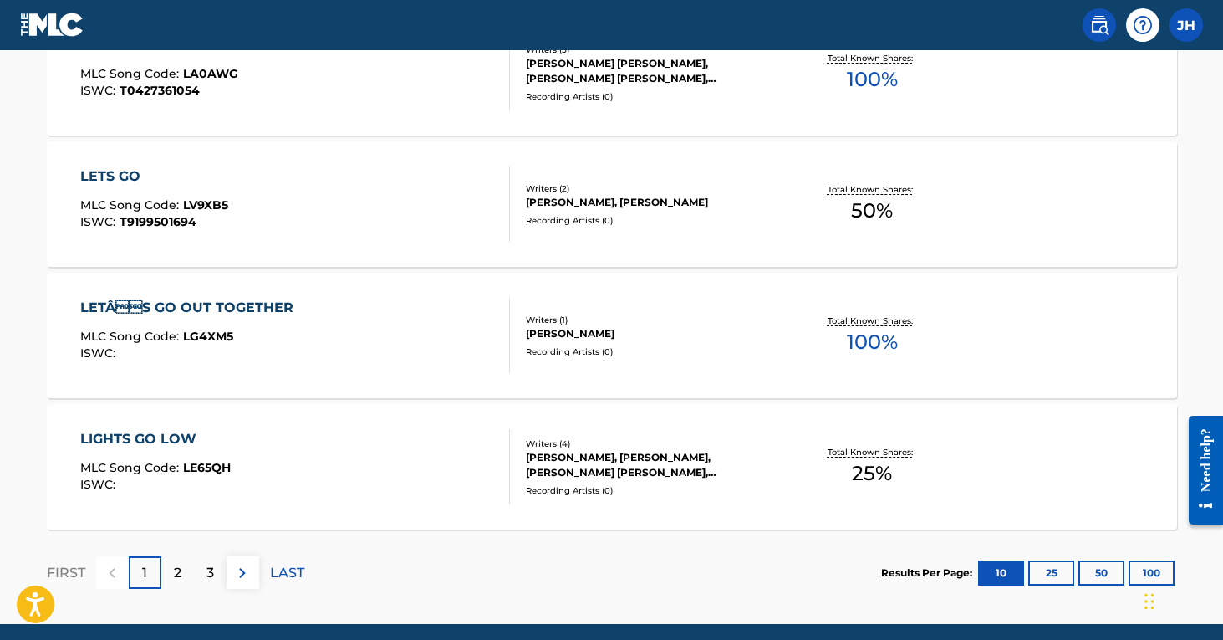
click at [181, 579] on div "2" at bounding box center [177, 572] width 33 height 33
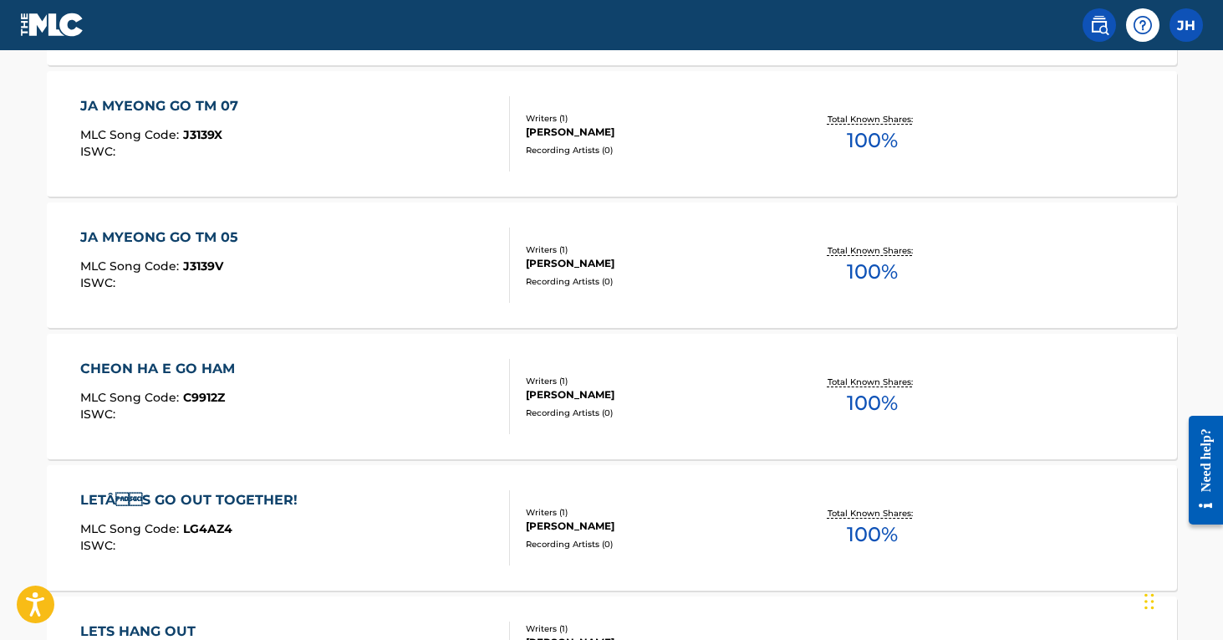
scroll to position [1244, 0]
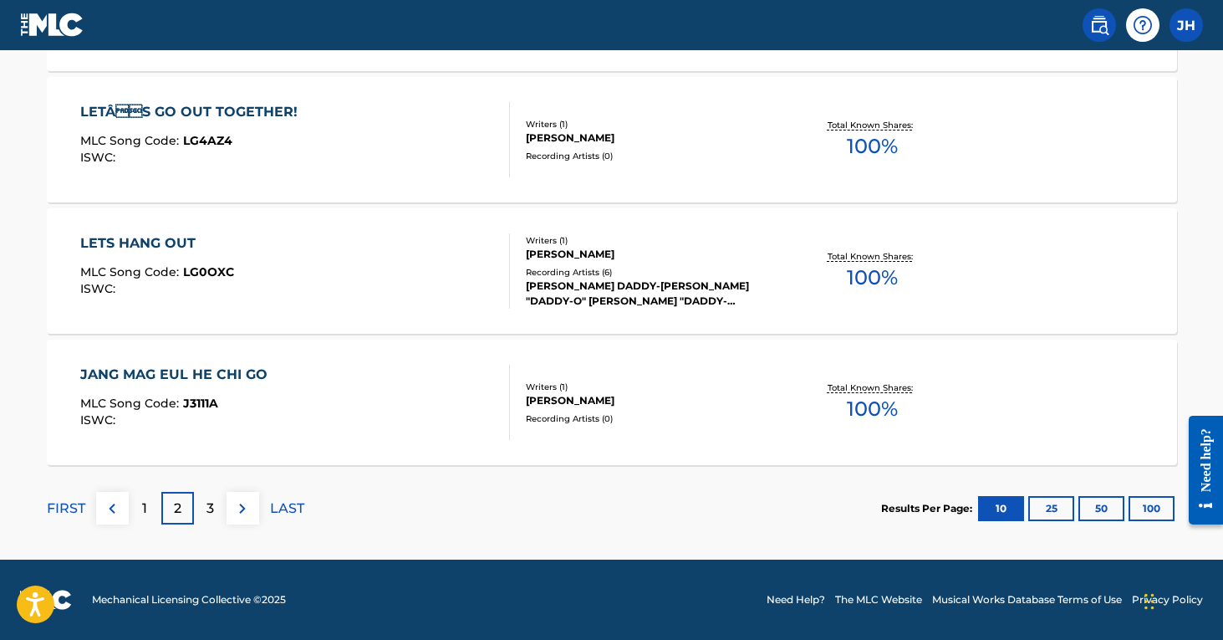
click at [154, 507] on div "1" at bounding box center [145, 508] width 33 height 33
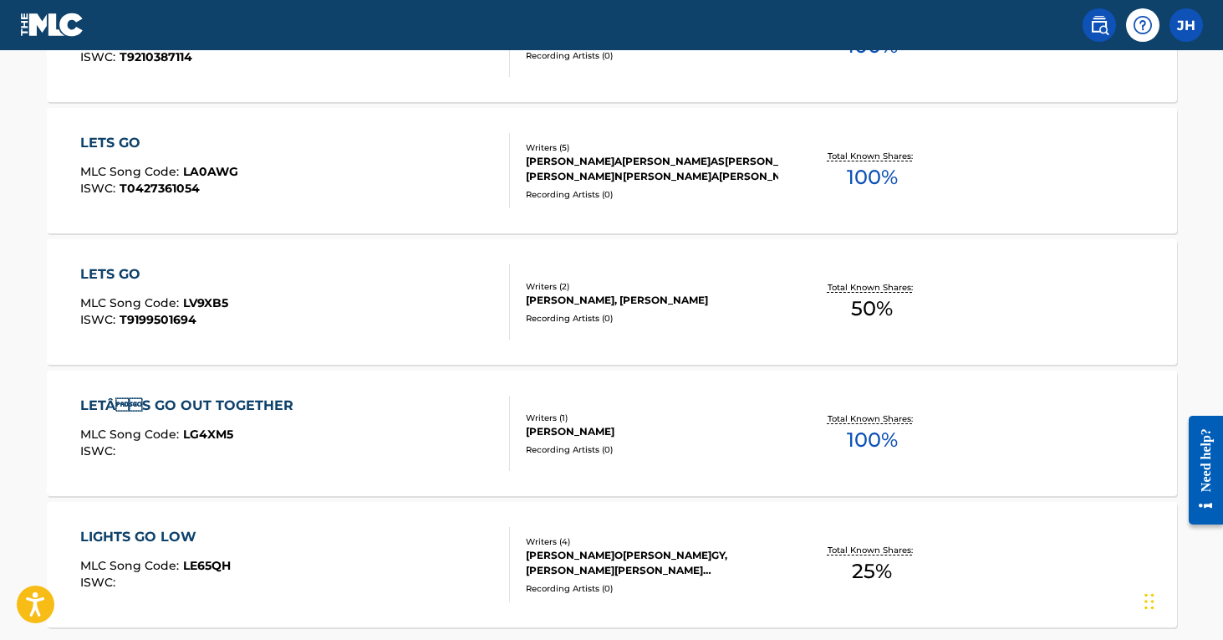
scroll to position [1298, 0]
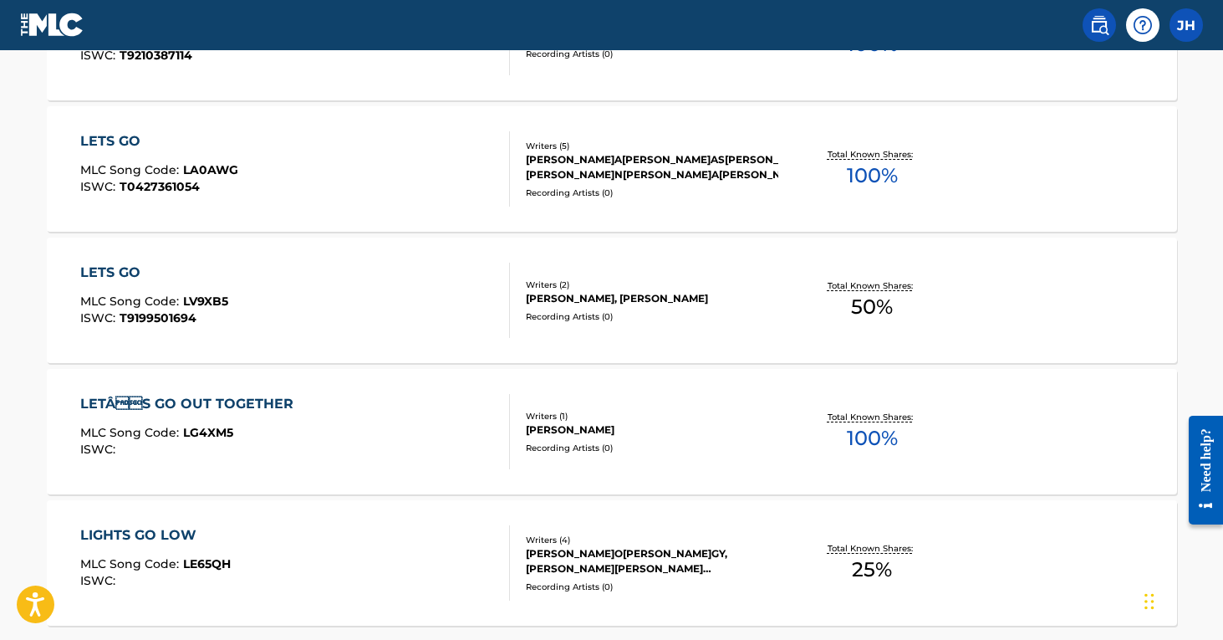
click at [609, 420] on div "Writers ( 1 )" at bounding box center [652, 416] width 252 height 13
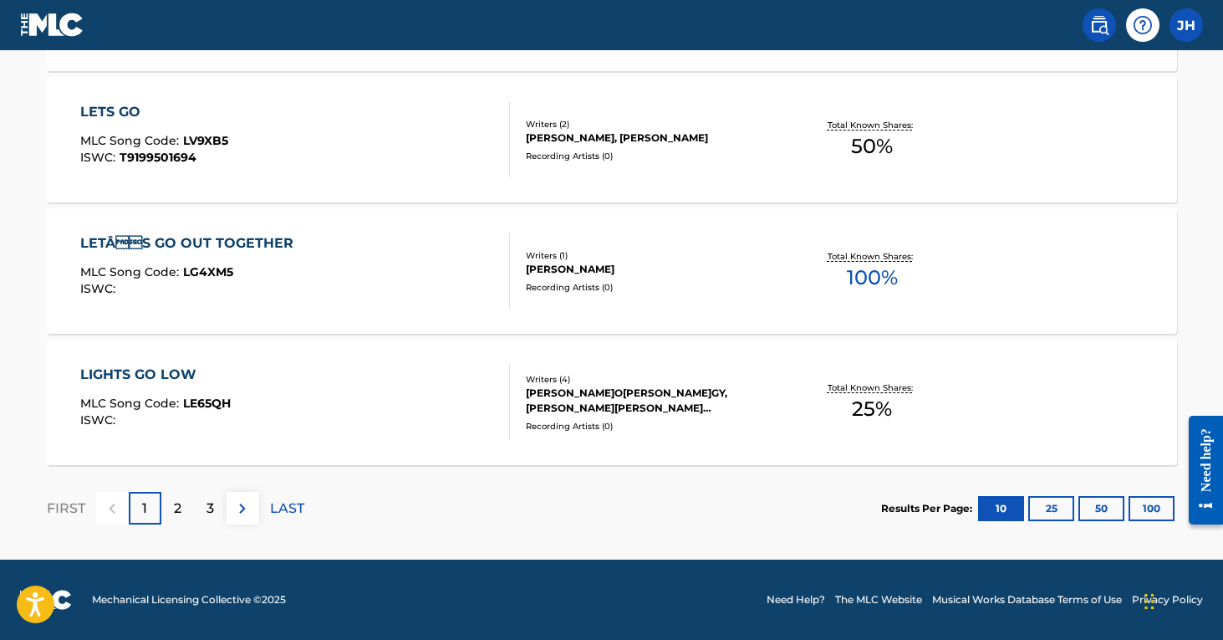
scroll to position [1459, 0]
click at [186, 509] on div "2" at bounding box center [177, 508] width 33 height 33
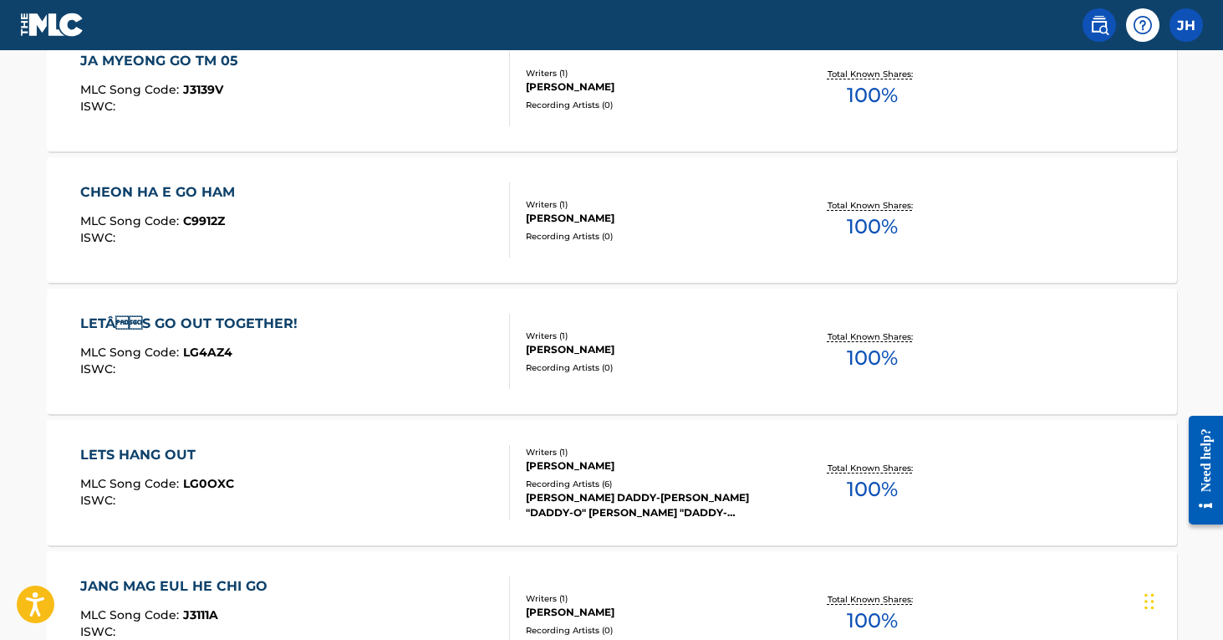
scroll to position [1249, 0]
click at [256, 319] on div "LETÂS GO OUT TOGETHER!" at bounding box center [193, 322] width 226 height 20
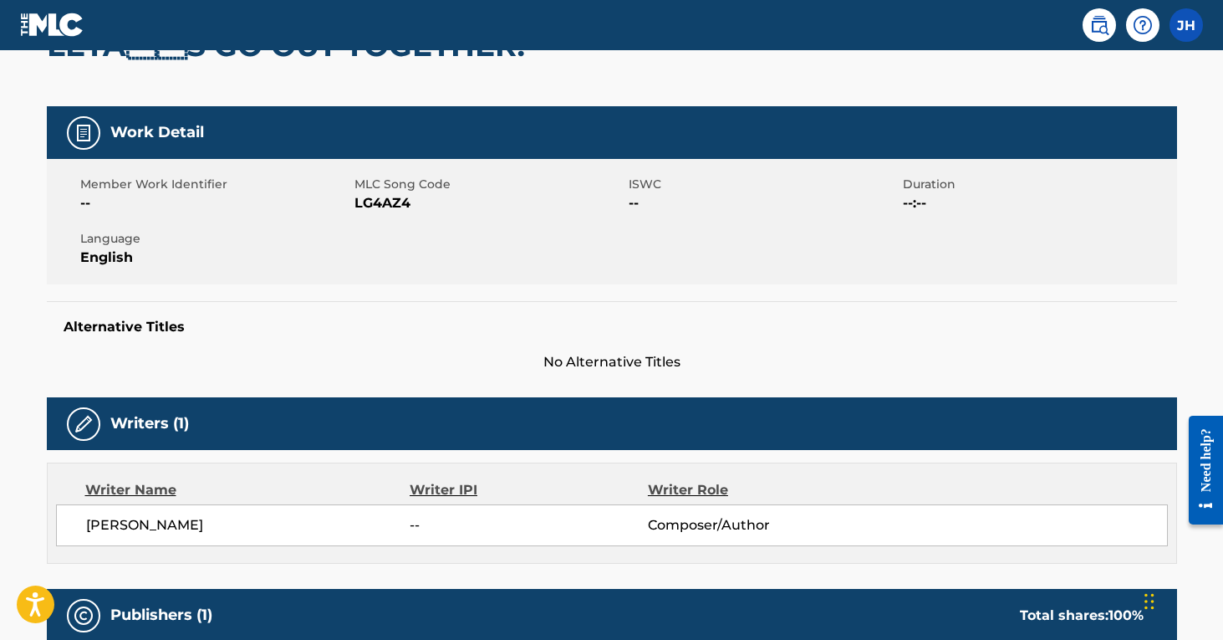
scroll to position [78, 0]
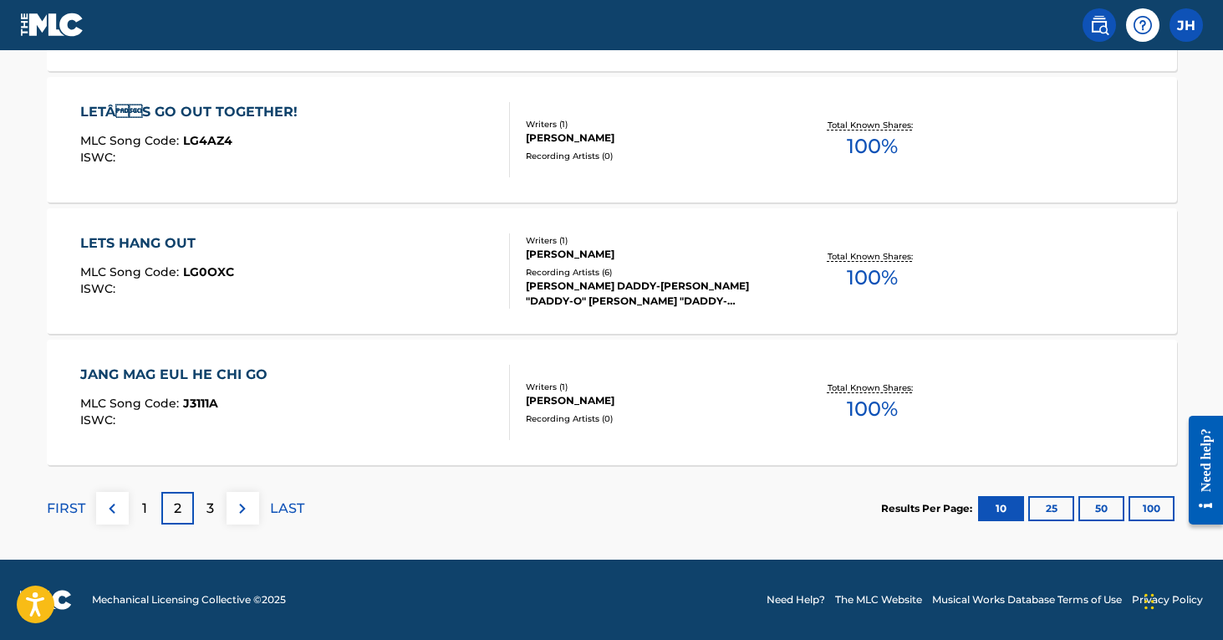
scroll to position [1459, 0]
click at [210, 517] on p "3" at bounding box center [210, 508] width 8 height 20
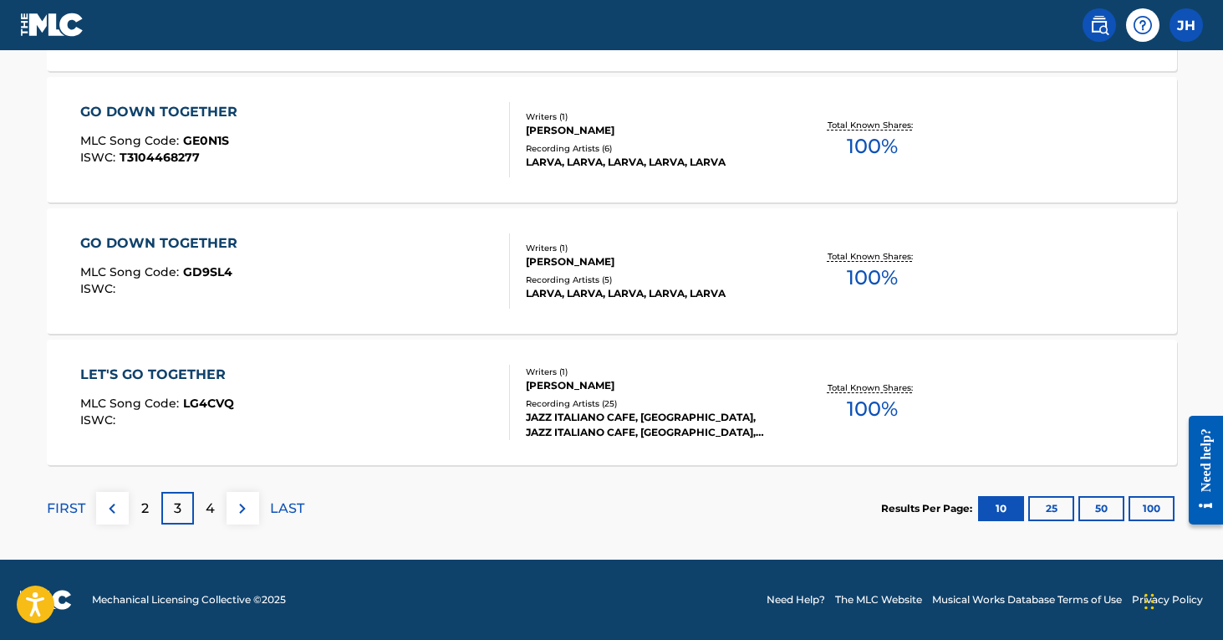
click at [217, 513] on div "4" at bounding box center [210, 508] width 33 height 33
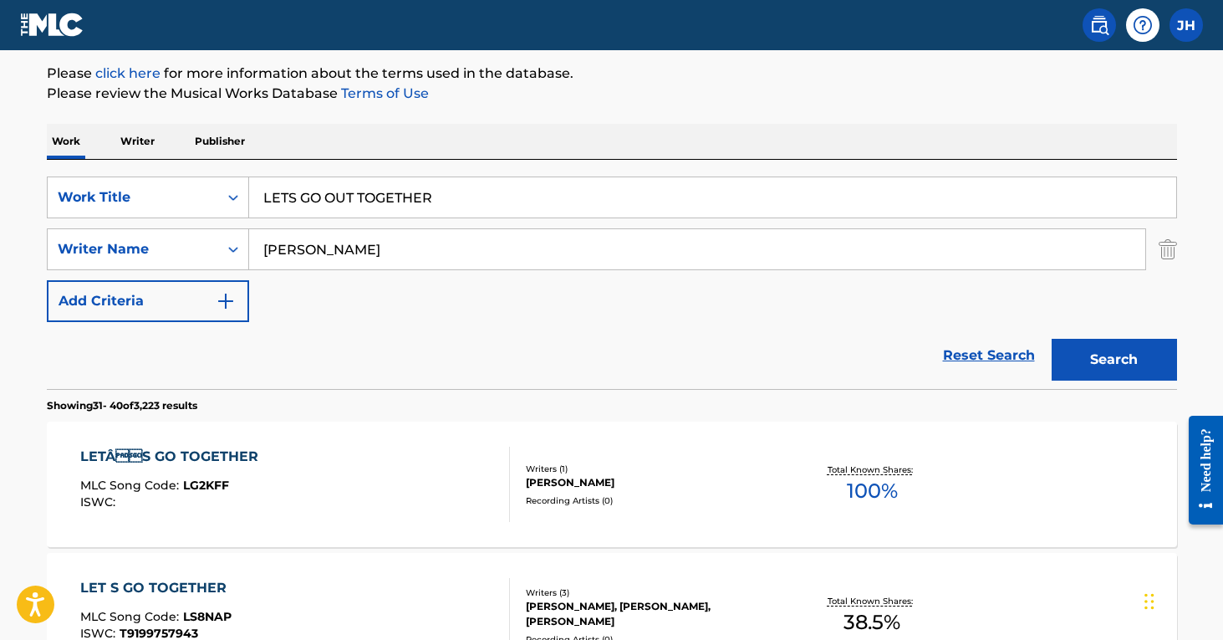
scroll to position [196, 0]
click at [382, 492] on div "LETÂS GO TOGETHER MLC Song Code : LG2KFF ISWC :" at bounding box center [295, 483] width 430 height 75
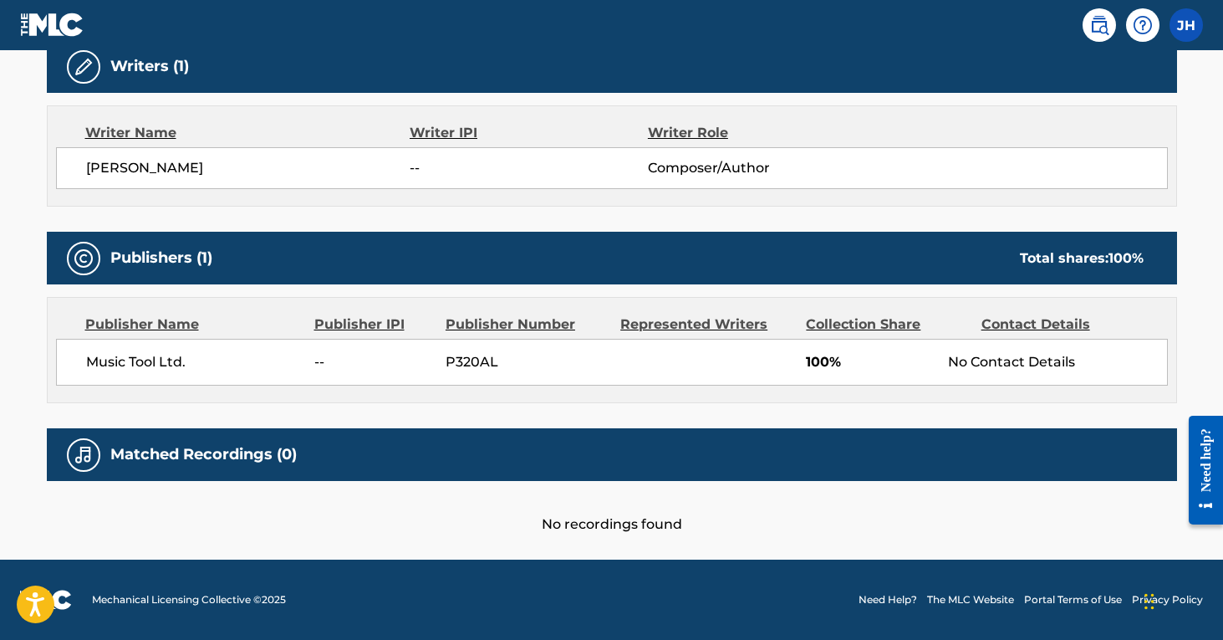
scroll to position [548, 0]
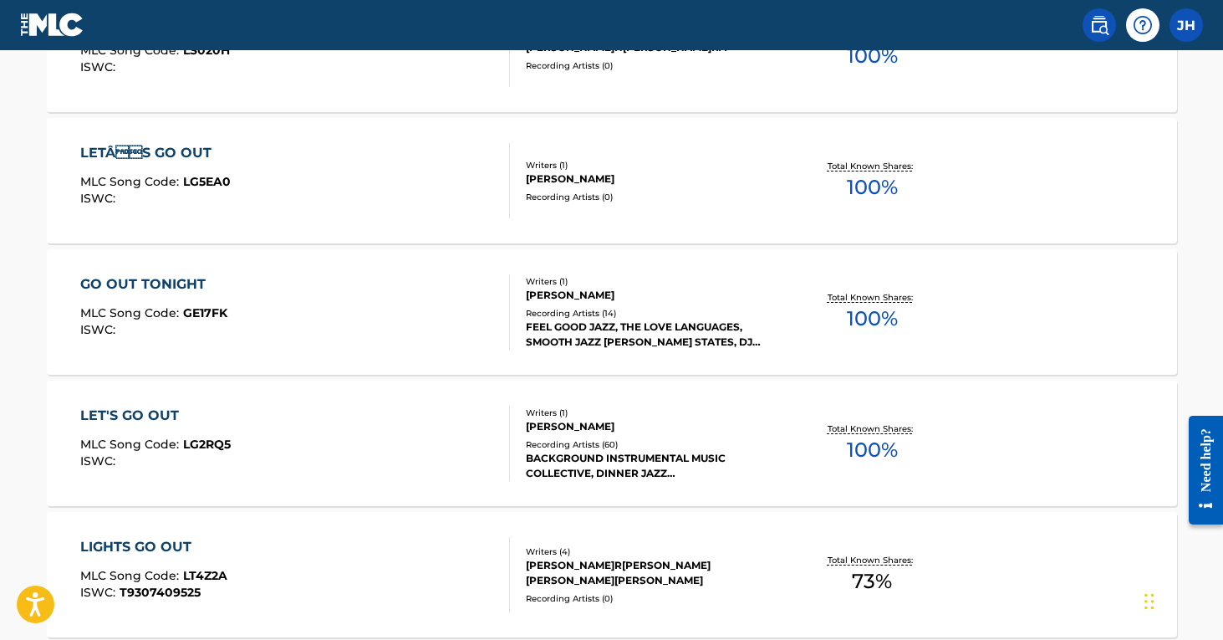
scroll to position [892, 0]
click at [312, 164] on div "LETÂS GO OUT MLC Song Code : LG5EA0 ISWC :" at bounding box center [295, 181] width 430 height 75
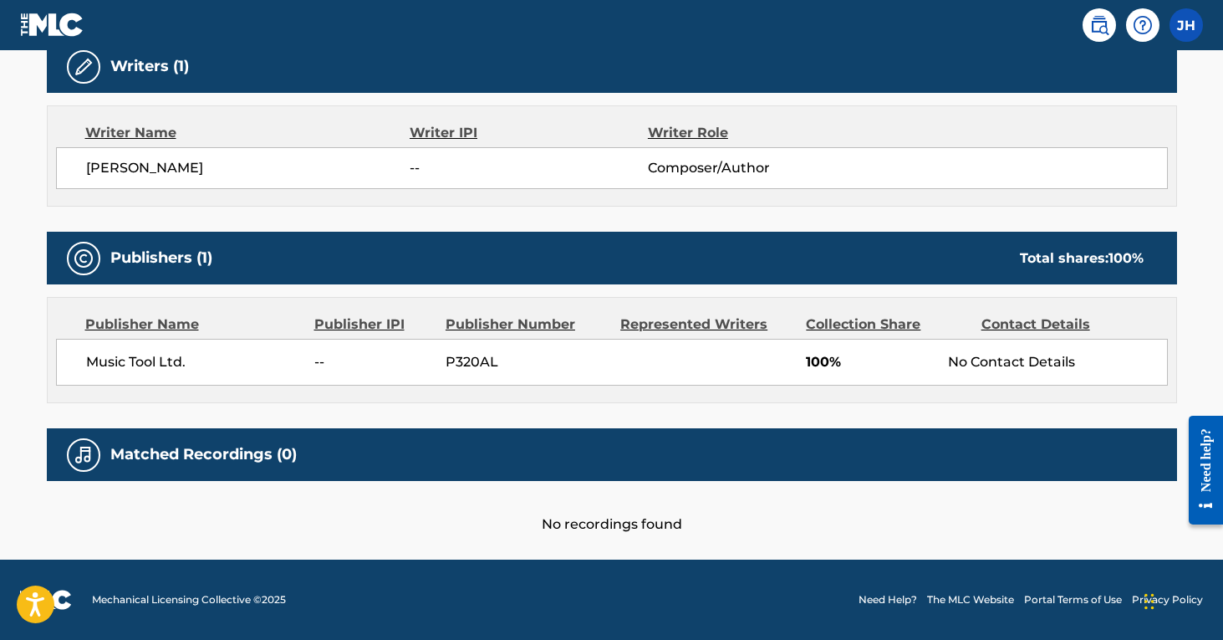
scroll to position [548, 0]
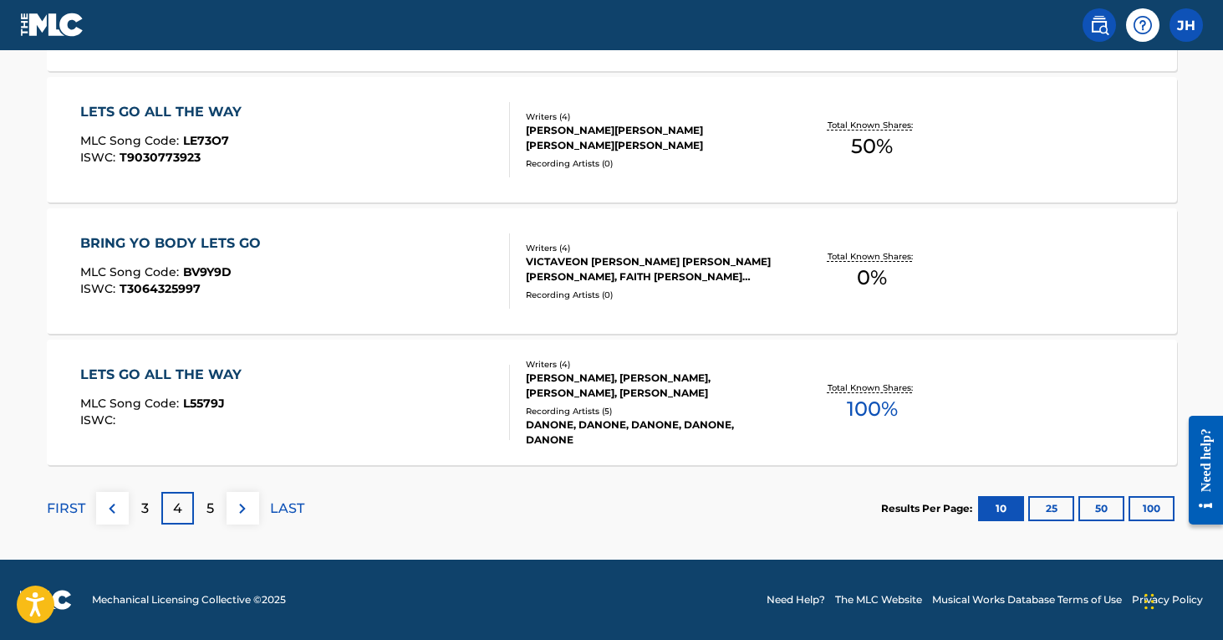
click at [214, 495] on div "5" at bounding box center [210, 508] width 33 height 33
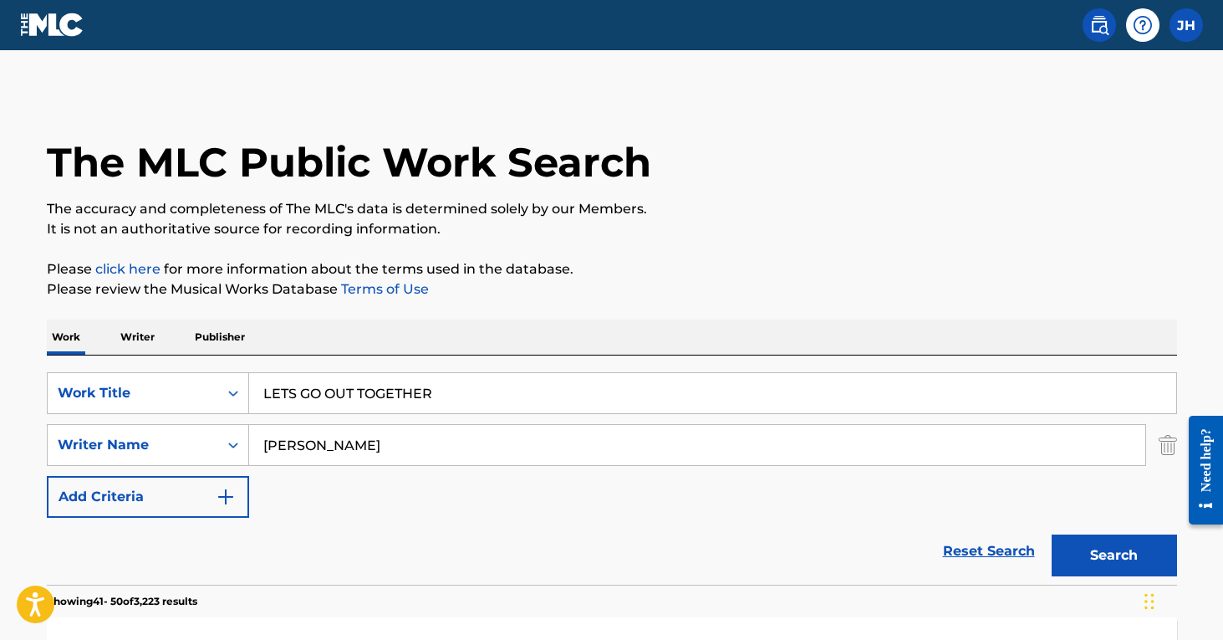
drag, startPoint x: 467, startPoint y: 396, endPoint x: 262, endPoint y: 393, distance: 205.7
click at [262, 393] on input "LETS GO OUT TOGETHER" at bounding box center [712, 393] width 927 height 40
click at [1114, 555] on button "Search" at bounding box center [1114, 555] width 125 height 42
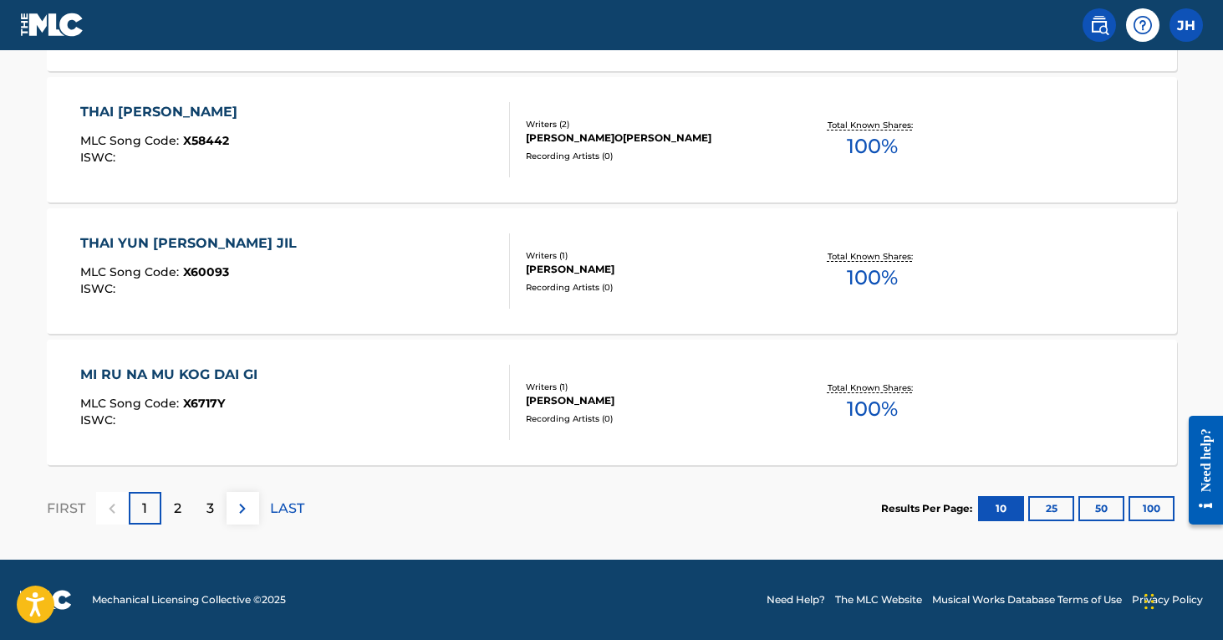
scroll to position [1459, 0]
click at [174, 507] on p "2" at bounding box center [178, 508] width 8 height 20
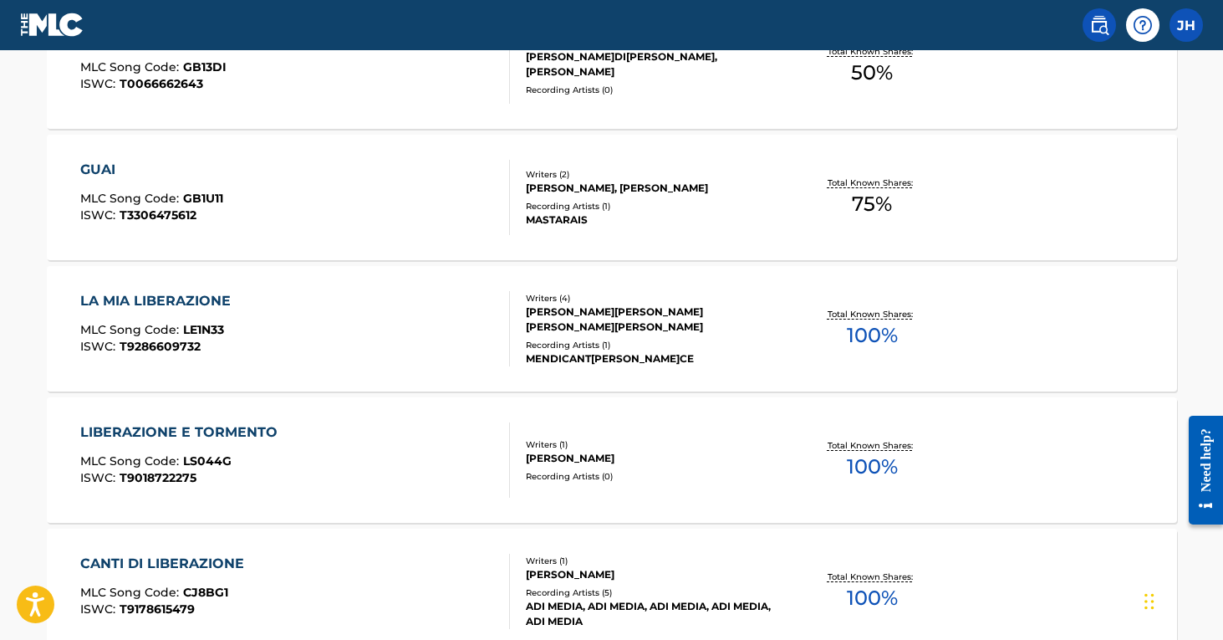
scroll to position [1289, 0]
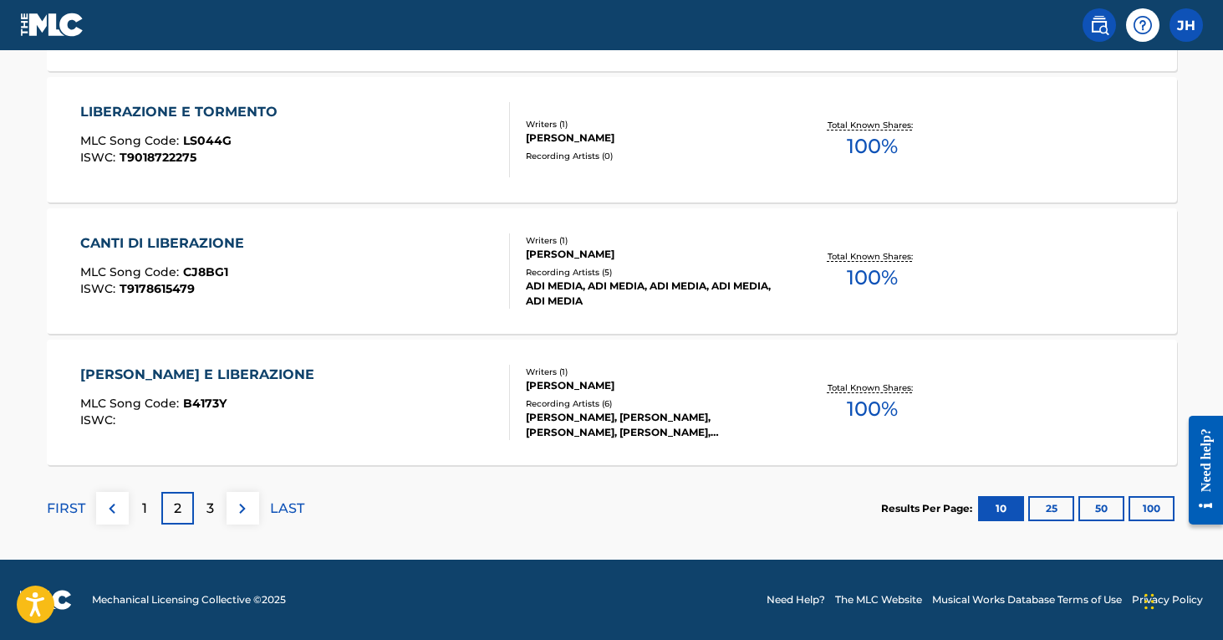
click at [212, 503] on p "3" at bounding box center [210, 508] width 8 height 20
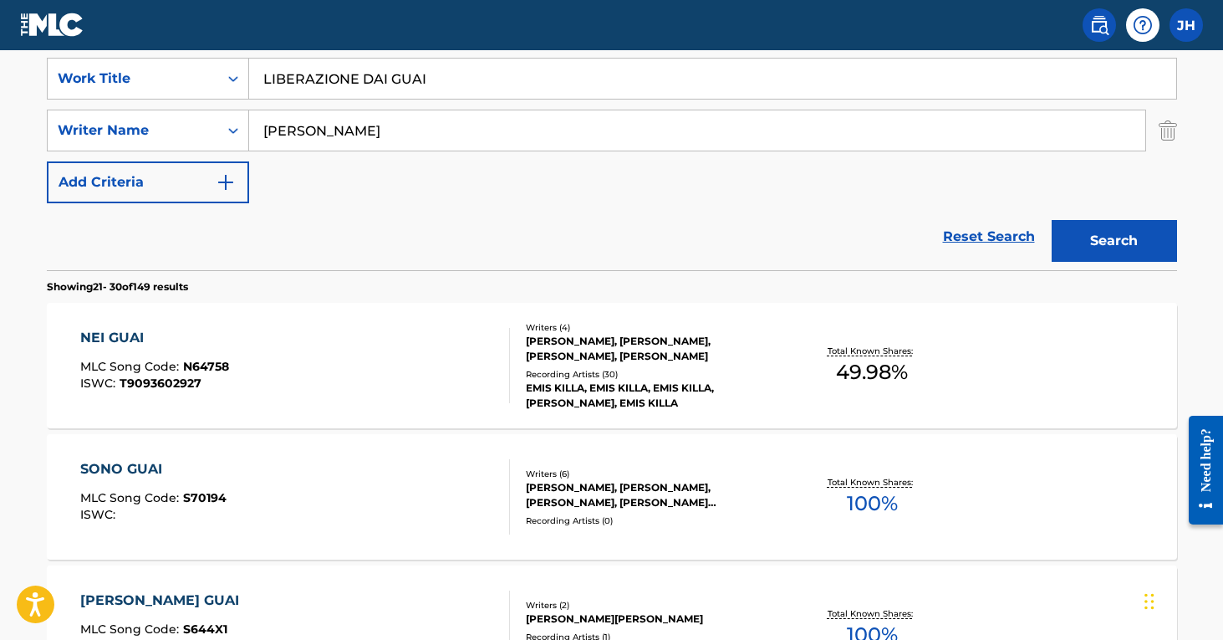
scroll to position [319, 0]
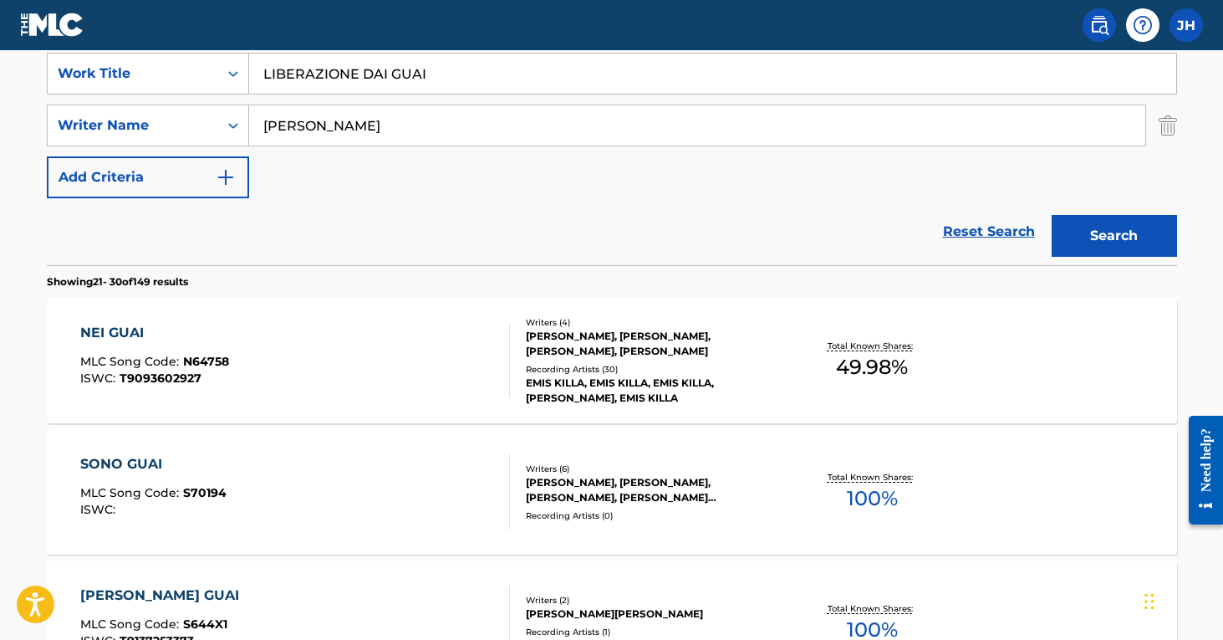
click at [1167, 126] on img "Search Form" at bounding box center [1168, 125] width 18 height 42
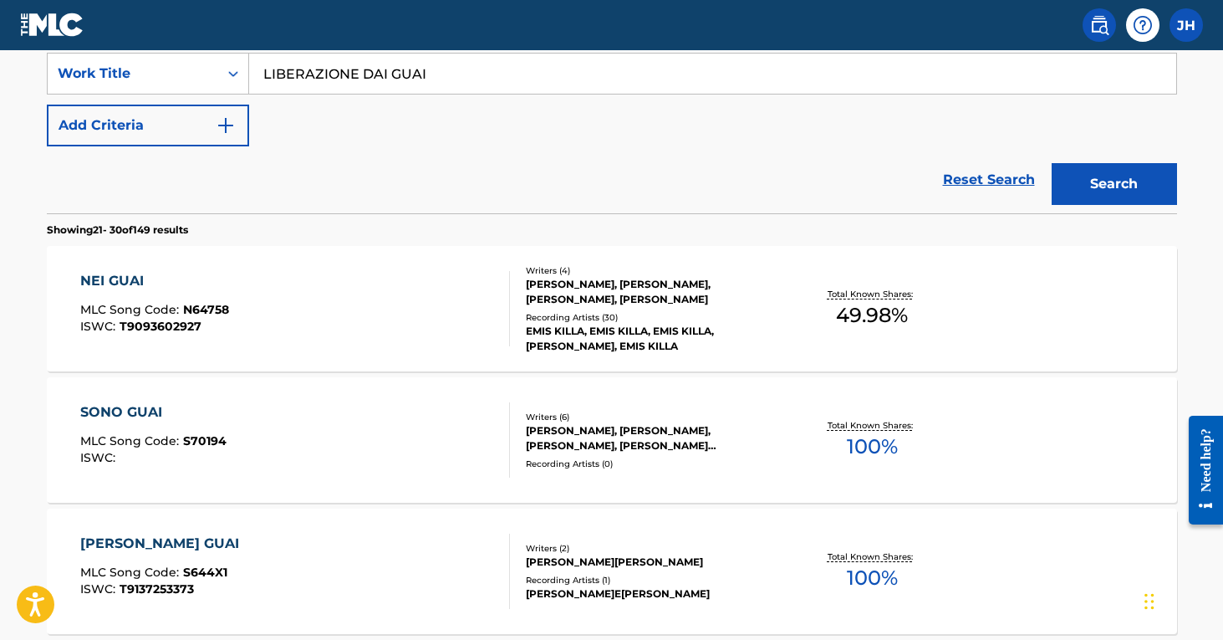
click at [1102, 191] on button "Search" at bounding box center [1114, 184] width 125 height 42
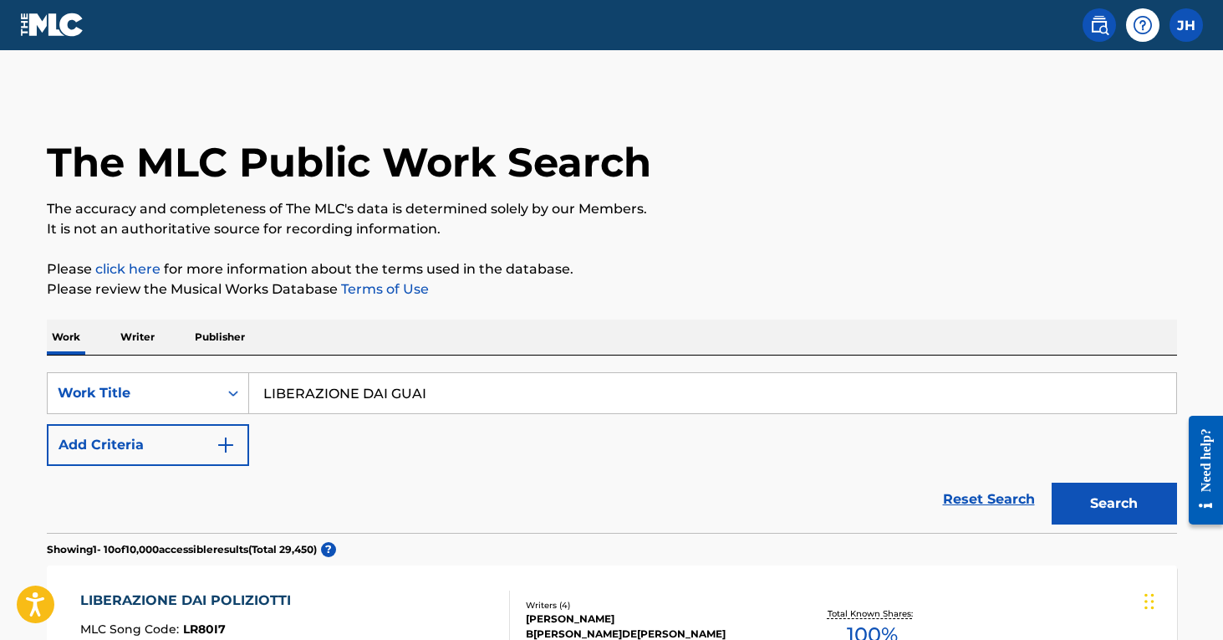
scroll to position [0, 0]
drag, startPoint x: 463, startPoint y: 379, endPoint x: 485, endPoint y: 387, distance: 23.3
click at [485, 387] on input "LIBERAZIONE DAI GUAI" at bounding box center [712, 393] width 927 height 40
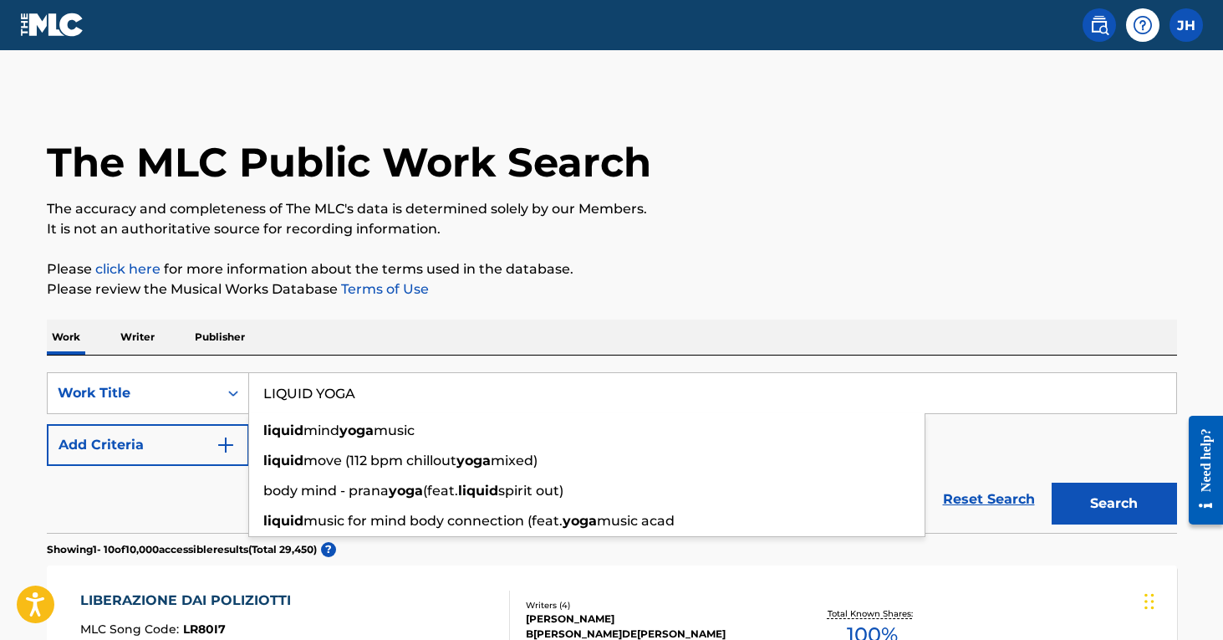
click at [1114, 503] on button "Search" at bounding box center [1114, 503] width 125 height 42
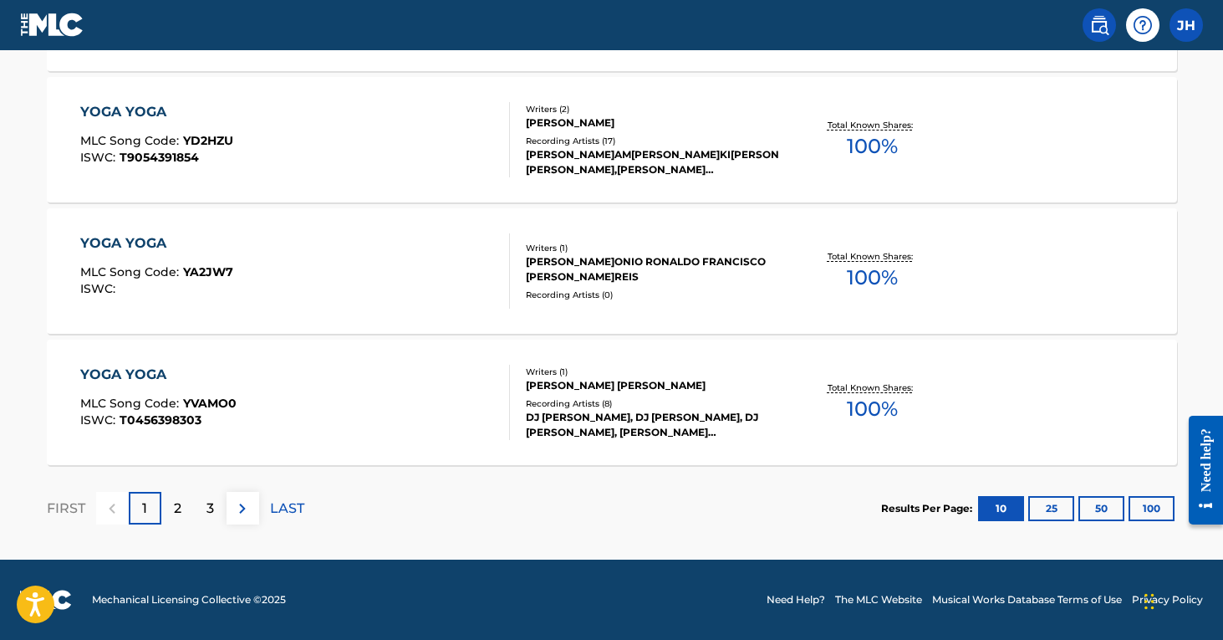
scroll to position [1407, 0]
click at [178, 506] on p "2" at bounding box center [178, 508] width 8 height 20
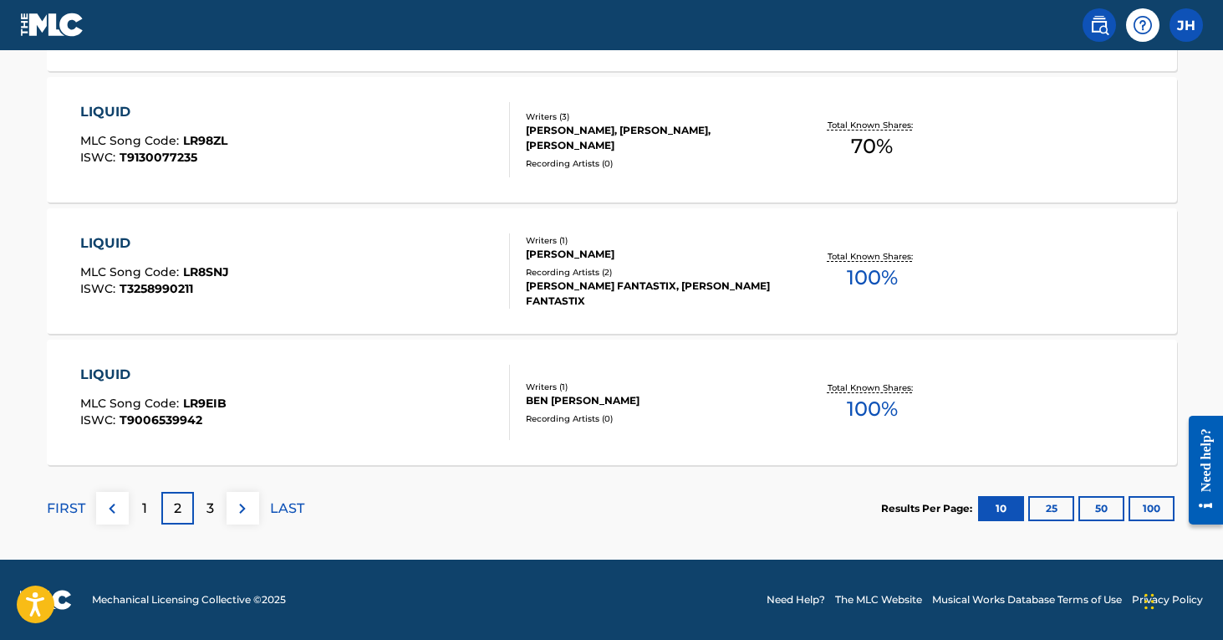
click at [220, 502] on div "3" at bounding box center [210, 508] width 33 height 33
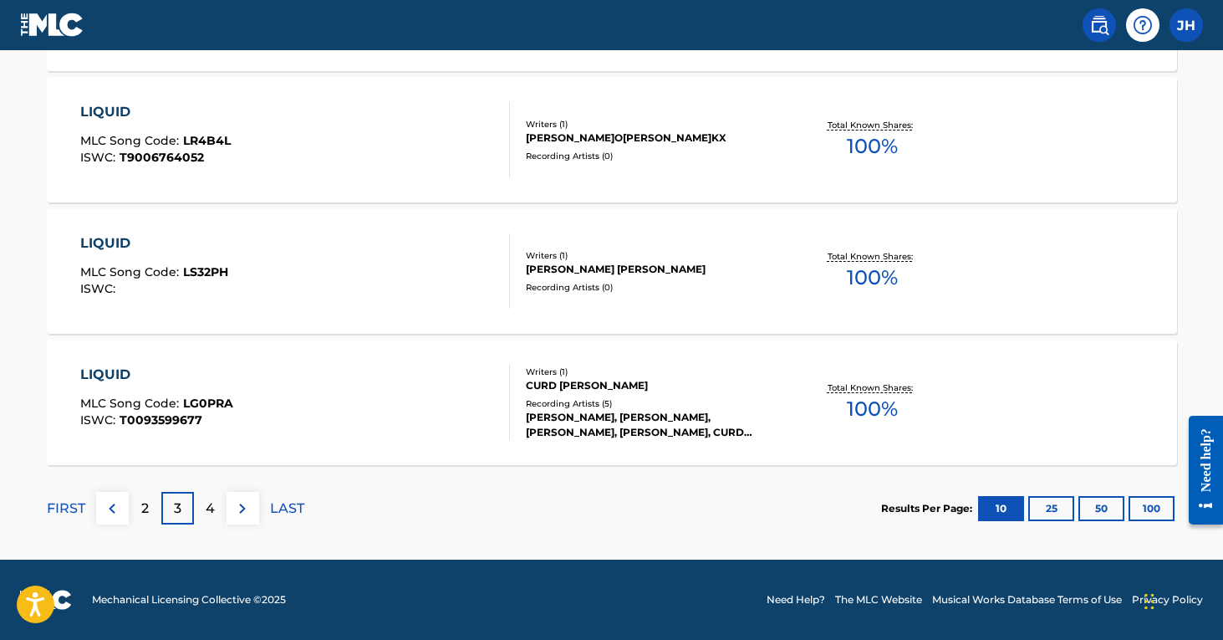
click at [217, 506] on div "4" at bounding box center [210, 508] width 33 height 33
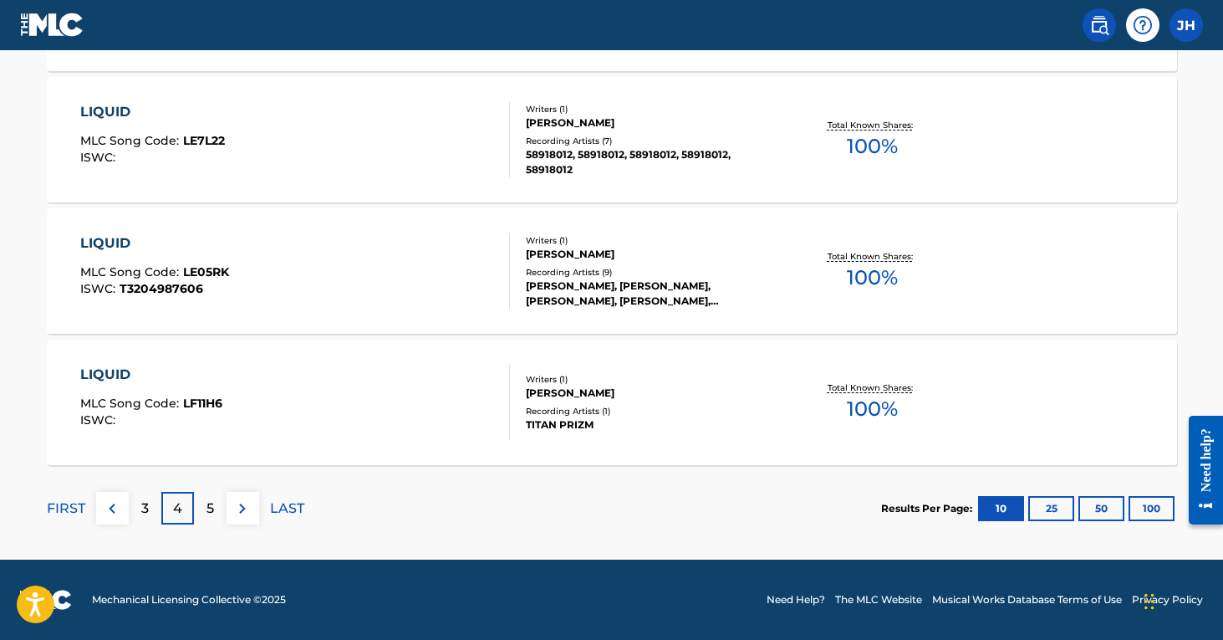
click at [215, 506] on div "5" at bounding box center [210, 508] width 33 height 33
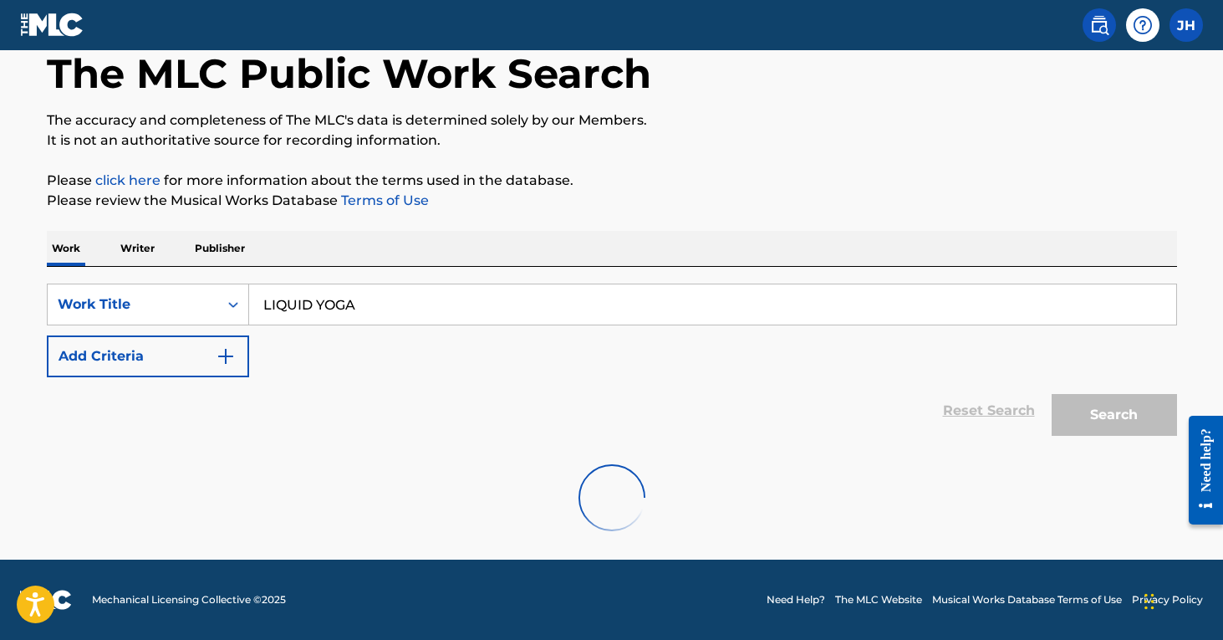
scroll to position [89, 0]
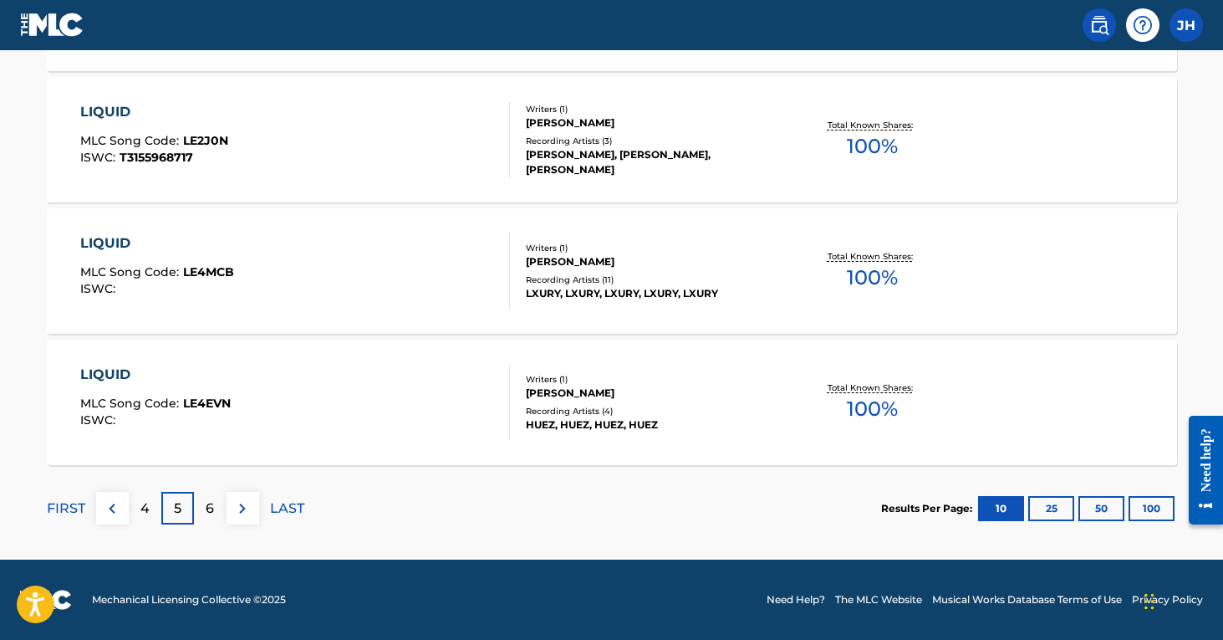
click at [217, 514] on div "6" at bounding box center [210, 508] width 33 height 33
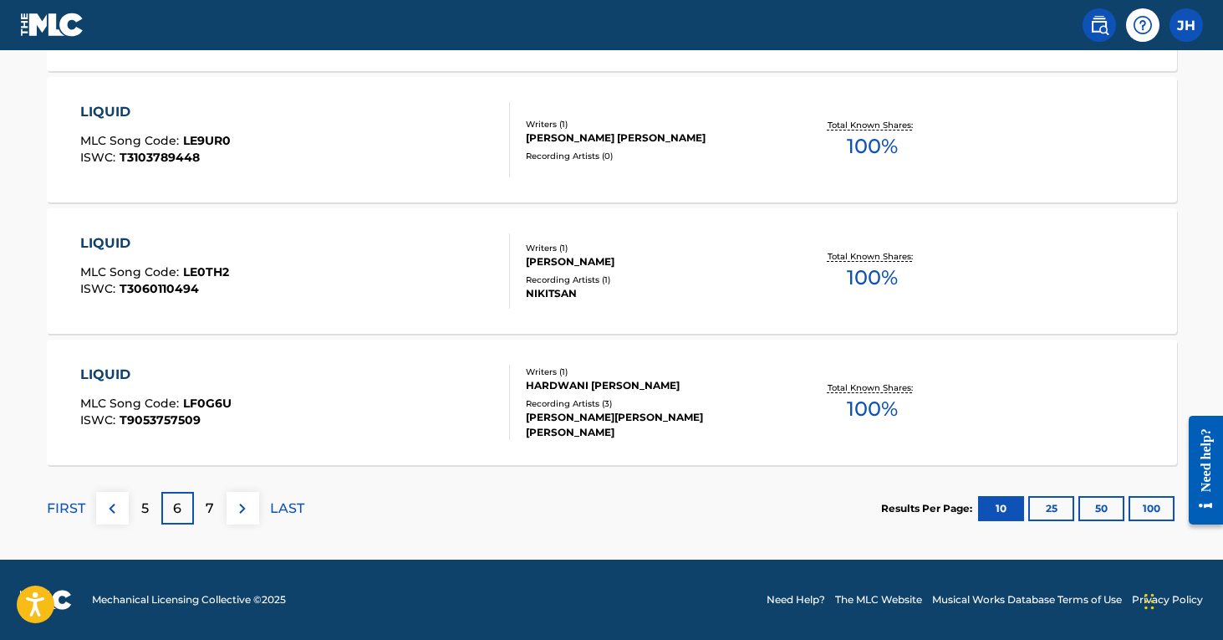
click at [217, 507] on div "7" at bounding box center [210, 508] width 33 height 33
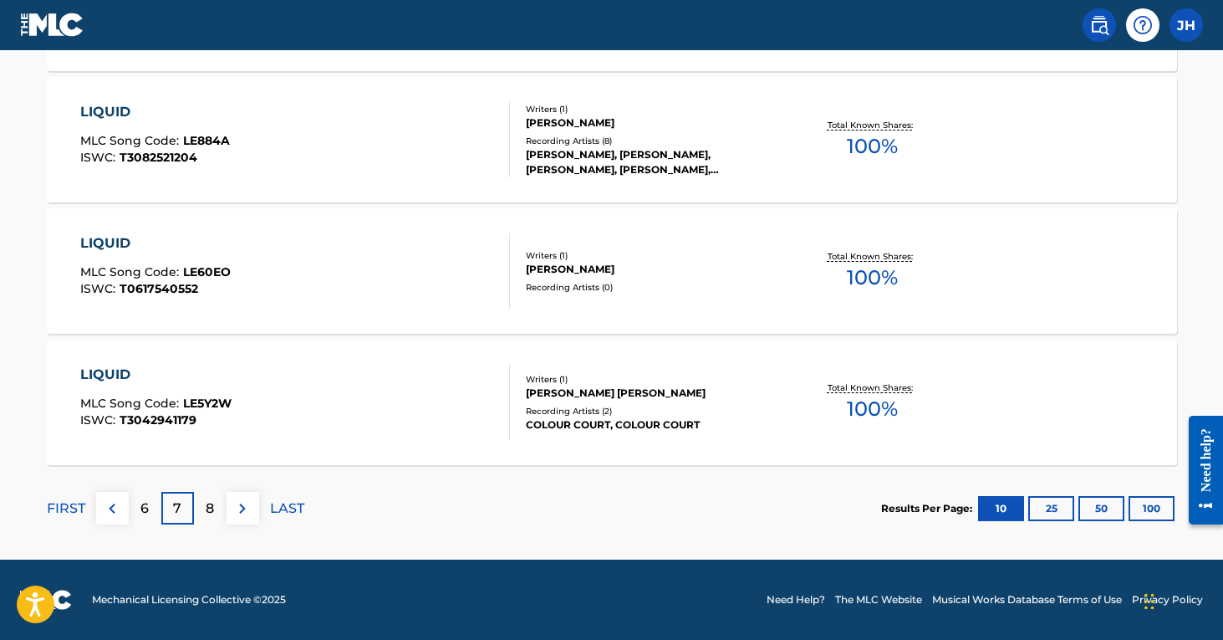
scroll to position [1407, 0]
click at [219, 507] on div "8" at bounding box center [210, 508] width 33 height 33
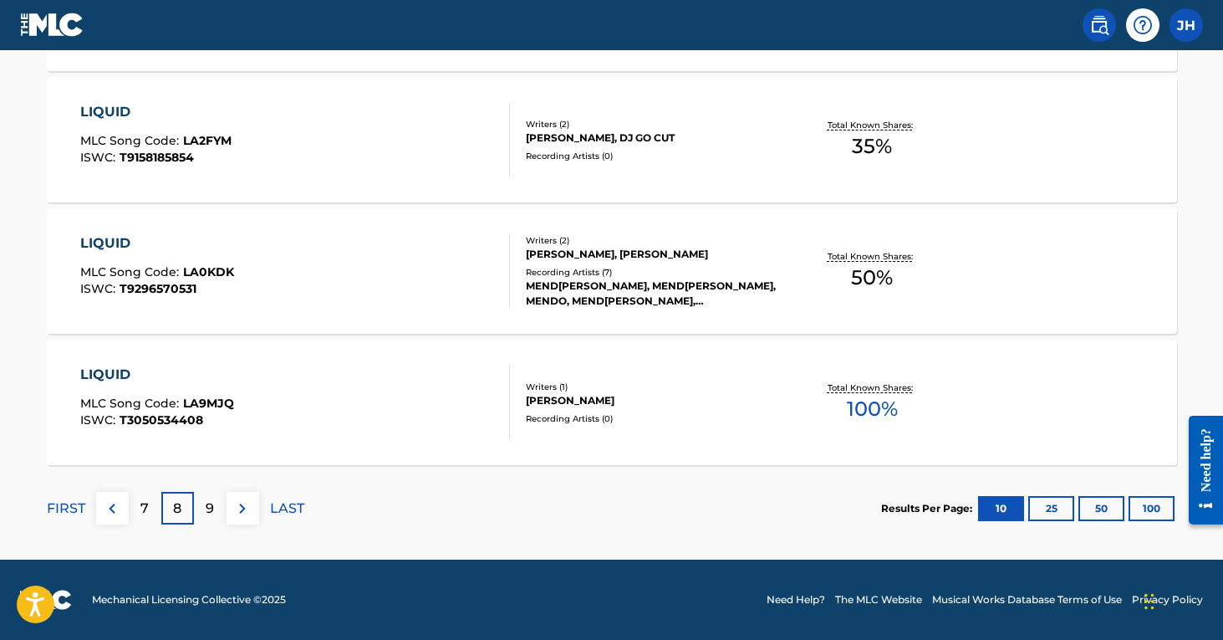
click at [214, 512] on div "9" at bounding box center [210, 508] width 33 height 33
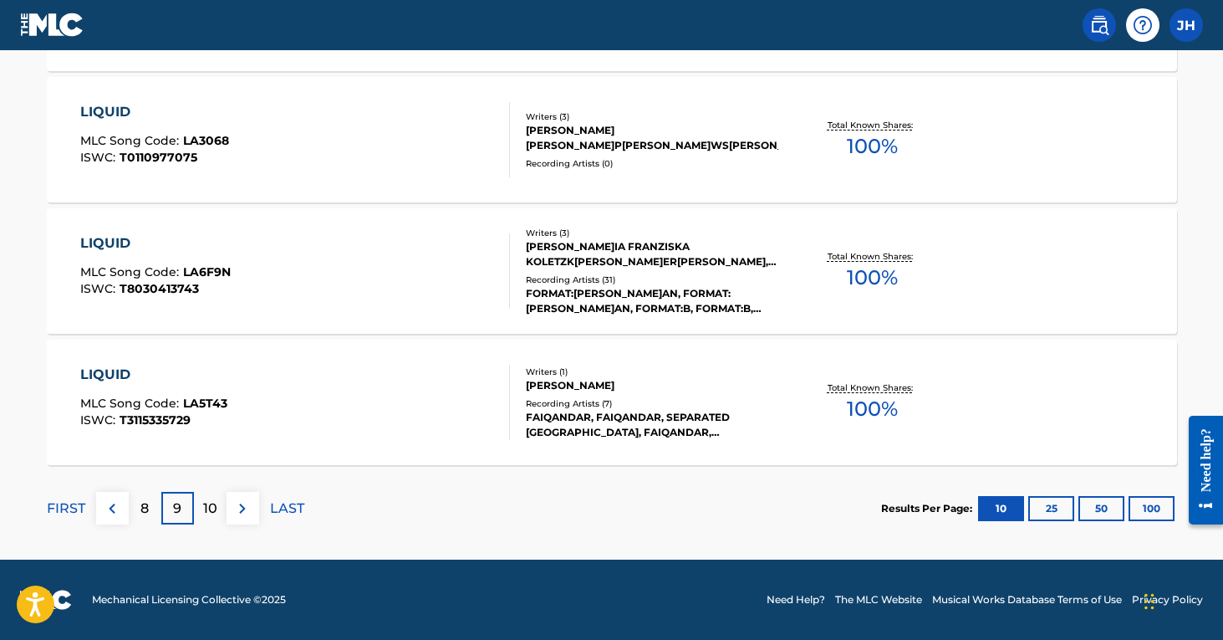
click at [203, 518] on div "10" at bounding box center [210, 508] width 33 height 33
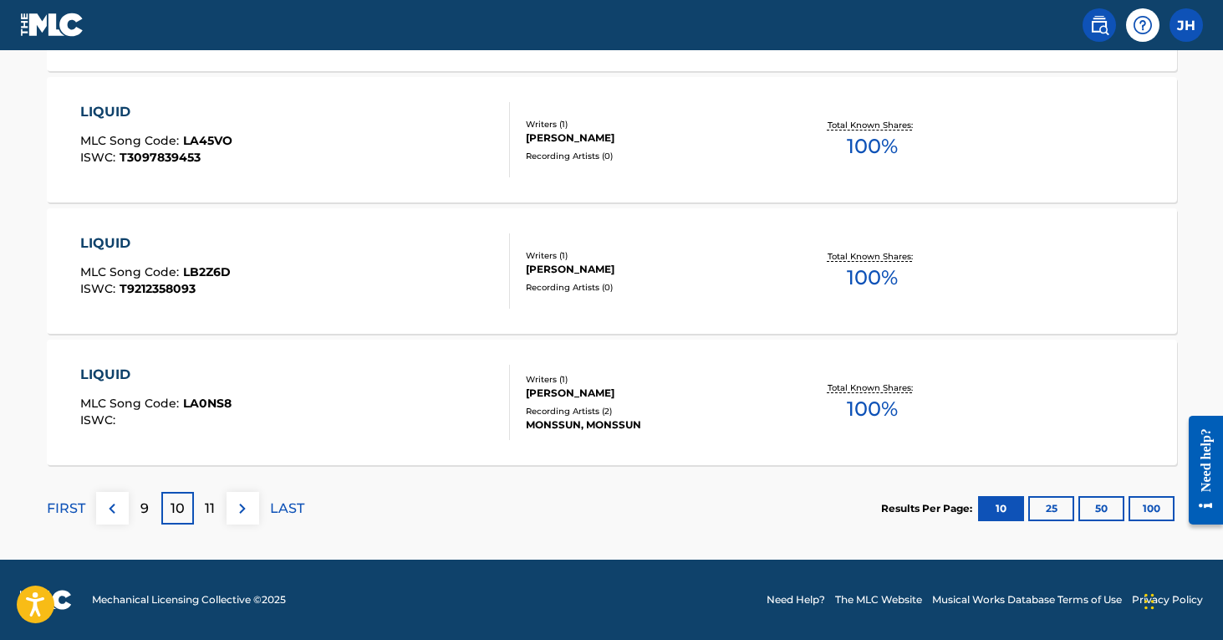
click at [211, 512] on p "11" at bounding box center [210, 508] width 10 height 20
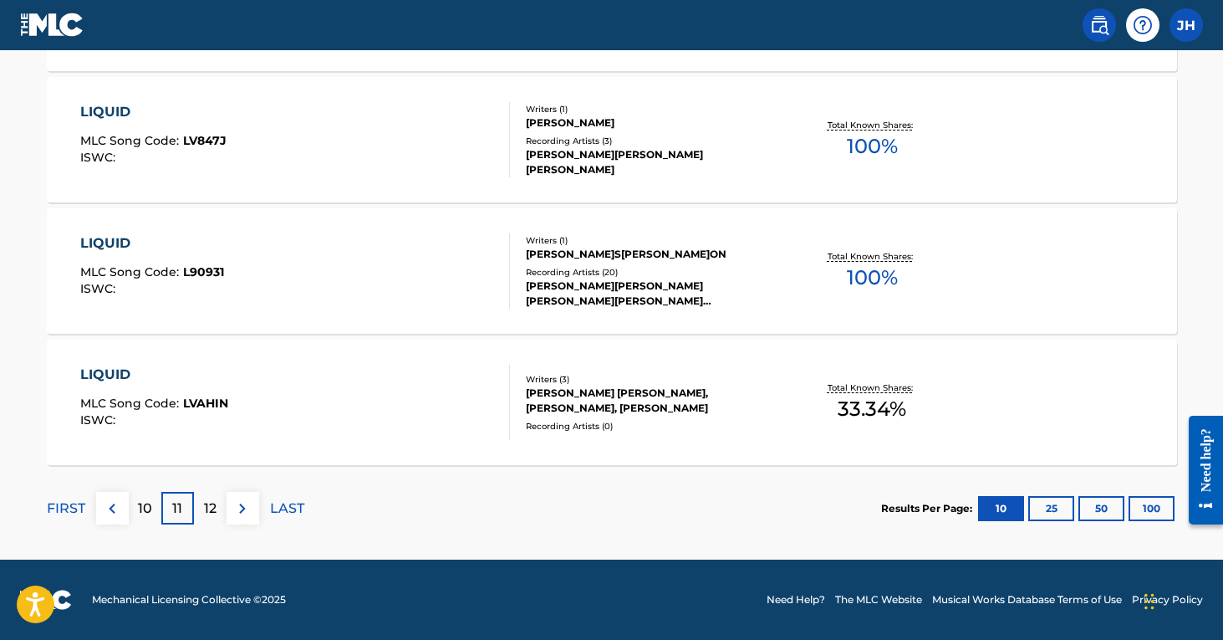
click at [211, 511] on p "12" at bounding box center [210, 508] width 13 height 20
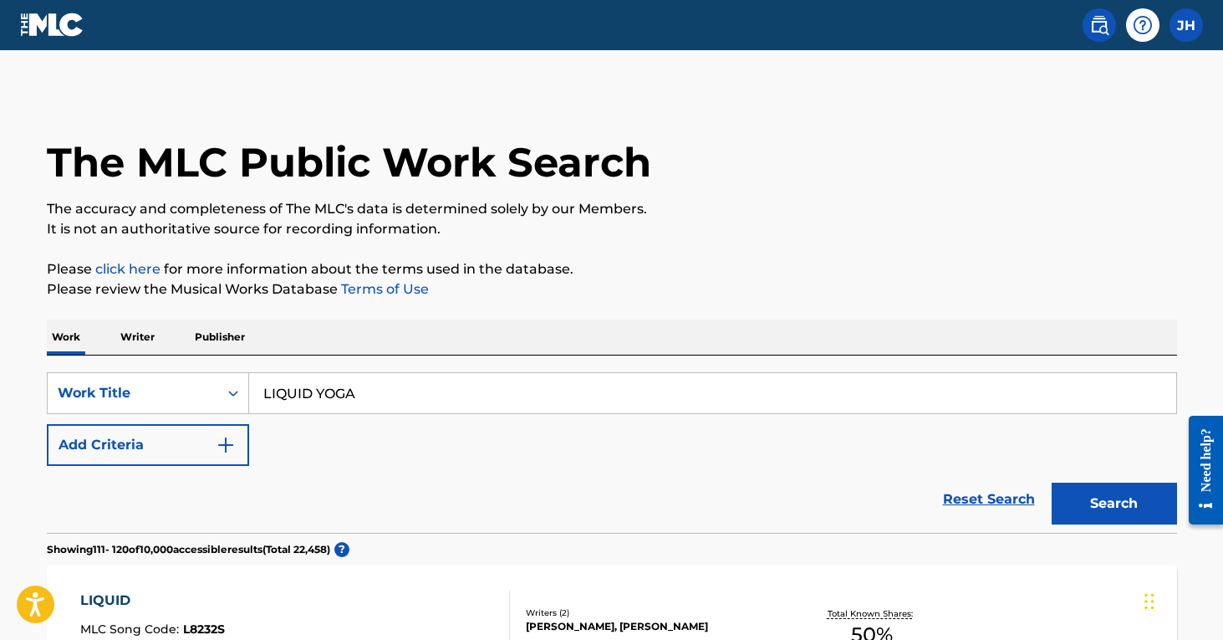
scroll to position [0, 0]
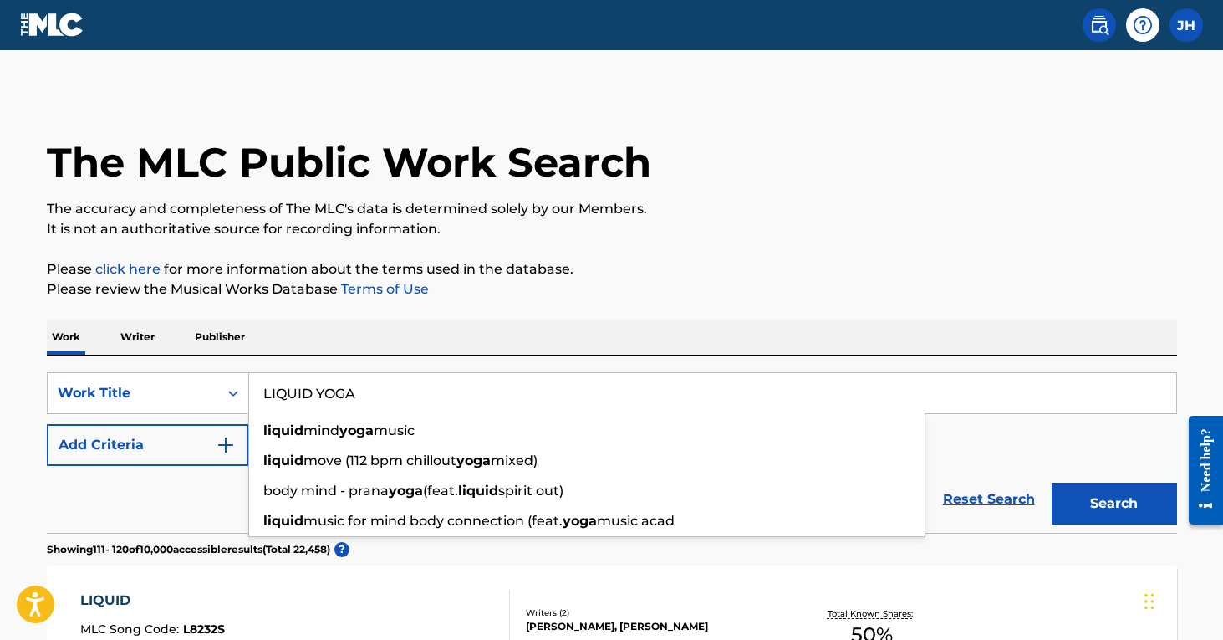
drag, startPoint x: 389, startPoint y: 387, endPoint x: 260, endPoint y: 381, distance: 128.9
click at [260, 381] on input "LIQUID YOGA" at bounding box center [712, 393] width 927 height 40
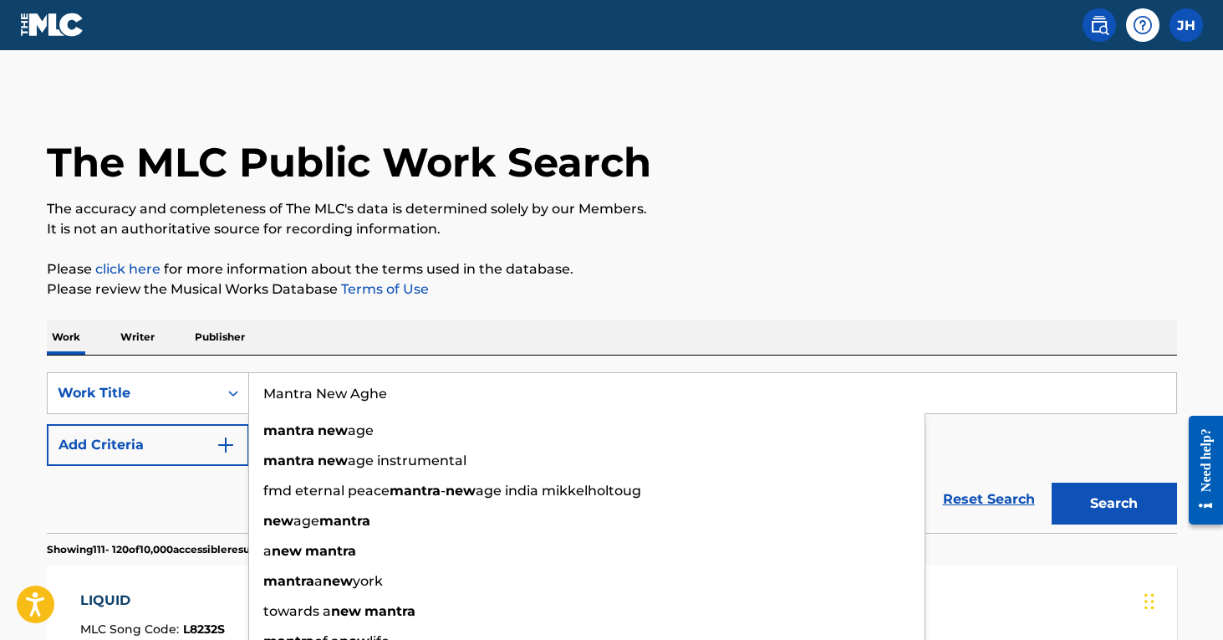
click at [1114, 503] on button "Search" at bounding box center [1114, 503] width 125 height 42
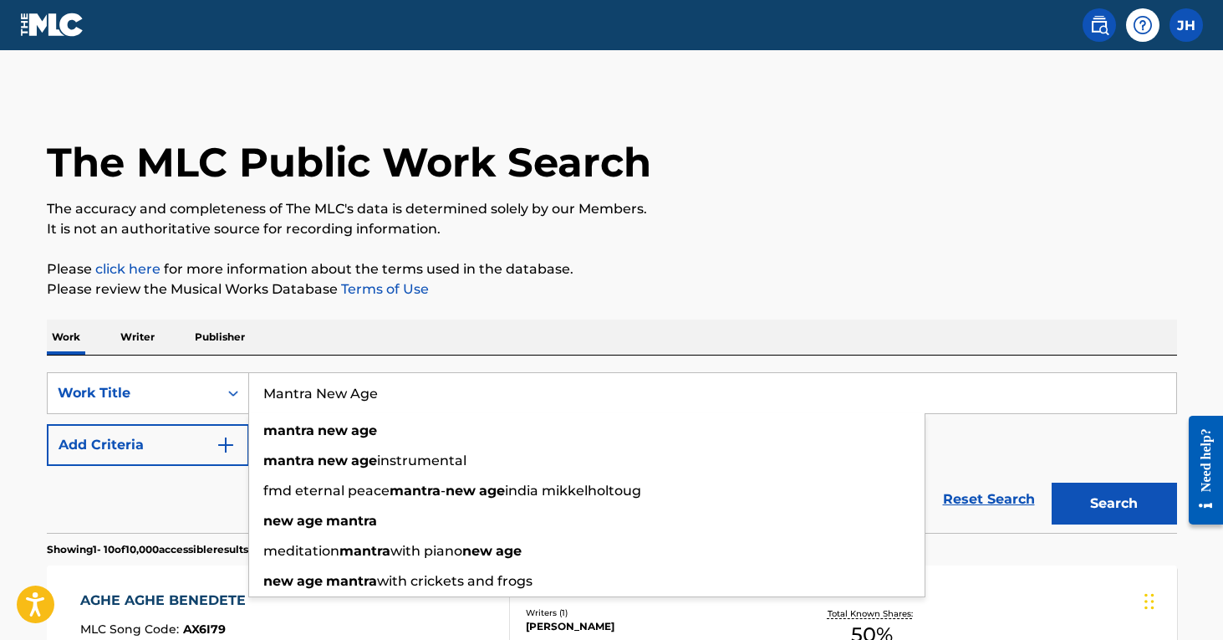
type input "Mantra New Age"
click at [1114, 503] on button "Search" at bounding box center [1114, 503] width 125 height 42
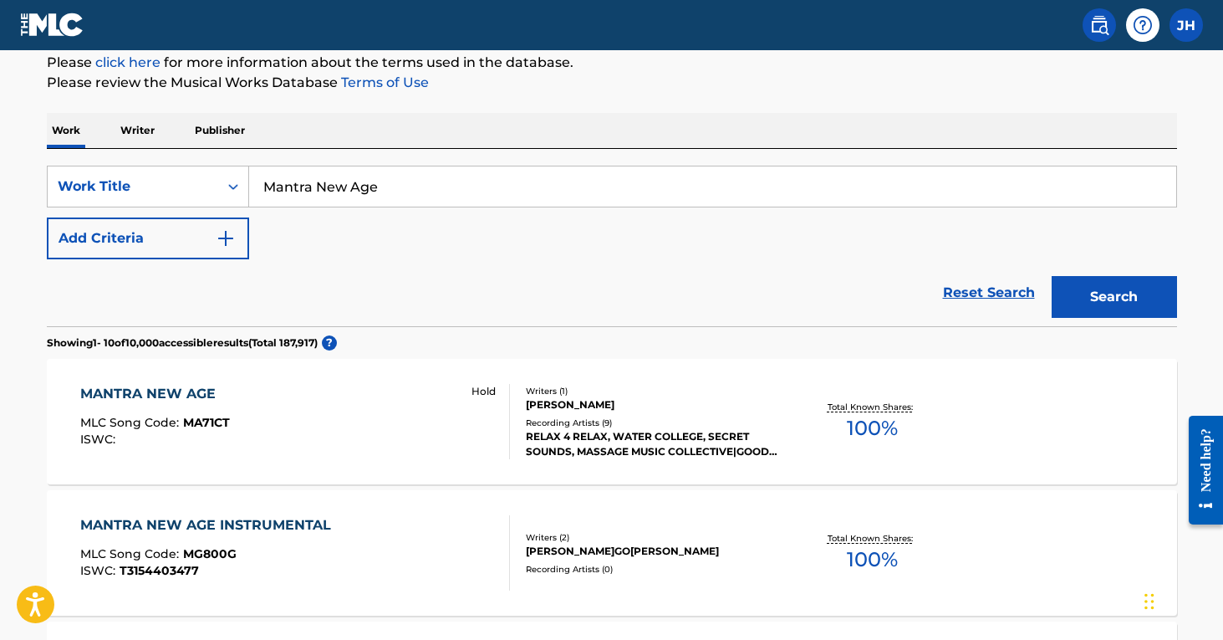
scroll to position [212, 0]
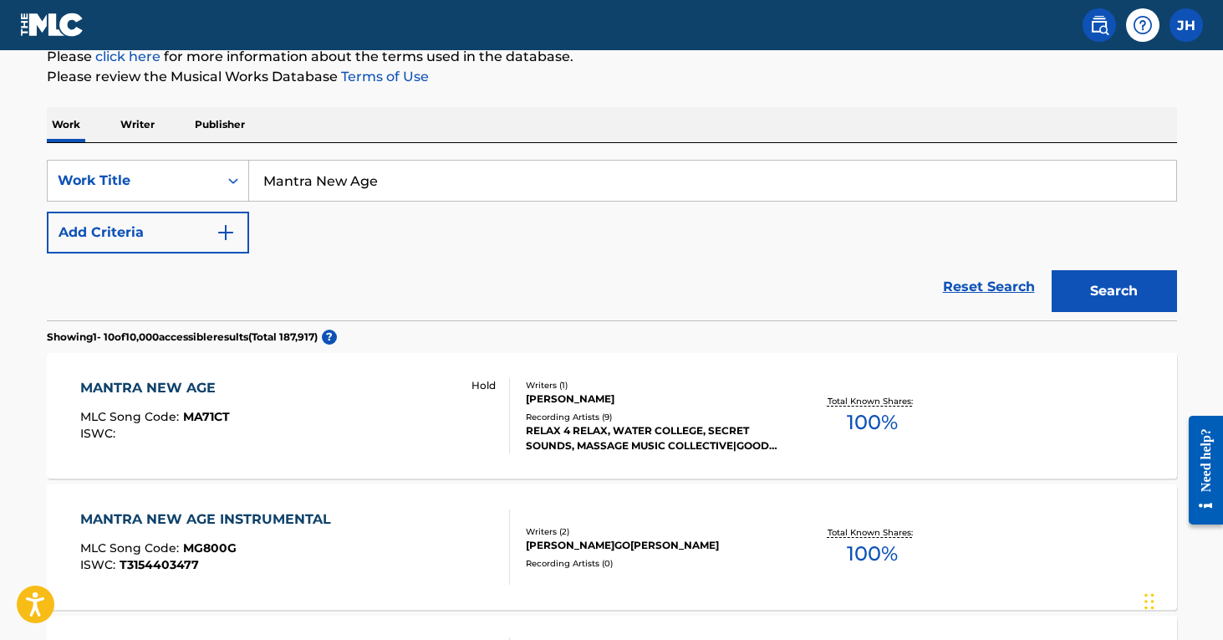
click at [226, 242] on button "Add Criteria" at bounding box center [148, 232] width 202 height 42
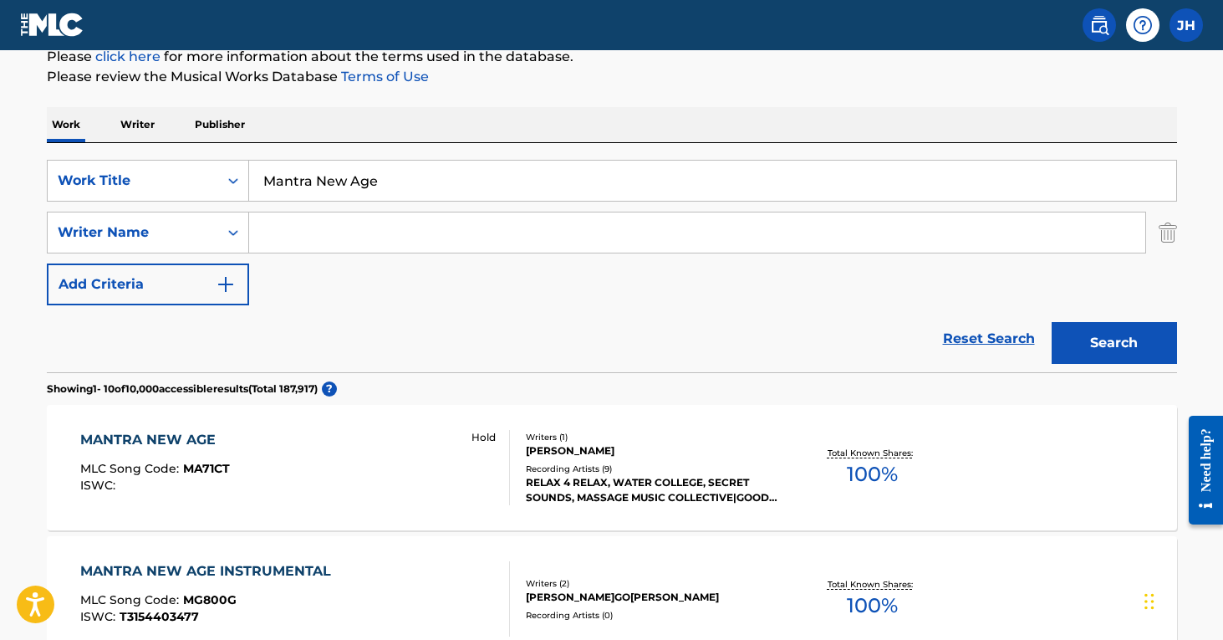
click at [341, 219] on input "Search Form" at bounding box center [697, 232] width 896 height 40
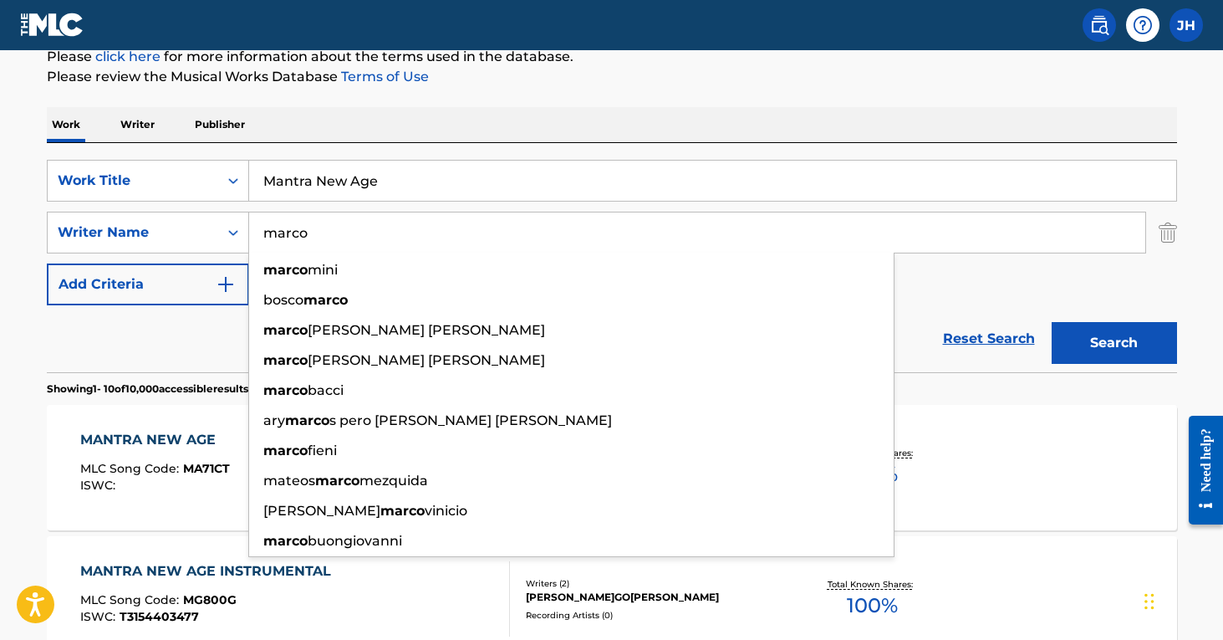
click at [1114, 343] on button "Search" at bounding box center [1114, 343] width 125 height 42
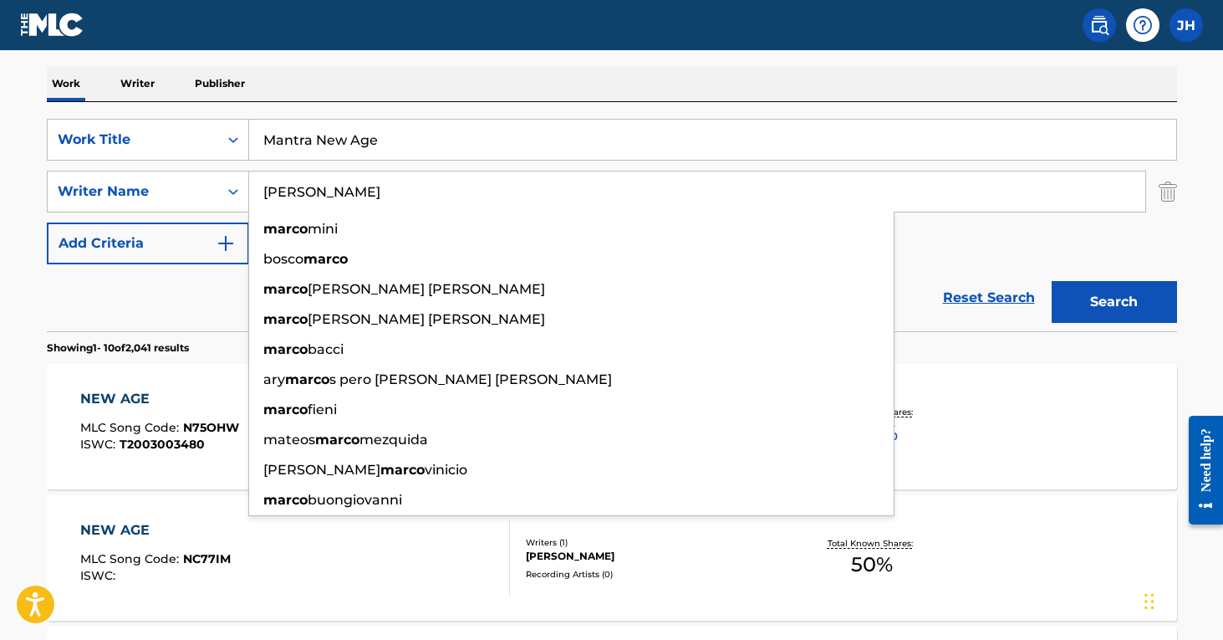
scroll to position [256, 0]
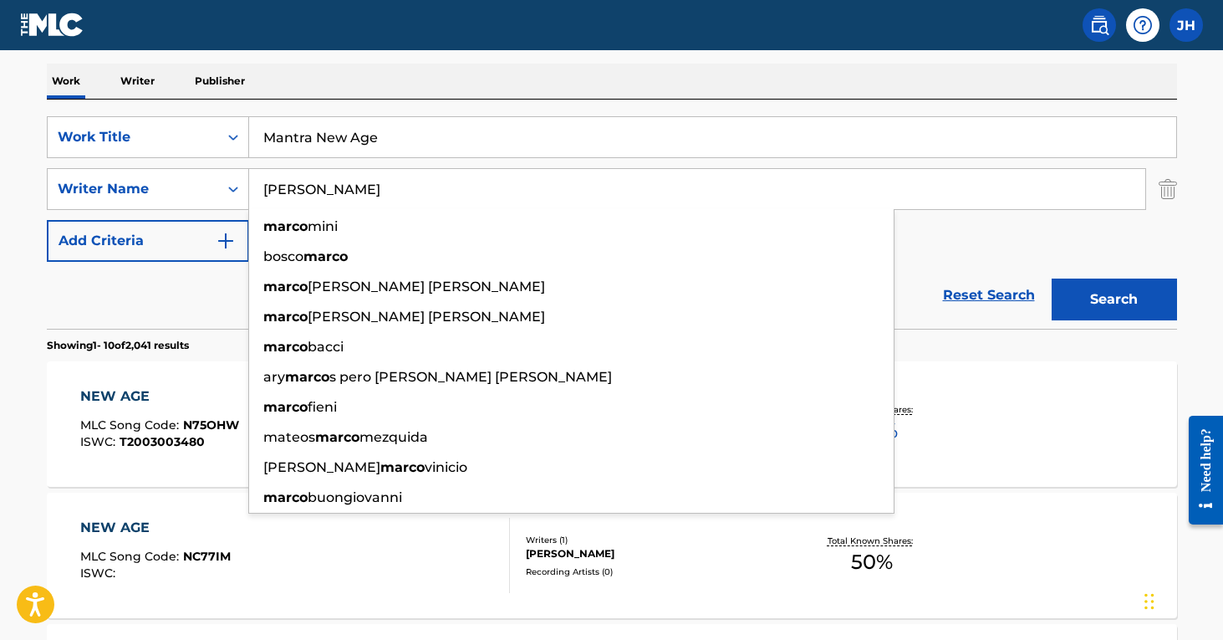
click at [711, 179] on input "[PERSON_NAME]" at bounding box center [697, 189] width 896 height 40
type input "[PERSON_NAME]"
click at [1130, 280] on button "Search" at bounding box center [1114, 299] width 125 height 42
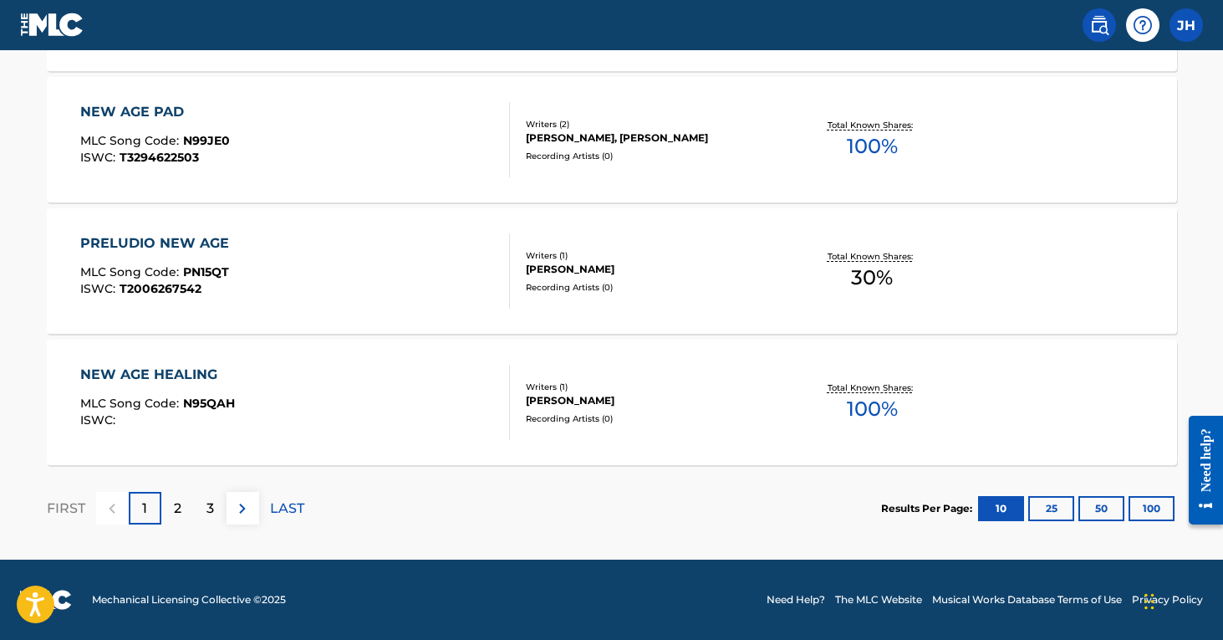
scroll to position [1459, 0]
click at [175, 511] on p "2" at bounding box center [178, 508] width 8 height 20
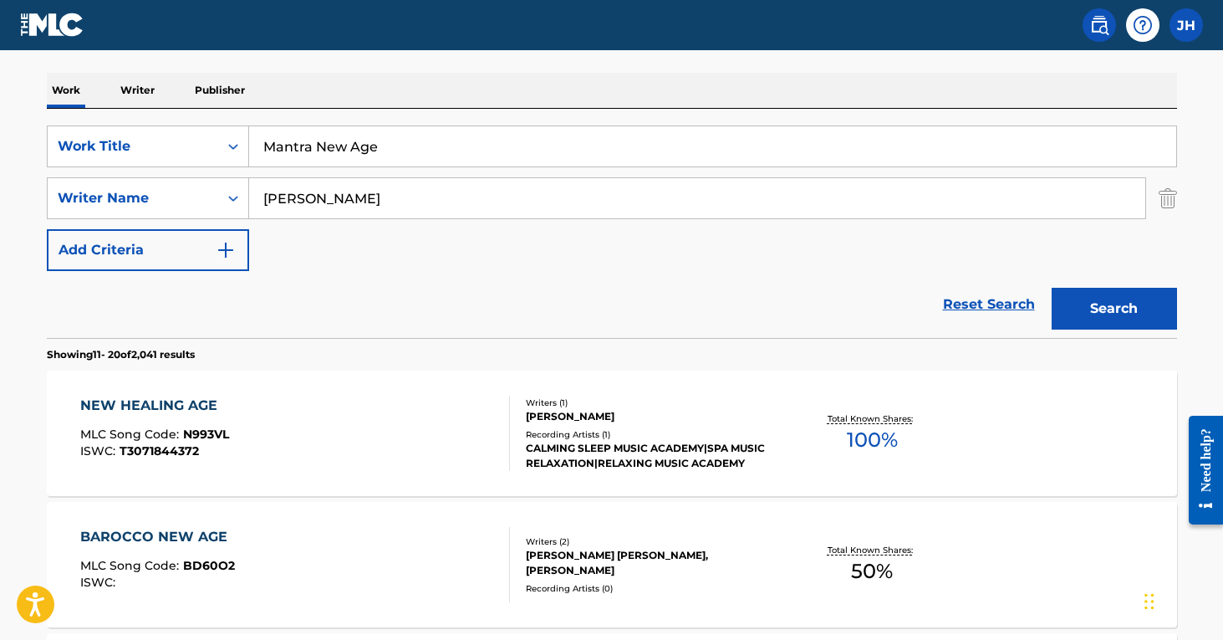
scroll to position [248, 0]
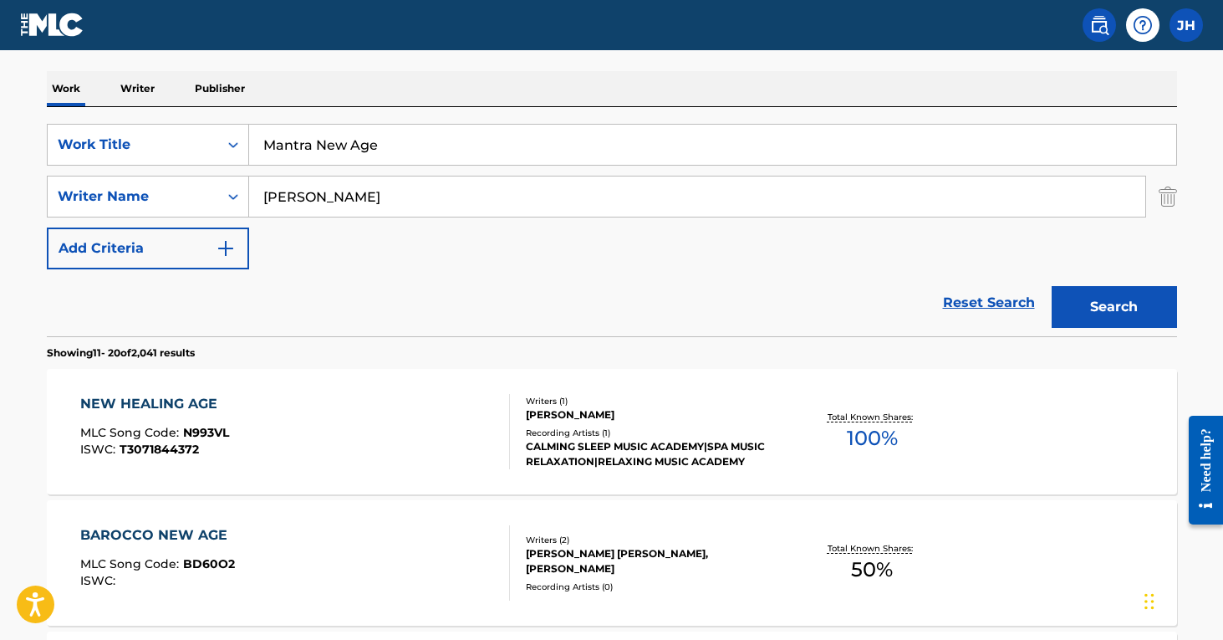
click at [1170, 195] on img "Search Form" at bounding box center [1168, 197] width 18 height 42
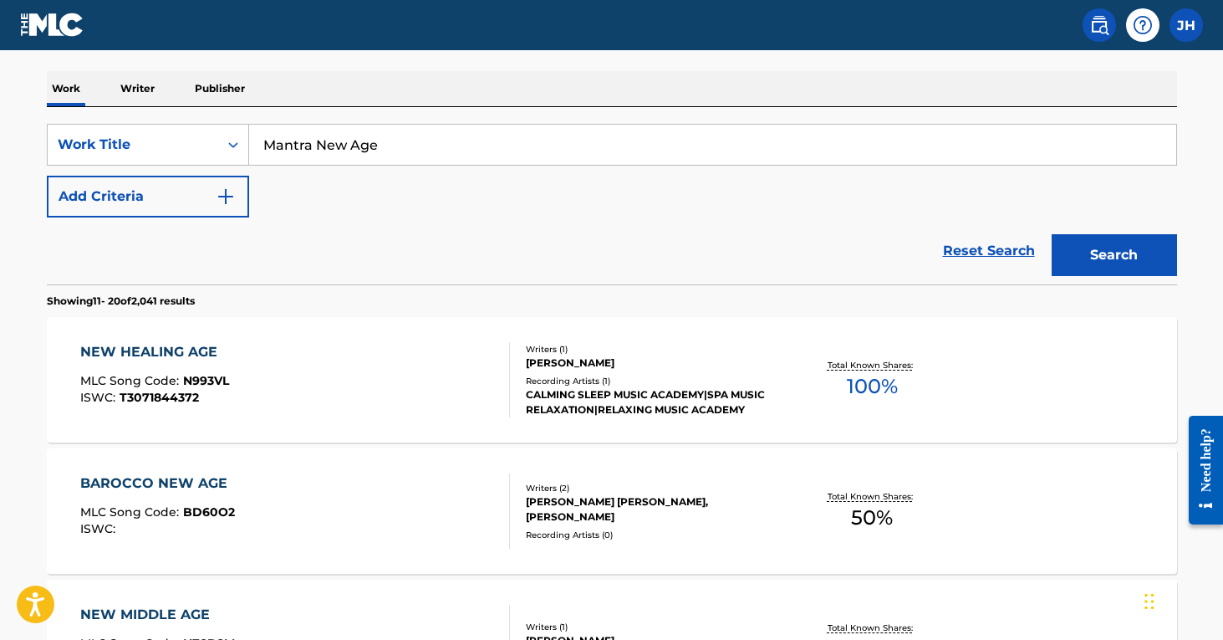
click at [1148, 243] on button "Search" at bounding box center [1114, 255] width 125 height 42
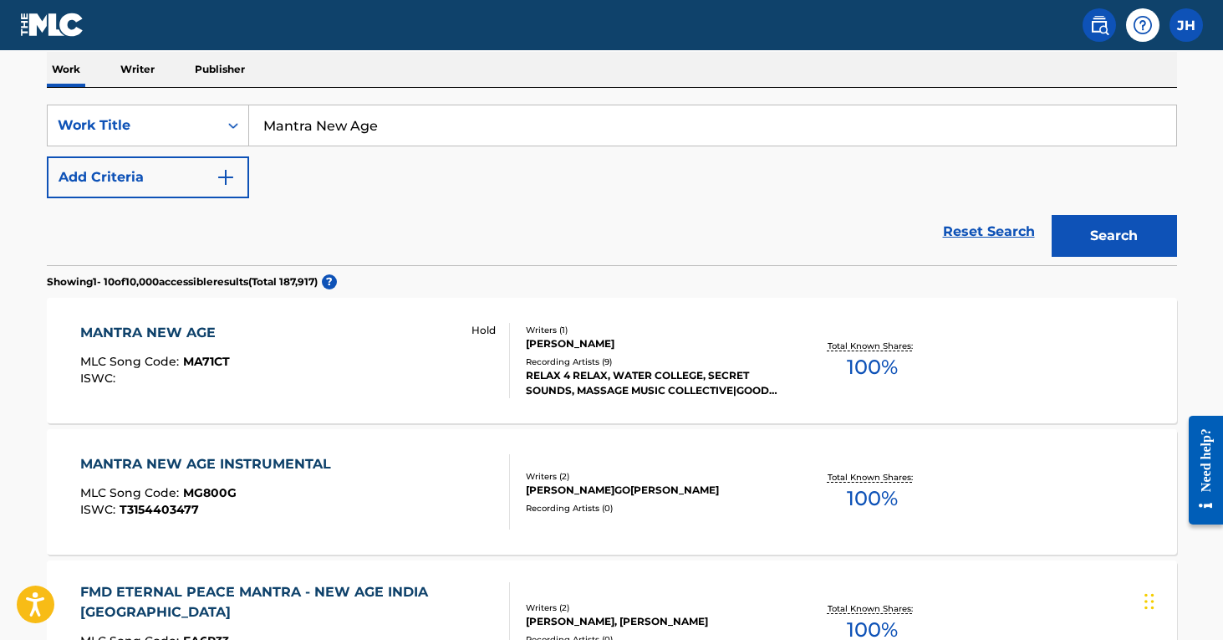
scroll to position [272, 0]
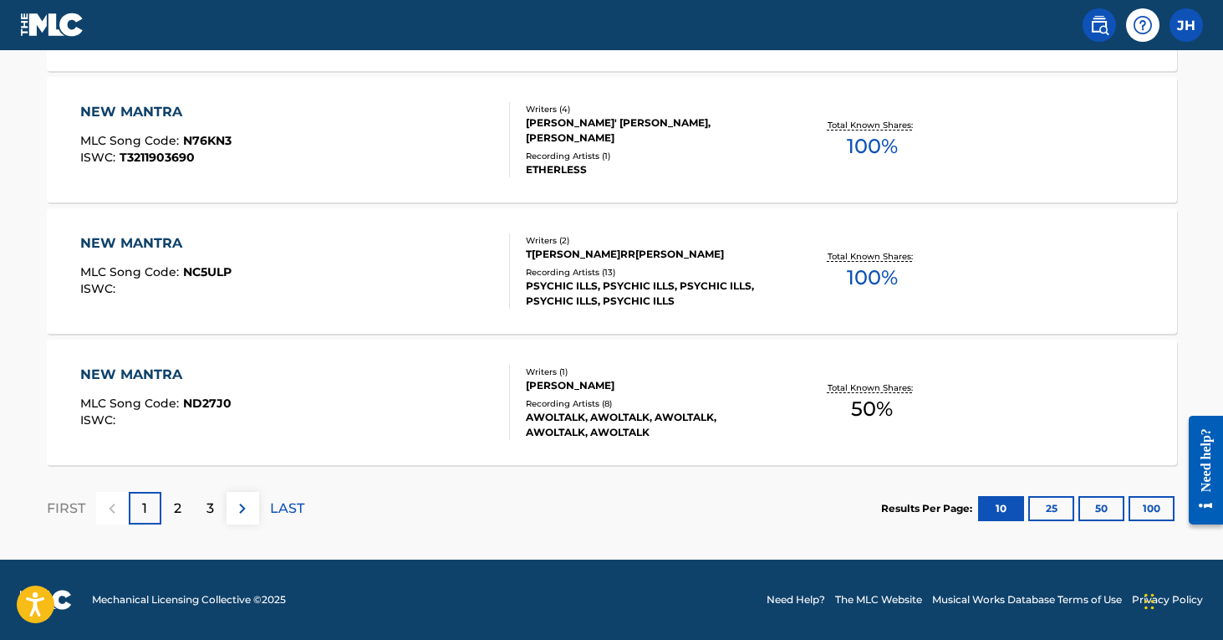
click at [179, 501] on p "2" at bounding box center [178, 508] width 8 height 20
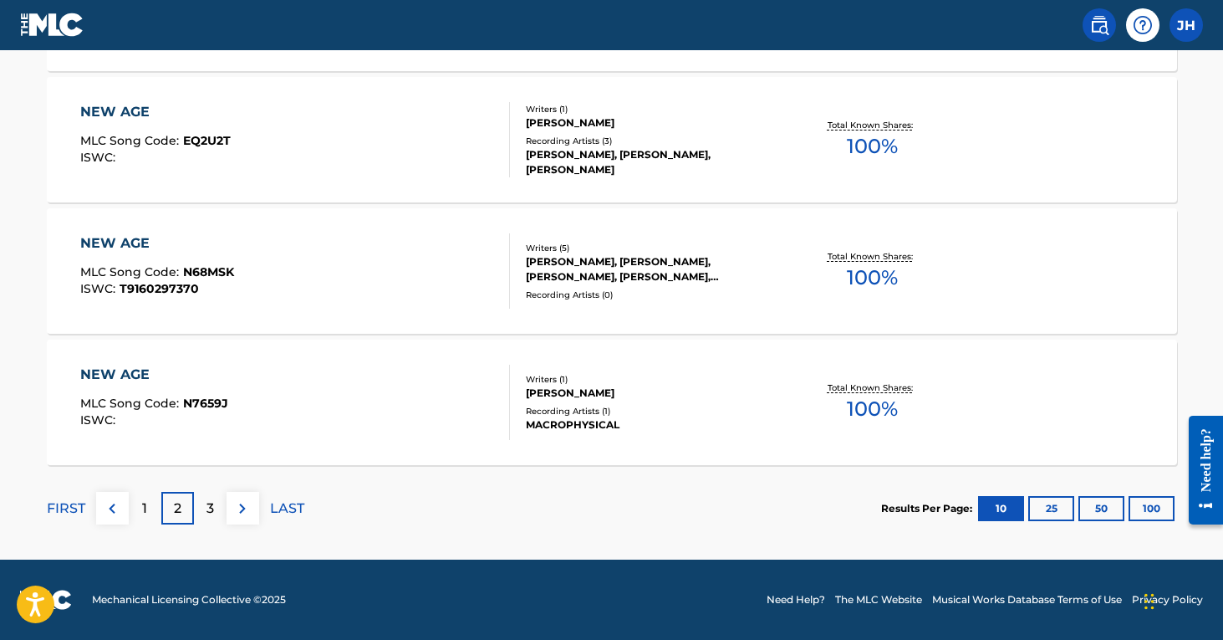
click at [206, 507] on p "3" at bounding box center [210, 508] width 8 height 20
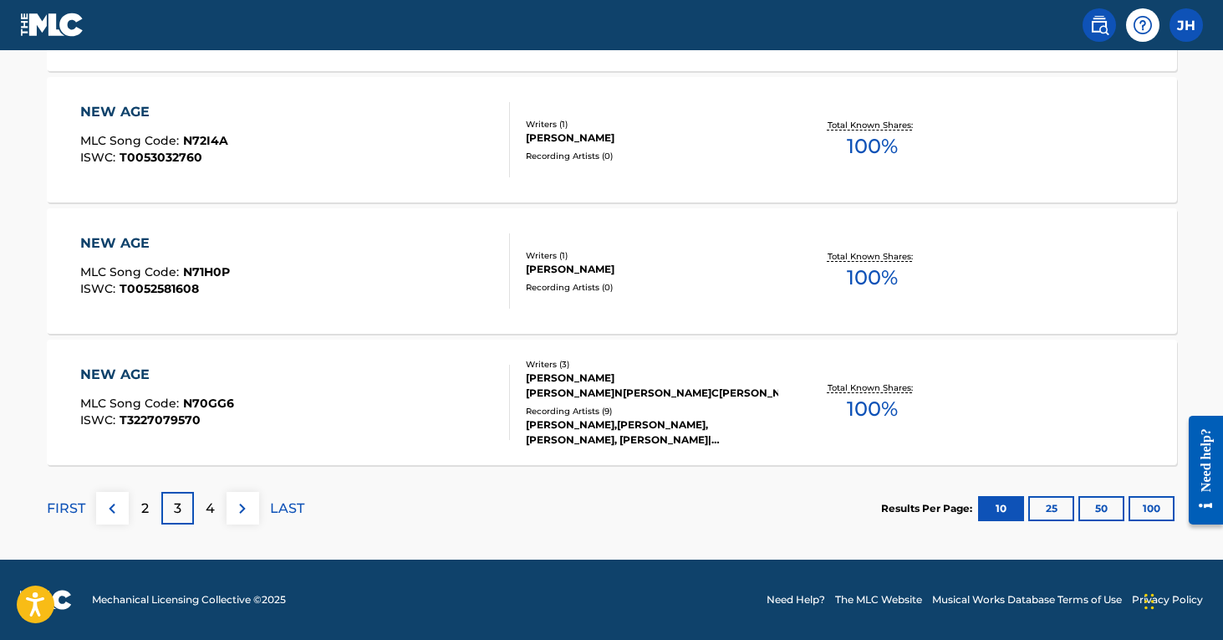
scroll to position [1407, 0]
click at [209, 507] on p "4" at bounding box center [210, 508] width 9 height 20
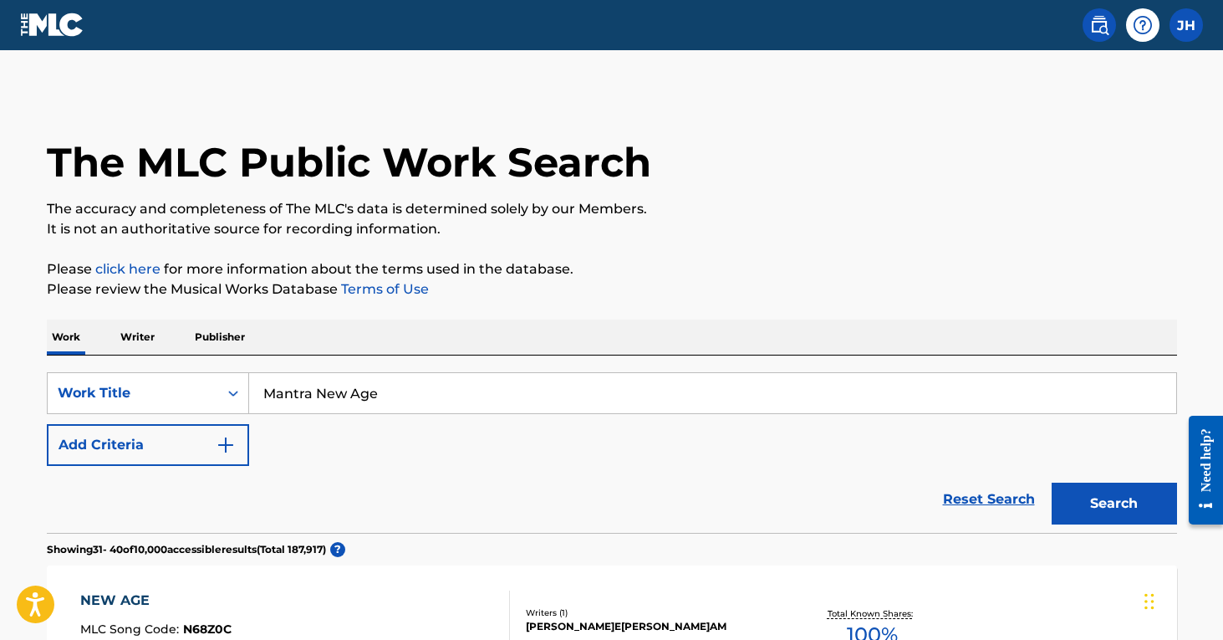
scroll to position [0, 0]
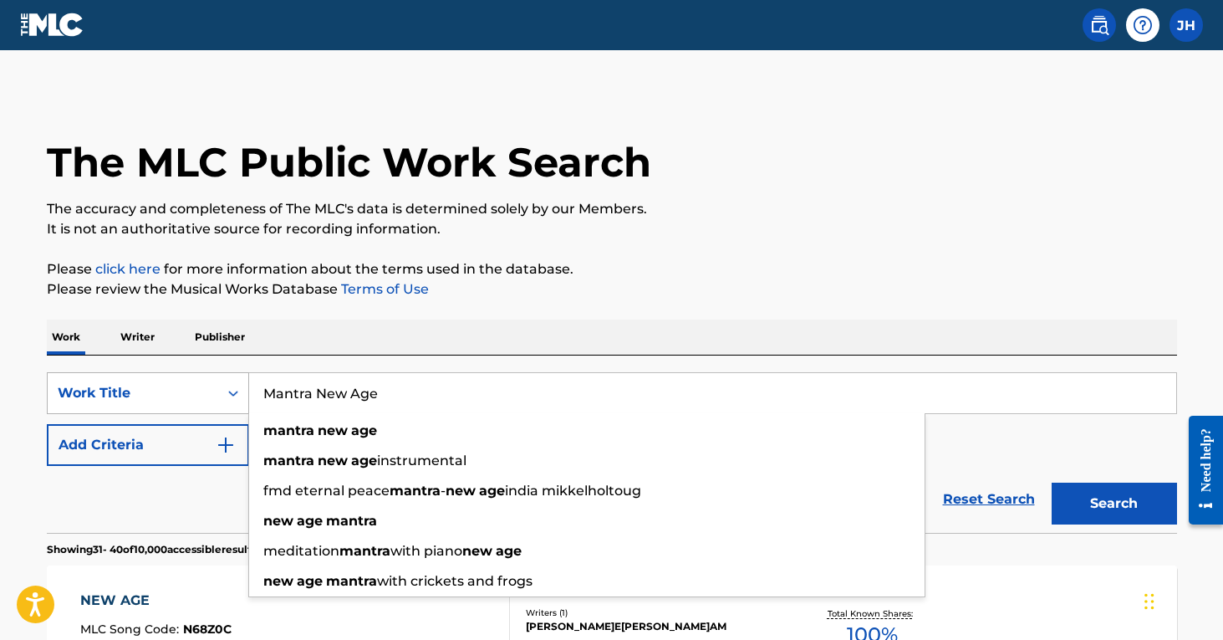
drag, startPoint x: 406, startPoint y: 390, endPoint x: 224, endPoint y: 380, distance: 182.6
click at [224, 380] on div "SearchWithCriteria608fb1d7-606d-4452-af7b-5405b32244a4 Work Title Mantra New Ag…" at bounding box center [612, 393] width 1130 height 42
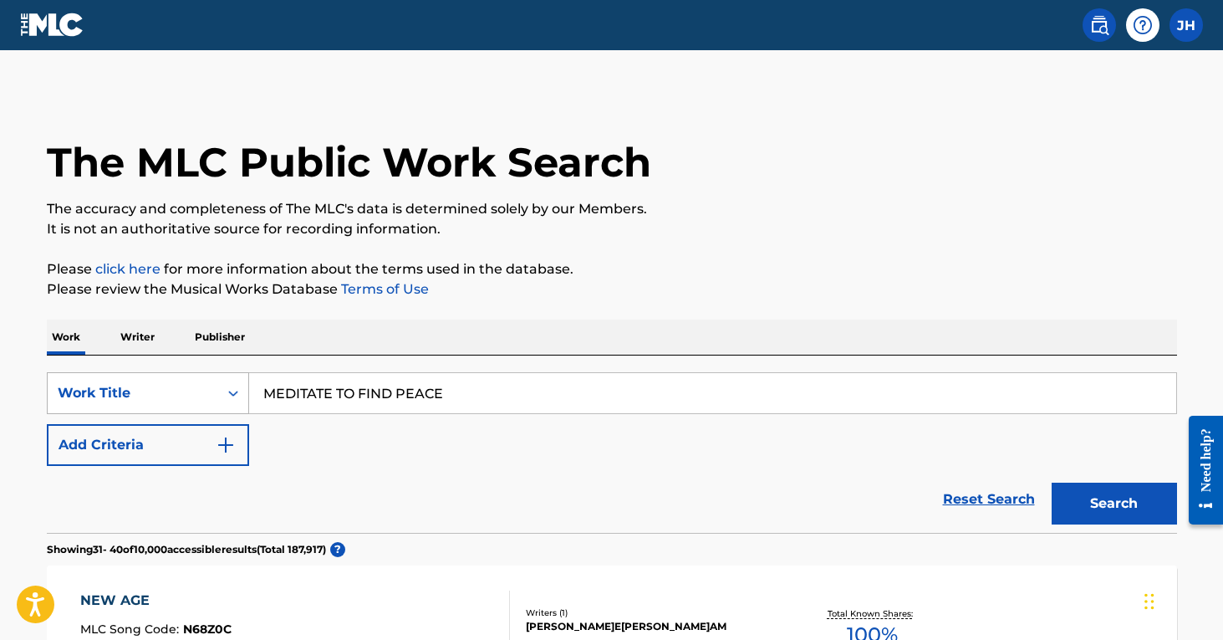
click at [1114, 503] on button "Search" at bounding box center [1114, 503] width 125 height 42
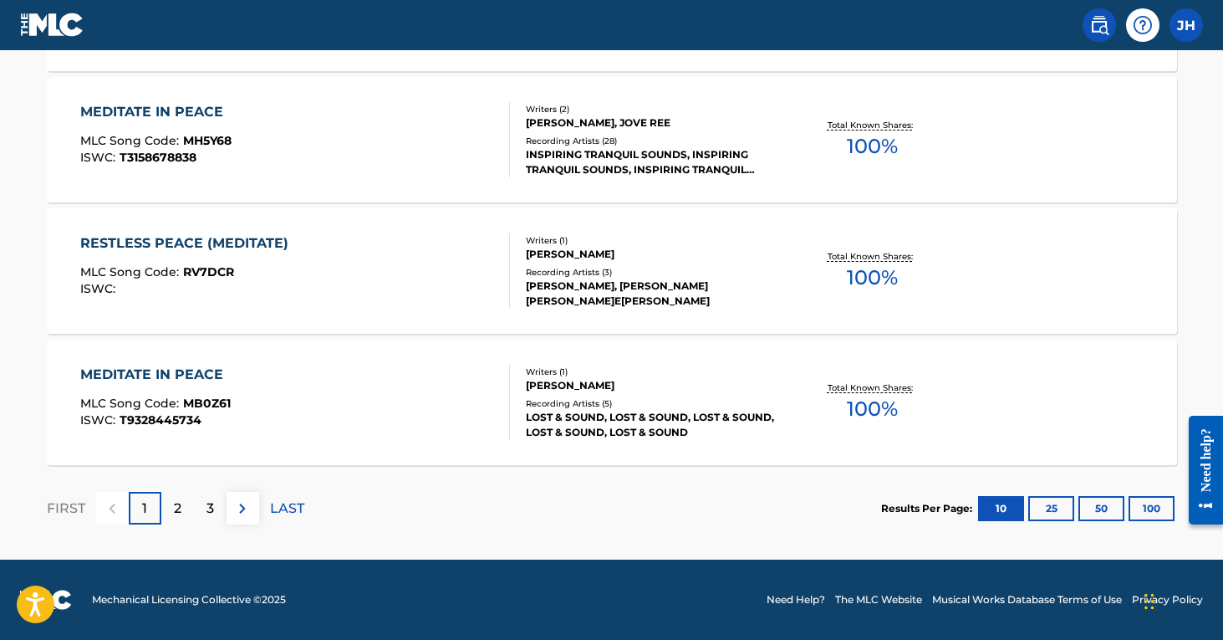
scroll to position [1407, 0]
click at [170, 509] on div "2" at bounding box center [177, 508] width 33 height 33
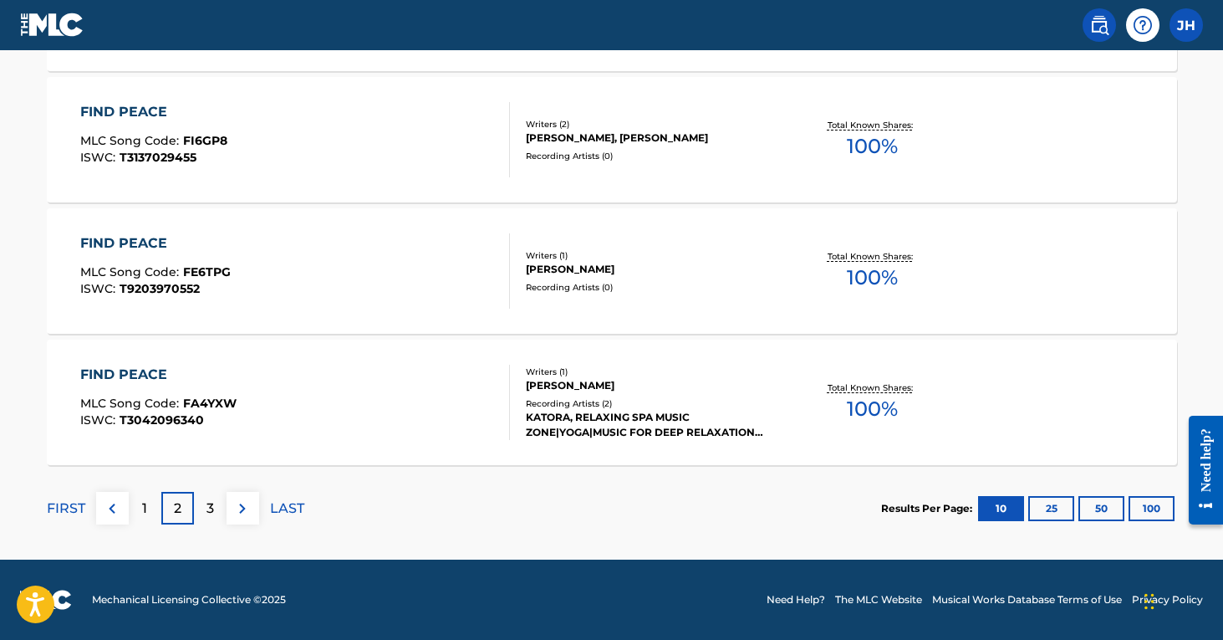
click at [207, 512] on p "3" at bounding box center [210, 508] width 8 height 20
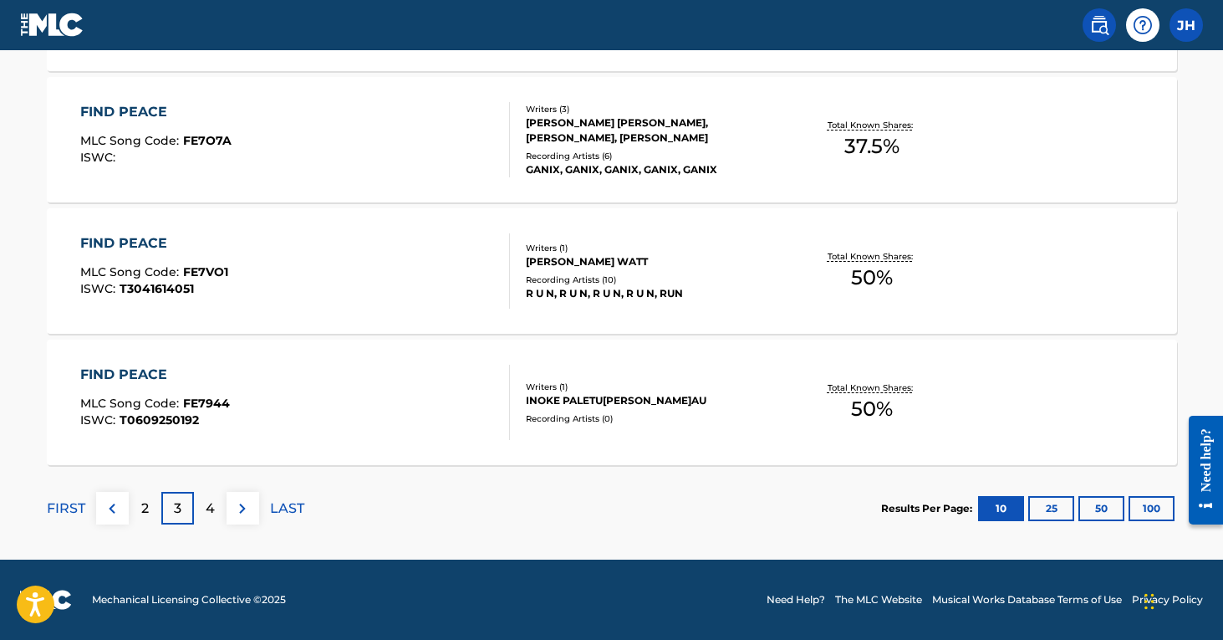
click at [207, 512] on p "4" at bounding box center [210, 508] width 9 height 20
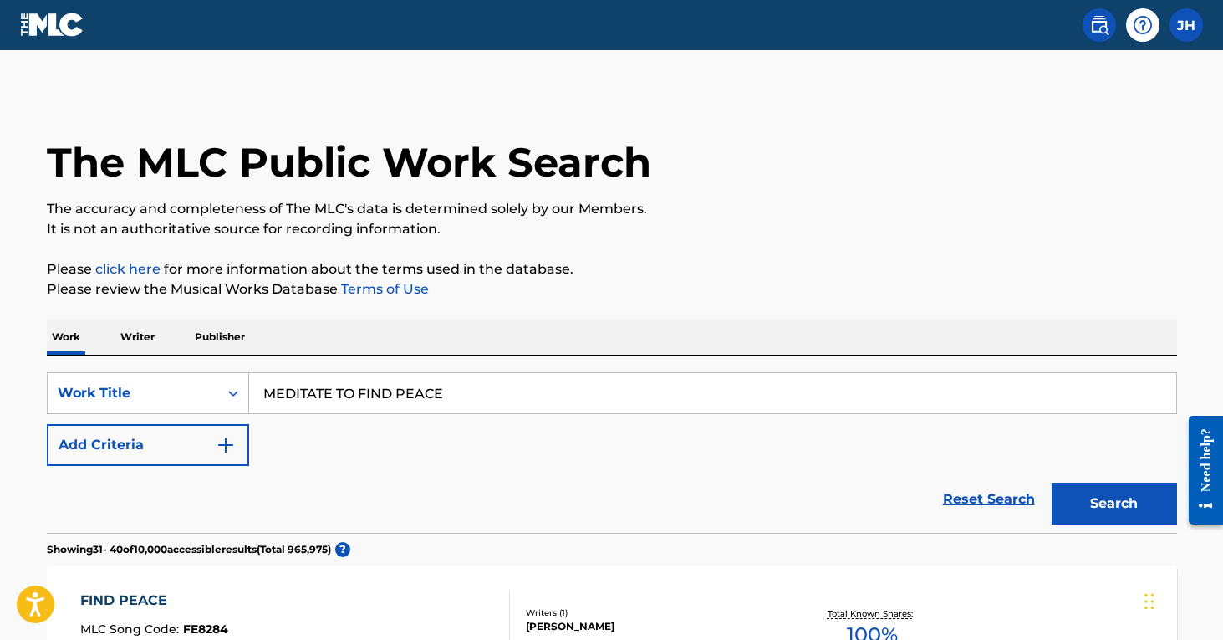
scroll to position [0, 0]
drag, startPoint x: 511, startPoint y: 395, endPoint x: 196, endPoint y: 401, distance: 315.2
click at [196, 401] on div "SearchWithCriteria608fb1d7-606d-4452-af7b-5405b32244a4 Work Title MEDITATE TO F…" at bounding box center [612, 393] width 1130 height 42
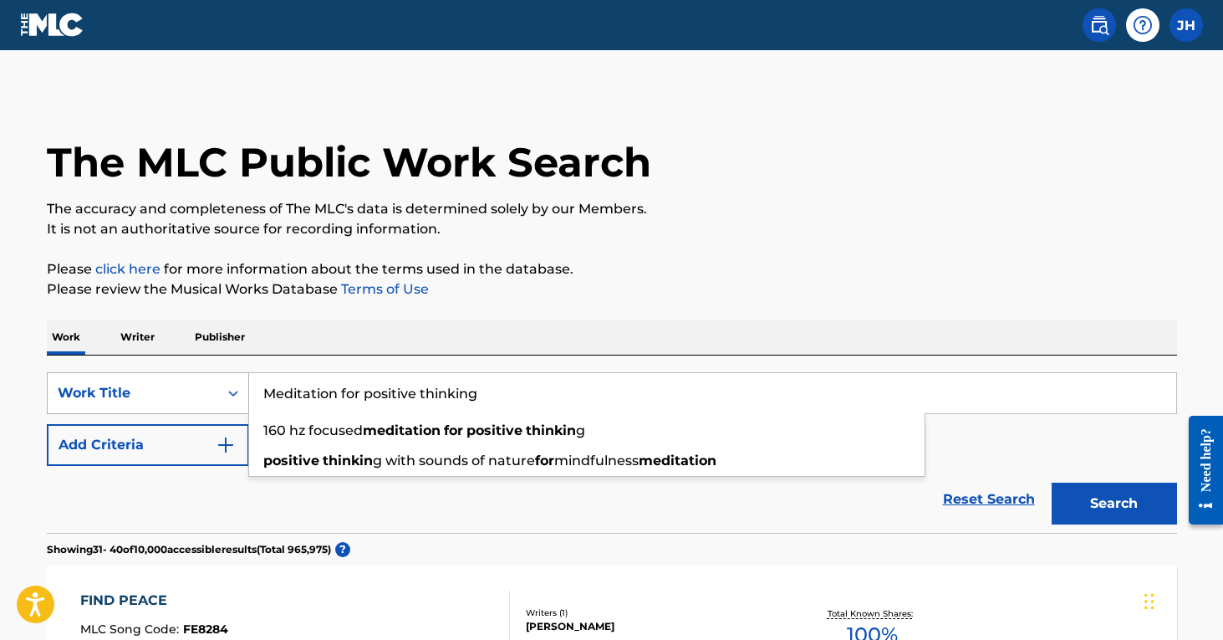
type input "Meditation for positive thinking"
click at [1114, 503] on button "Search" at bounding box center [1114, 503] width 125 height 42
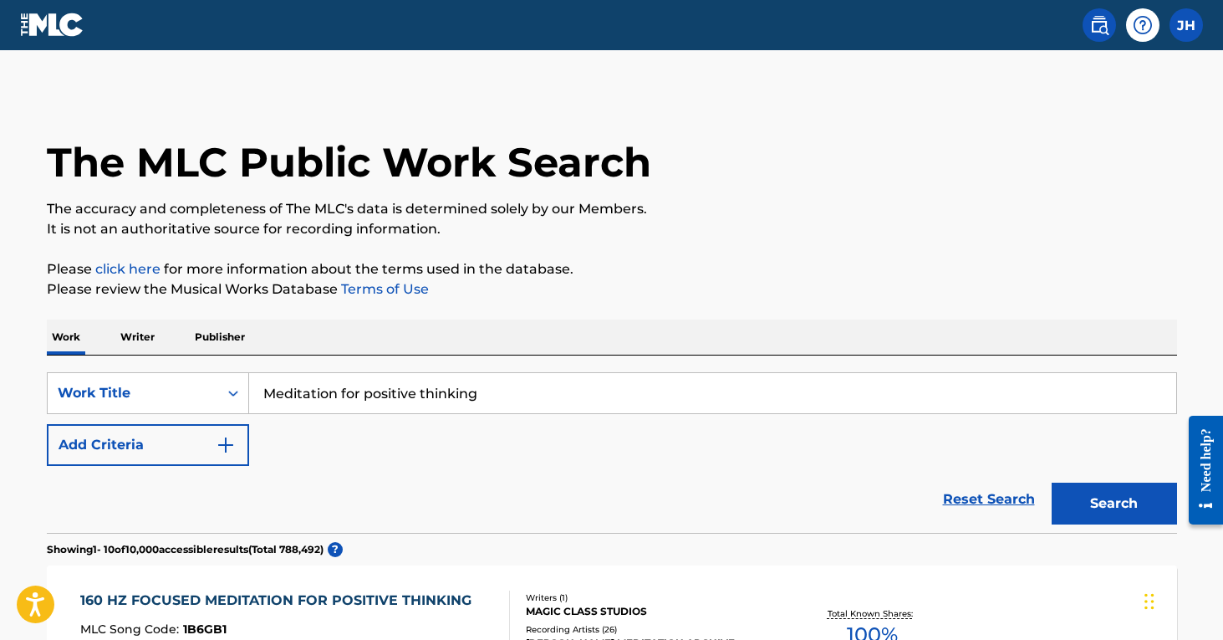
click at [231, 446] on img "Search Form" at bounding box center [226, 445] width 20 height 20
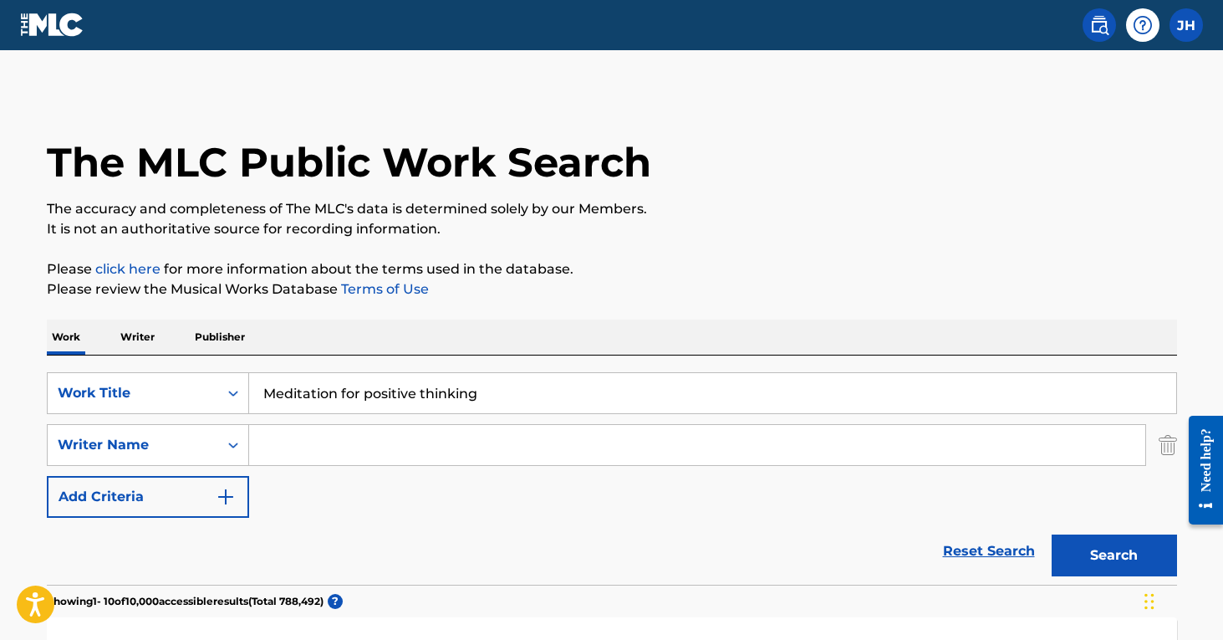
click at [311, 441] on input "Search Form" at bounding box center [697, 445] width 896 height 40
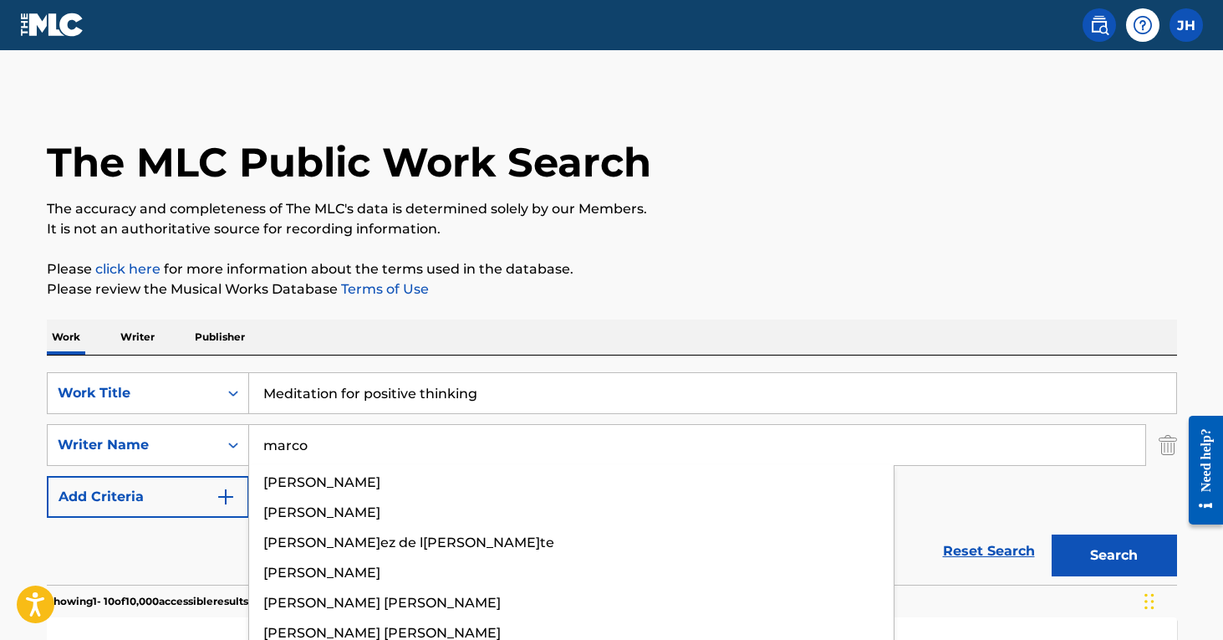
click at [1114, 555] on button "Search" at bounding box center [1114, 555] width 125 height 42
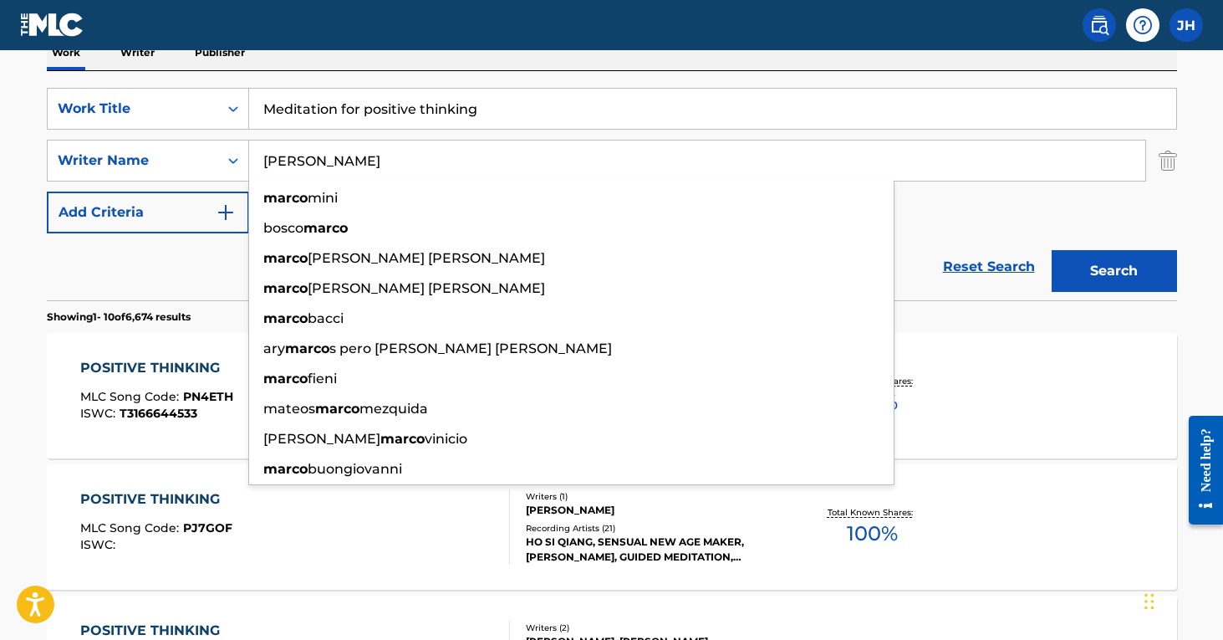
scroll to position [287, 0]
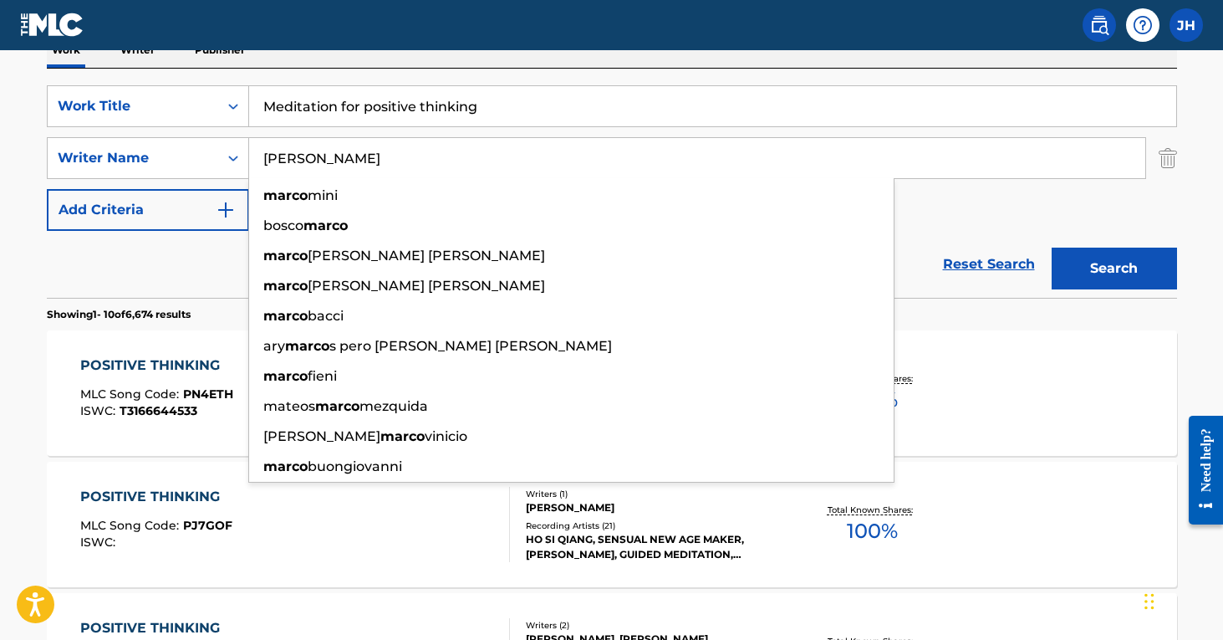
click at [298, 165] on input "[PERSON_NAME]" at bounding box center [697, 158] width 896 height 40
click at [299, 178] on div "[PERSON_NAME]co min[PERSON_NAME]c[PERSON_NAME]co[PERSON_NAME]d[PERSON_NAME]co[P…" at bounding box center [697, 158] width 896 height 40
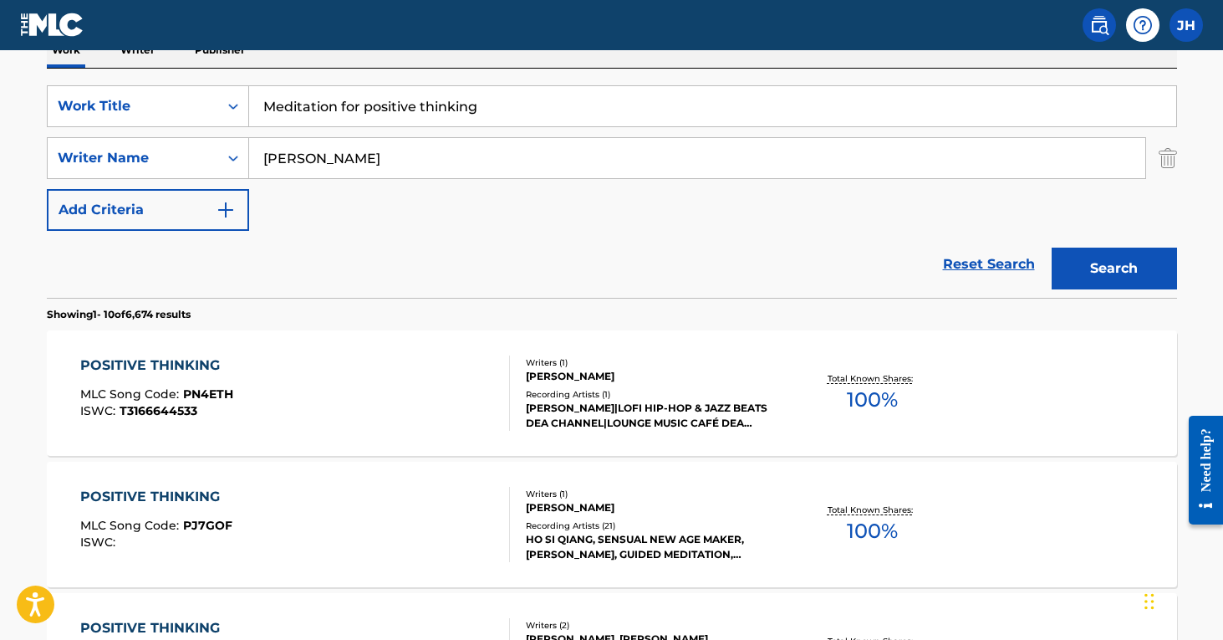
drag, startPoint x: 313, startPoint y: 176, endPoint x: 1109, endPoint y: 260, distance: 800.2
click at [1109, 260] on button "Search" at bounding box center [1114, 268] width 125 height 42
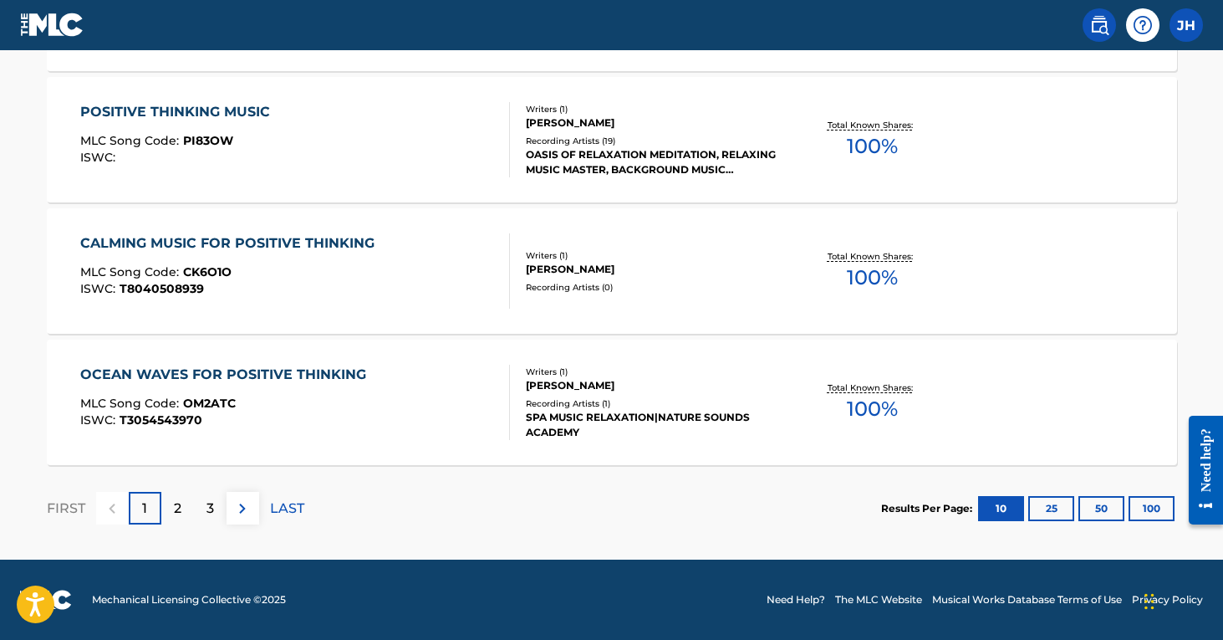
click at [175, 507] on p "2" at bounding box center [178, 508] width 8 height 20
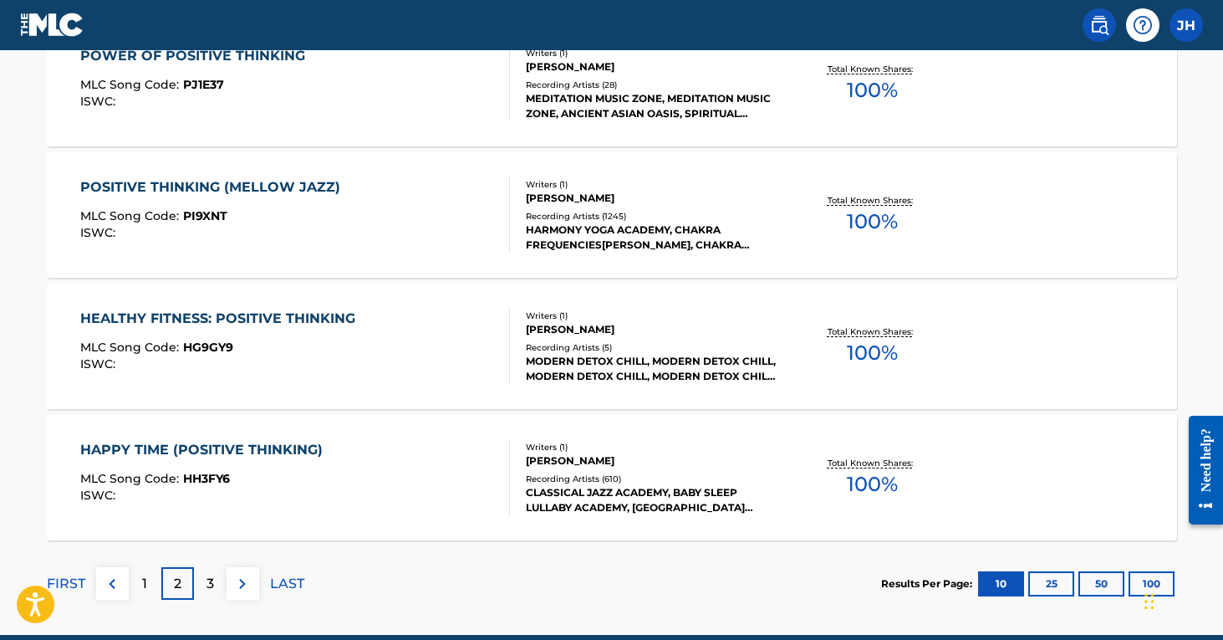
scroll to position [1415, 0]
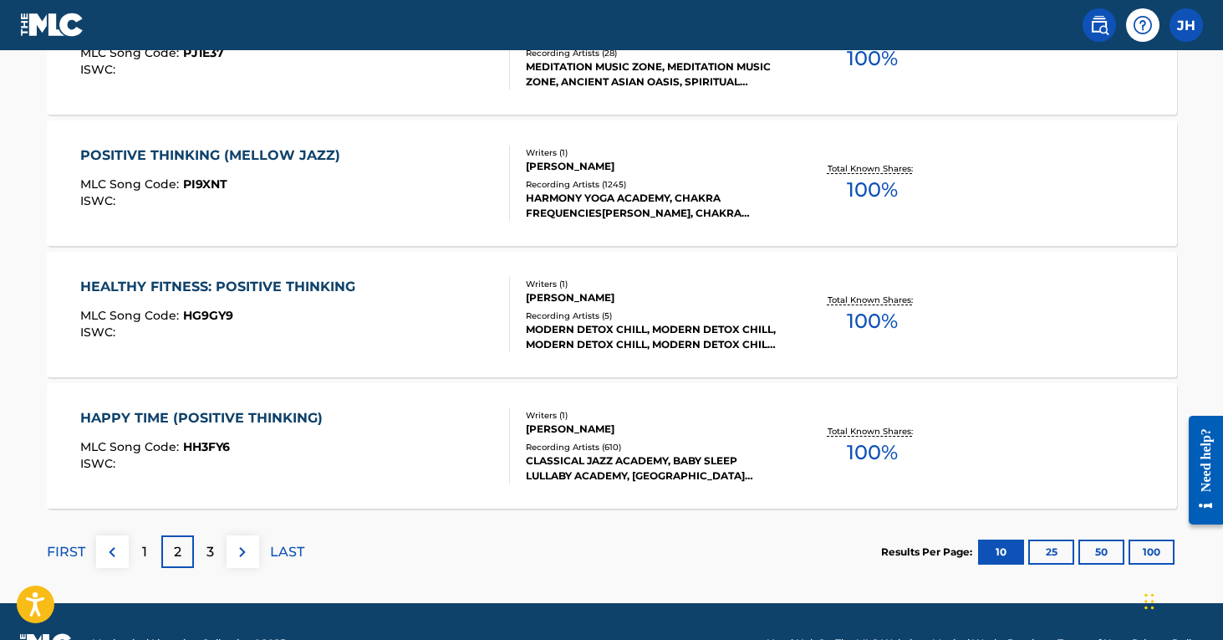
click at [205, 543] on div "3" at bounding box center [210, 551] width 33 height 33
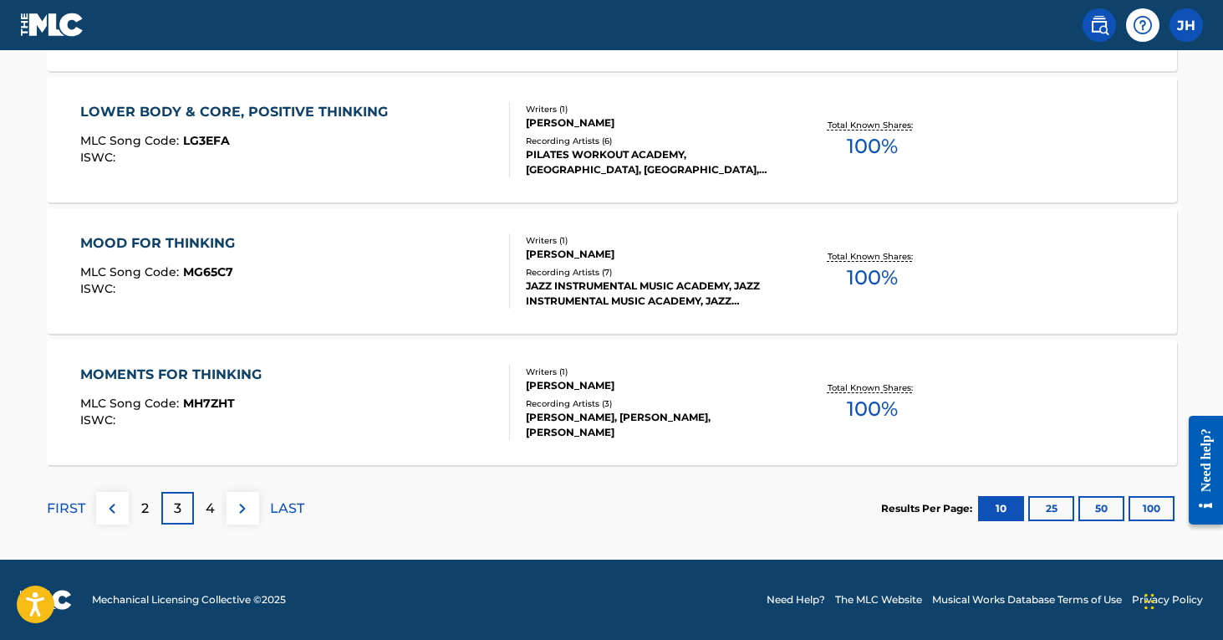
click at [210, 509] on p "4" at bounding box center [210, 508] width 9 height 20
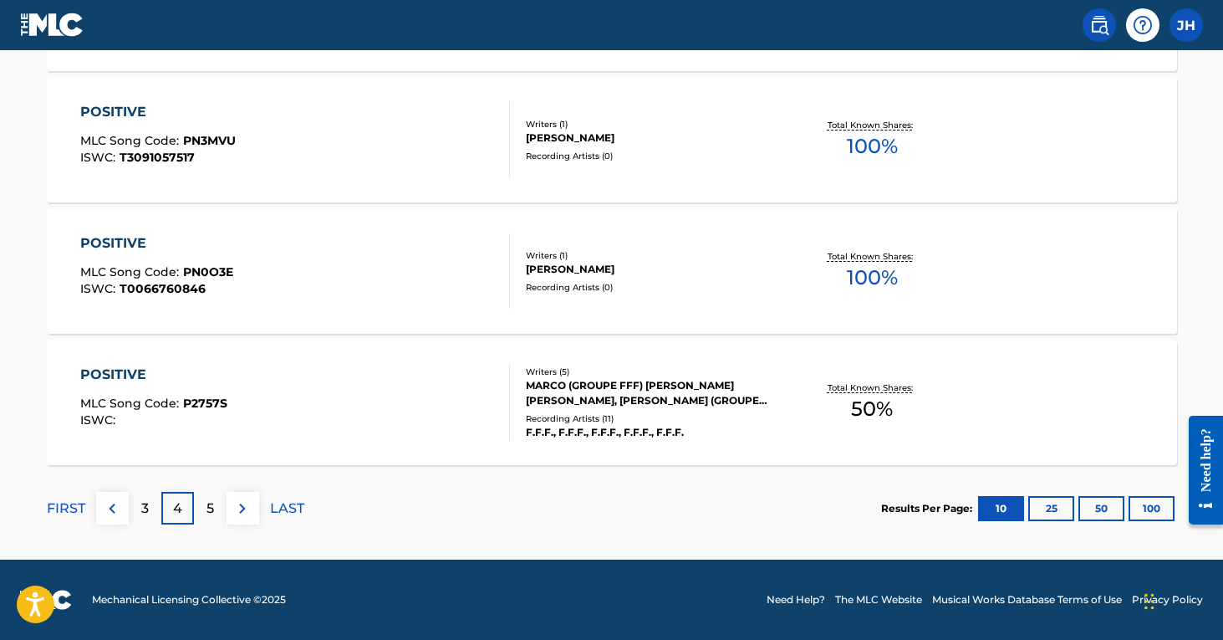
scroll to position [1459, 0]
click at [208, 505] on p "5" at bounding box center [210, 508] width 8 height 20
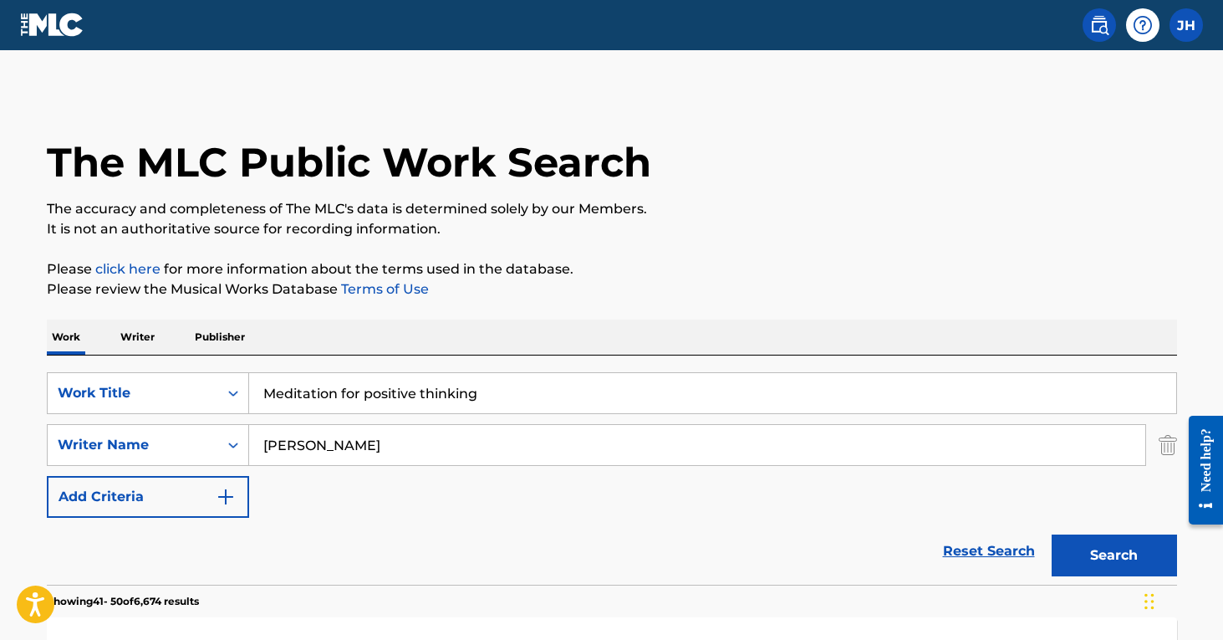
scroll to position [0, 0]
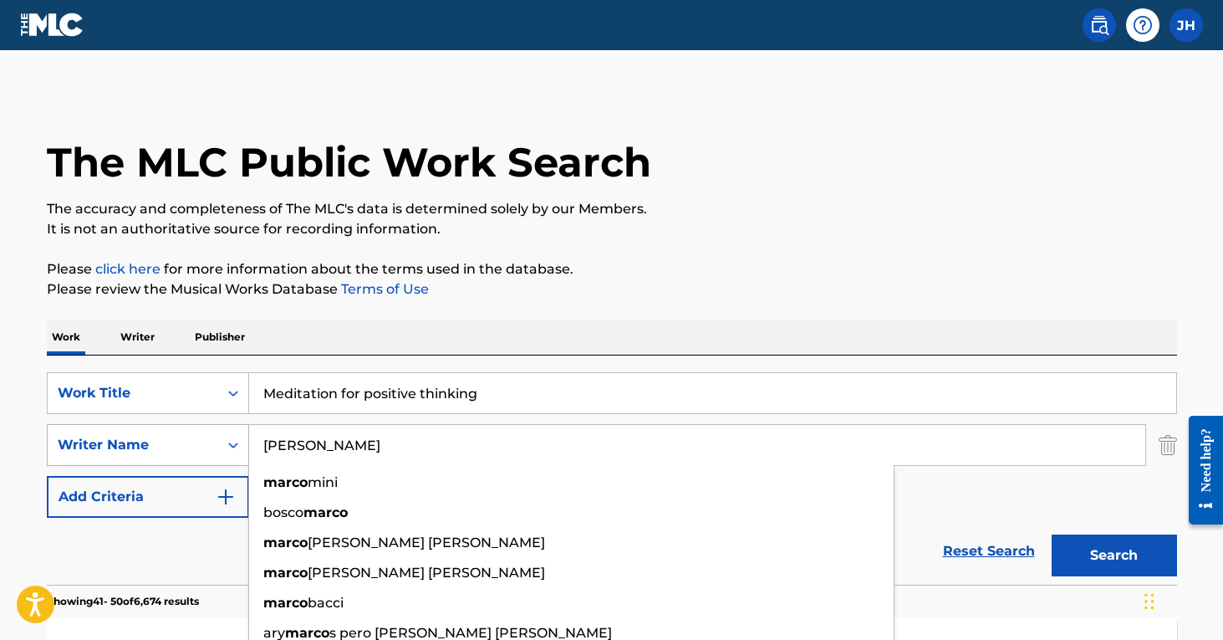
drag, startPoint x: 354, startPoint y: 457, endPoint x: 176, endPoint y: 433, distance: 180.5
click at [176, 433] on div "SearchWithCriteria9a00f95d-ea94-4e3c-b925-dbd326737c57 Writ[PERSON_NAME]co marc…" at bounding box center [612, 445] width 1130 height 42
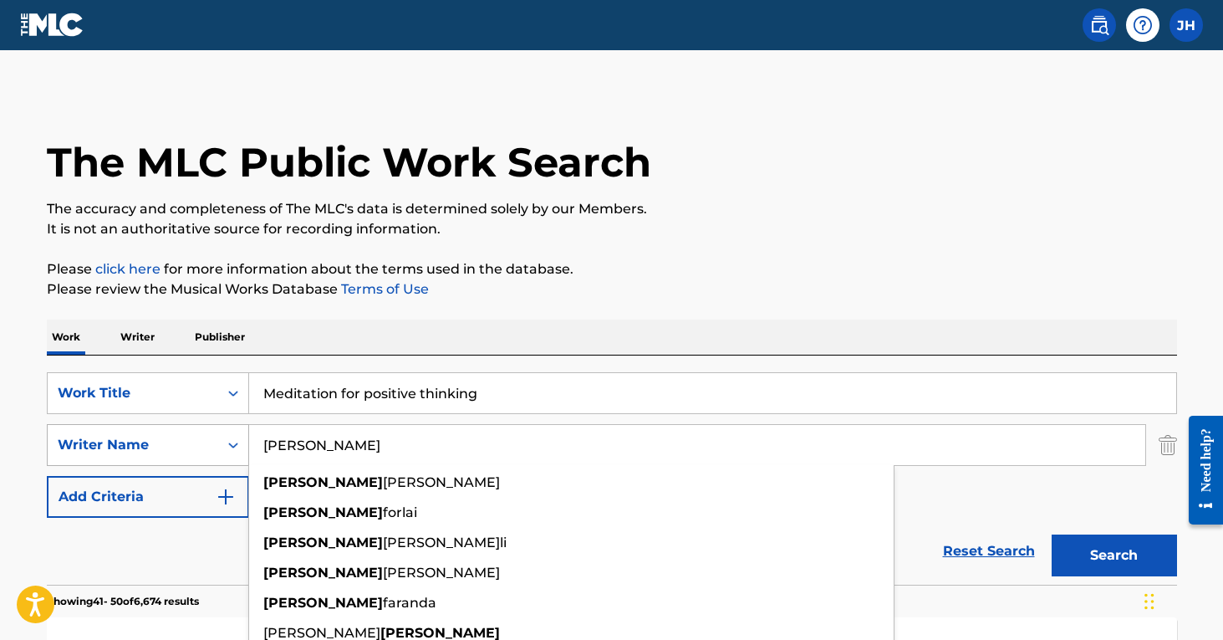
type input "[PERSON_NAME]"
click at [1114, 555] on button "Search" at bounding box center [1114, 555] width 125 height 42
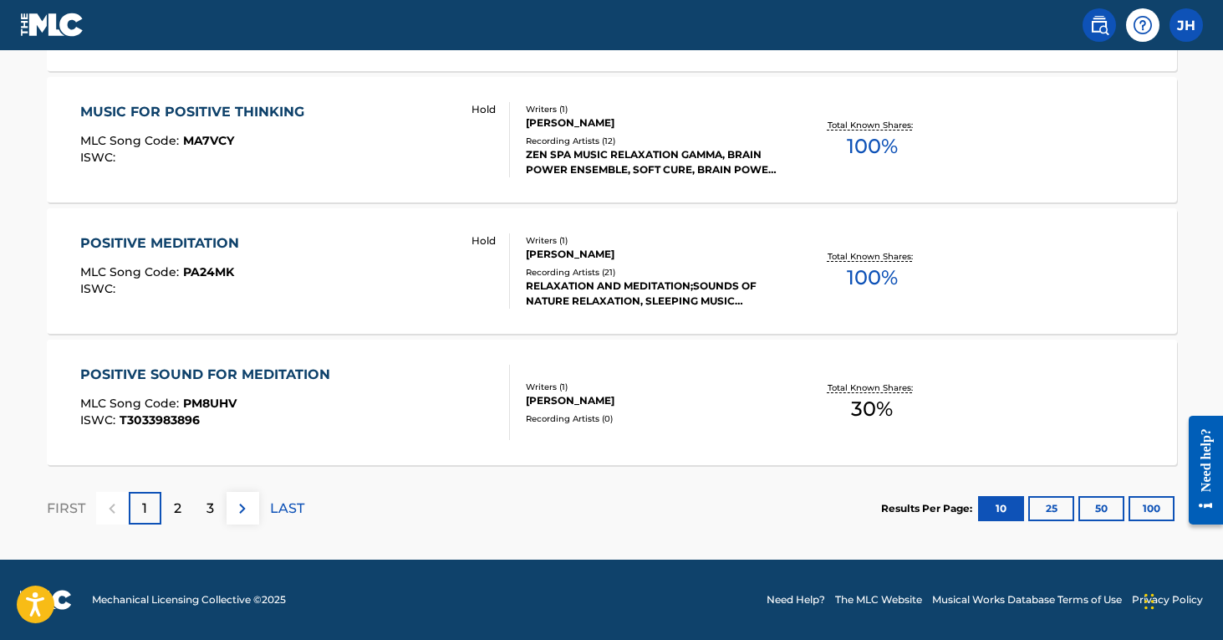
drag, startPoint x: 179, startPoint y: 506, endPoint x: 179, endPoint y: 493, distance: 12.5
click at [179, 493] on div "2" at bounding box center [177, 508] width 33 height 33
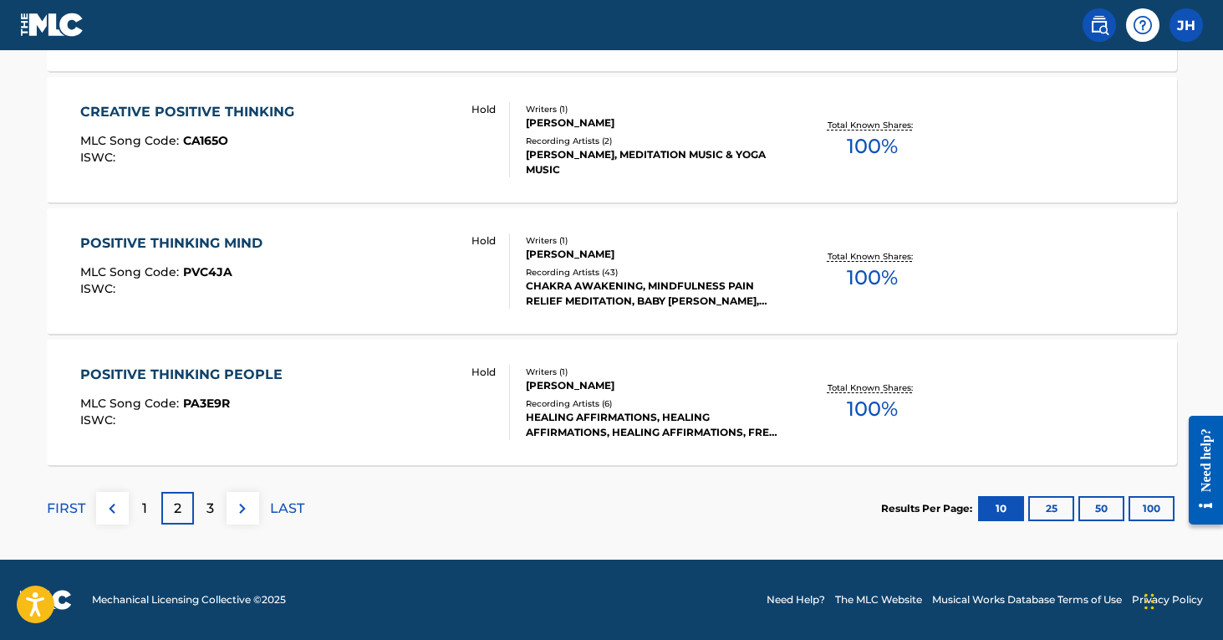
click at [200, 502] on div "3" at bounding box center [210, 508] width 33 height 33
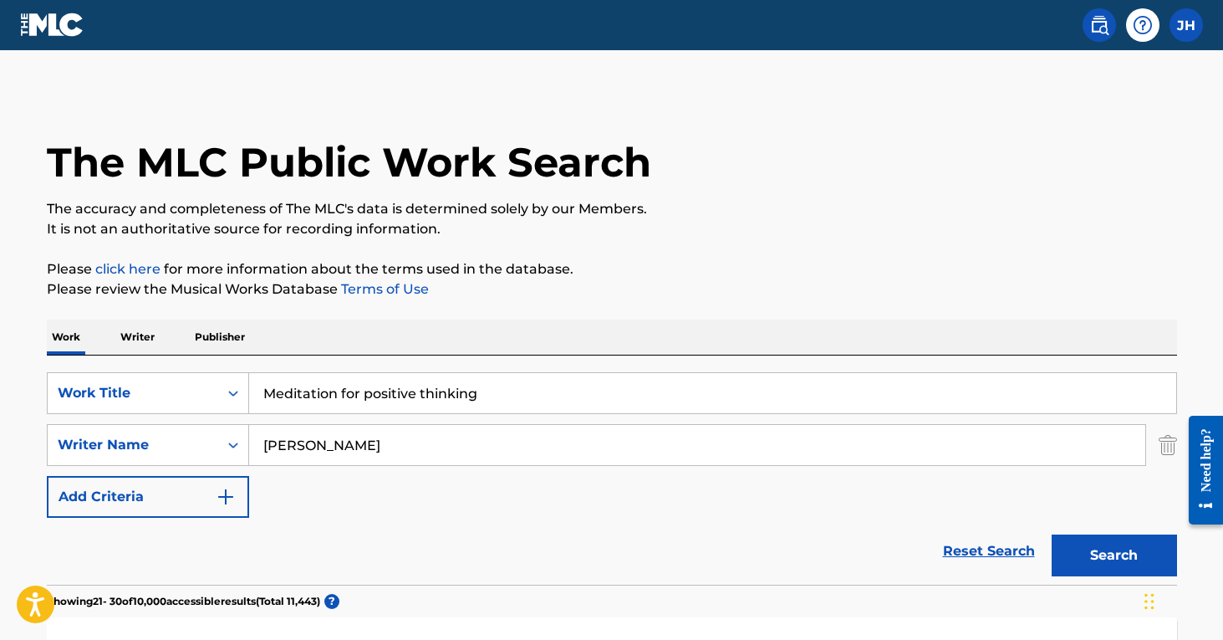
click at [1174, 441] on img "Search Form" at bounding box center [1168, 445] width 18 height 42
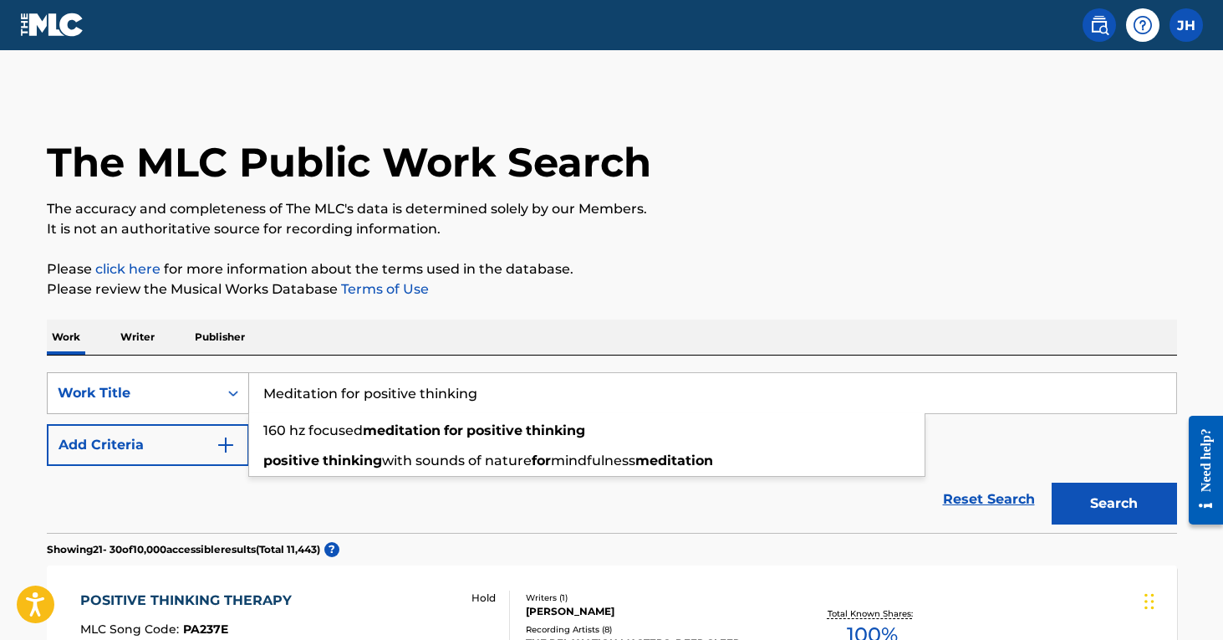
drag, startPoint x: 549, startPoint y: 395, endPoint x: 128, endPoint y: 394, distance: 421.3
click at [128, 394] on div "SearchWithCriteria608fb1d7-606d-4452-af7b-5405b32244a4 Work Title Meditation fo…" at bounding box center [612, 393] width 1130 height 42
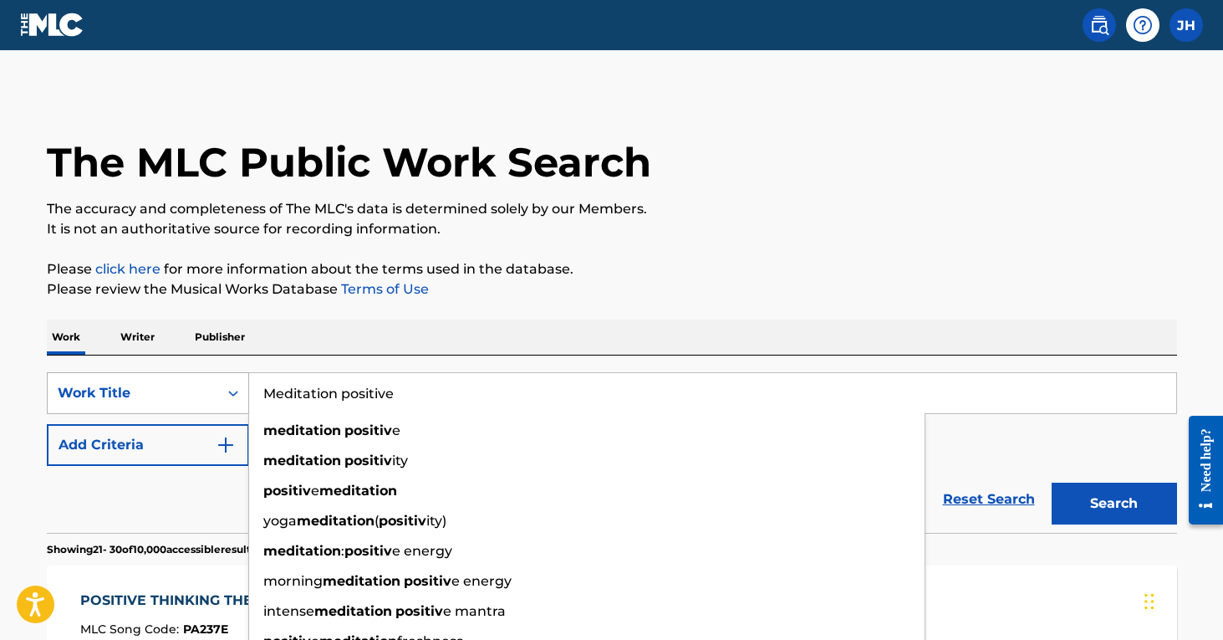
type input "Meditation positive"
click at [1114, 503] on button "Search" at bounding box center [1114, 503] width 125 height 42
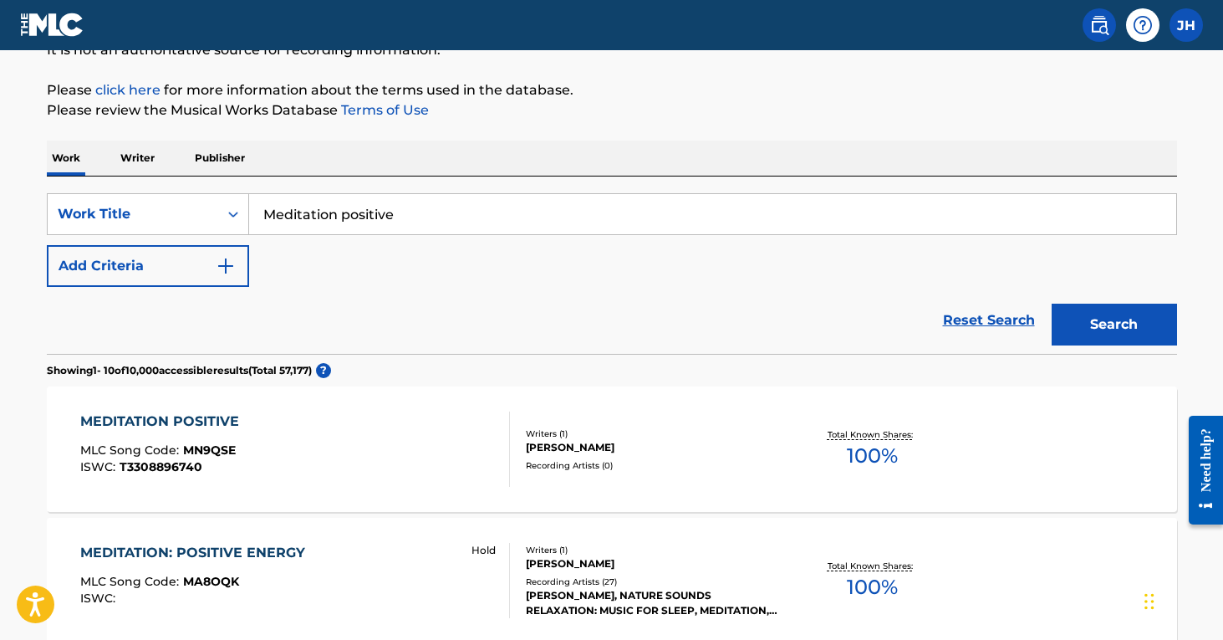
scroll to position [182, 0]
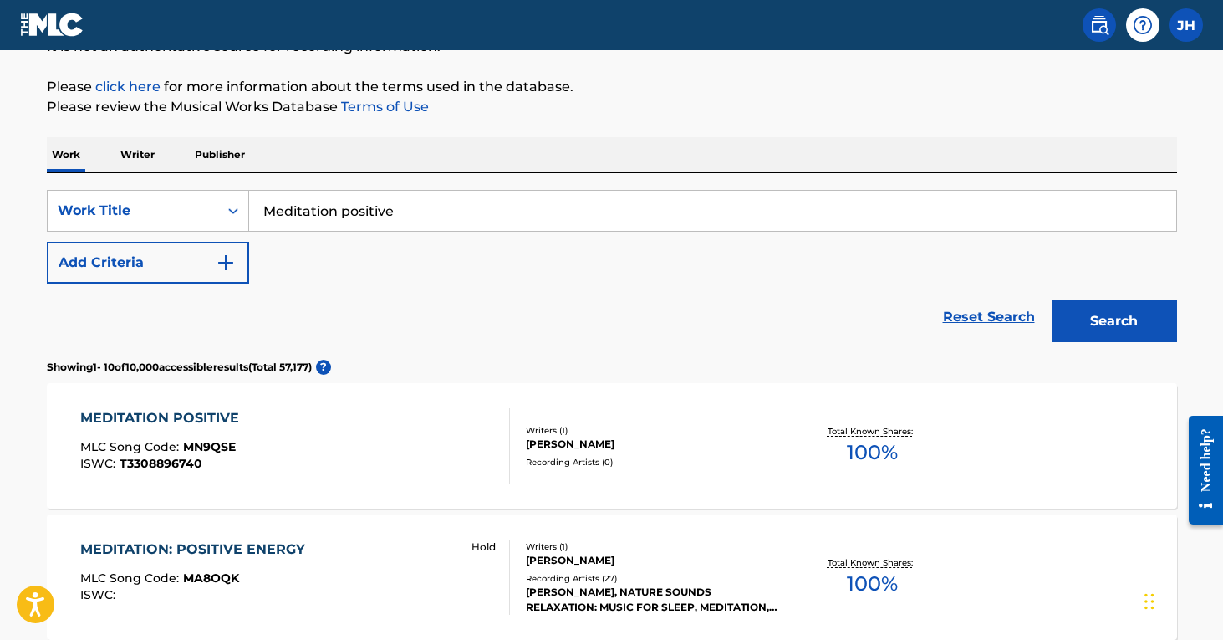
click at [217, 262] on img "Search Form" at bounding box center [226, 262] width 20 height 20
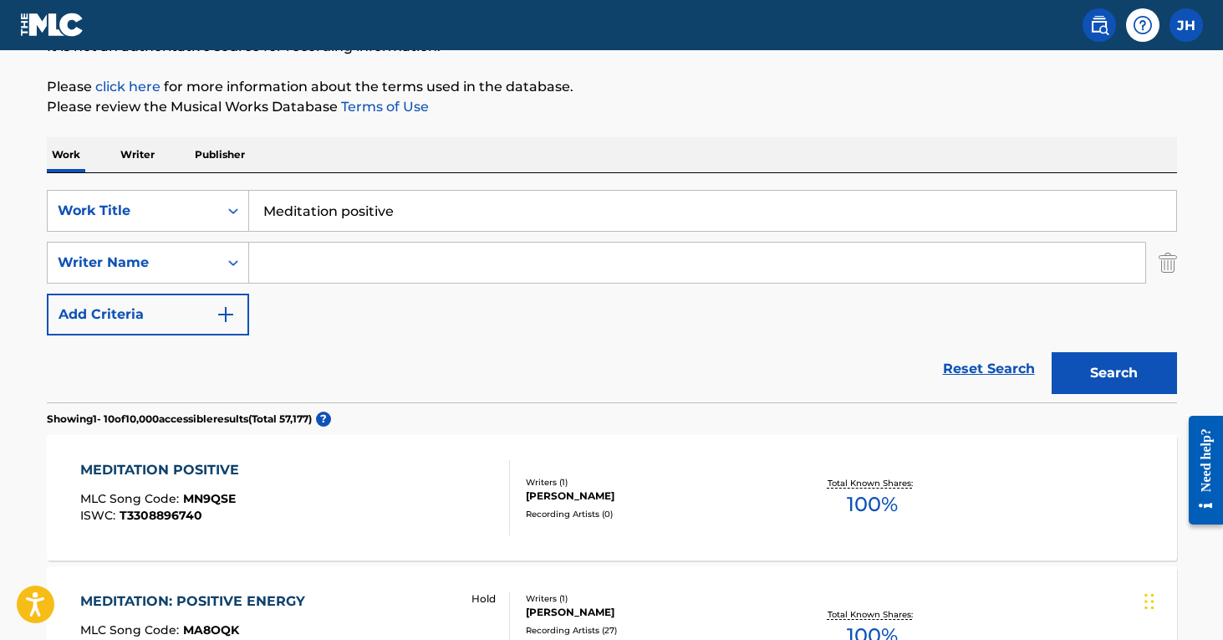
click at [389, 267] on input "Search Form" at bounding box center [697, 262] width 896 height 40
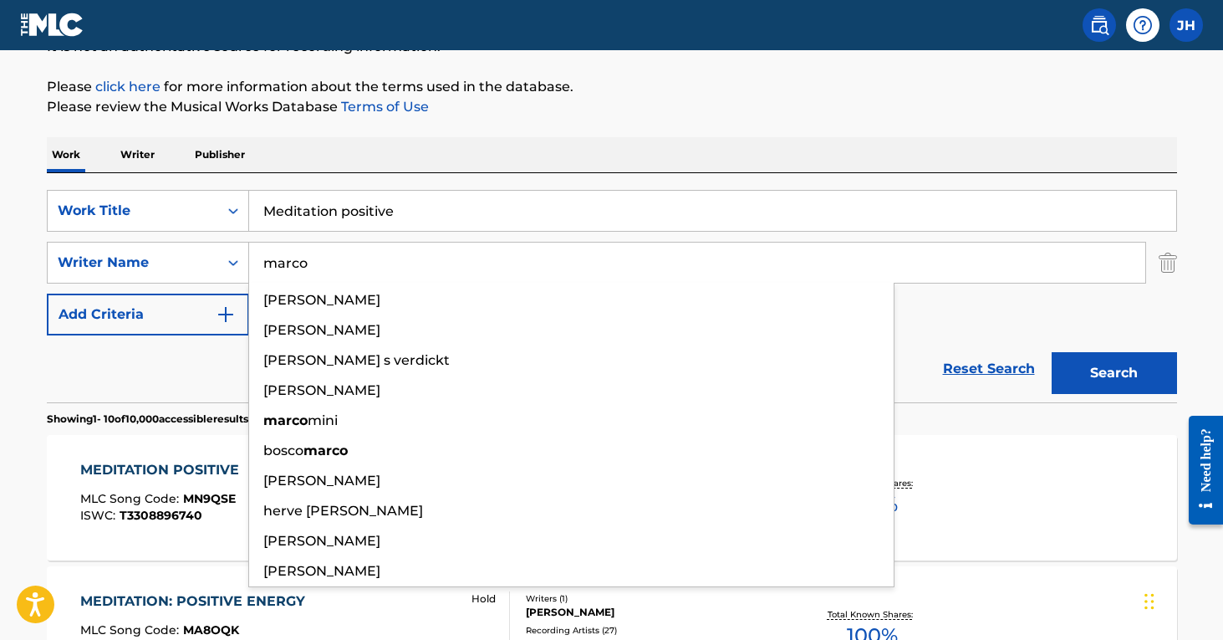
click at [1114, 373] on button "Search" at bounding box center [1114, 373] width 125 height 42
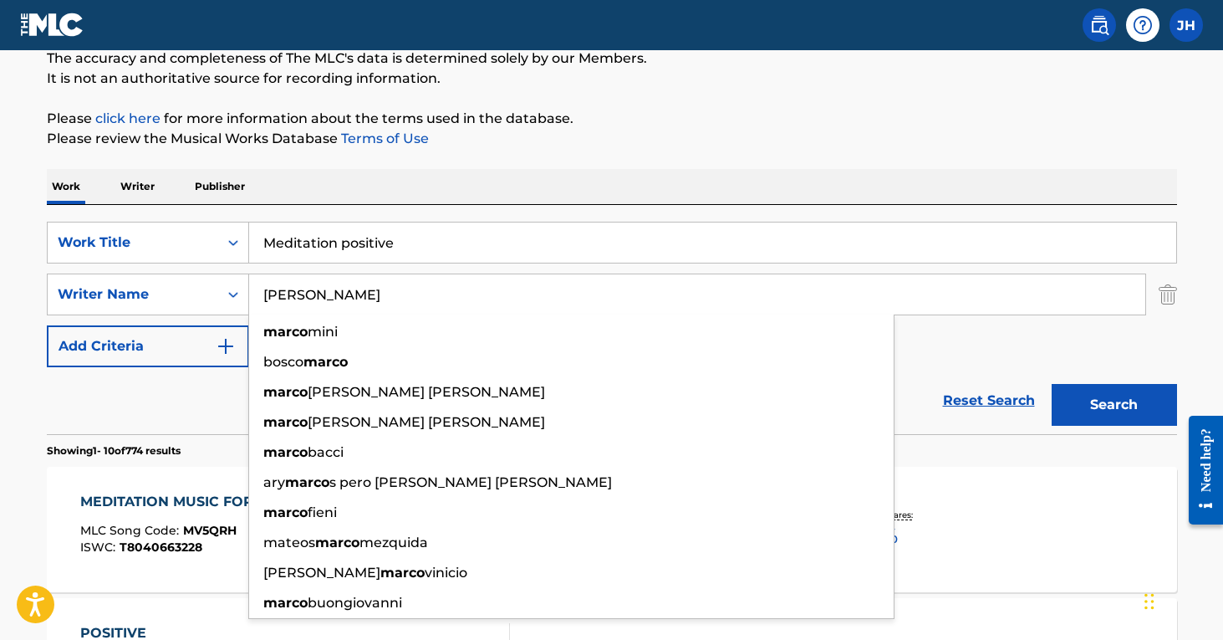
scroll to position [154, 0]
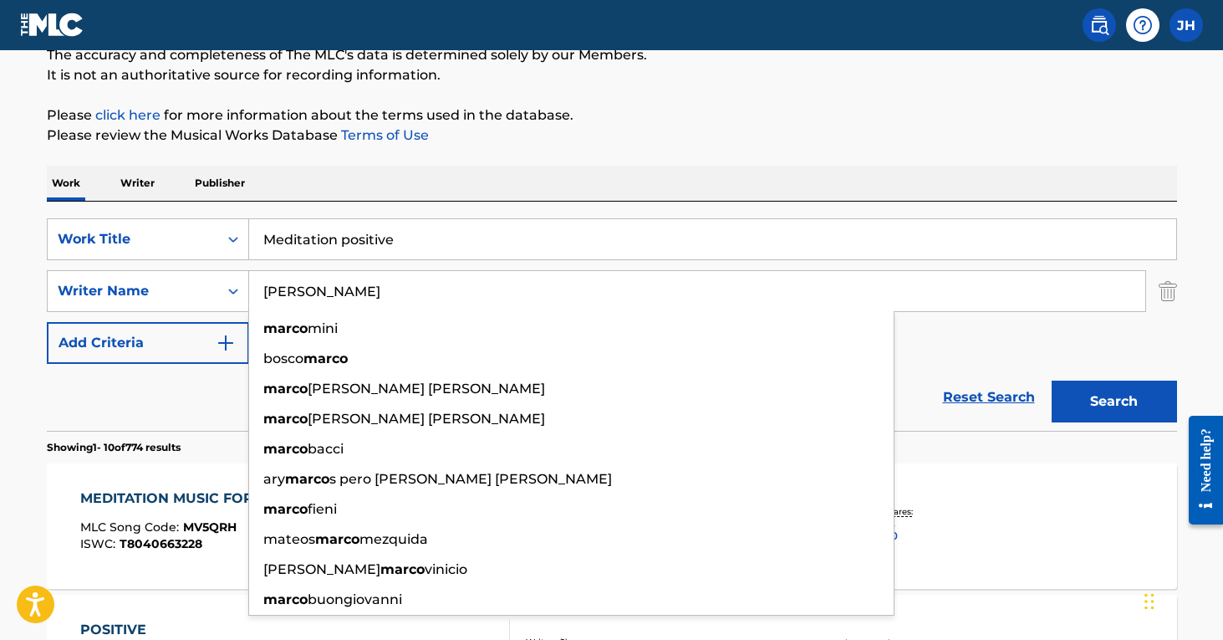
type input "[PERSON_NAME]"
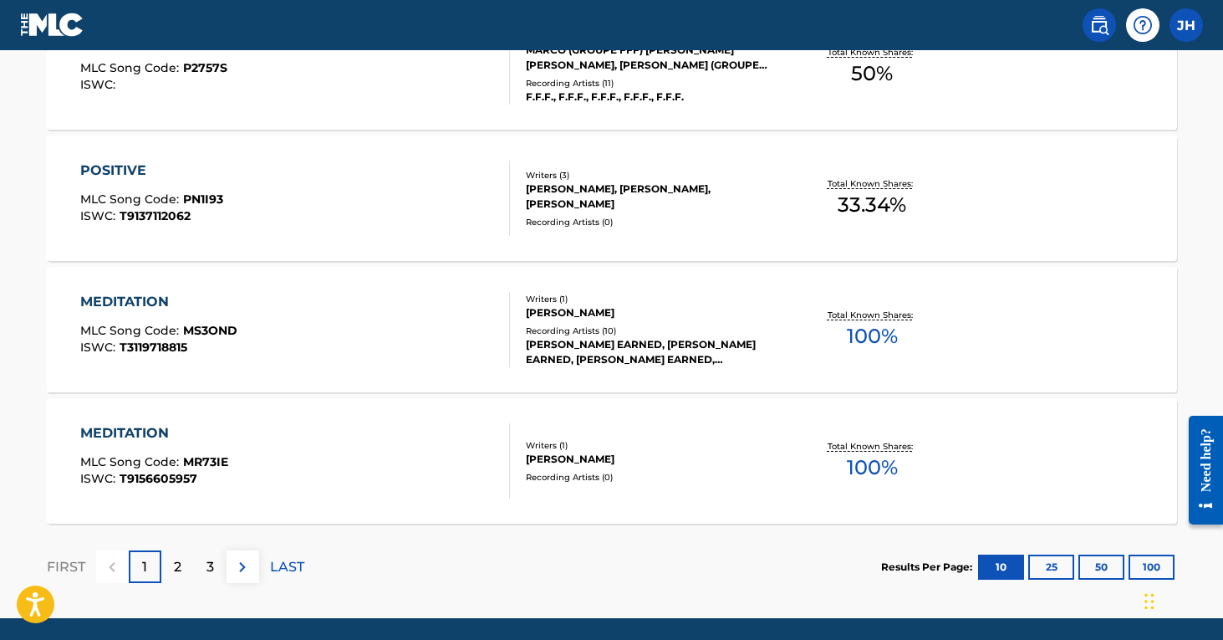
scroll to position [1415, 0]
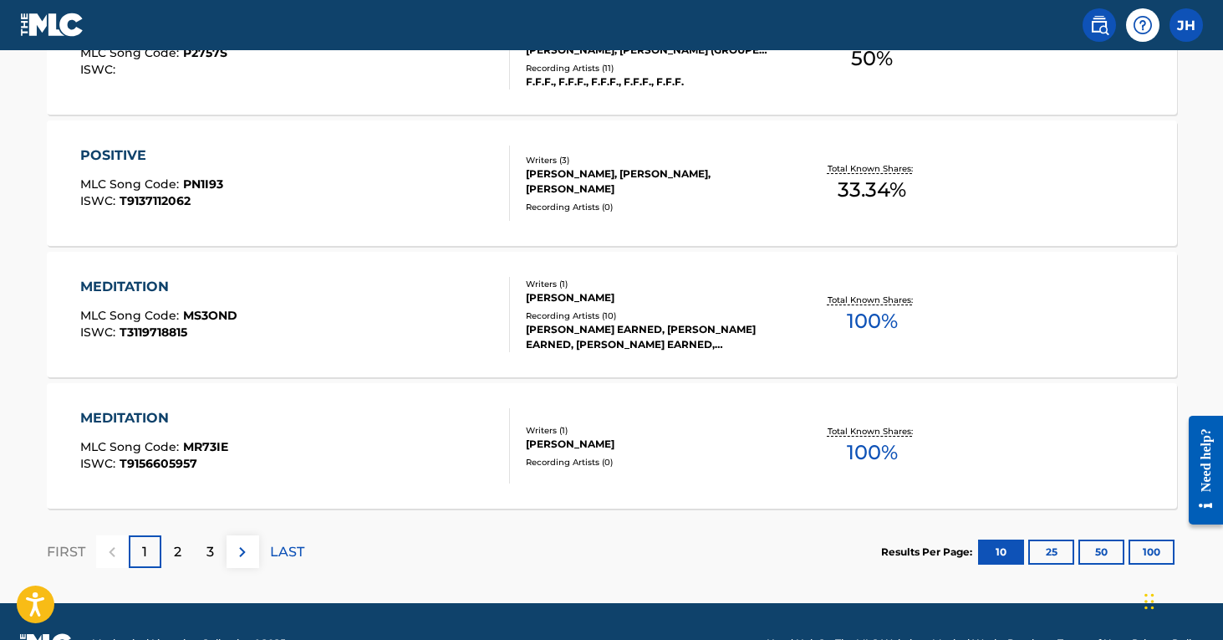
click at [171, 557] on div "2" at bounding box center [177, 551] width 33 height 33
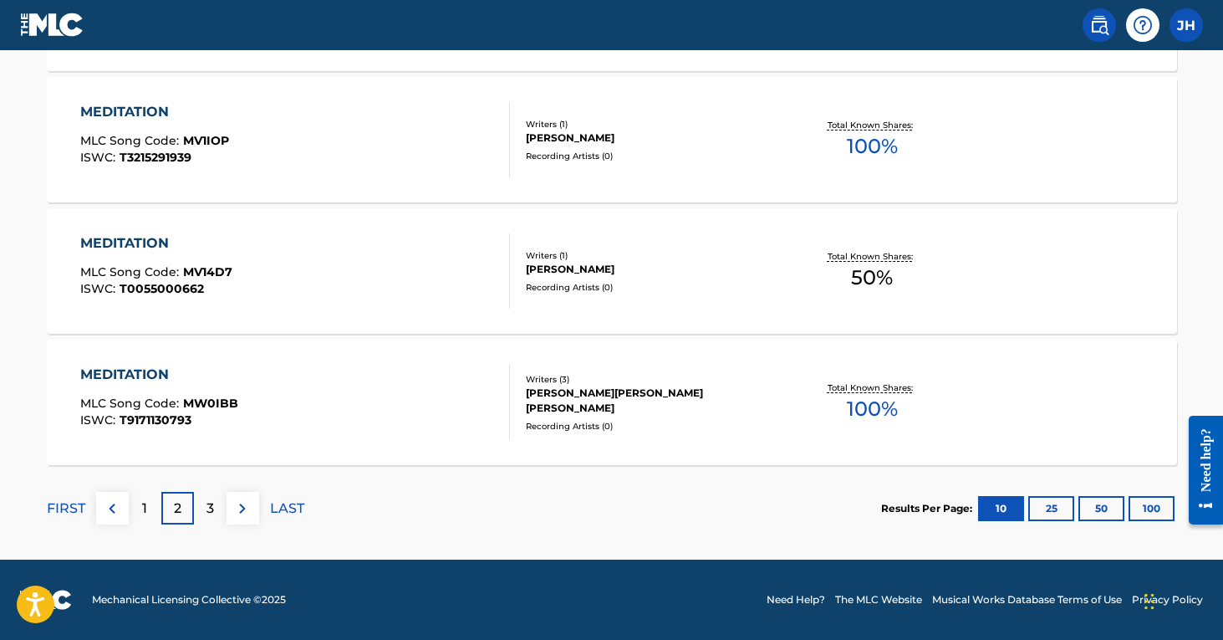
scroll to position [1459, 0]
click at [211, 514] on p "3" at bounding box center [210, 508] width 8 height 20
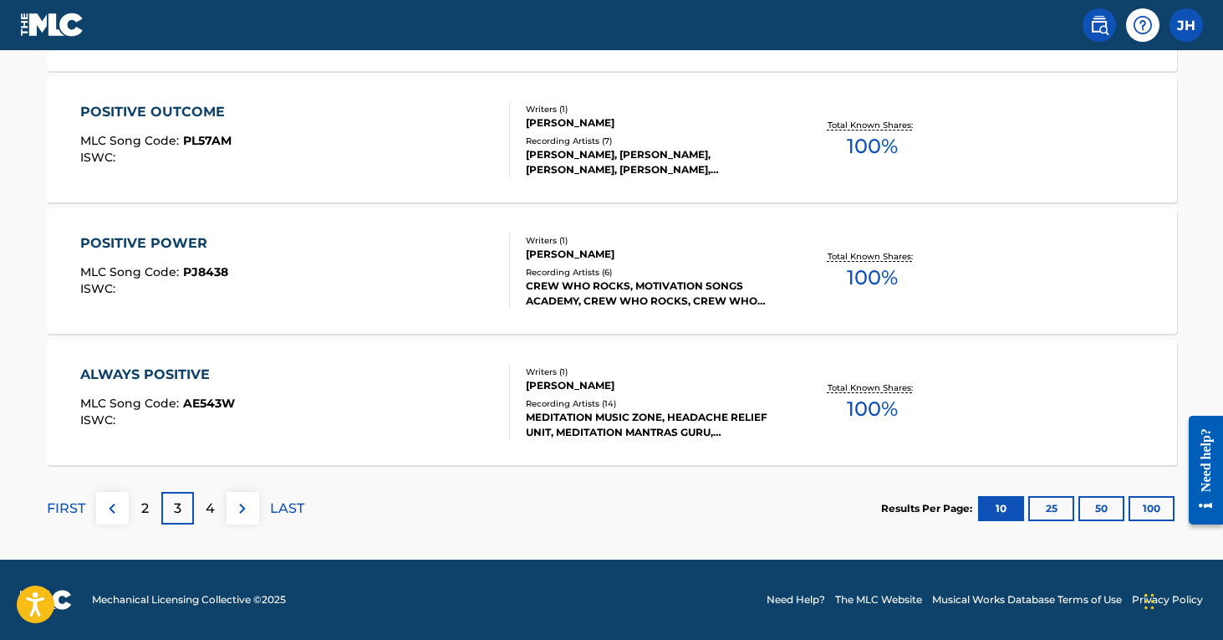
click at [209, 507] on p "4" at bounding box center [210, 508] width 9 height 20
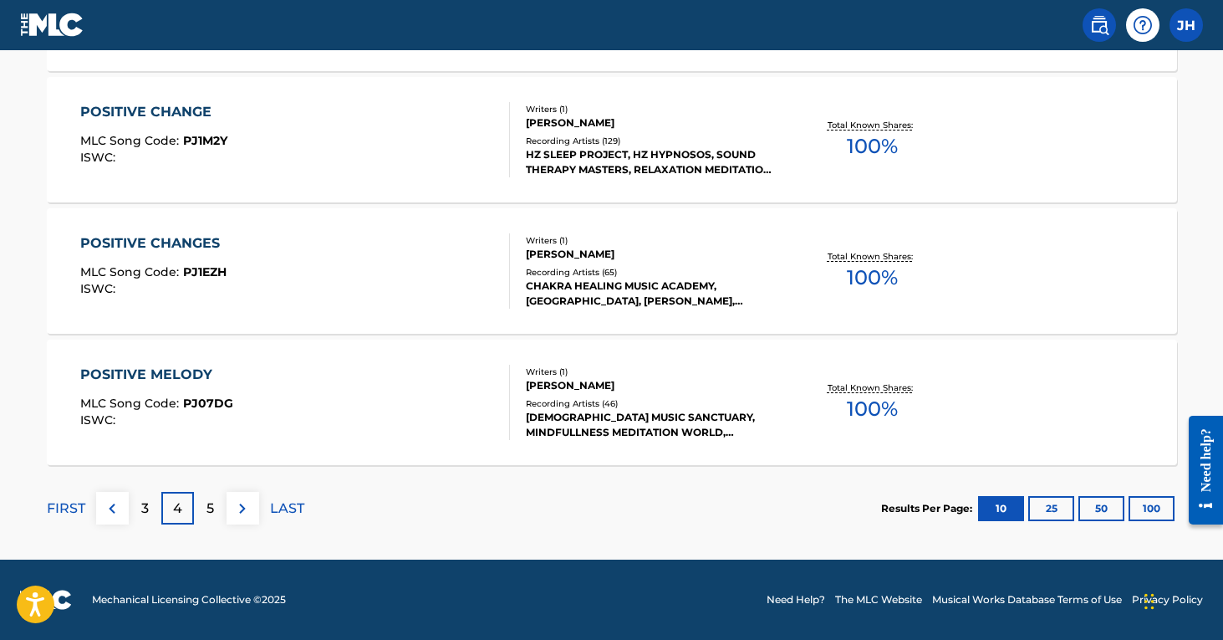
click at [207, 506] on p "5" at bounding box center [210, 508] width 8 height 20
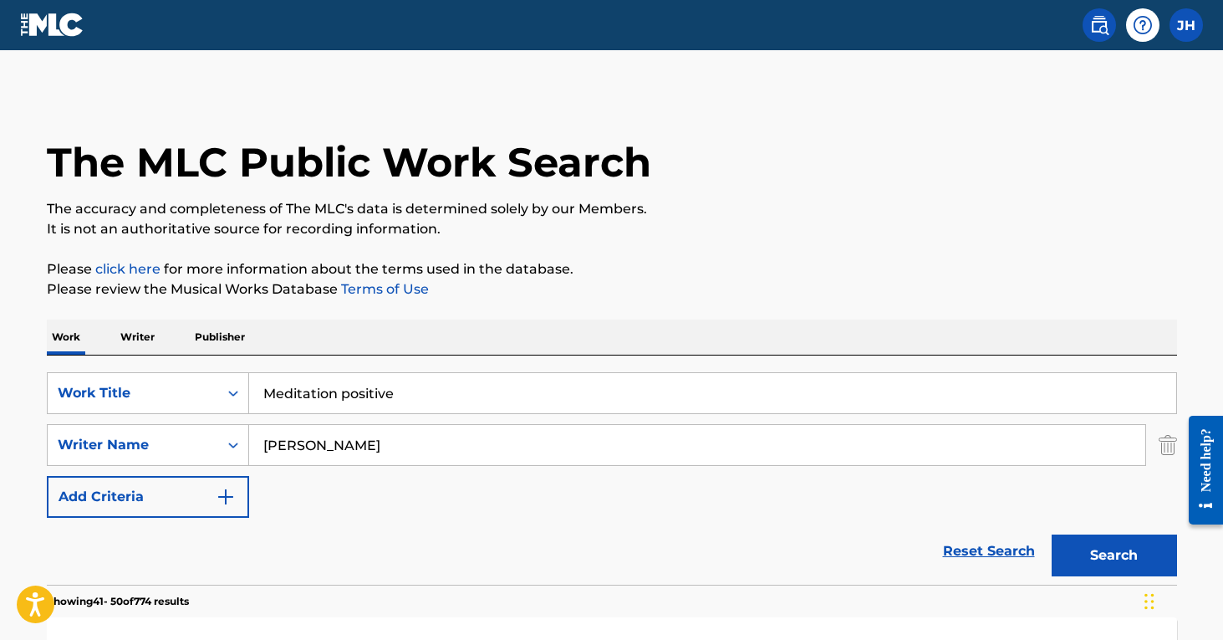
scroll to position [0, 0]
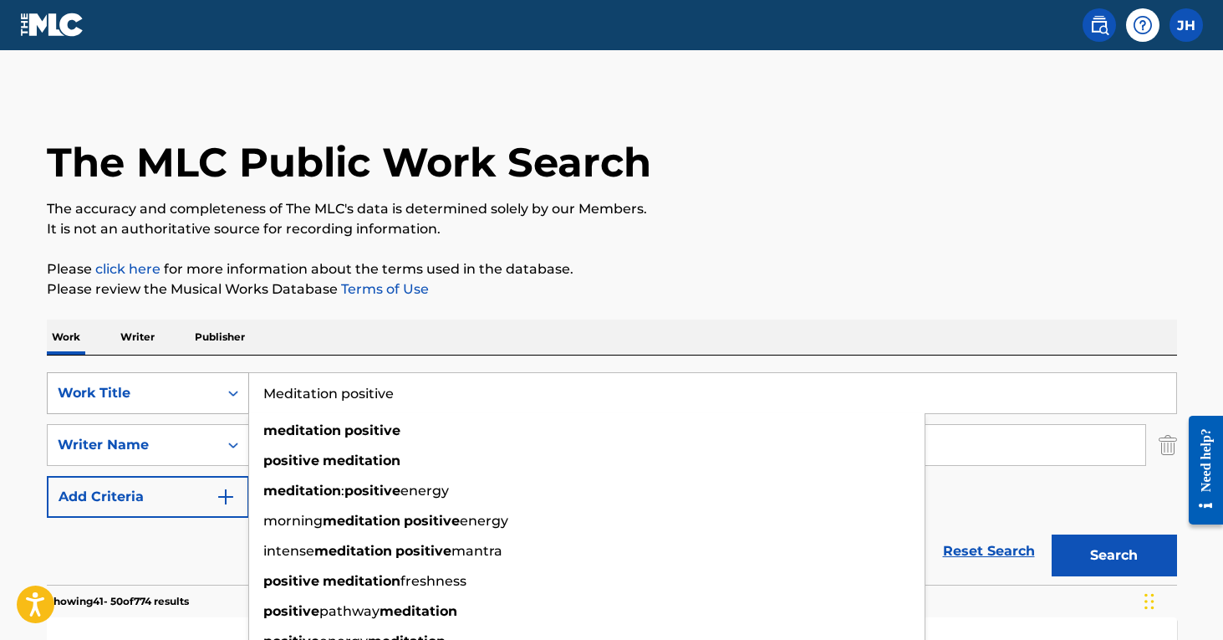
drag, startPoint x: 412, startPoint y: 396, endPoint x: 241, endPoint y: 400, distance: 171.4
click at [241, 400] on div "SearchWithCriteria608fb1d7-606d-4452-af7b-5405b32244a4 Work Title Meditation po…" at bounding box center [612, 393] width 1130 height 42
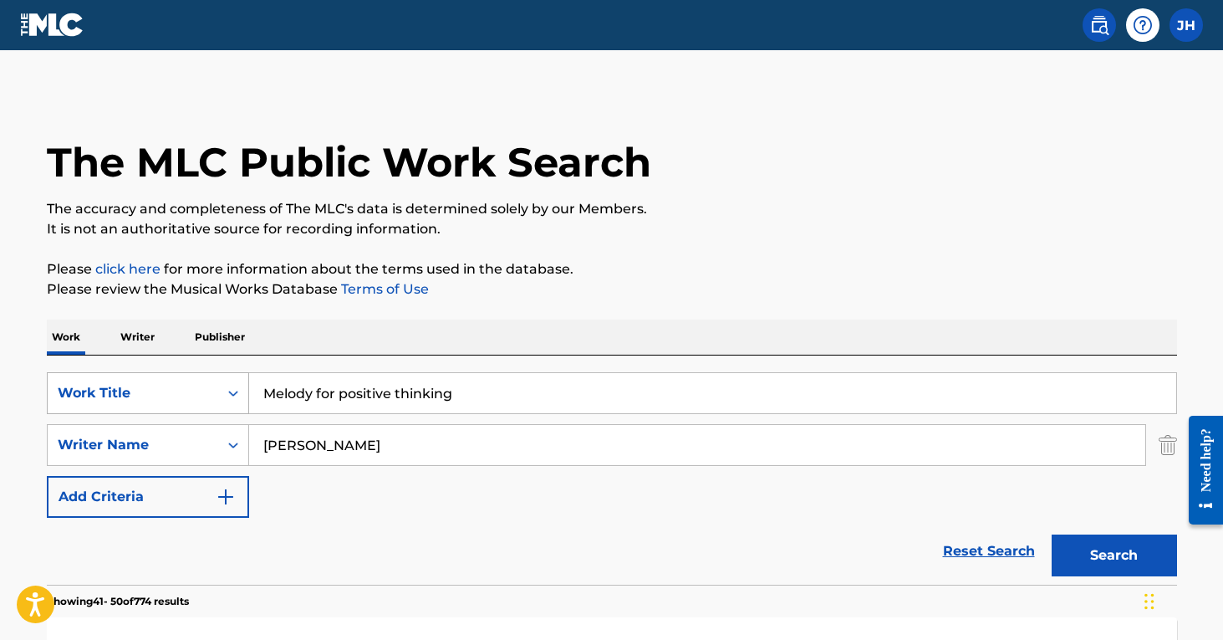
click at [1114, 555] on button "Search" at bounding box center [1114, 555] width 125 height 42
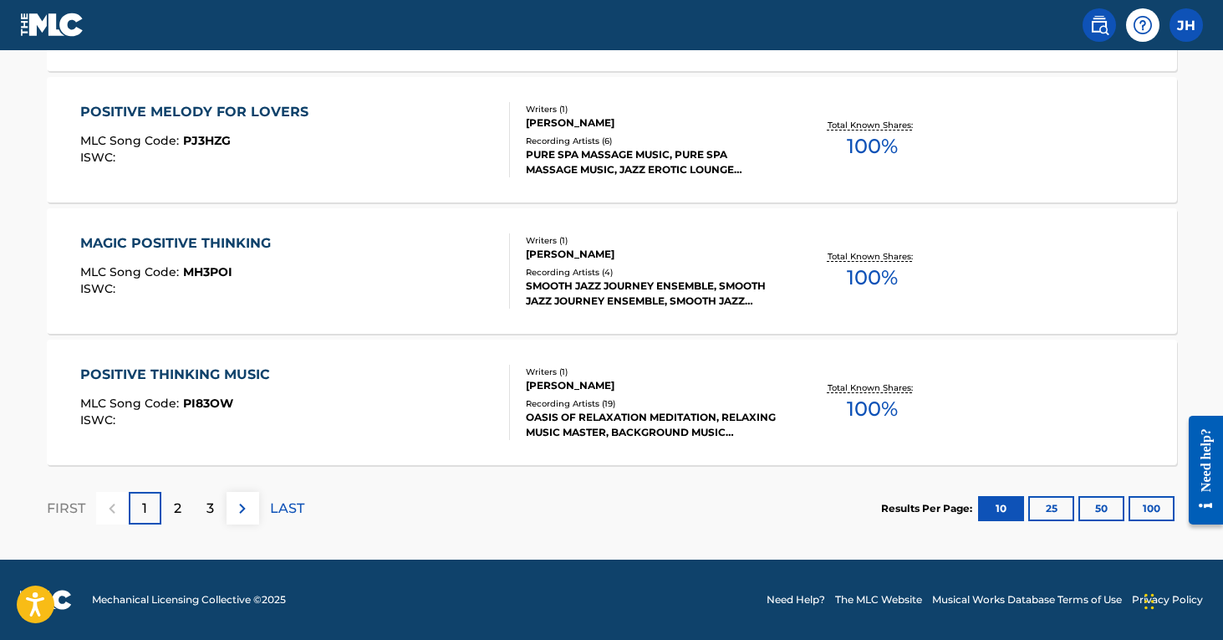
scroll to position [1459, 0]
click at [180, 497] on div "2" at bounding box center [177, 508] width 33 height 33
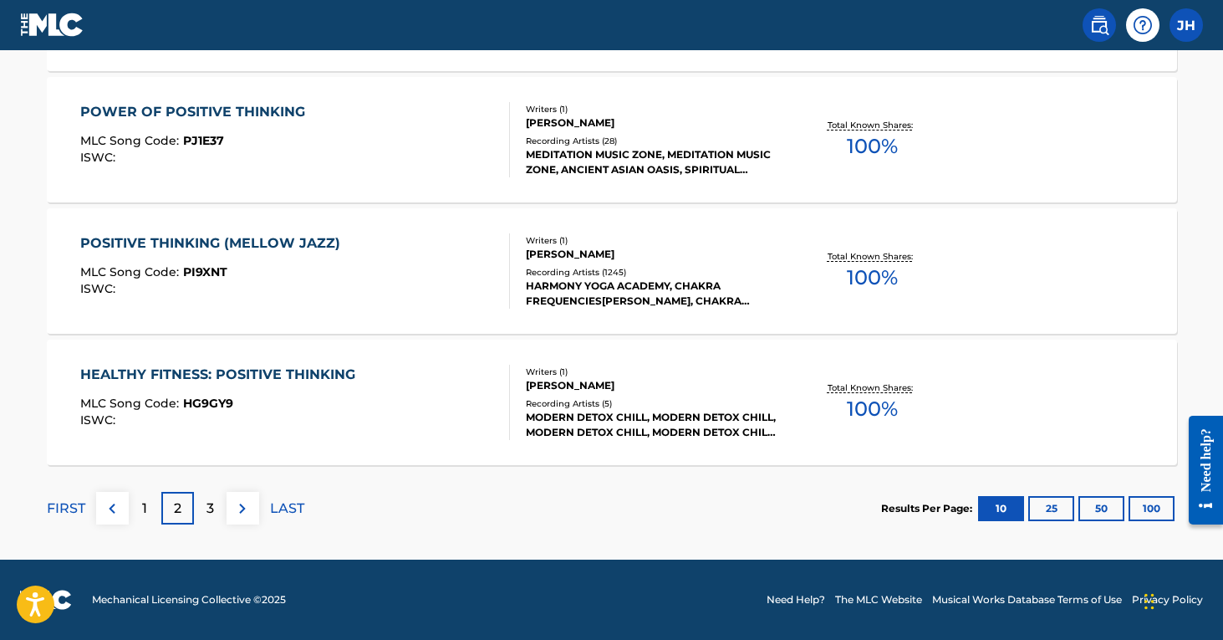
click at [210, 519] on div "3" at bounding box center [210, 508] width 33 height 33
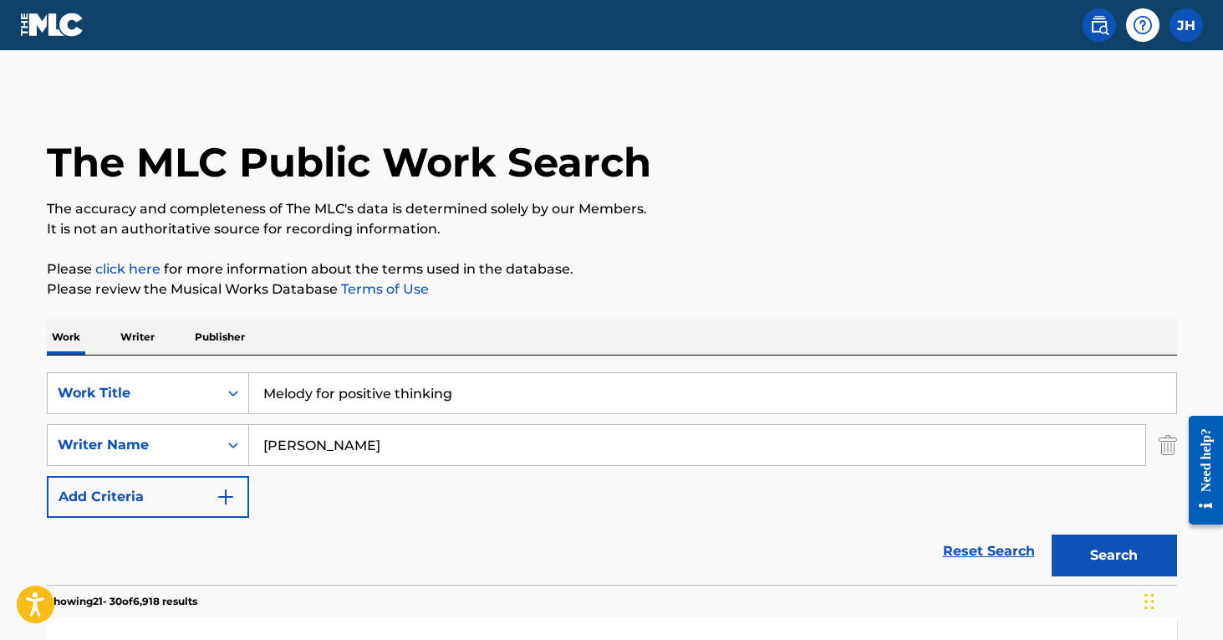
scroll to position [0, 0]
click at [1167, 446] on img "Search Form" at bounding box center [1168, 445] width 18 height 42
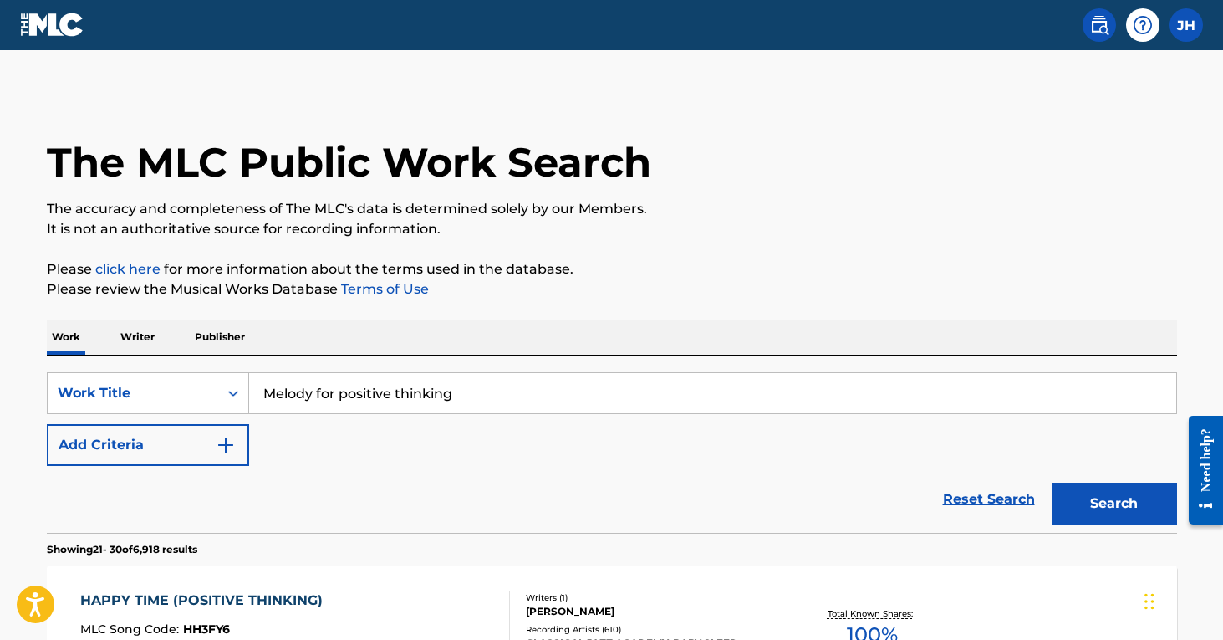
click at [1114, 511] on button "Search" at bounding box center [1114, 503] width 125 height 42
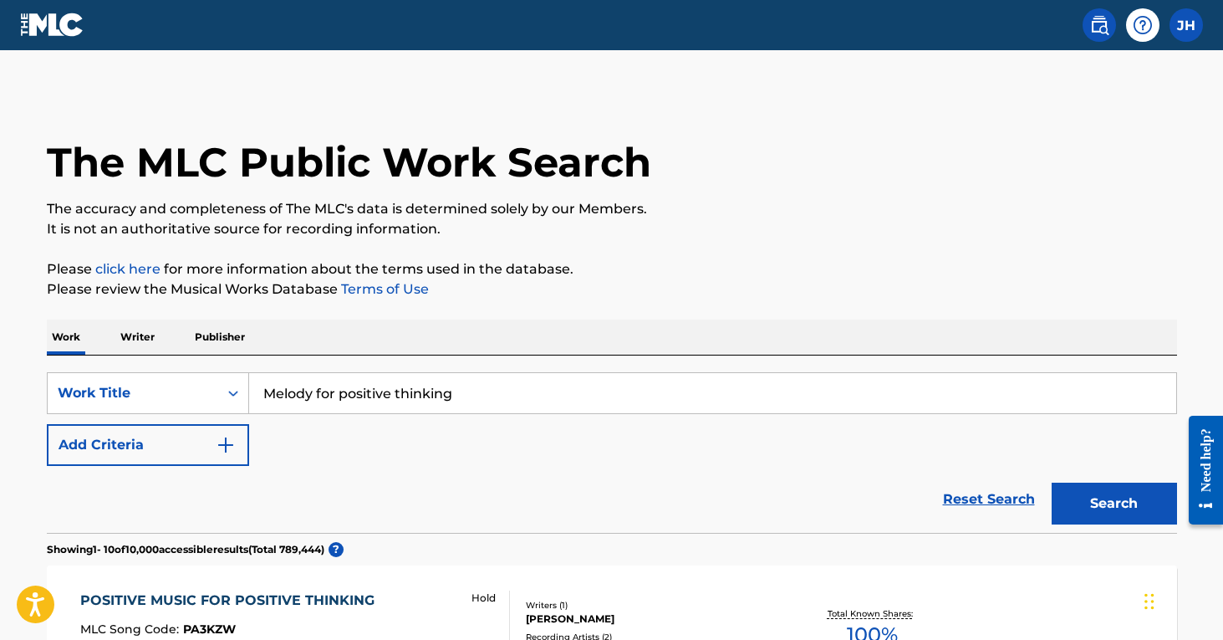
drag, startPoint x: 479, startPoint y: 384, endPoint x: 503, endPoint y: 400, distance: 29.0
click at [503, 400] on input "Melody for positive thinking" at bounding box center [712, 393] width 927 height 40
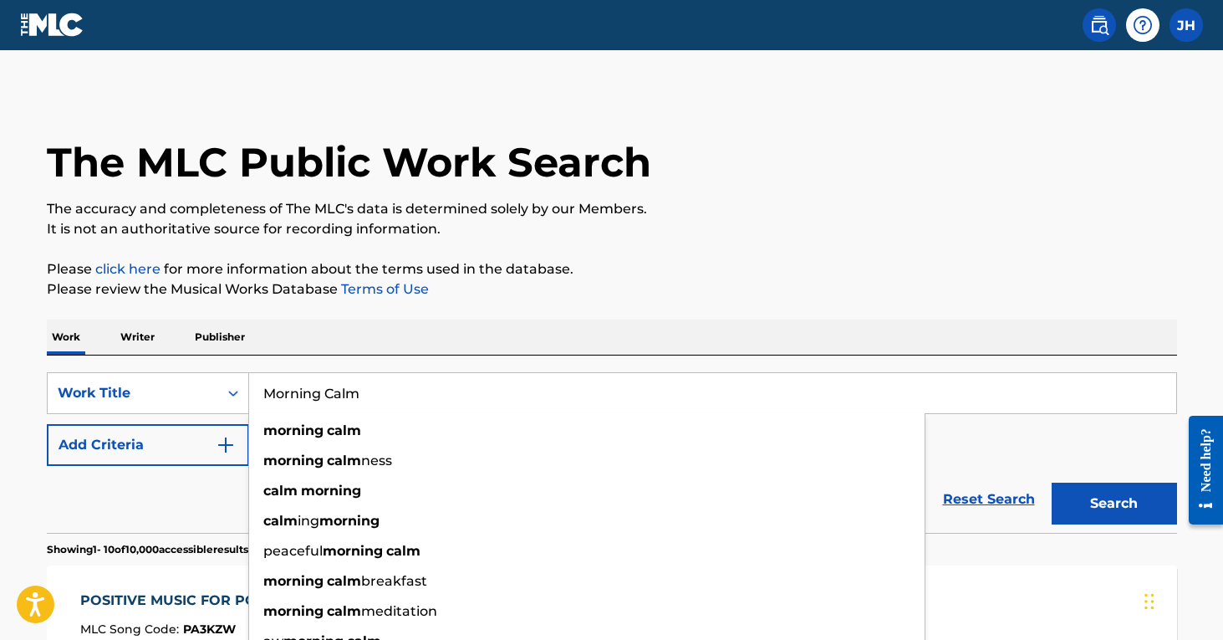
click at [1114, 503] on button "Search" at bounding box center [1114, 503] width 125 height 42
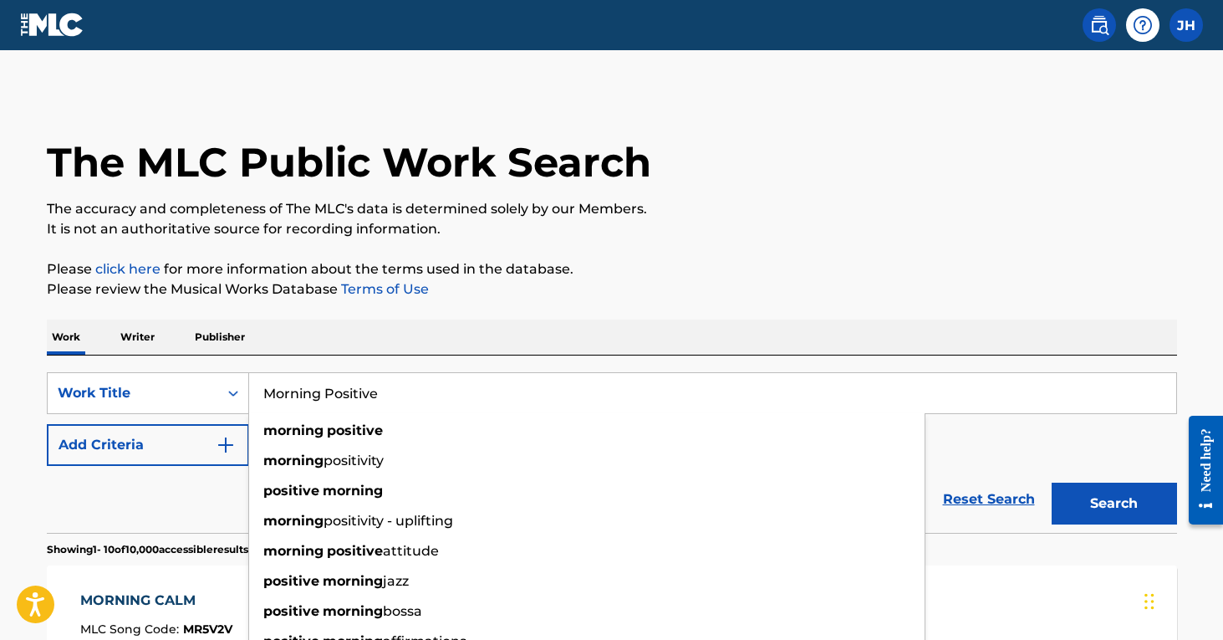
type input "Morning Positive"
click at [1114, 503] on button "Search" at bounding box center [1114, 503] width 125 height 42
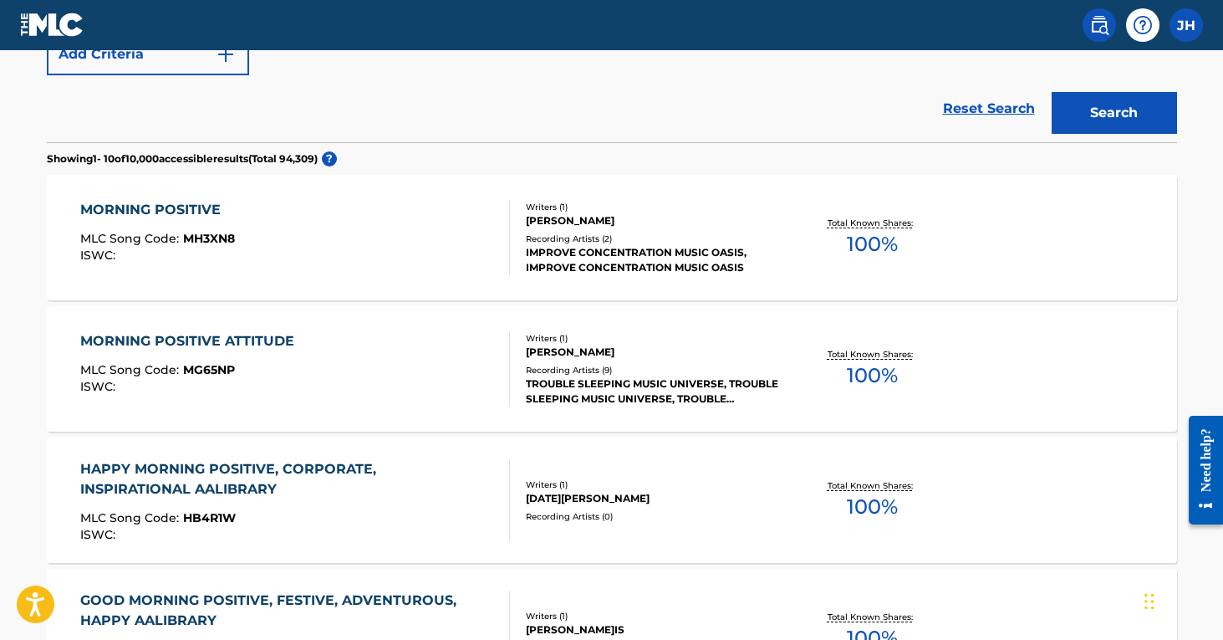
scroll to position [397, 0]
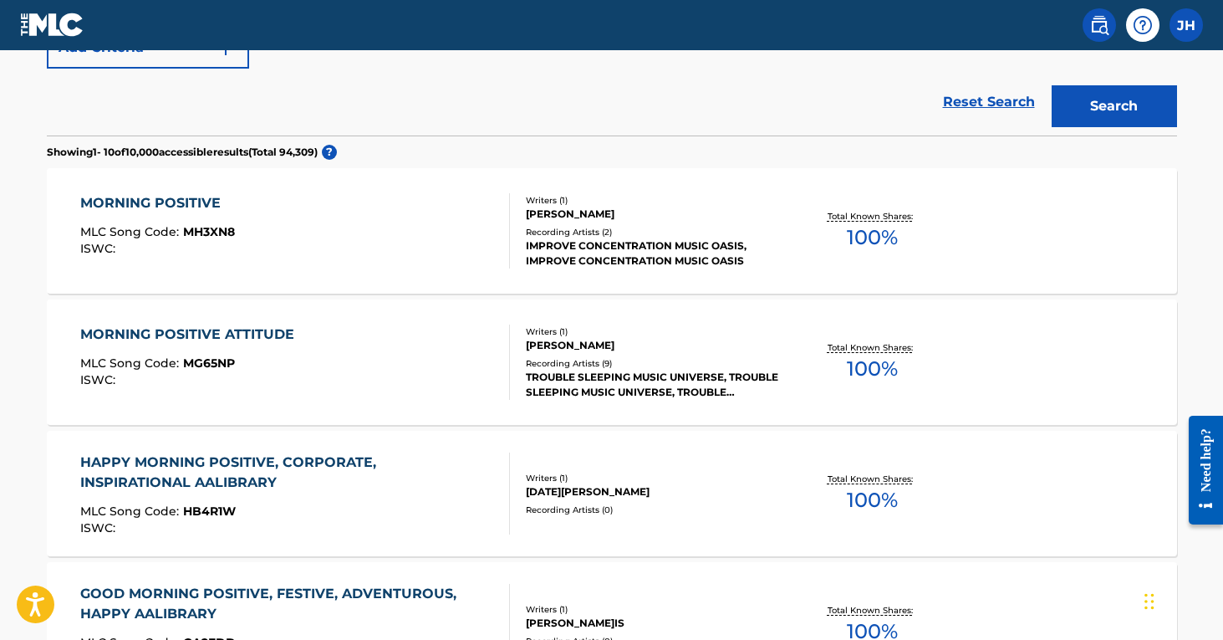
click at [614, 359] on div "Recording Artists ( 9 )" at bounding box center [652, 363] width 252 height 13
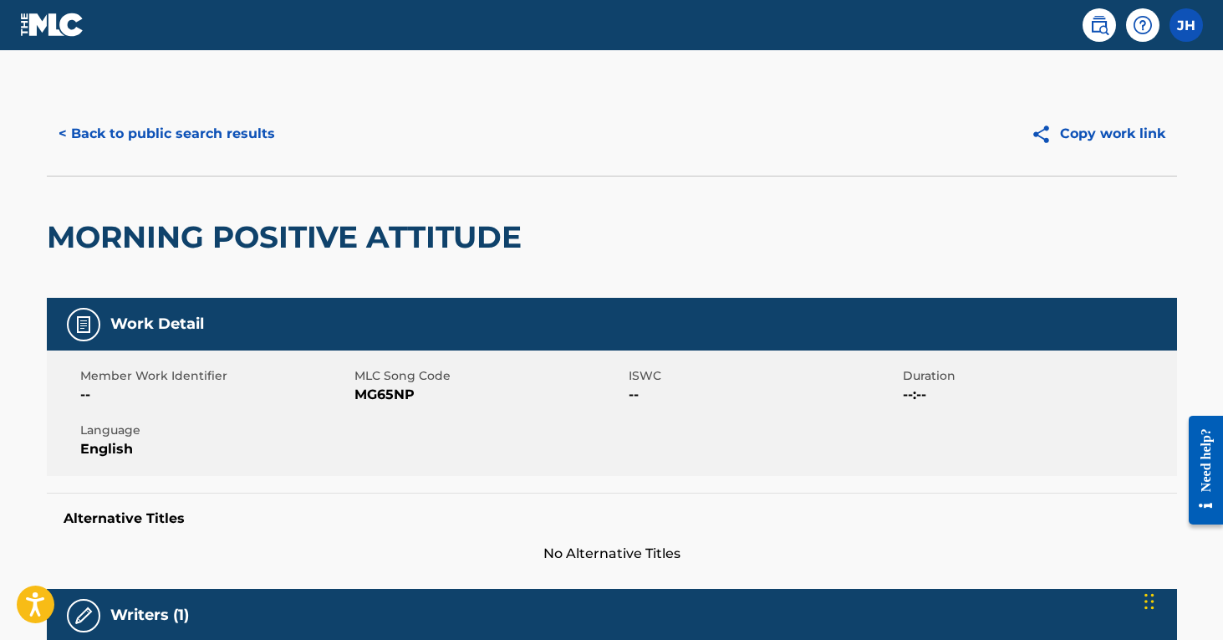
click at [239, 120] on button "< Back to public search results" at bounding box center [167, 134] width 240 height 42
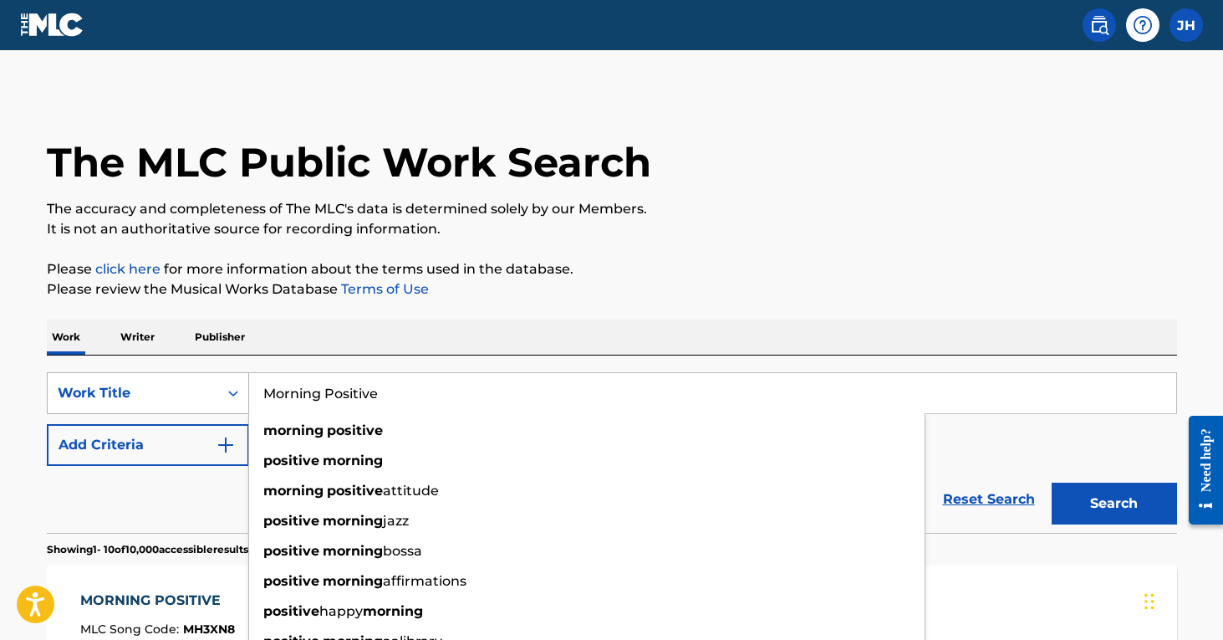
drag, startPoint x: 410, startPoint y: 395, endPoint x: 214, endPoint y: 395, distance: 196.5
click at [214, 395] on div "SearchWithCriteria608fb1d7-606d-4452-af7b-5405b32244a4 Work Title Morning Posit…" at bounding box center [612, 393] width 1130 height 42
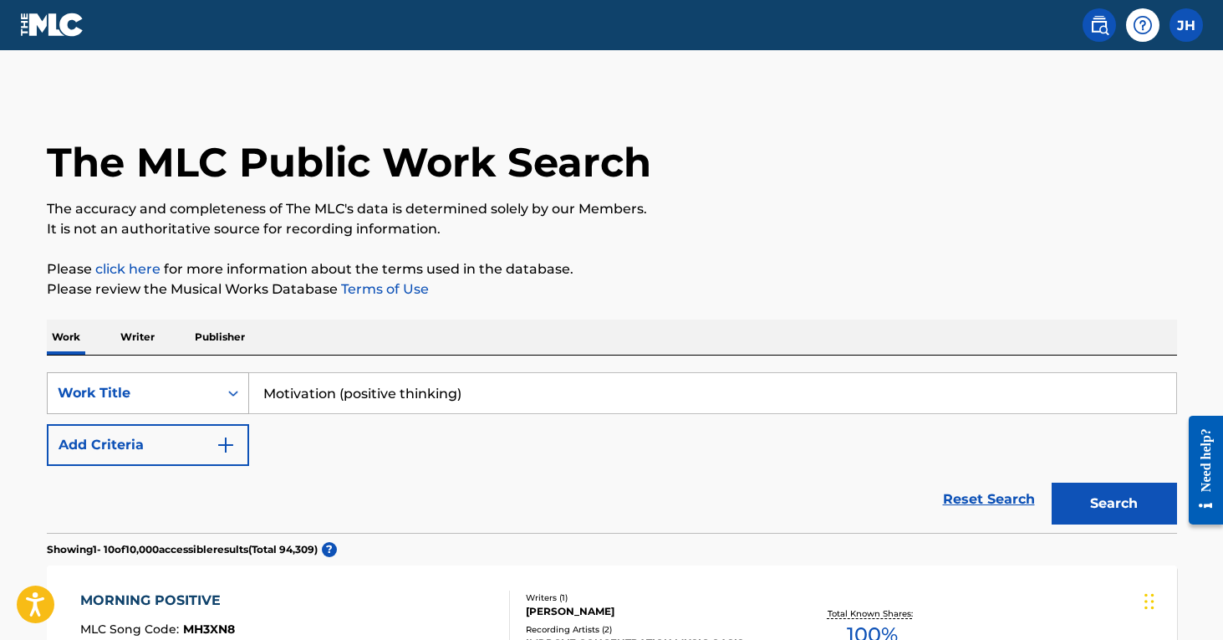
type input "Motivation (positive thinking)"
click at [1114, 503] on button "Search" at bounding box center [1114, 503] width 125 height 42
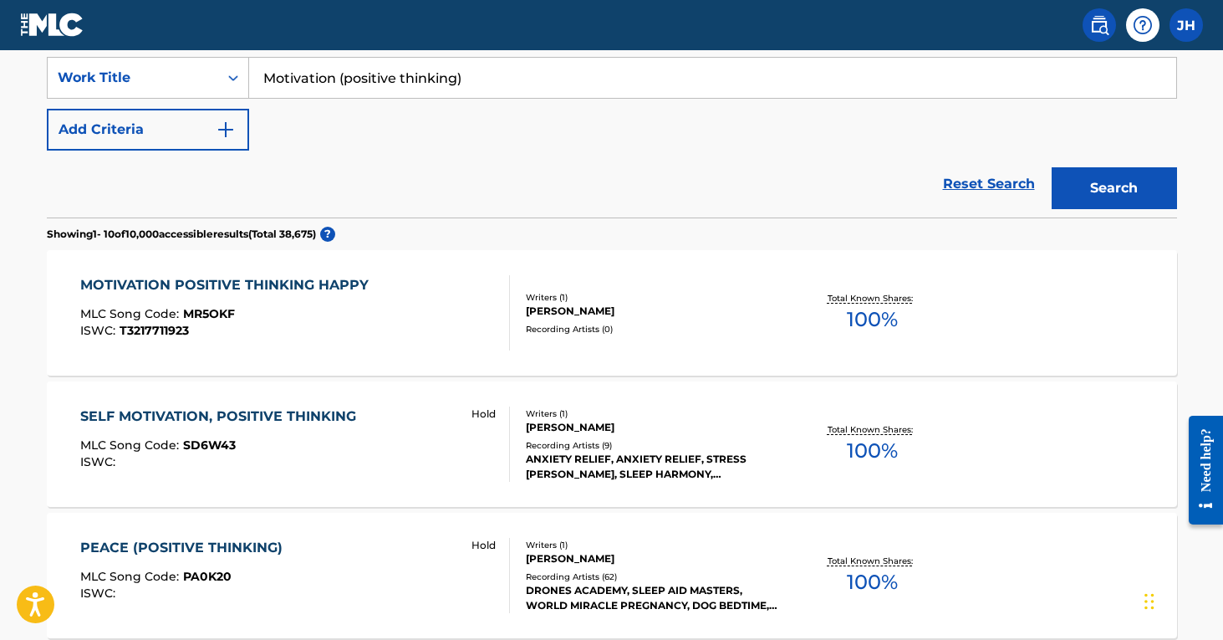
scroll to position [313, 0]
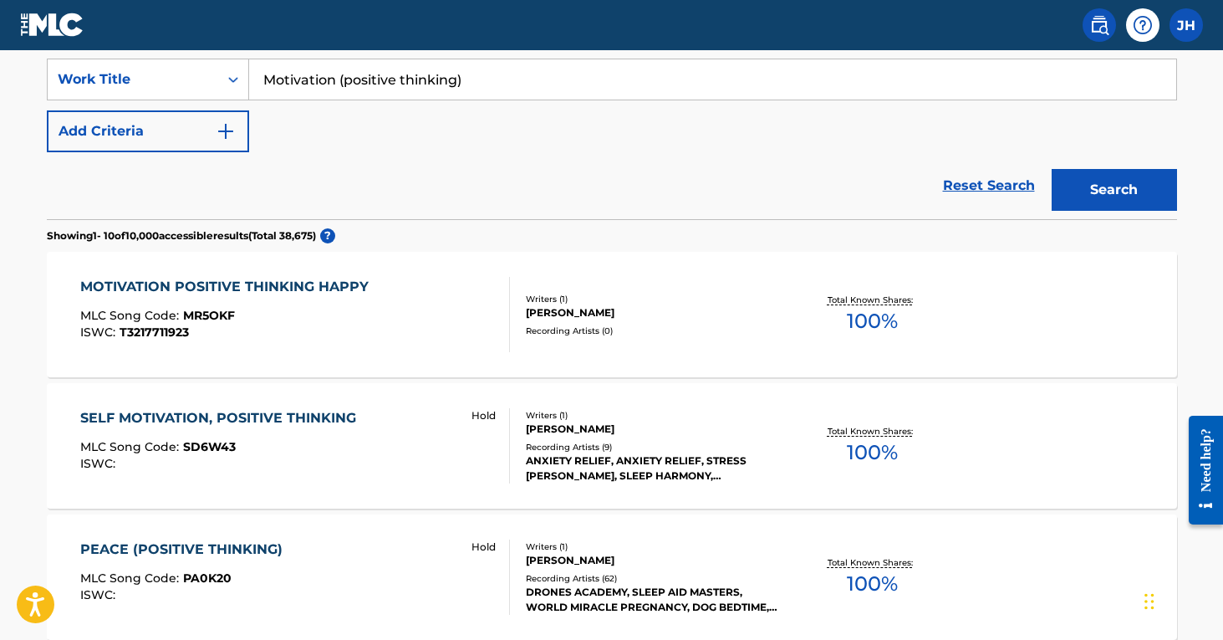
click at [166, 136] on button "Add Criteria" at bounding box center [148, 131] width 202 height 42
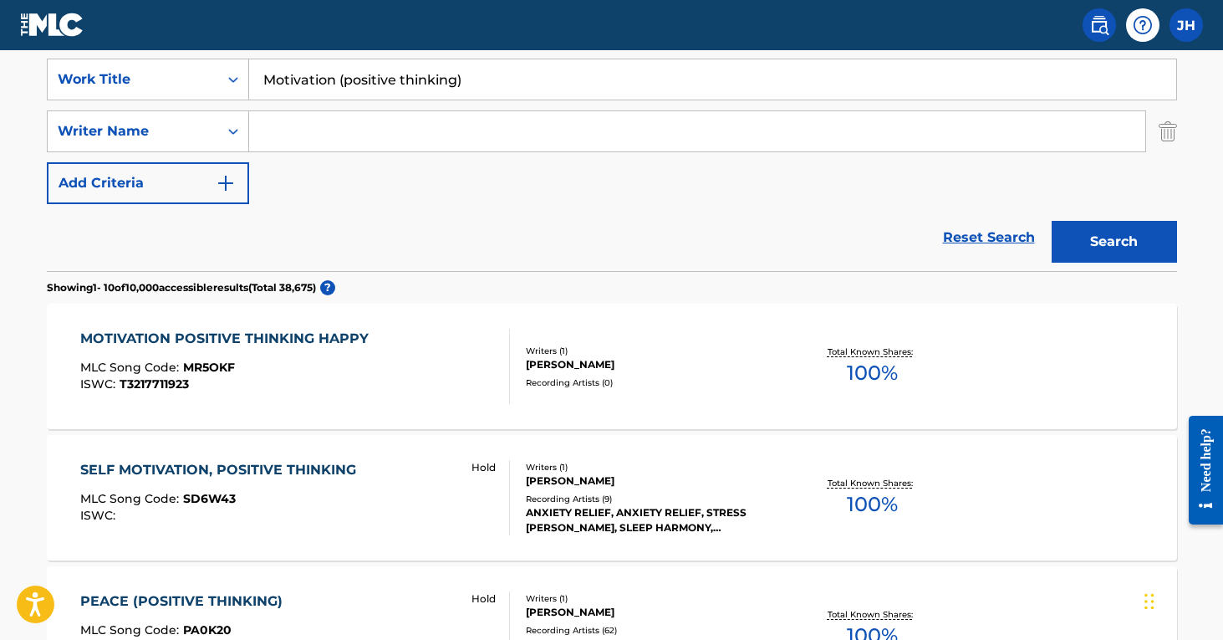
click at [278, 144] on input "Search Form" at bounding box center [697, 131] width 896 height 40
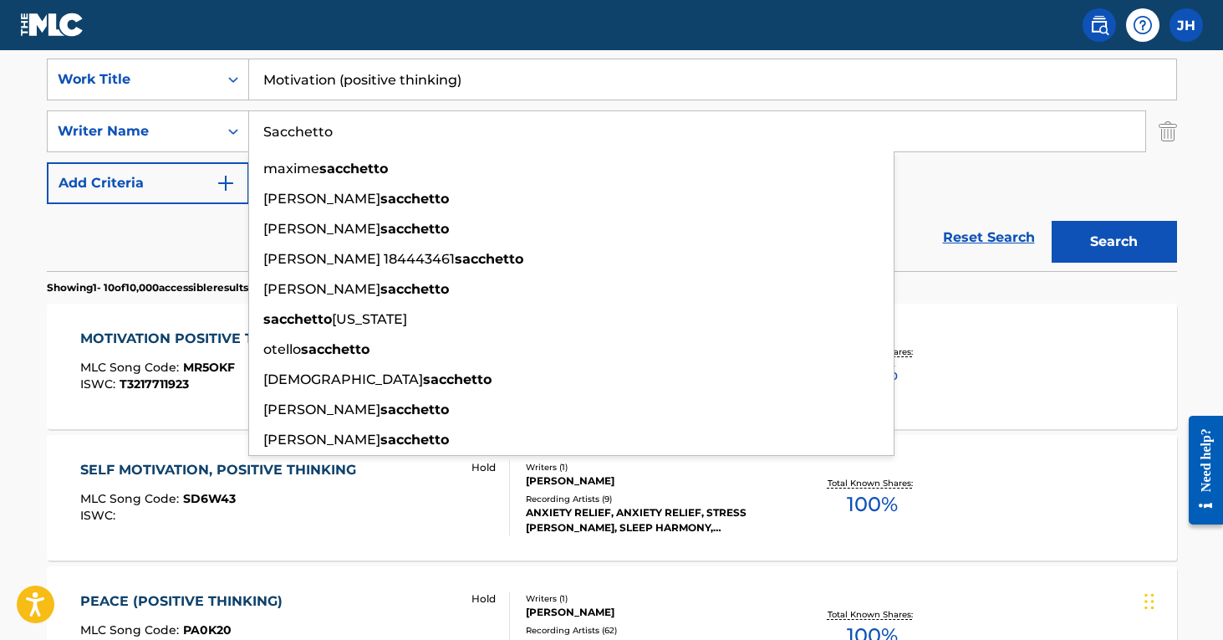
type input "Sacchetto"
click at [1114, 242] on button "Search" at bounding box center [1114, 242] width 125 height 42
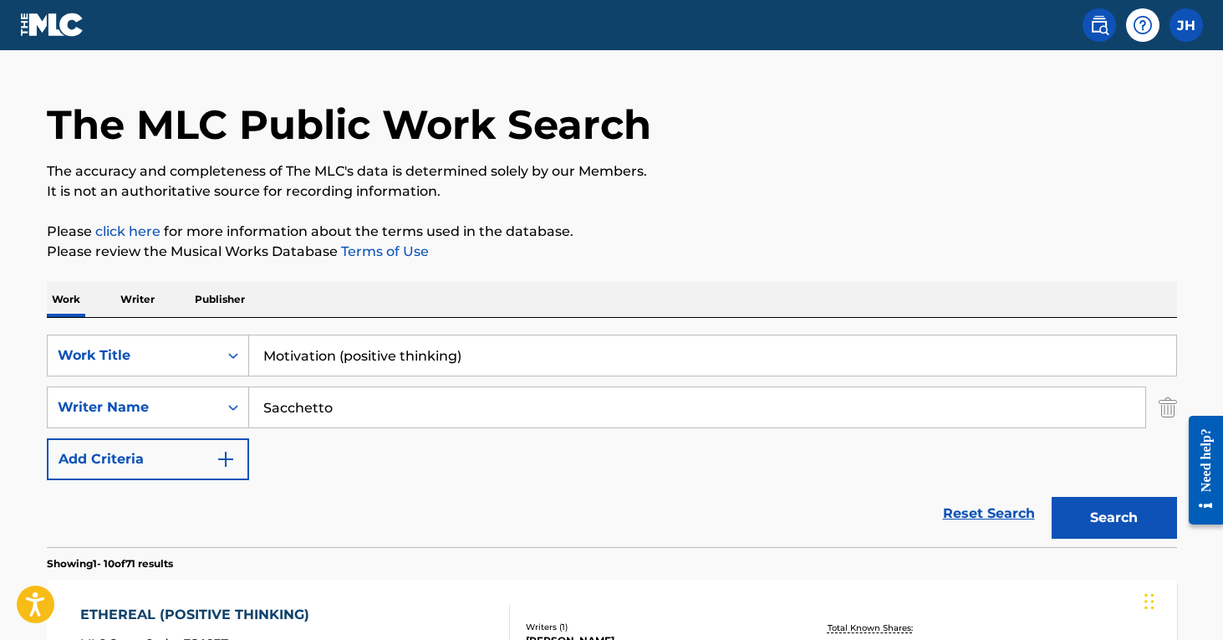
scroll to position [6, 0]
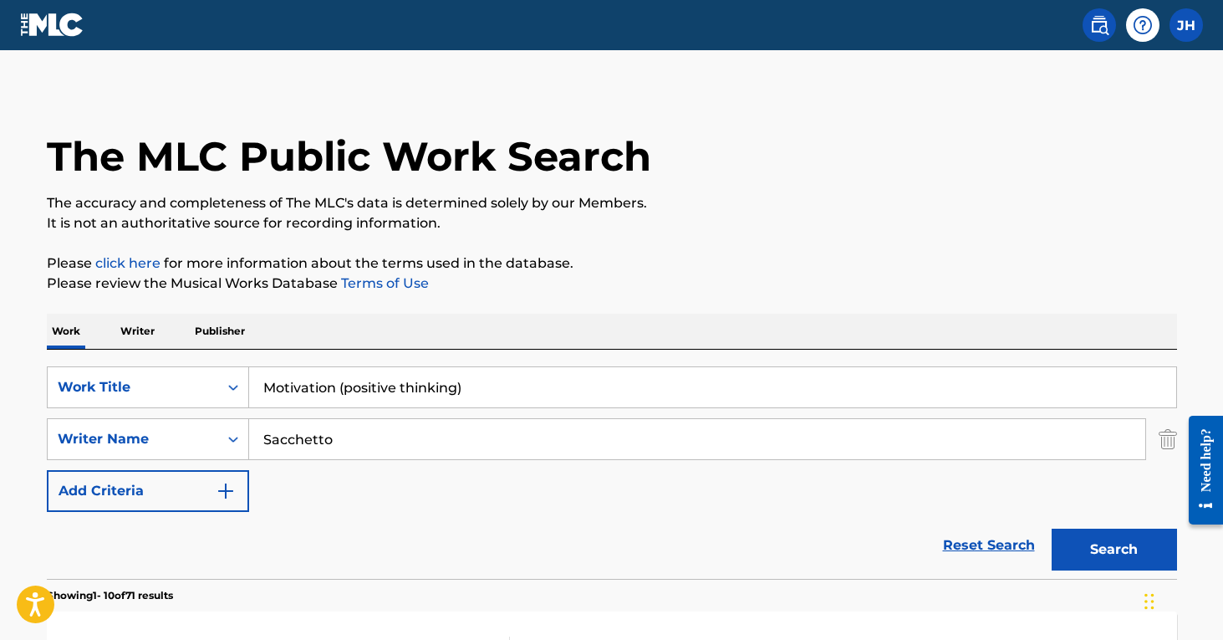
drag, startPoint x: 473, startPoint y: 384, endPoint x: 335, endPoint y: 385, distance: 137.9
click at [335, 385] on input "Motivation (positive thinking)" at bounding box center [712, 387] width 927 height 40
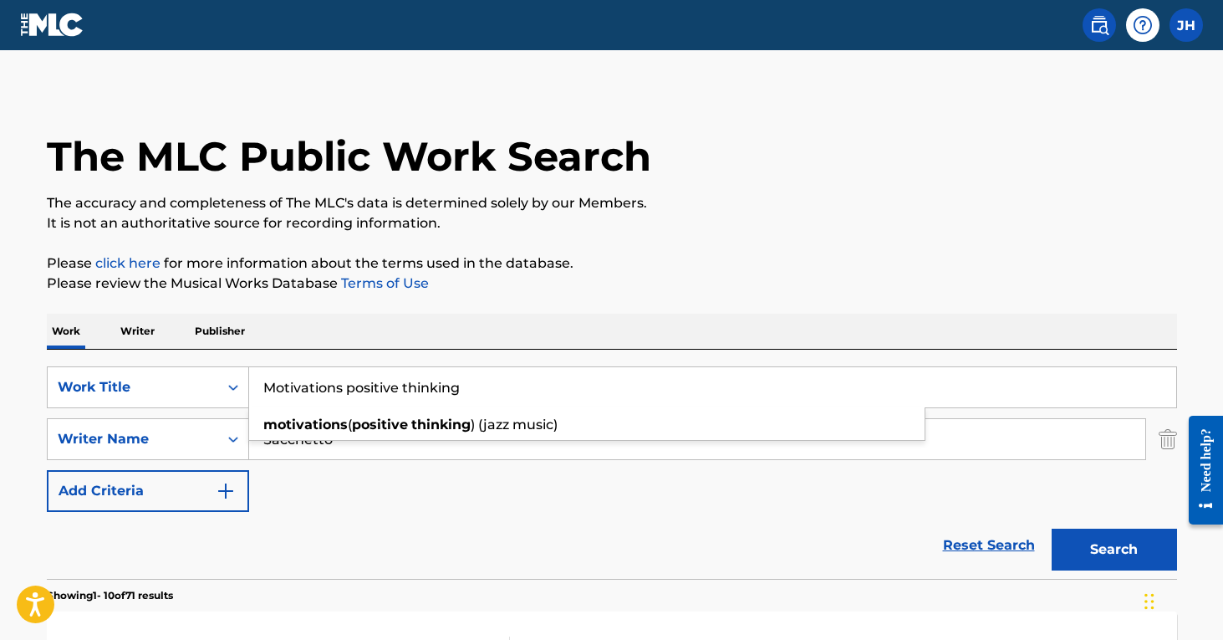
type input "Motivations positive thinking"
click at [1114, 549] on button "Search" at bounding box center [1114, 549] width 125 height 42
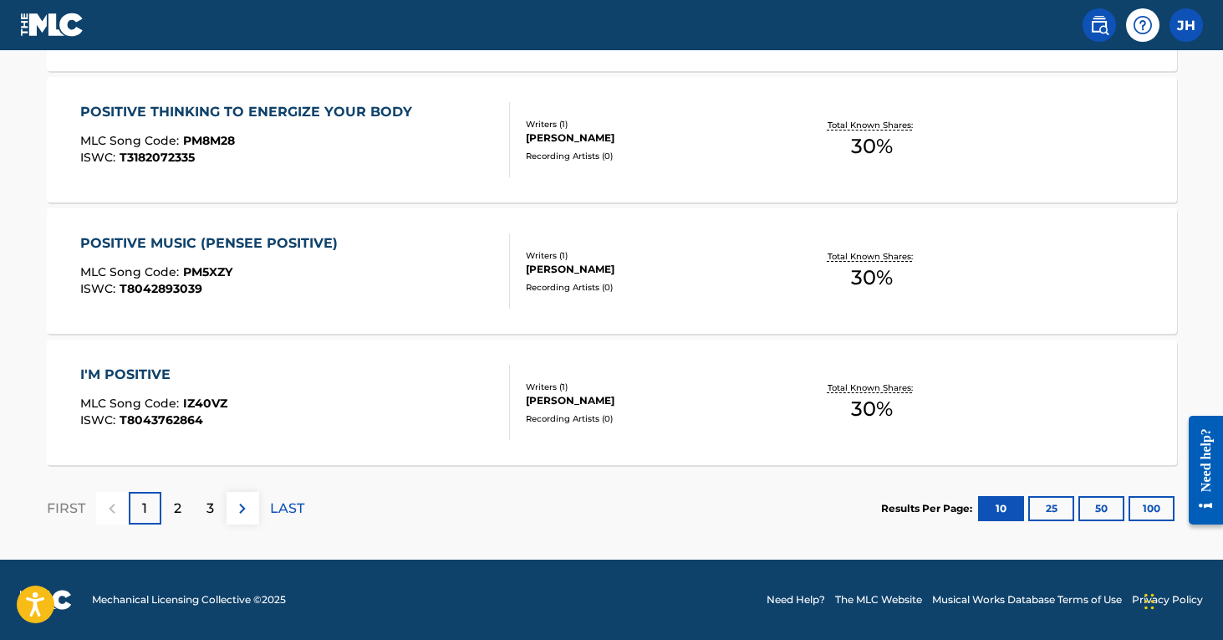
scroll to position [1459, 0]
click at [181, 512] on div "2" at bounding box center [177, 508] width 33 height 33
